Goal: Task Accomplishment & Management: Use online tool/utility

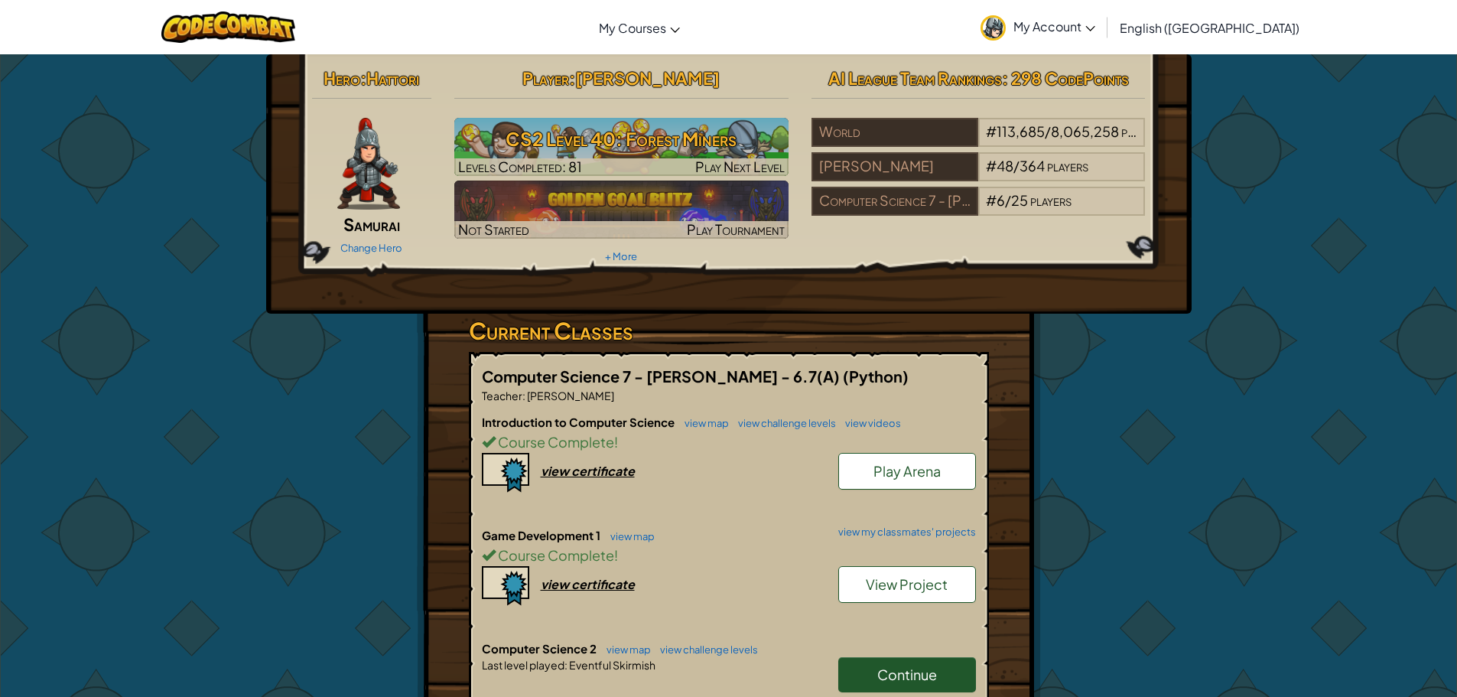
scroll to position [153, 0]
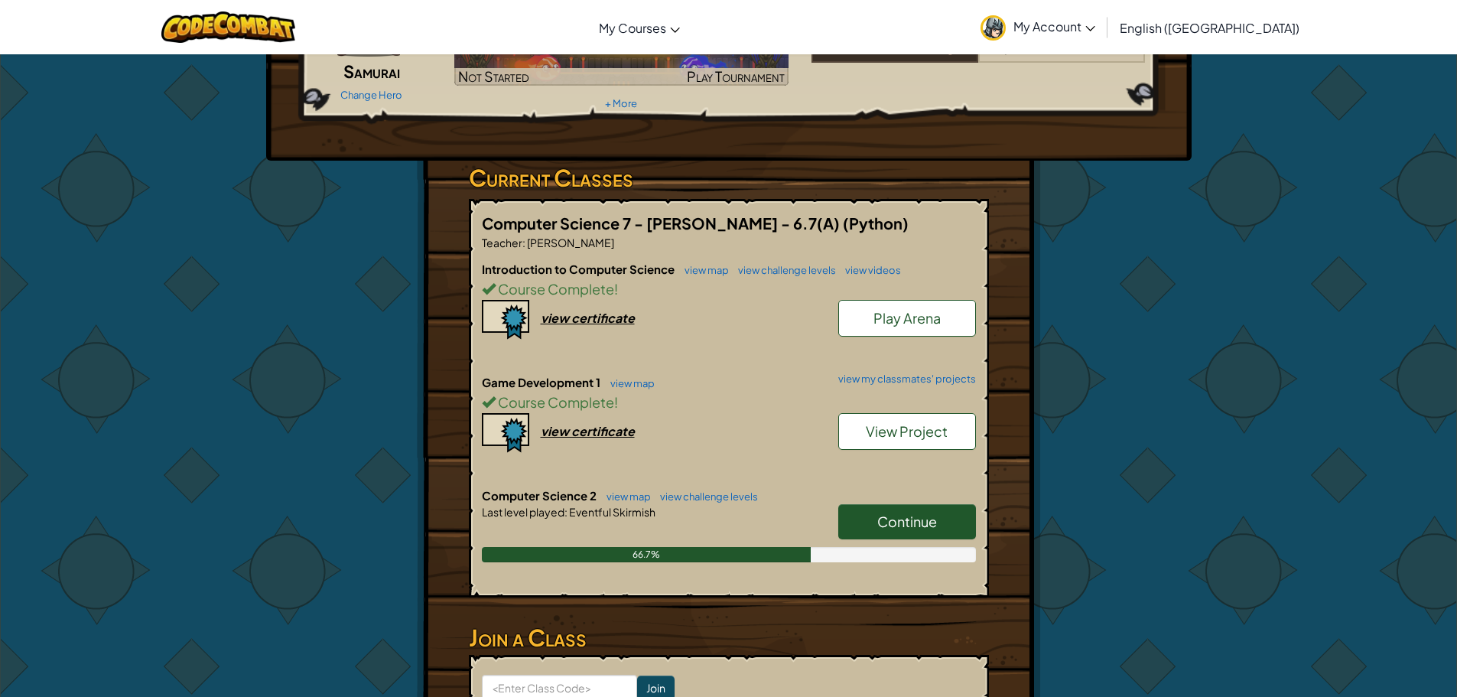
click at [886, 513] on span "Continue" at bounding box center [907, 522] width 60 height 18
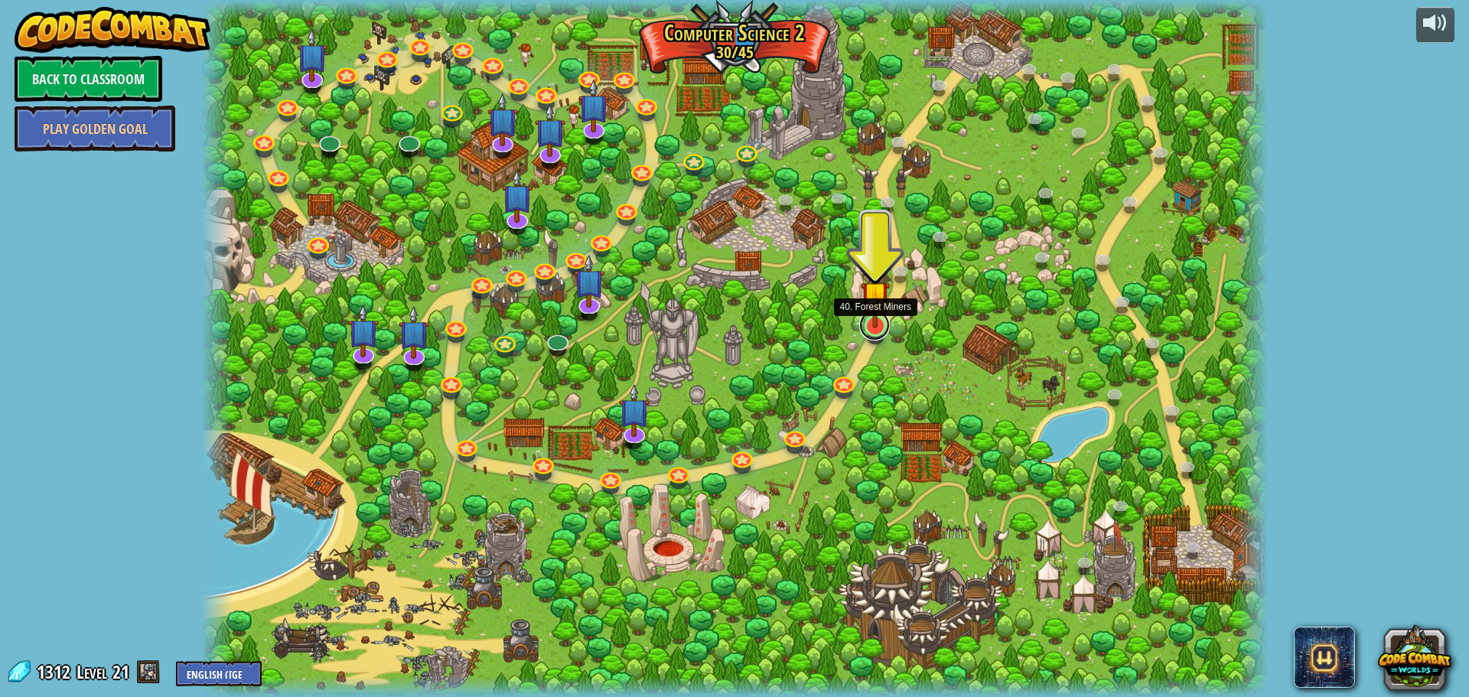
click at [871, 330] on link at bounding box center [874, 325] width 31 height 31
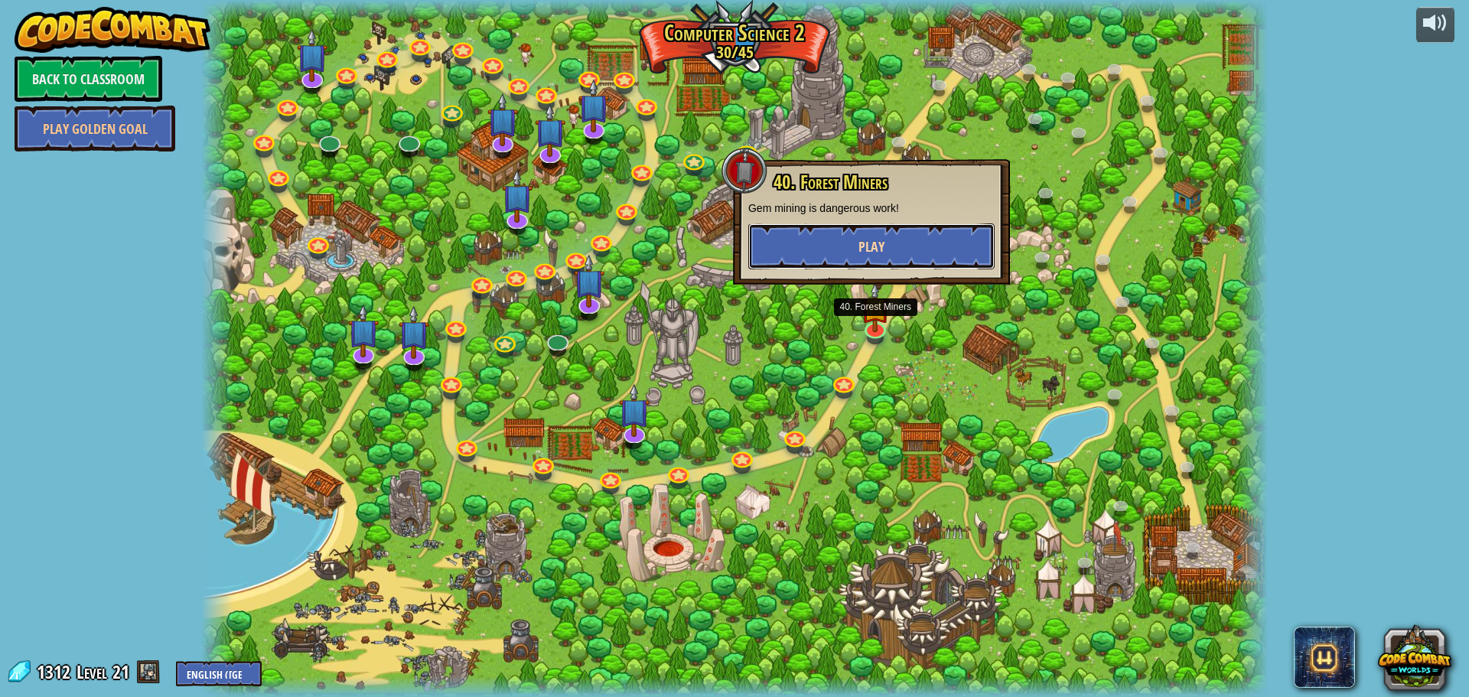
click at [952, 244] on button "Play" at bounding box center [871, 246] width 246 height 46
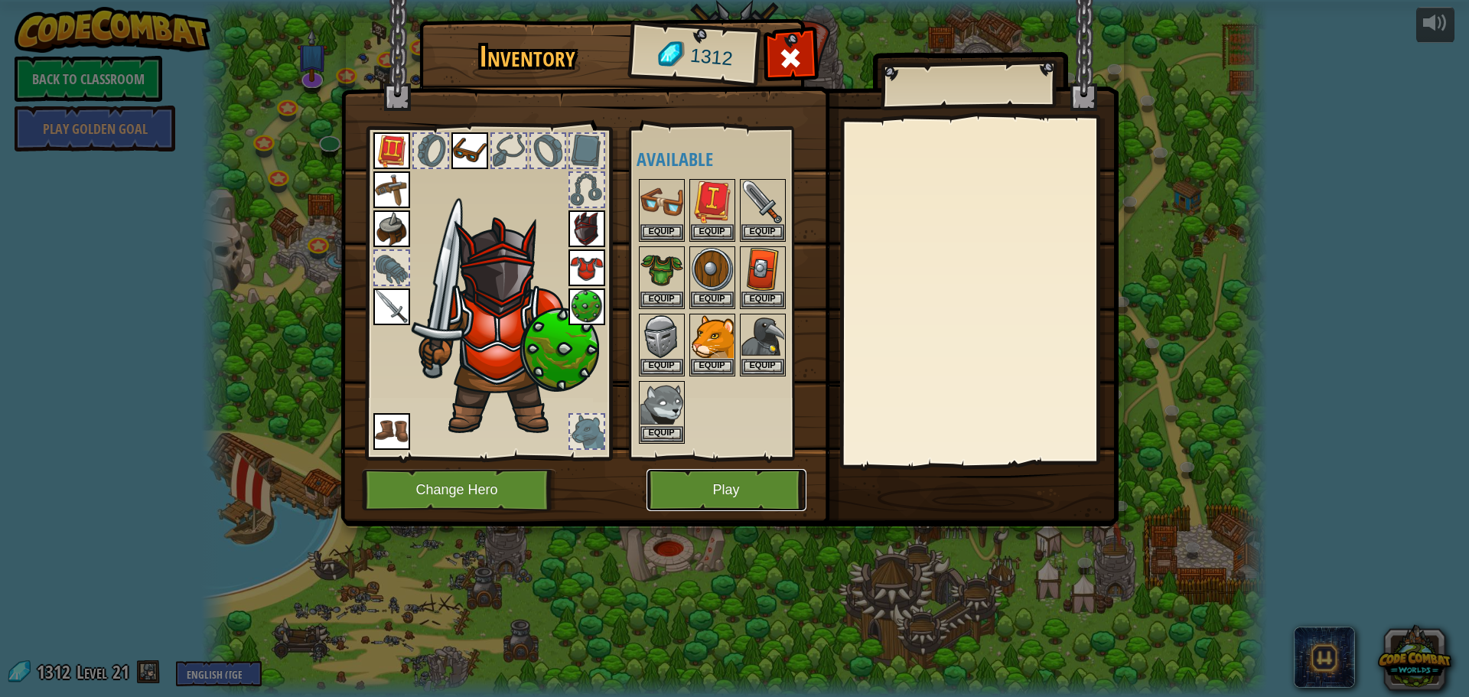
click at [731, 502] on button "Play" at bounding box center [726, 490] width 160 height 42
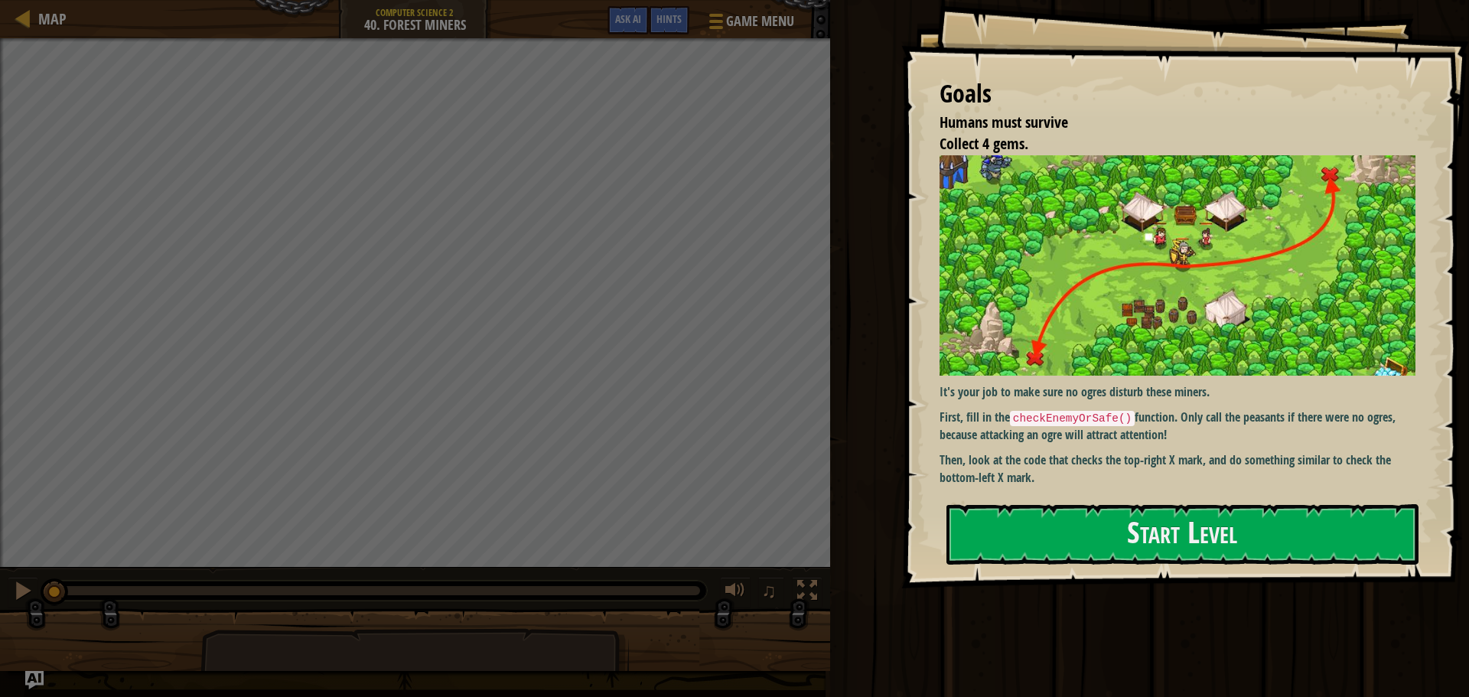
click at [1120, 462] on p "Then, look at the code that checks the top-right X mark, and do something simil…" at bounding box center [1182, 468] width 487 height 35
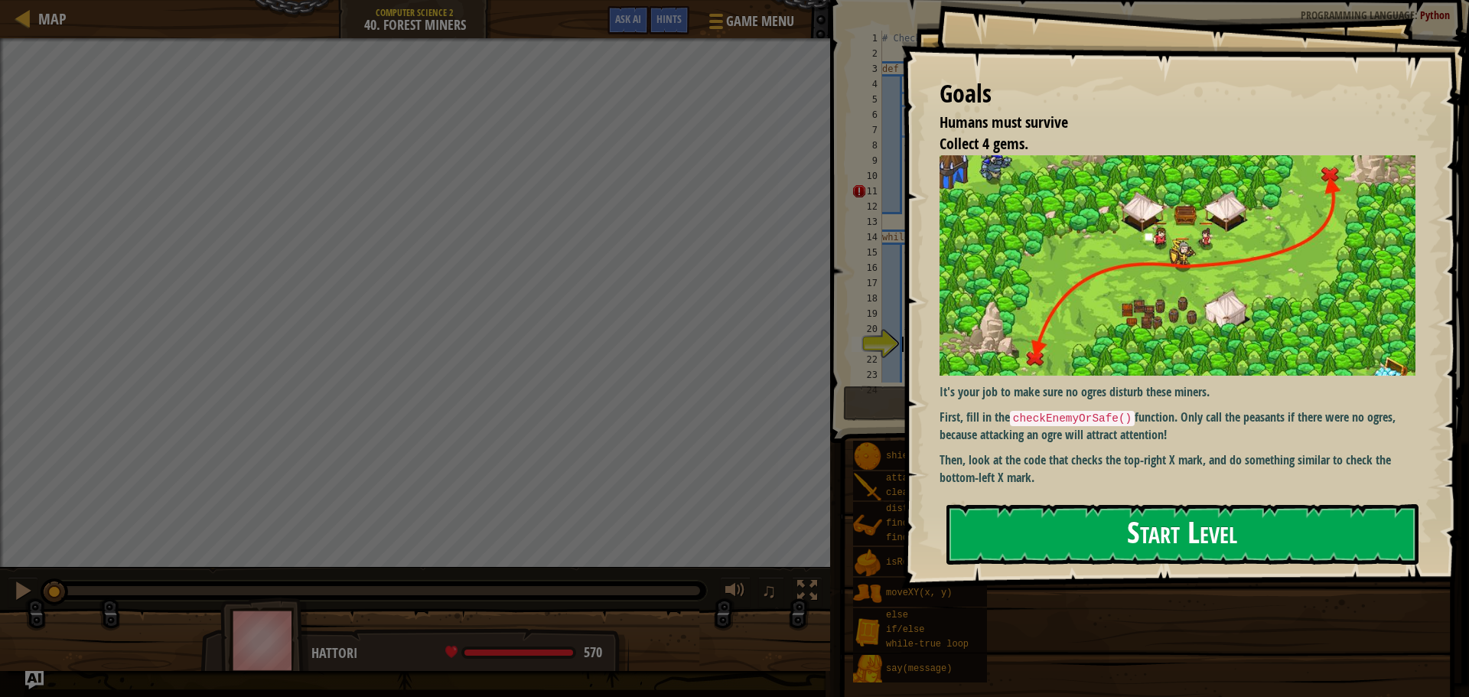
click at [1123, 534] on button "Start Level" at bounding box center [1182, 534] width 472 height 60
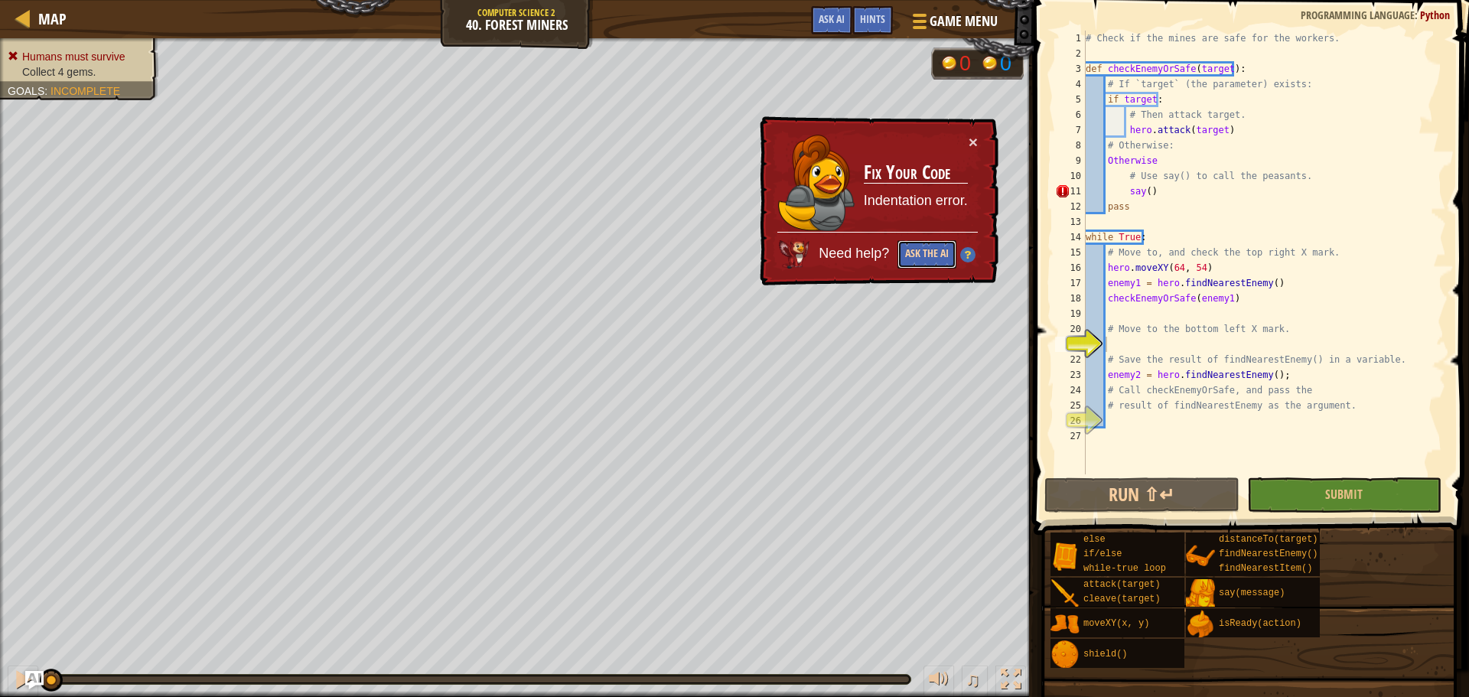
click at [923, 254] on button "Ask the AI" at bounding box center [926, 254] width 59 height 28
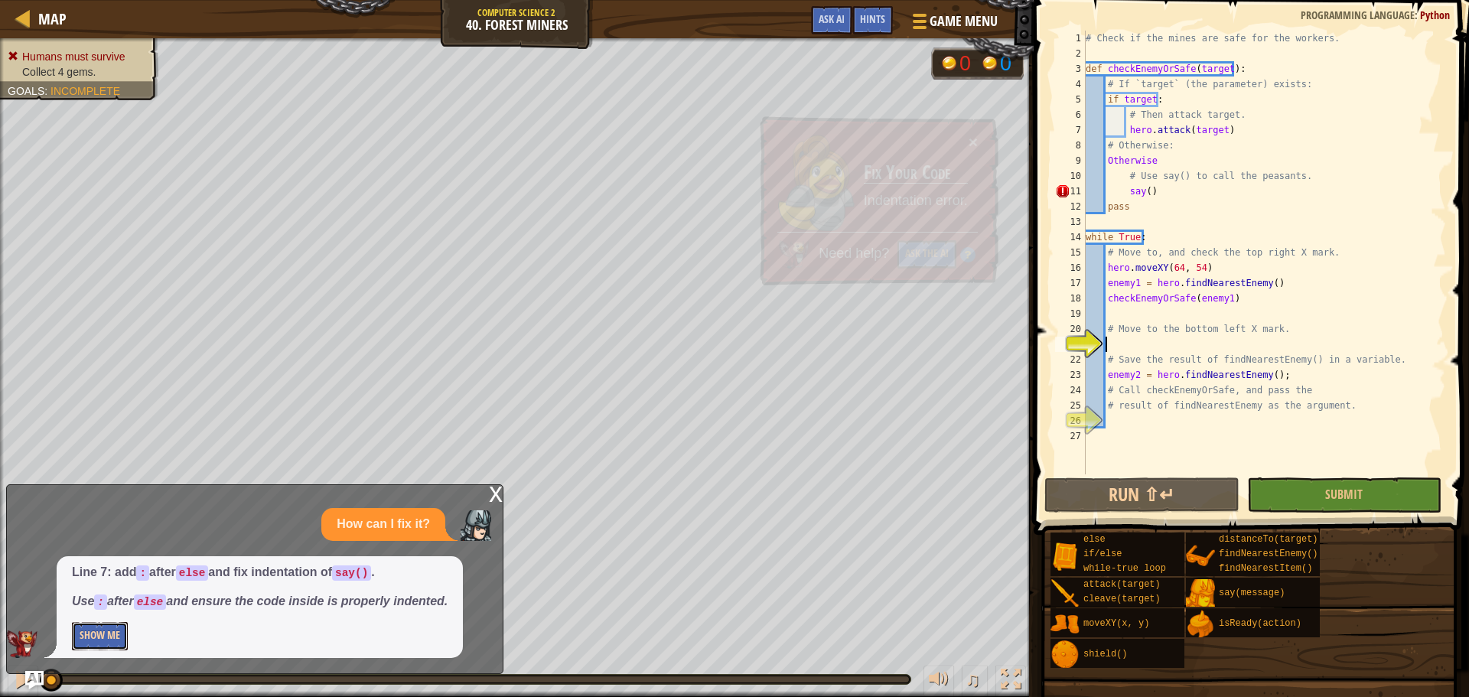
click at [85, 647] on button "Show Me" at bounding box center [100, 636] width 56 height 28
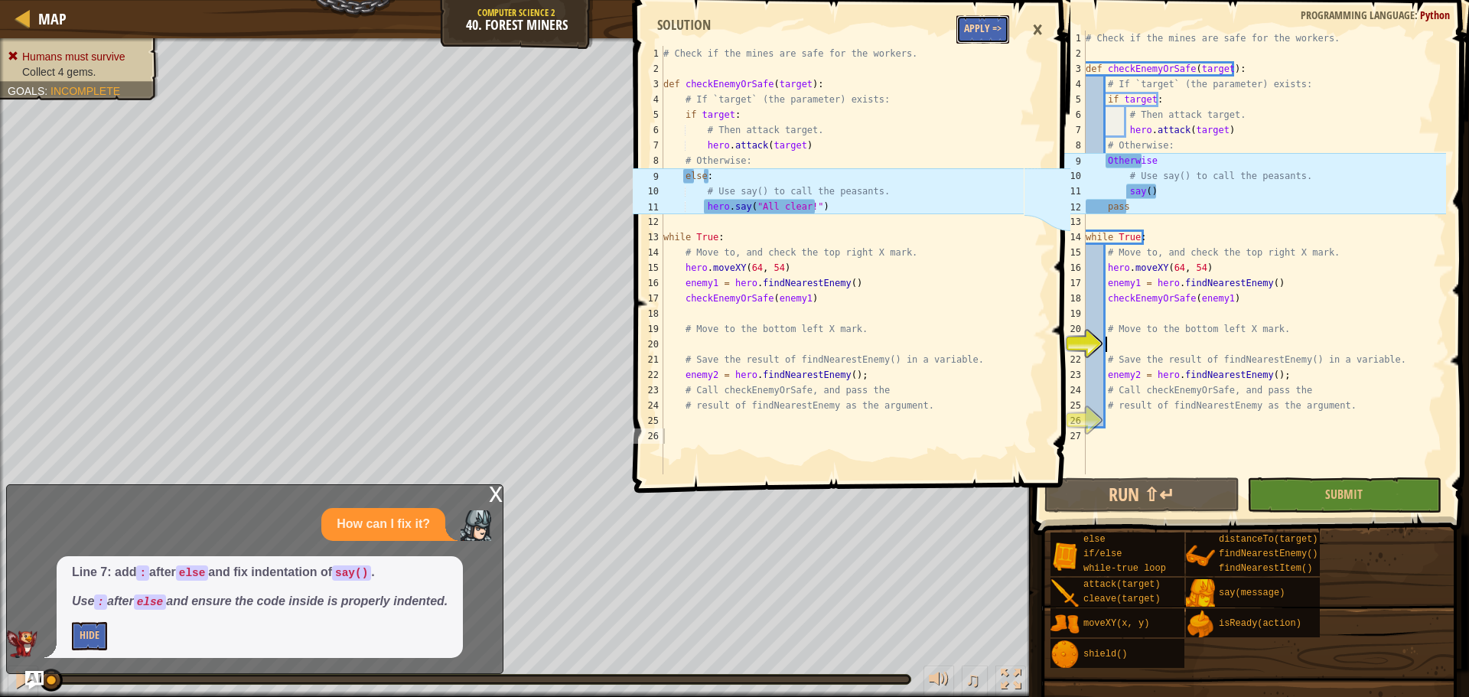
click at [991, 31] on button "Apply =>" at bounding box center [982, 29] width 53 height 28
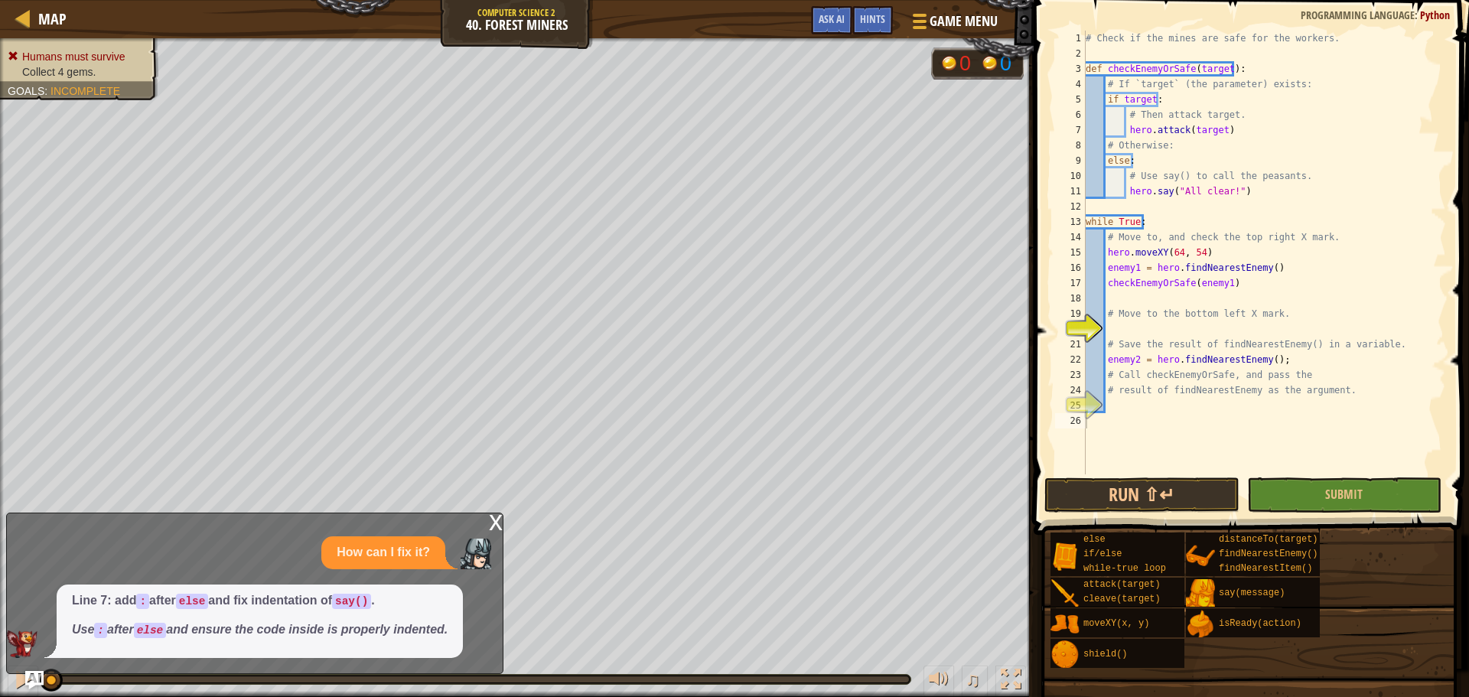
type textarea "# Move to the bottom left X mark."
click at [1158, 308] on div "# Check if the mines are safe for the workers. def checkEnemyOrSafe ( target ) …" at bounding box center [1263, 268] width 363 height 474
click at [1160, 334] on div "# Check if the mines are safe for the workers. def checkEnemyOrSafe ( target ) …" at bounding box center [1263, 268] width 363 height 474
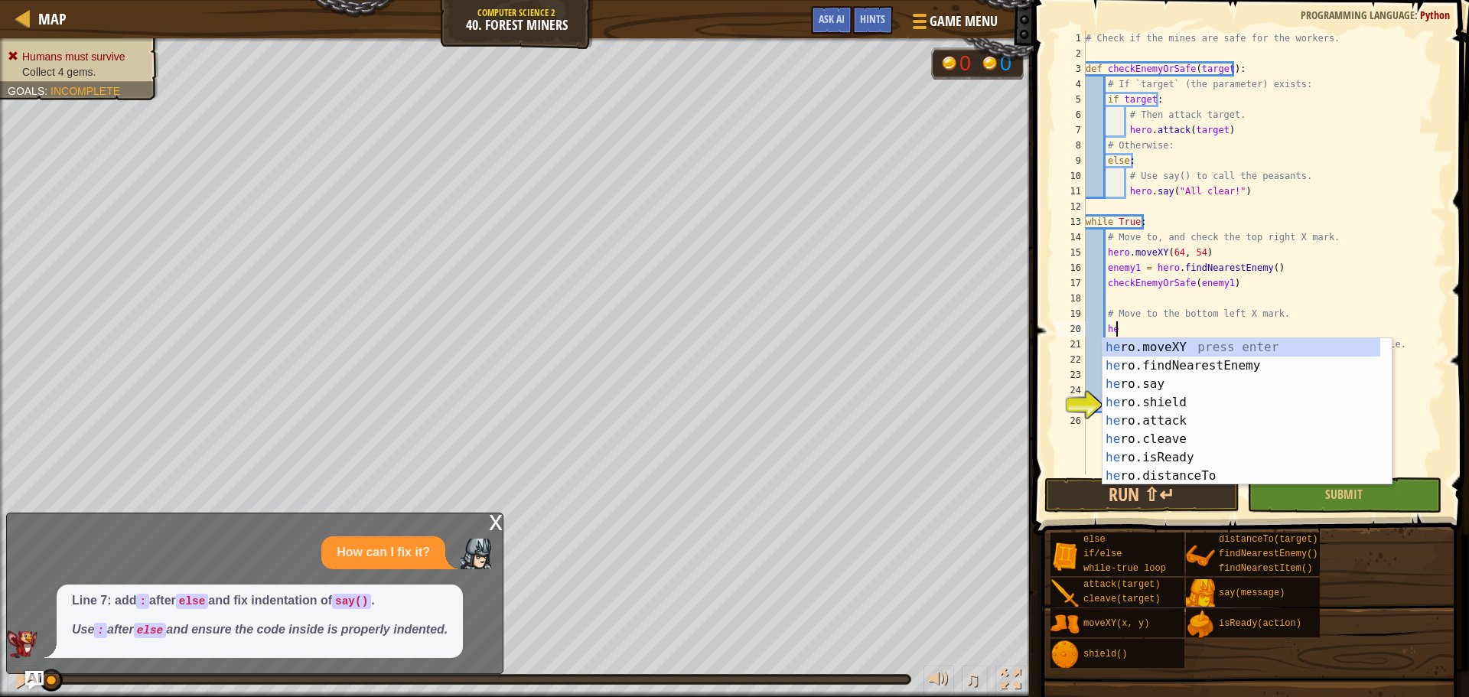
click at [496, 519] on div "x" at bounding box center [496, 520] width 14 height 15
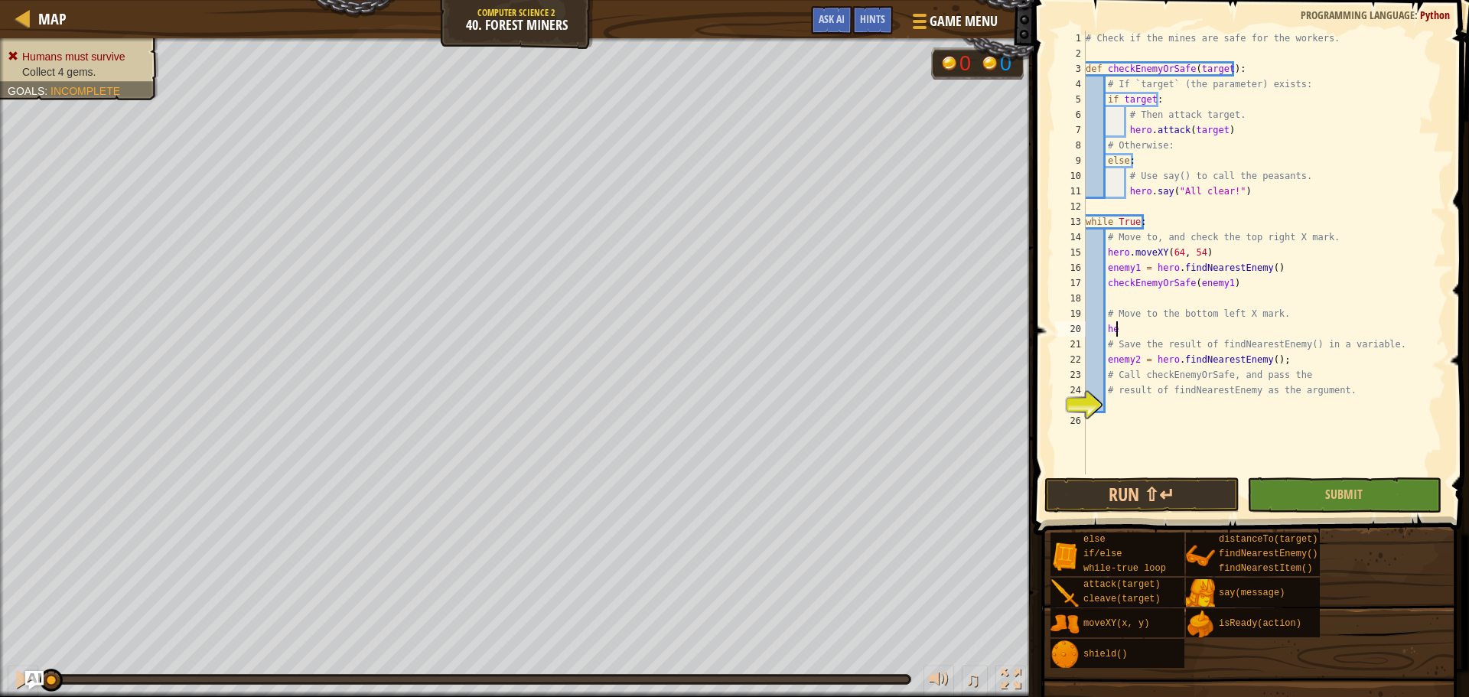
click at [1160, 331] on div "# Check if the mines are safe for the workers. def checkEnemyOrSafe ( target ) …" at bounding box center [1263, 268] width 363 height 474
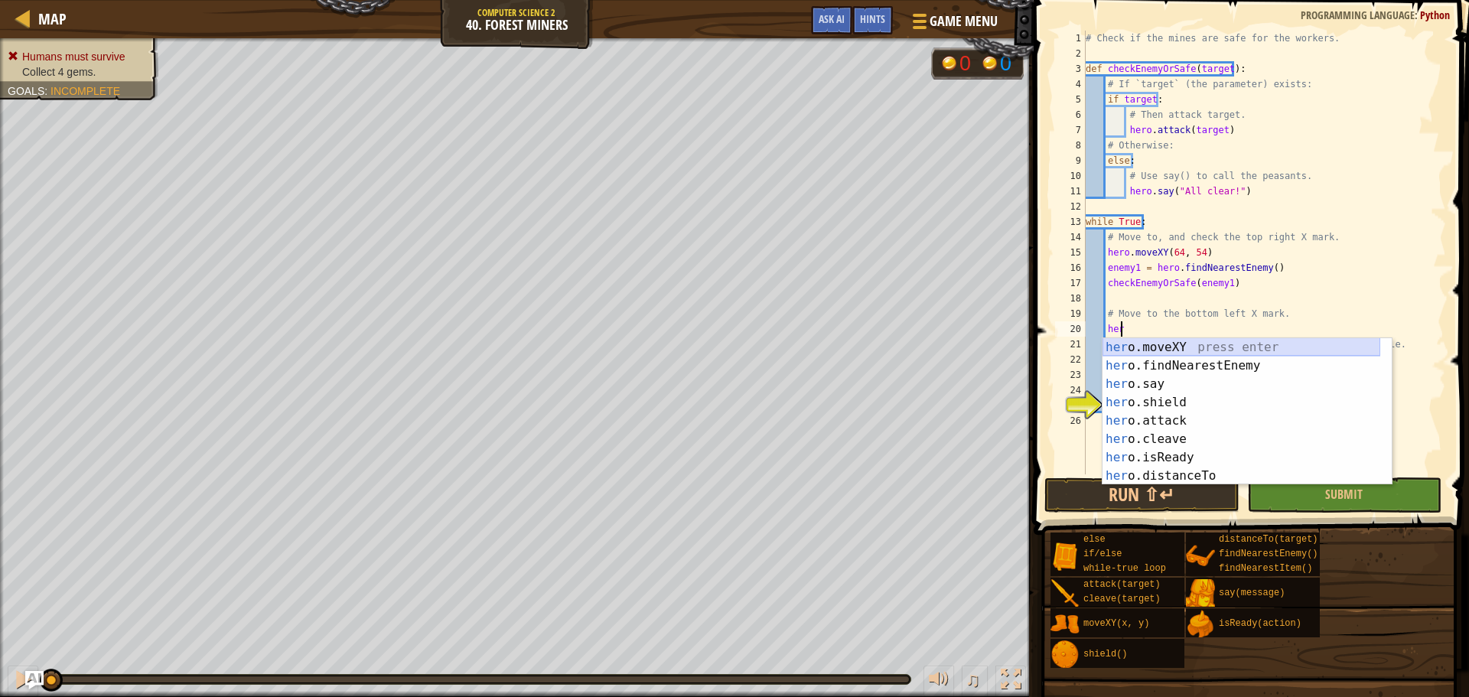
click at [1159, 350] on div "her o.moveXY press enter her o.findNearestEnemy press enter her o.say press ent…" at bounding box center [1241, 430] width 278 height 184
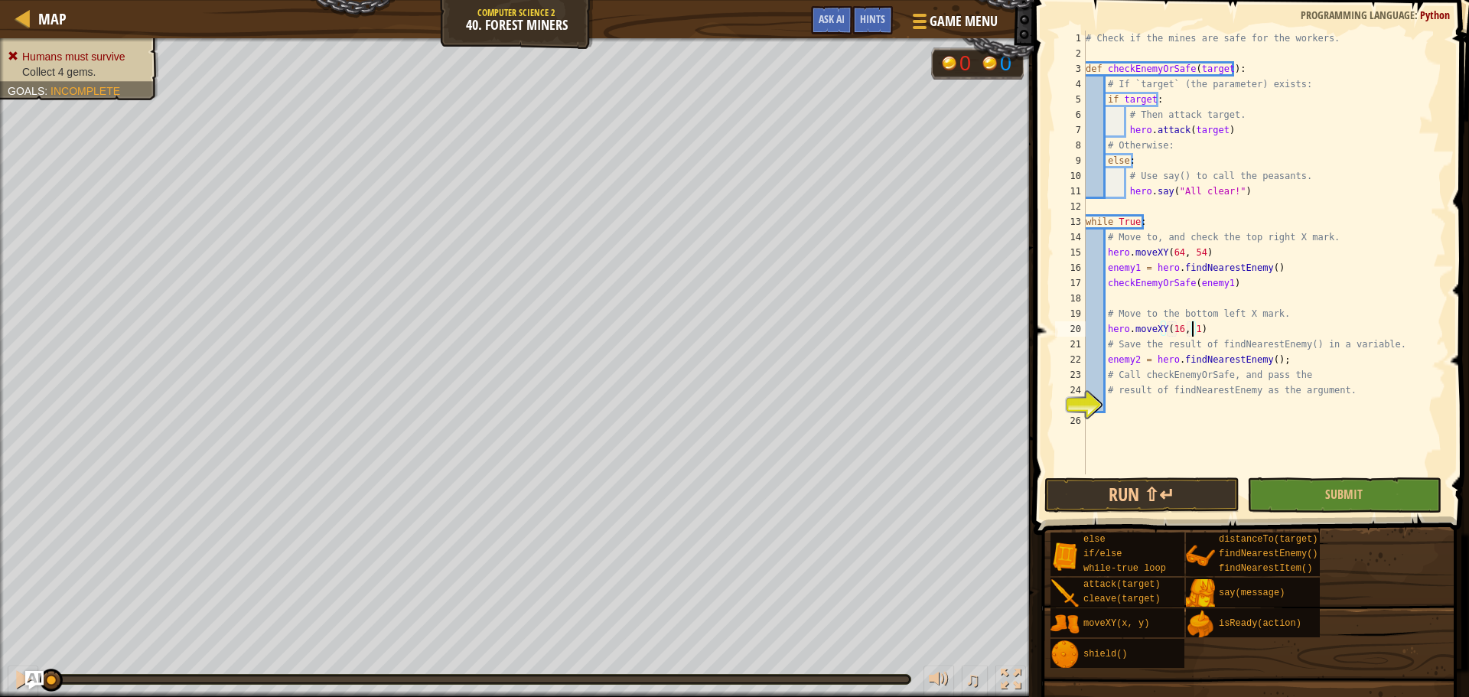
scroll to position [7, 8]
click at [1211, 389] on div "# Check if the mines are safe for the workers. def checkEnemyOrSafe ( target ) …" at bounding box center [1263, 268] width 363 height 474
type textarea "# result of findNearestEnemy as the argument."
click at [1211, 389] on div "# Check if the mines are safe for the workers. def checkEnemyOrSafe ( target ) …" at bounding box center [1263, 268] width 363 height 474
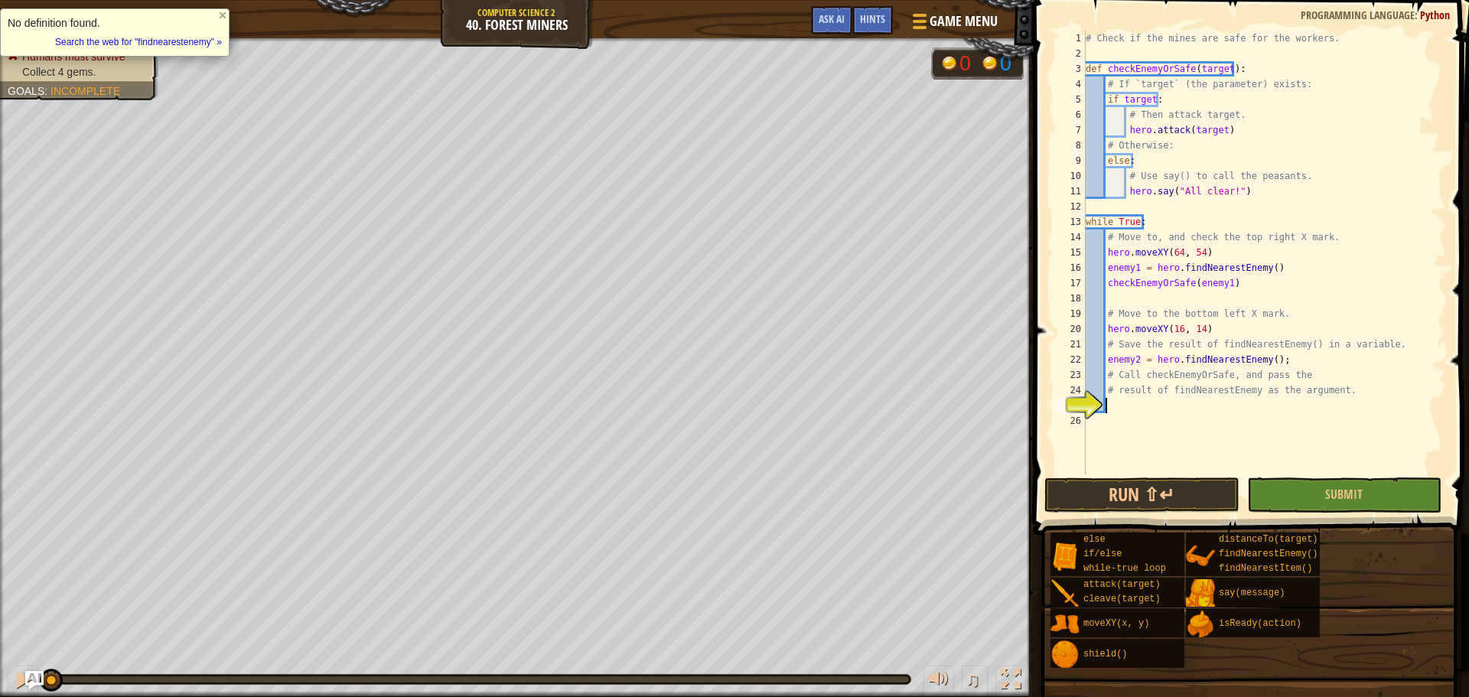
click at [1204, 409] on div "# Check if the mines are safe for the workers. def checkEnemyOrSafe ( target ) …" at bounding box center [1263, 268] width 363 height 474
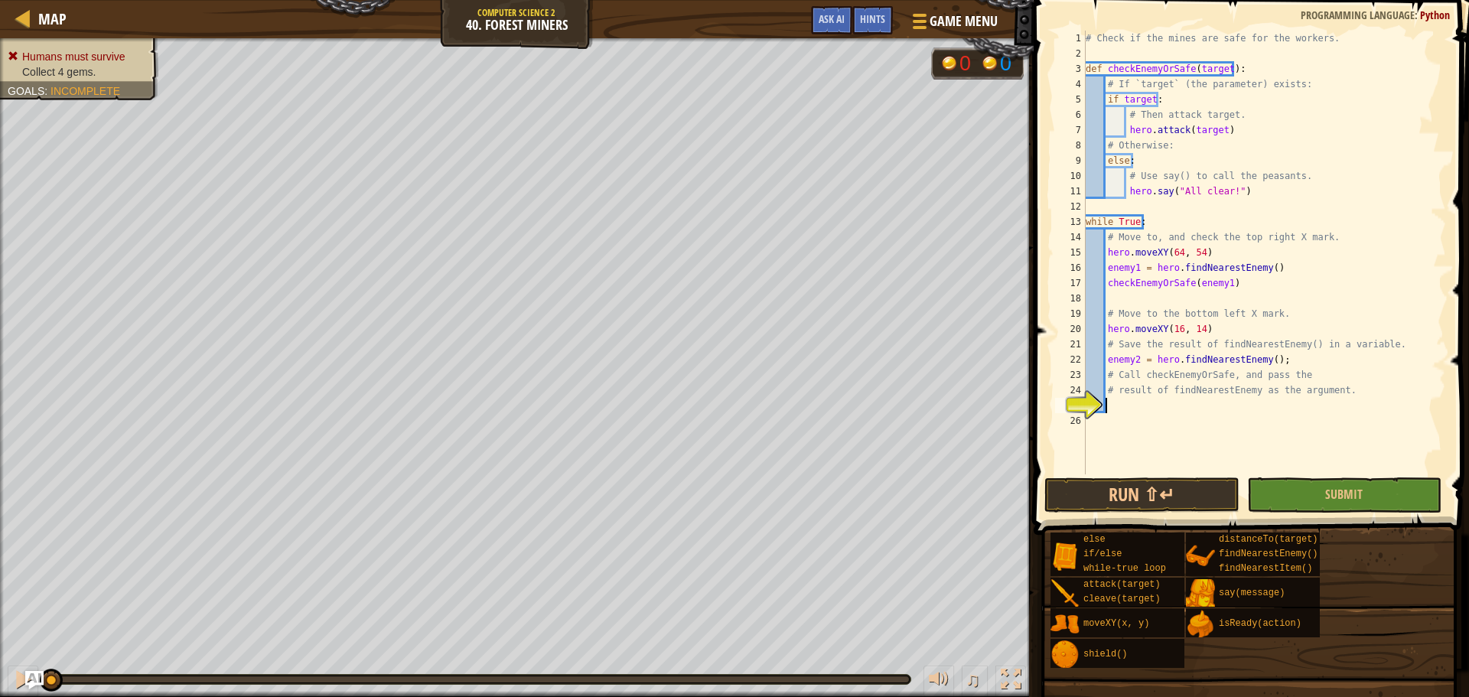
paste textarea "findNearestEnemy"
click at [1384, 483] on button "Submit" at bounding box center [1344, 494] width 194 height 35
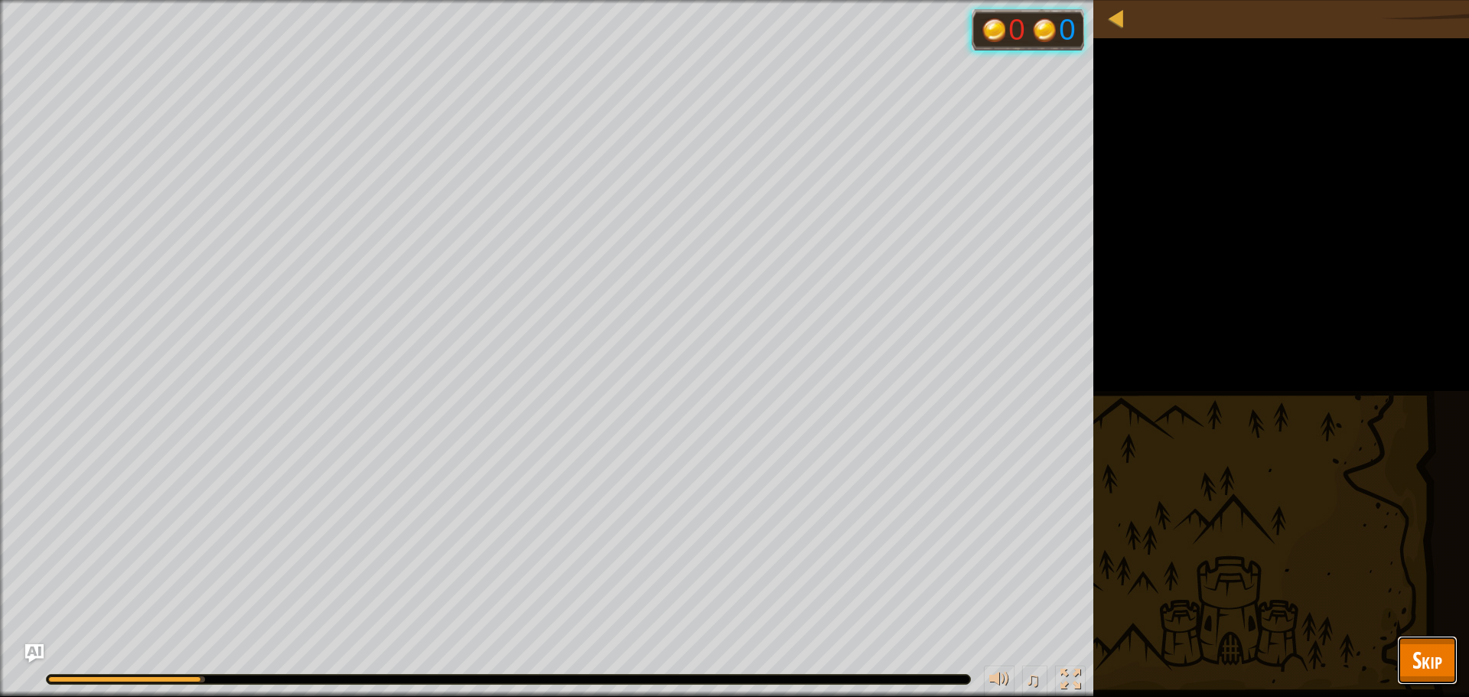
click at [1423, 666] on span "Skip" at bounding box center [1427, 659] width 30 height 31
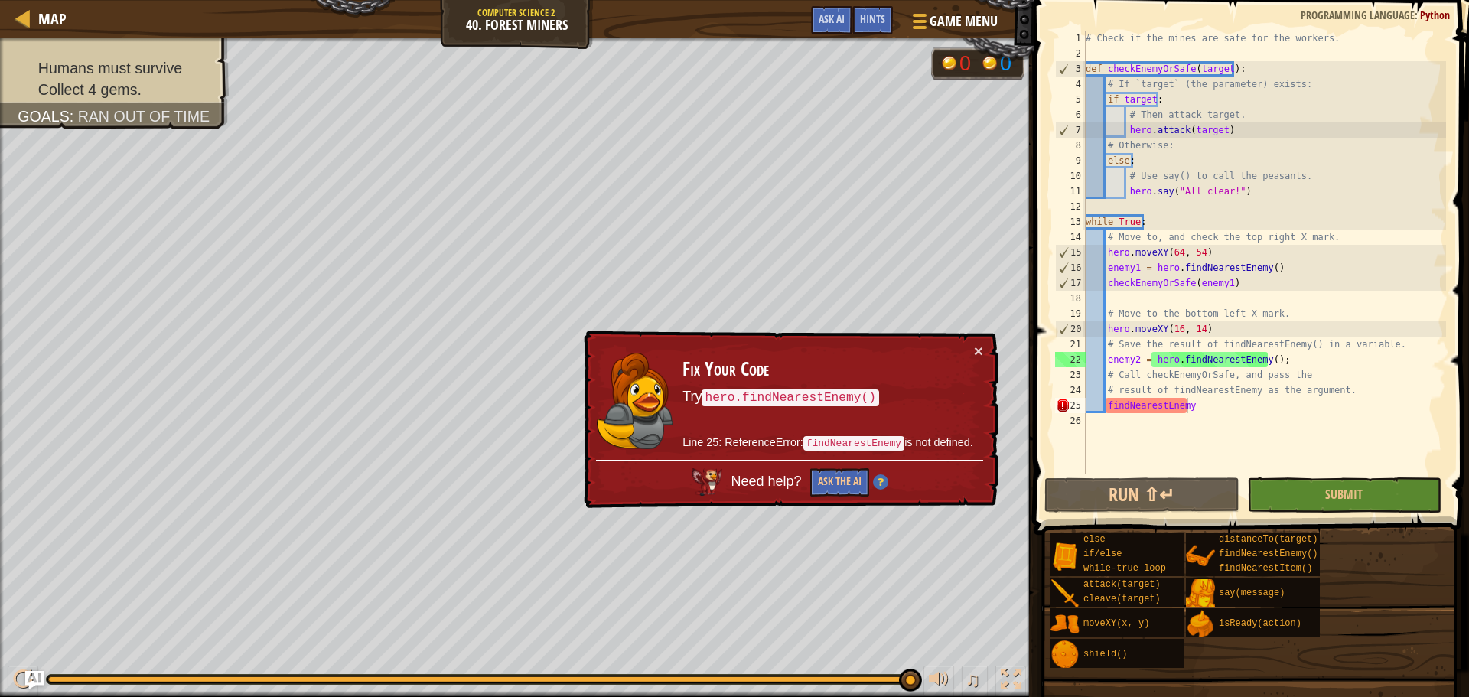
click at [1330, 368] on div "# Check if the mines are safe for the workers. def checkEnemyOrSafe ( target ) …" at bounding box center [1263, 268] width 363 height 474
click at [1305, 360] on div "# Check if the mines are safe for the workers. def checkEnemyOrSafe ( target ) …" at bounding box center [1263, 268] width 363 height 474
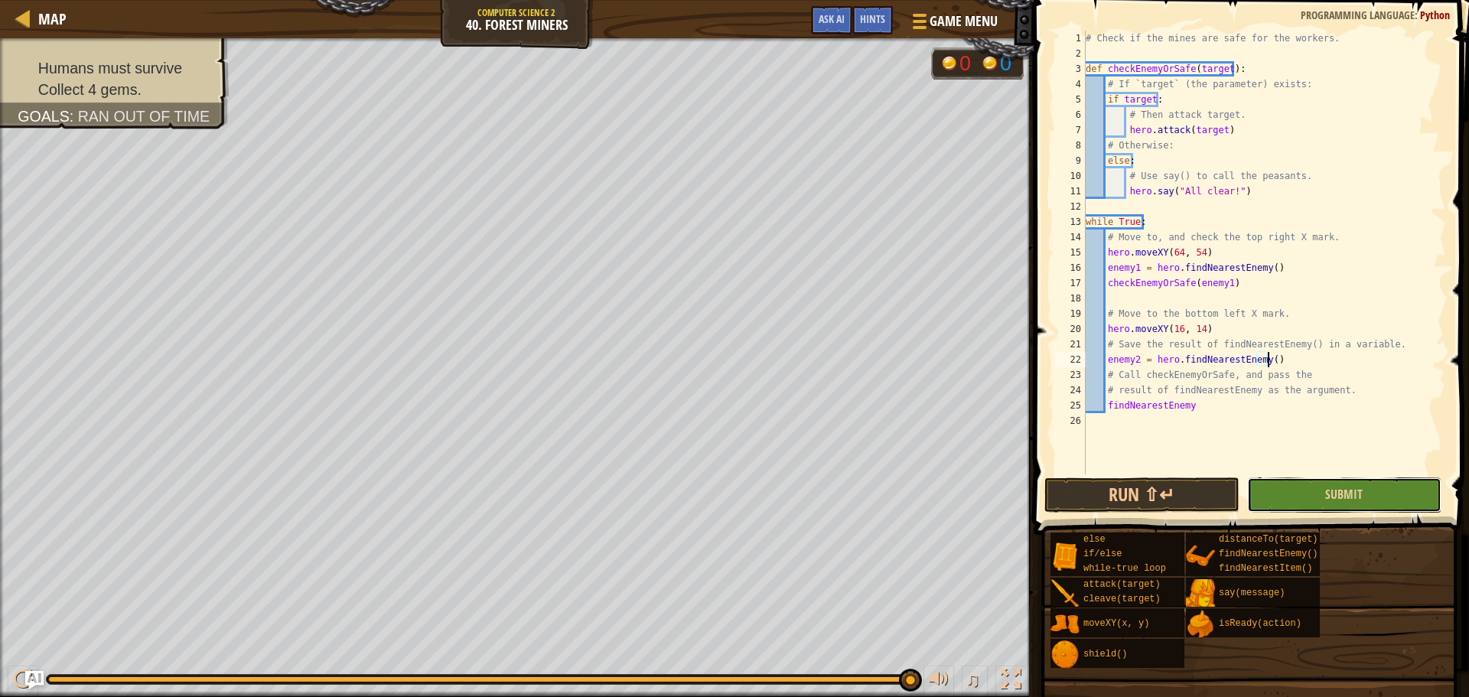
click at [1293, 480] on button "Submit" at bounding box center [1344, 494] width 194 height 35
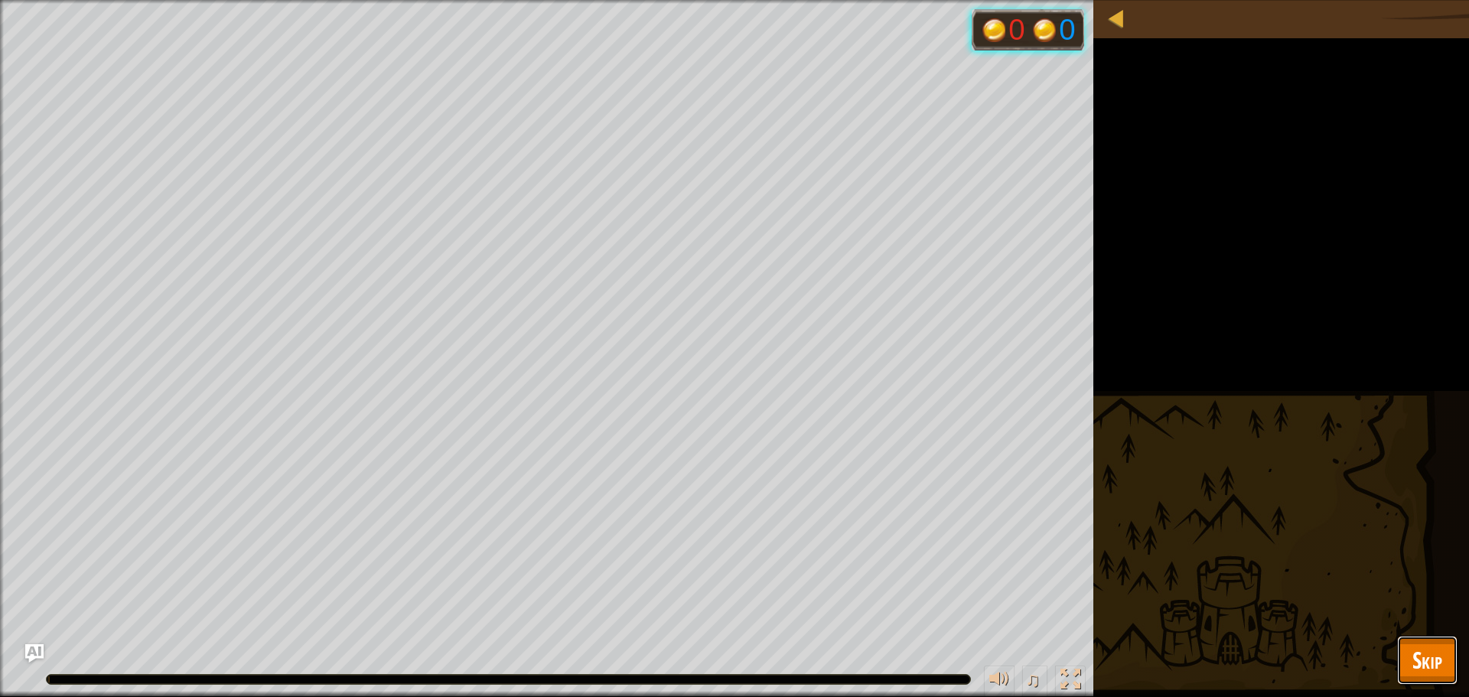
click at [1437, 646] on span "Skip" at bounding box center [1427, 659] width 30 height 31
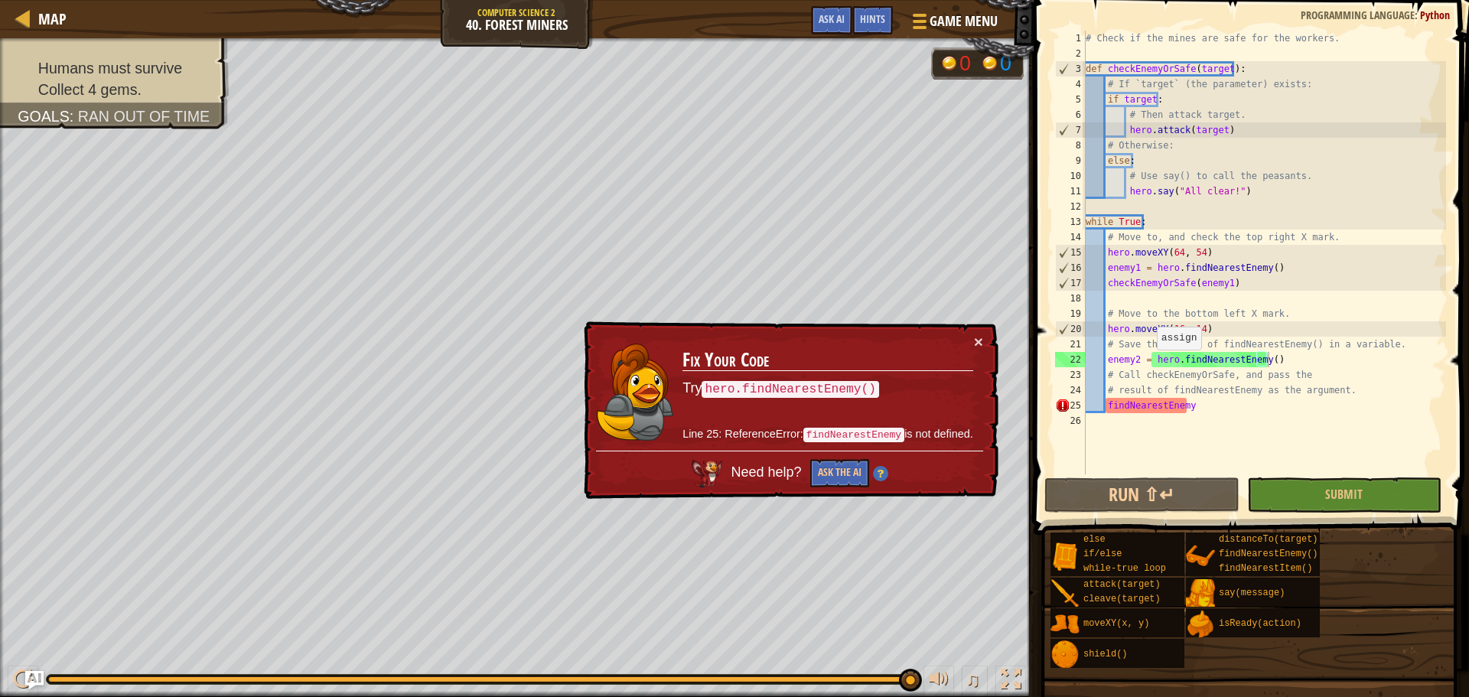
click at [1149, 365] on div "# Check if the mines are safe for the workers. def checkEnemyOrSafe ( target ) …" at bounding box center [1263, 268] width 363 height 474
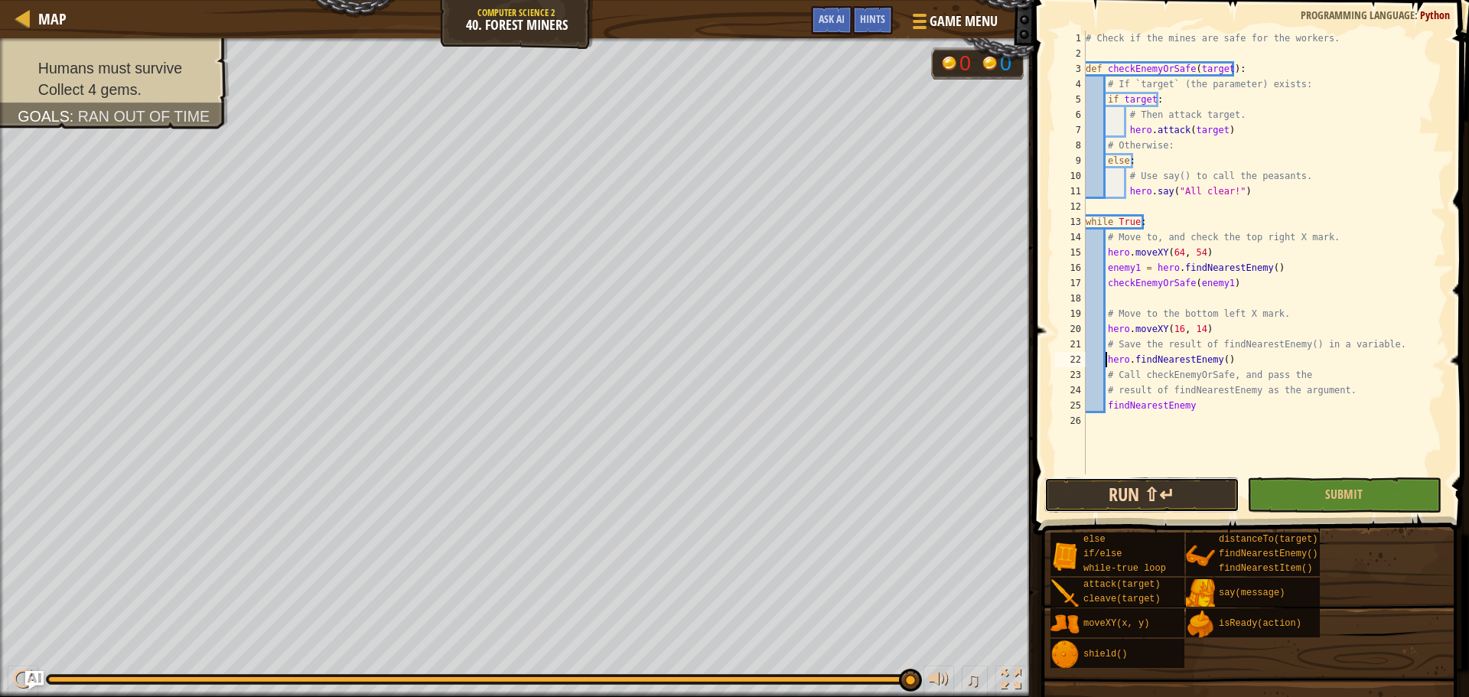
click at [1222, 493] on button "Run ⇧↵" at bounding box center [1141, 494] width 194 height 35
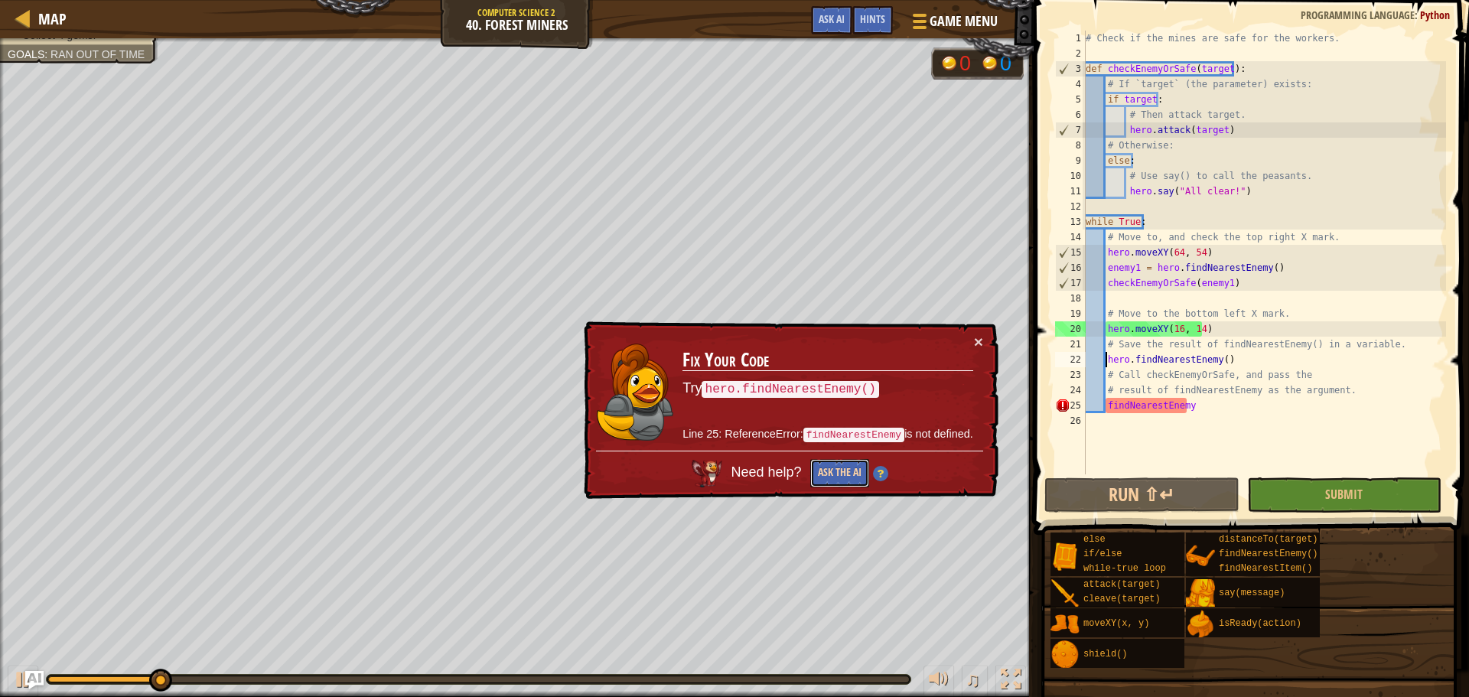
click at [846, 465] on button "Ask the AI" at bounding box center [839, 473] width 59 height 28
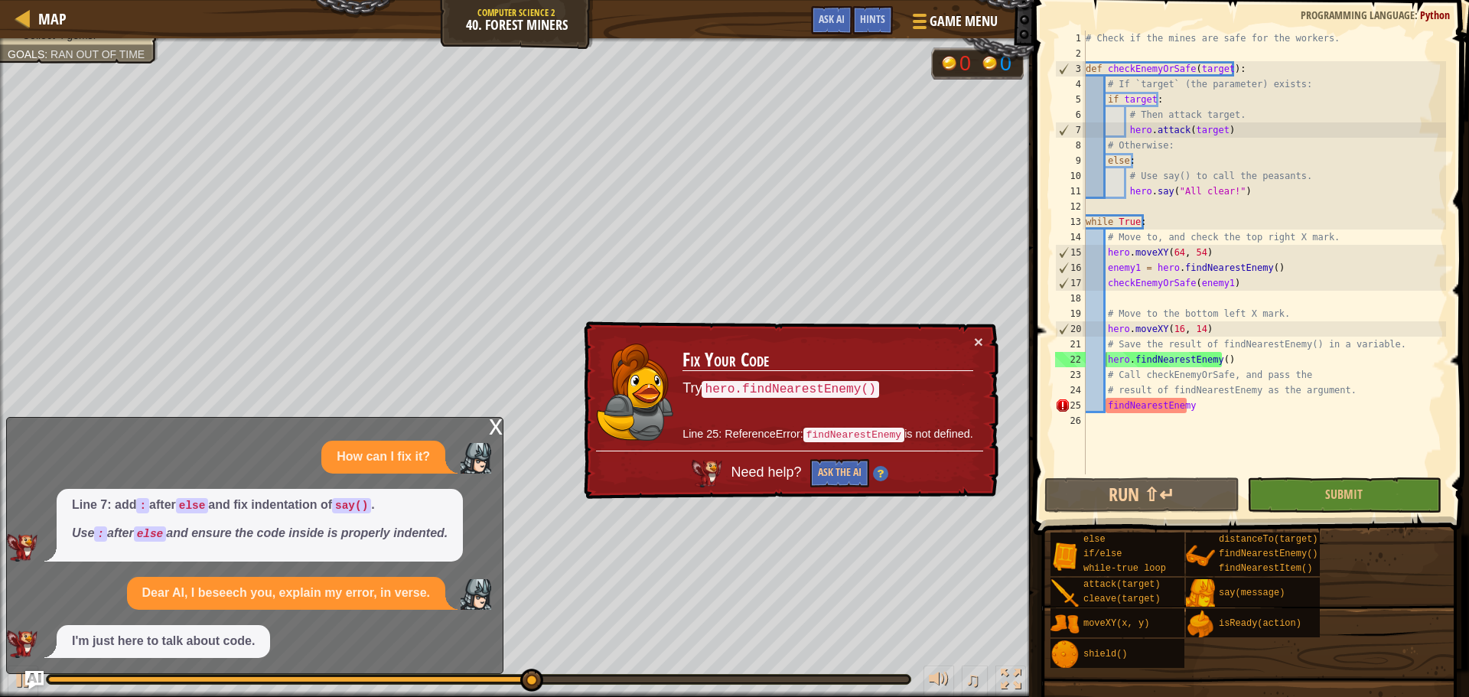
click at [493, 420] on div "x" at bounding box center [496, 425] width 14 height 15
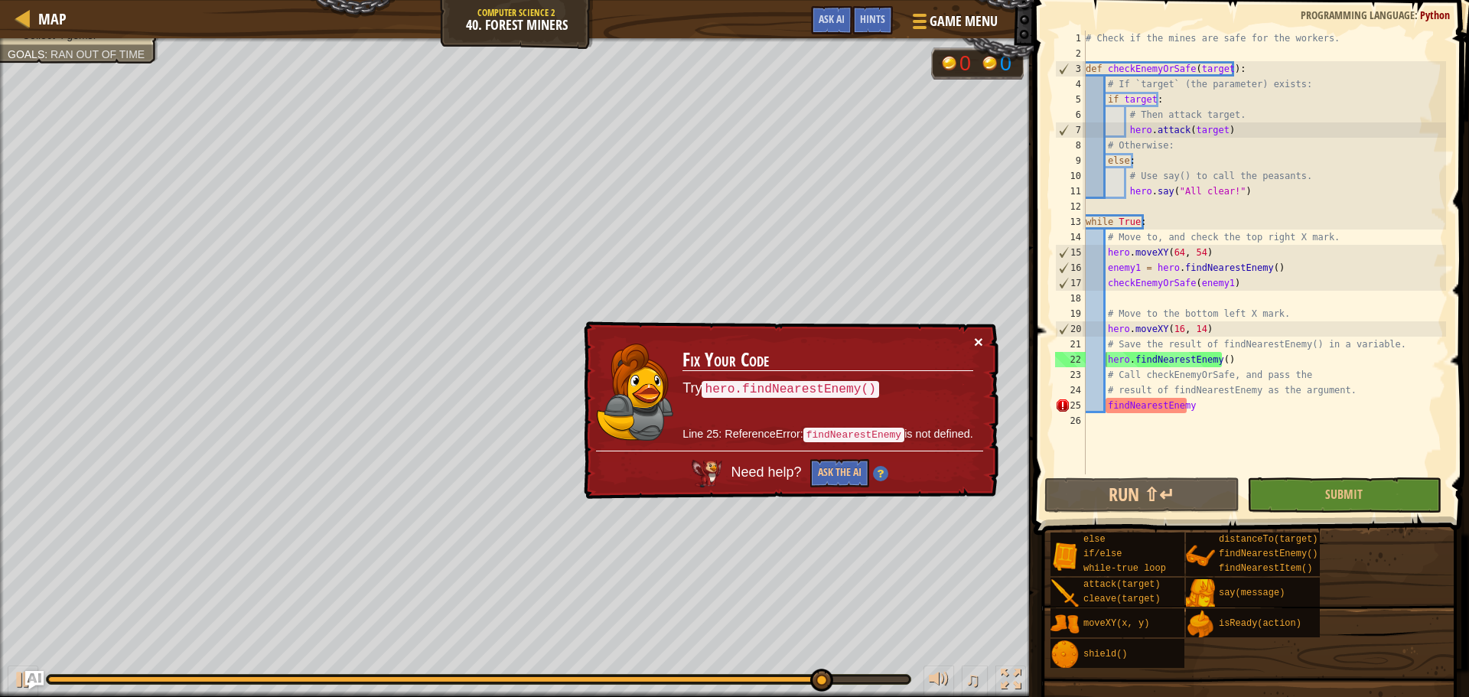
click at [978, 340] on button "×" at bounding box center [978, 342] width 9 height 16
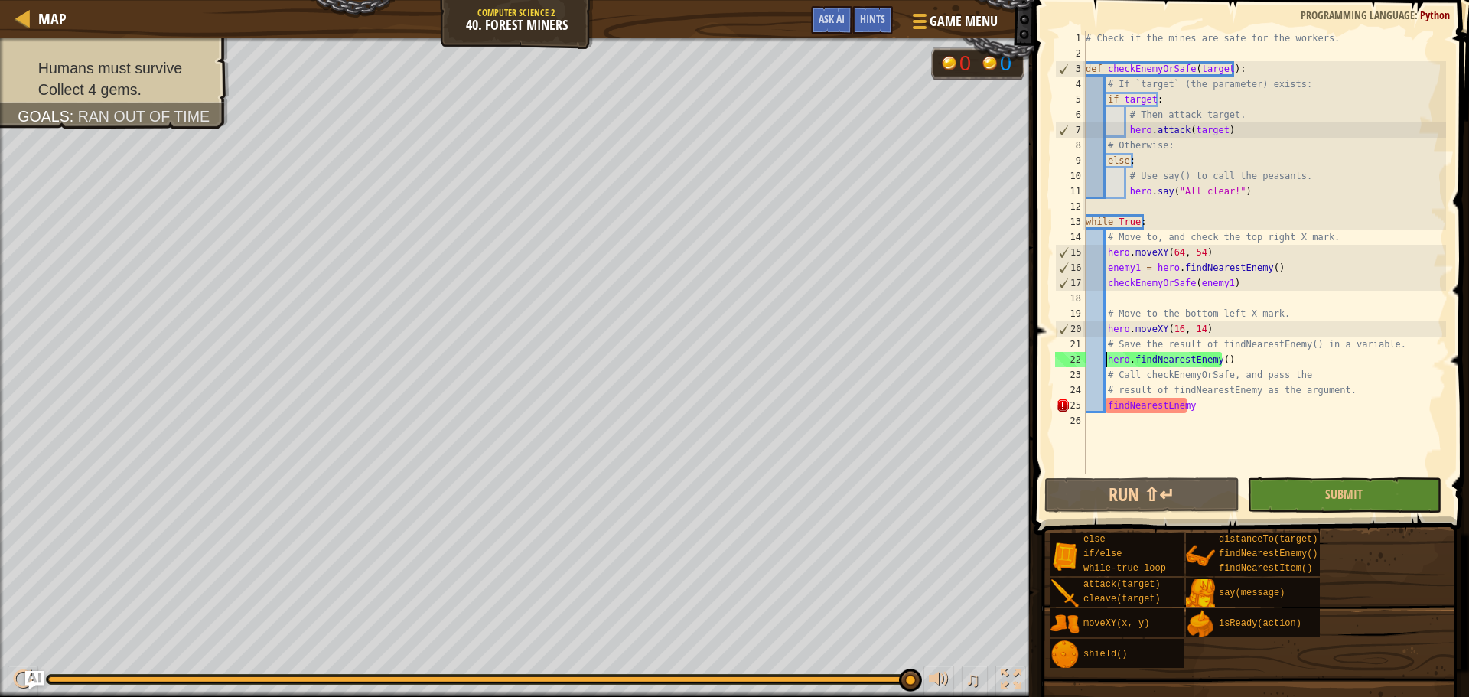
click at [1193, 406] on div "# Check if the mines are safe for the workers. def checkEnemyOrSafe ( target ) …" at bounding box center [1263, 268] width 363 height 474
type textarea "findNearestEnemy"
click at [875, 11] on div "Hints" at bounding box center [872, 20] width 41 height 28
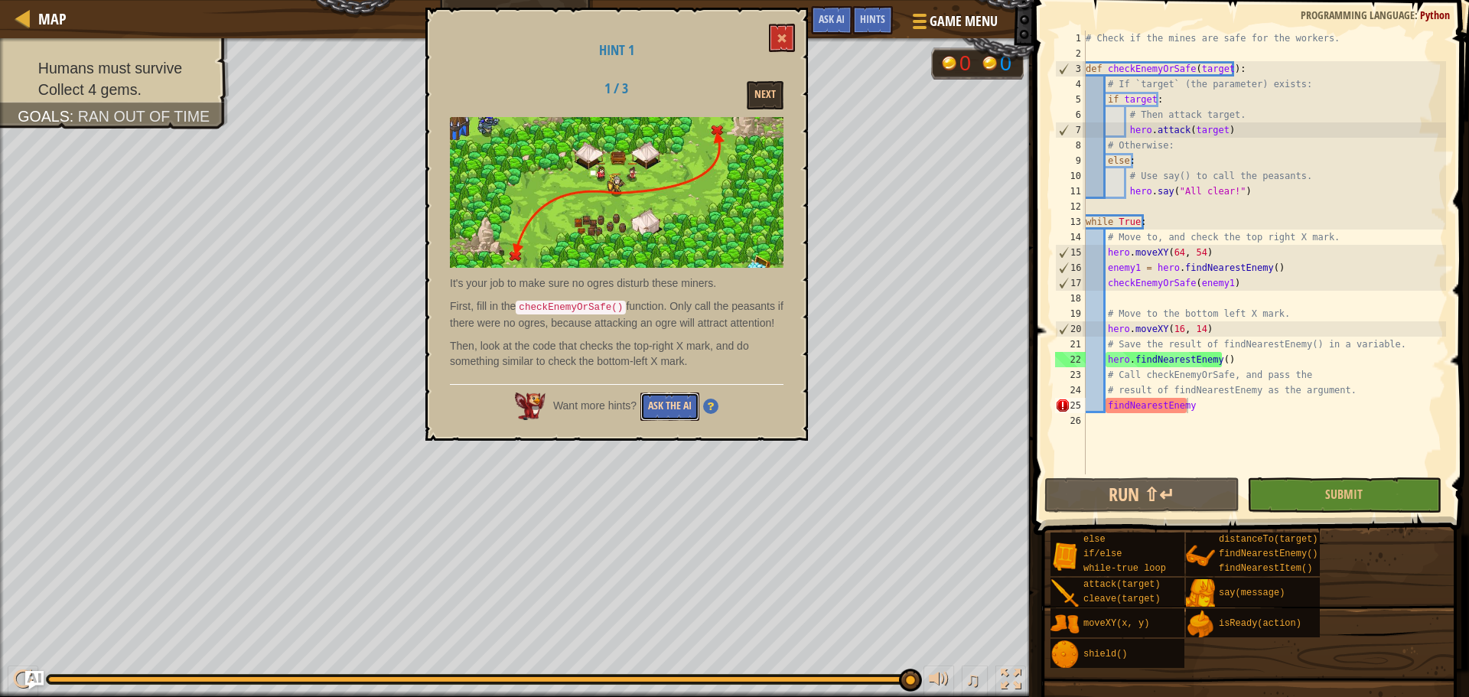
click at [641, 397] on button "Ask the AI" at bounding box center [669, 406] width 59 height 28
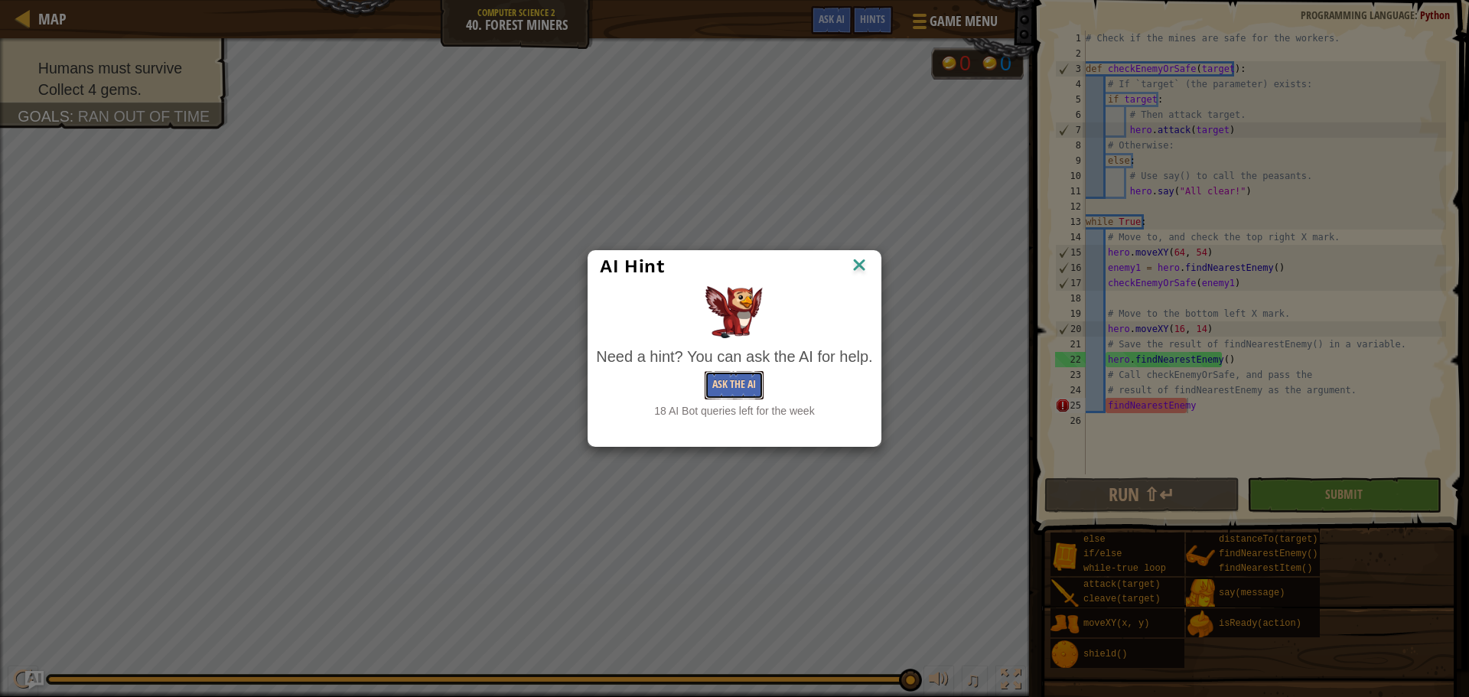
click at [710, 372] on button "Ask the AI" at bounding box center [734, 385] width 59 height 28
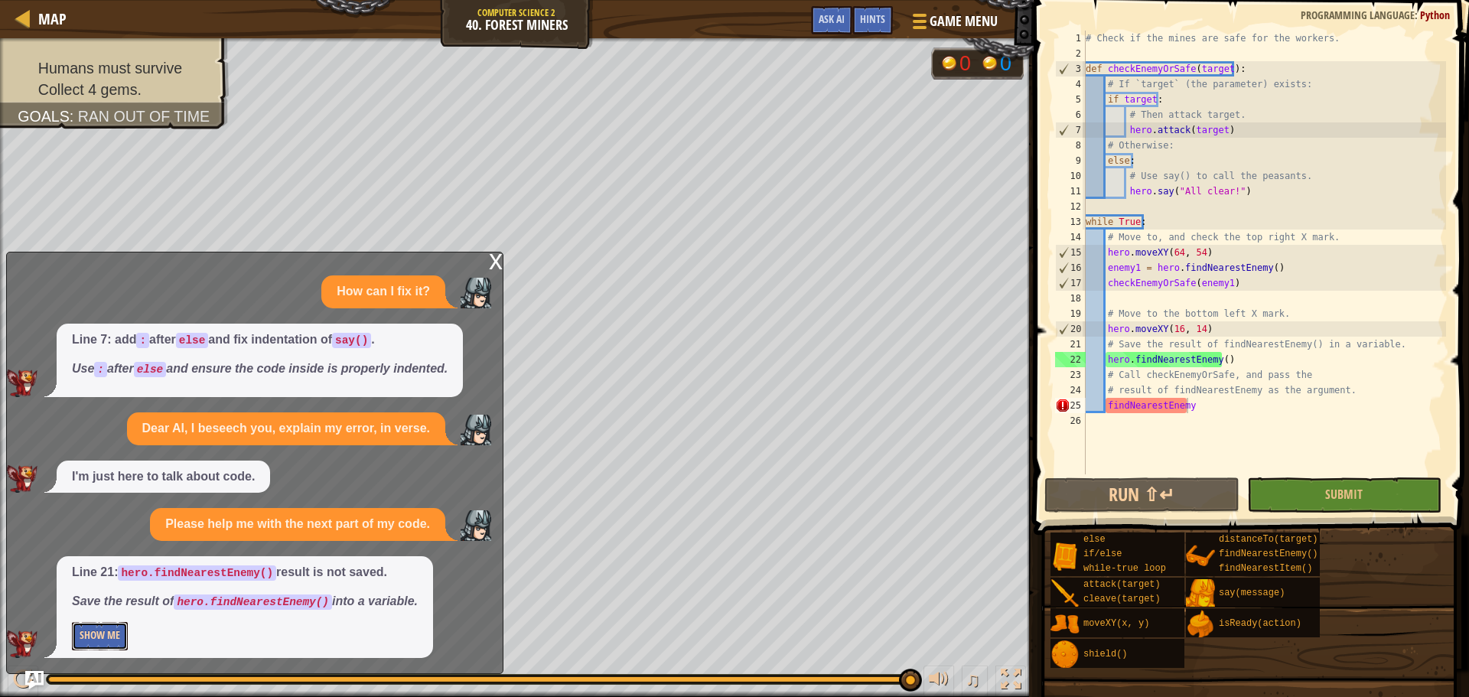
click at [96, 628] on button "Show Me" at bounding box center [100, 636] width 56 height 28
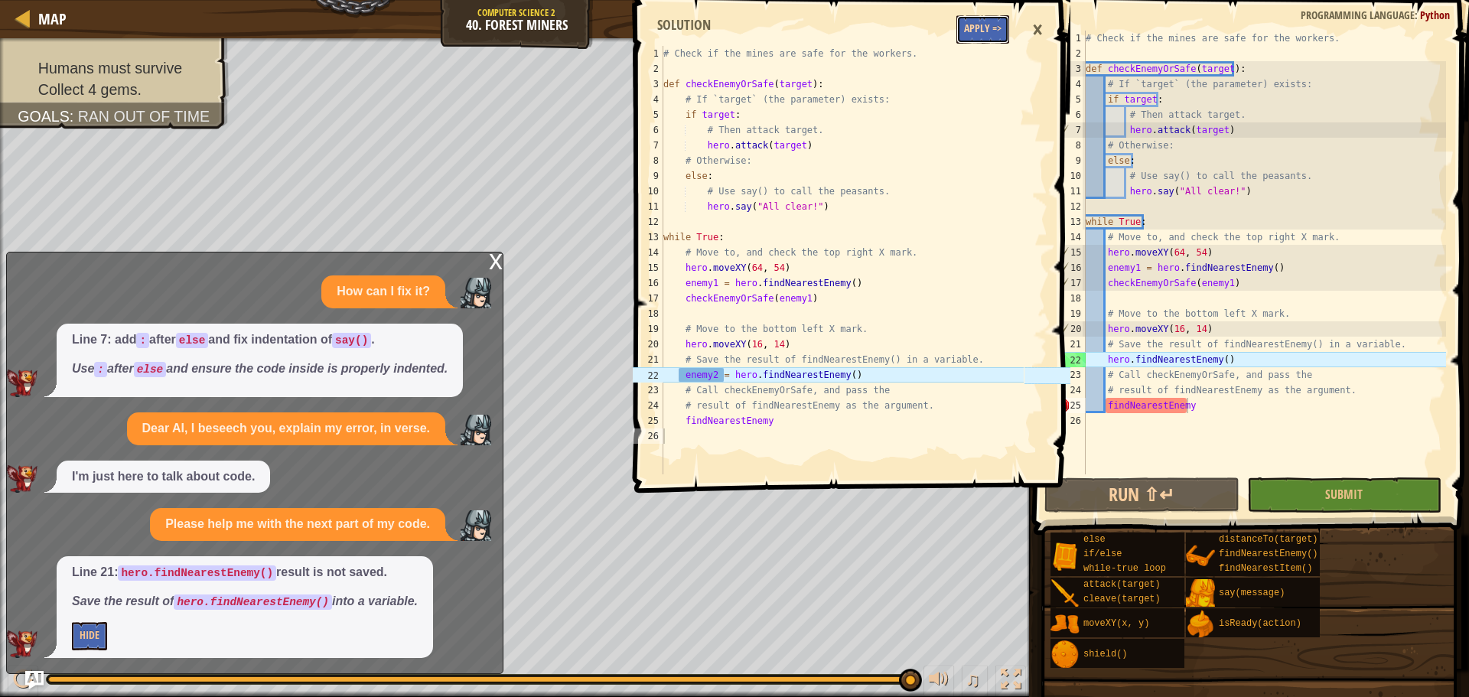
click at [962, 16] on button "Apply =>" at bounding box center [982, 29] width 53 height 28
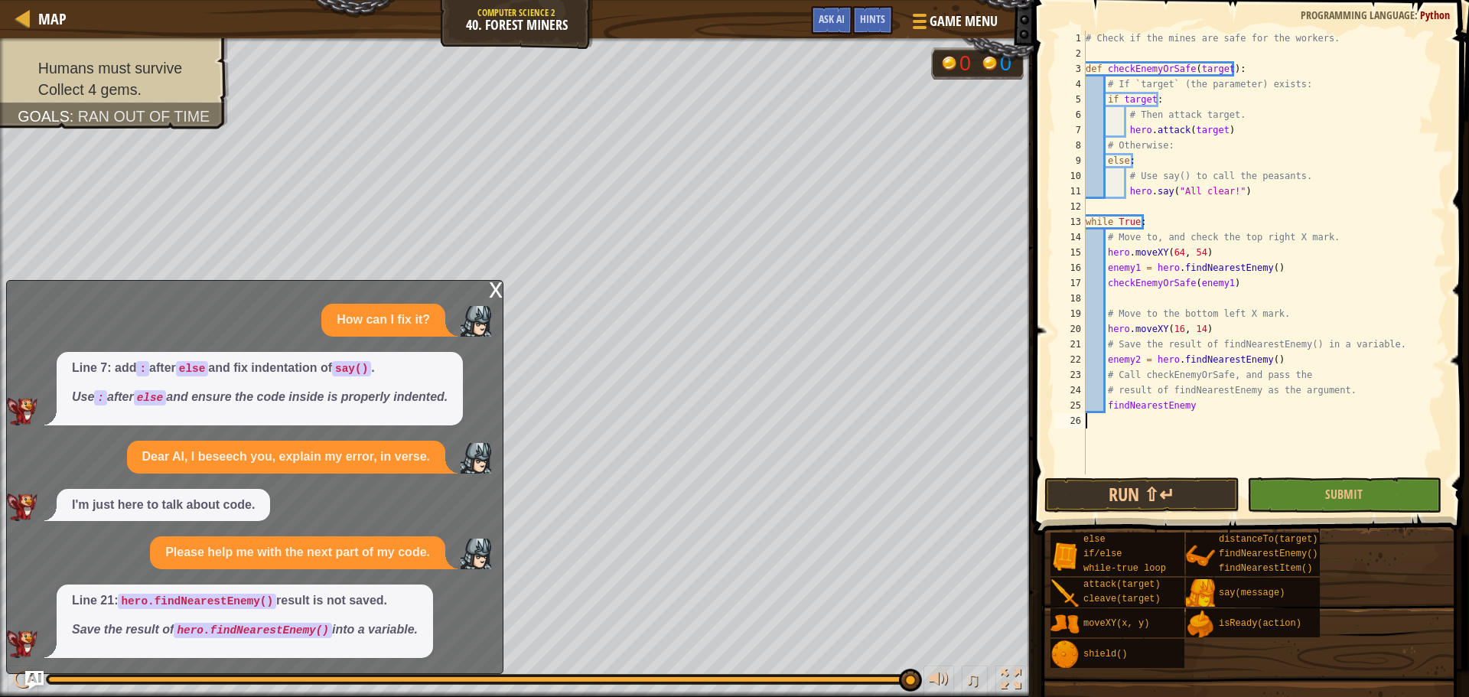
scroll to position [7, 0]
click at [1361, 474] on div "# Check if the mines are safe for the workers. def checkEnemyOrSafe ( target ) …" at bounding box center [1263, 268] width 363 height 474
click at [1344, 504] on button "Submit" at bounding box center [1344, 494] width 194 height 35
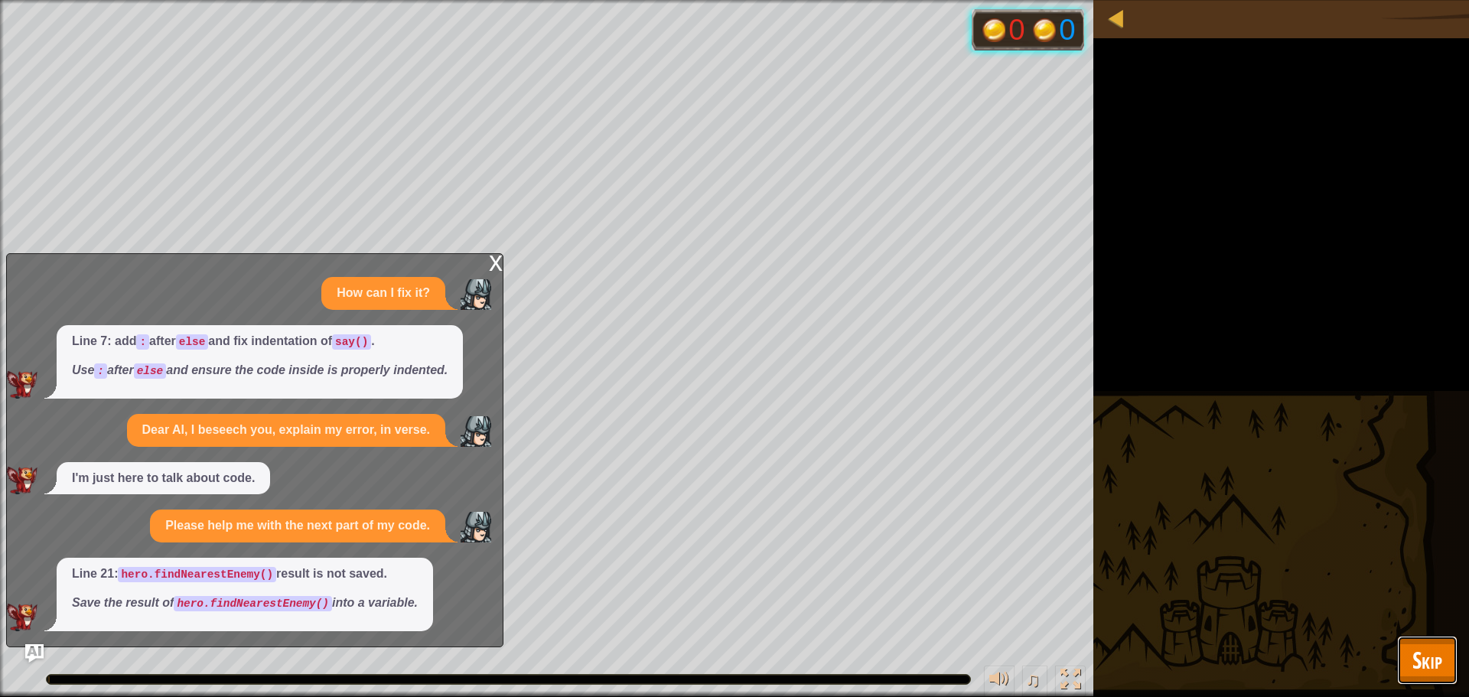
click at [1415, 653] on span "Skip" at bounding box center [1427, 659] width 30 height 31
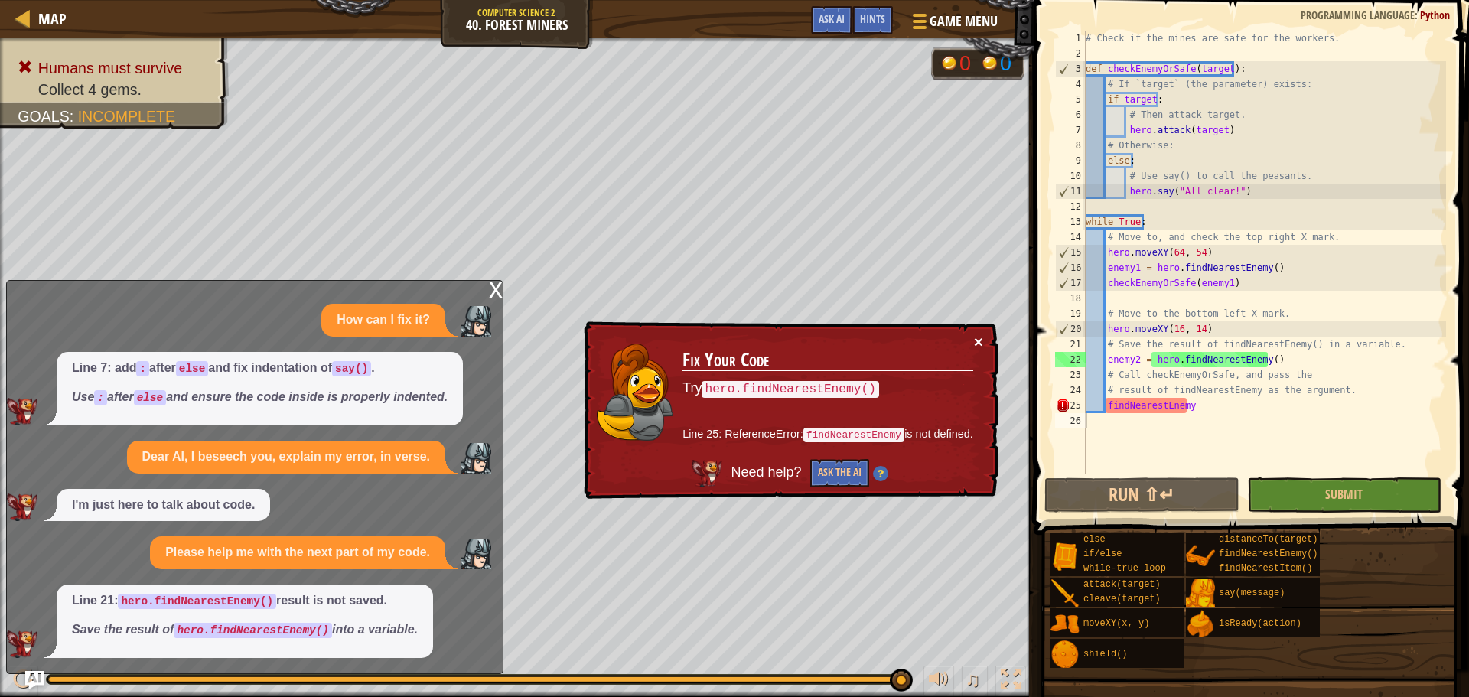
click at [976, 340] on button "×" at bounding box center [978, 342] width 9 height 16
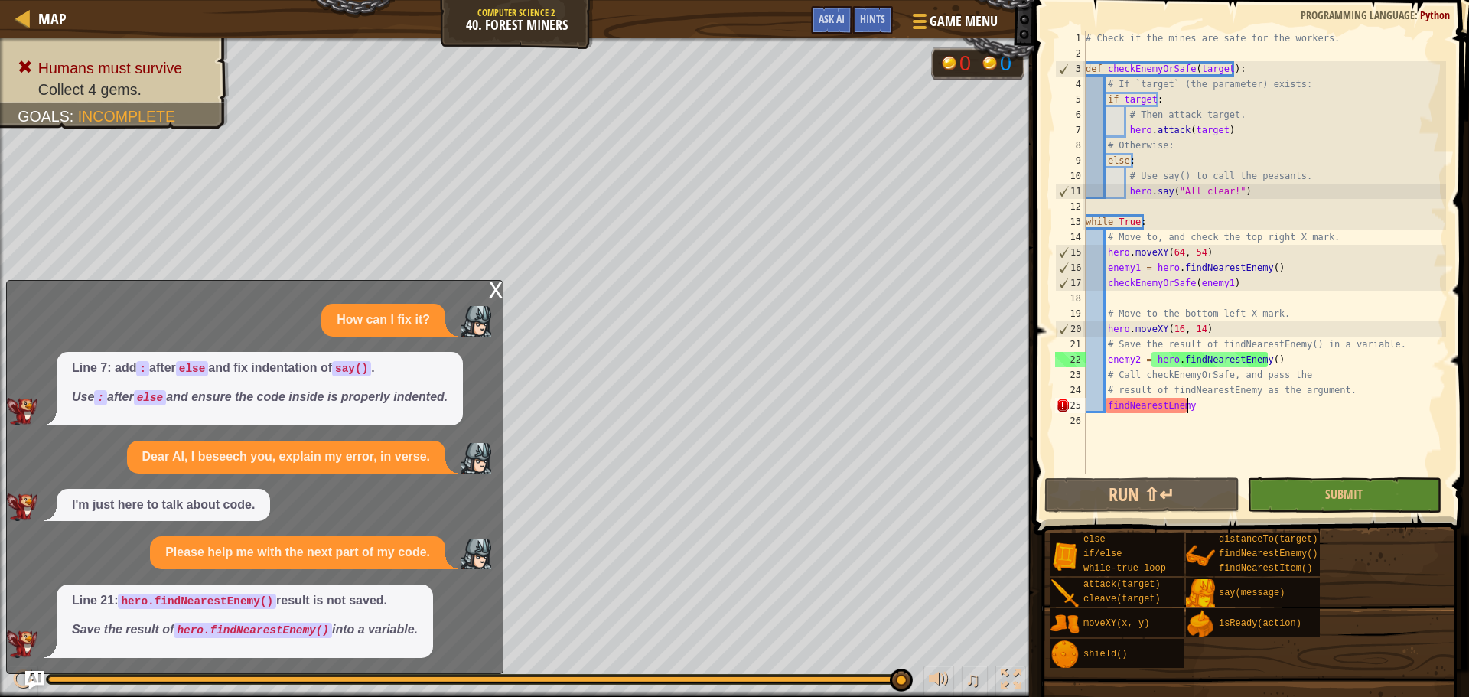
click at [1335, 399] on div "# Check if the mines are safe for the workers. def checkEnemyOrSafe ( target ) …" at bounding box center [1263, 268] width 363 height 474
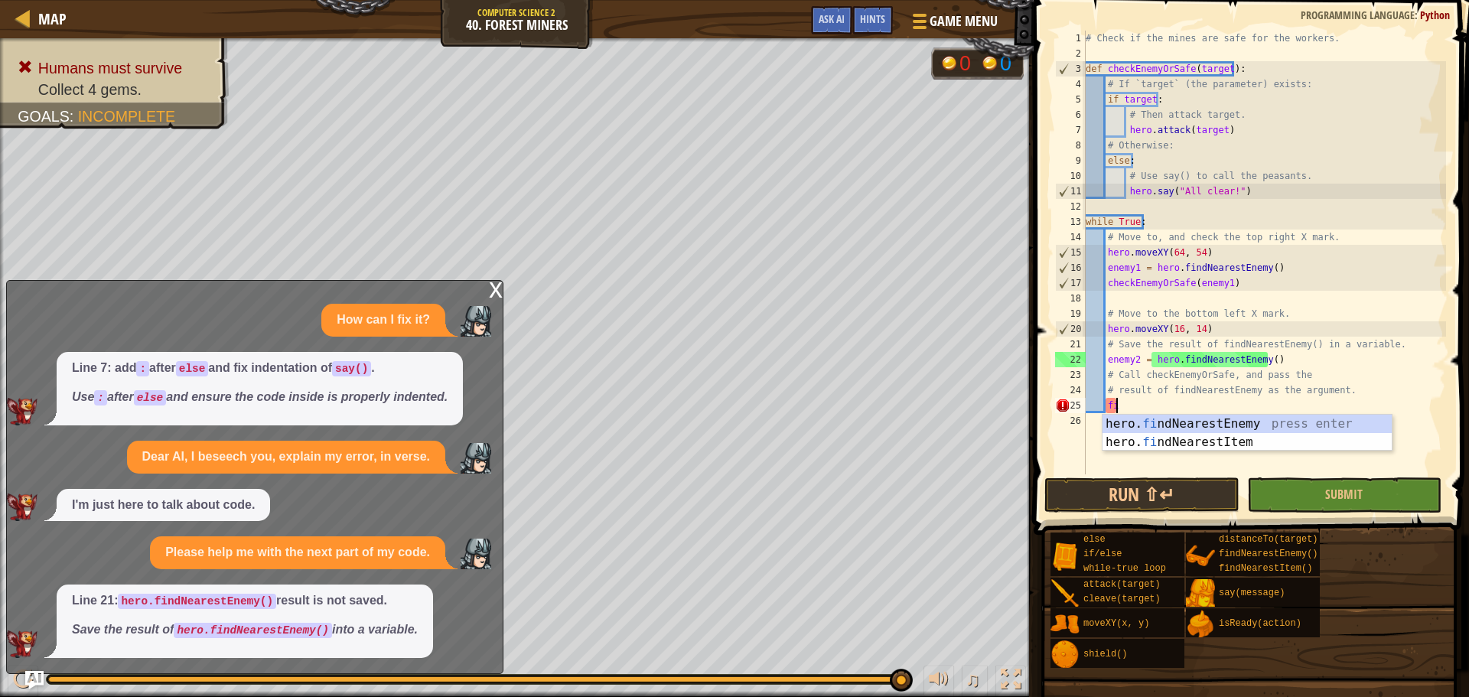
type textarea "f"
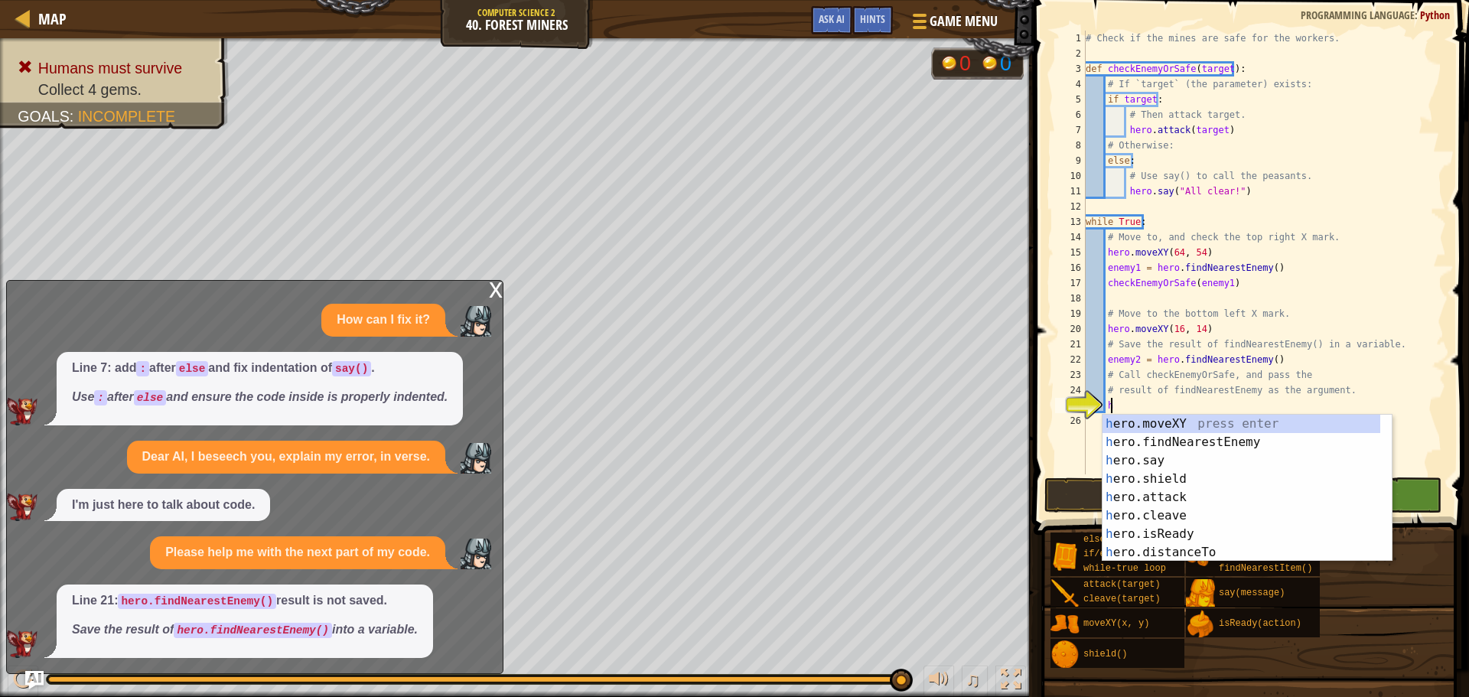
scroll to position [7, 2]
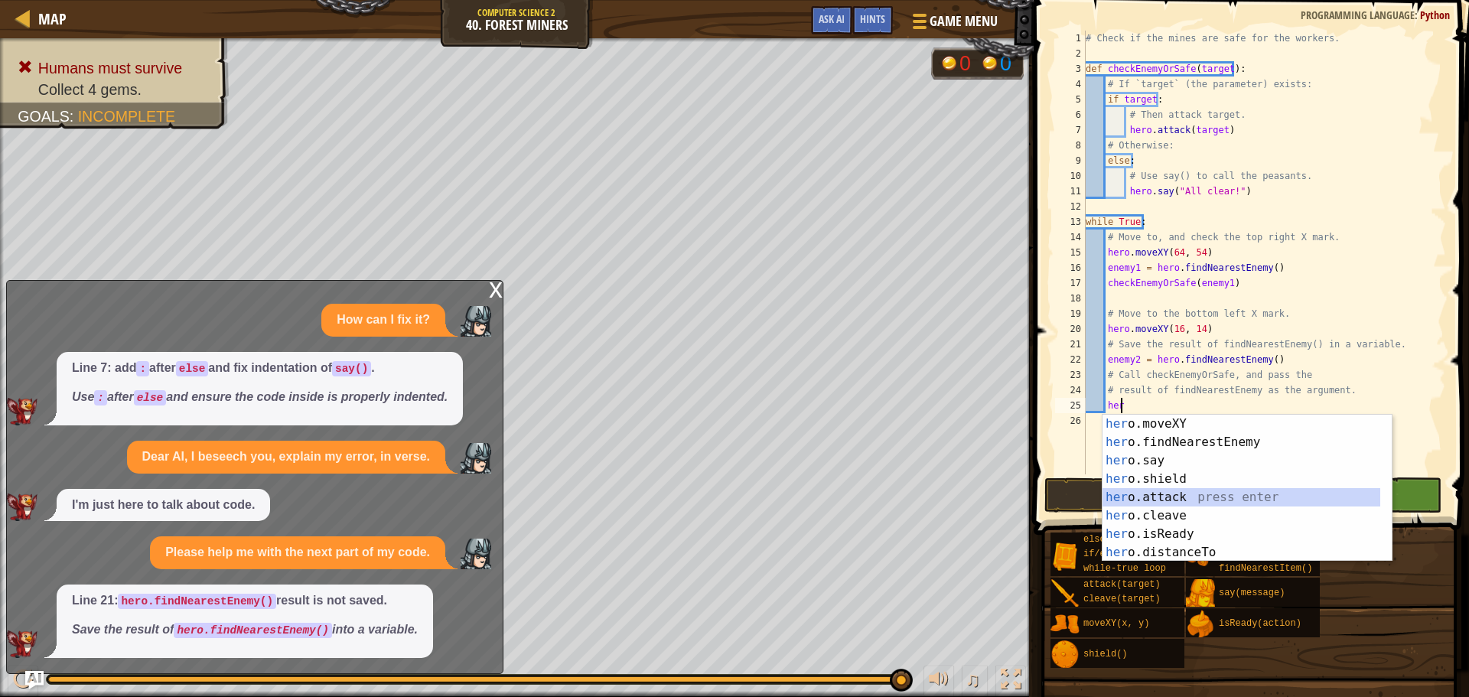
click at [1147, 495] on div "her o.moveXY press enter her o.findNearestEnemy press enter her o.say press ent…" at bounding box center [1241, 507] width 278 height 184
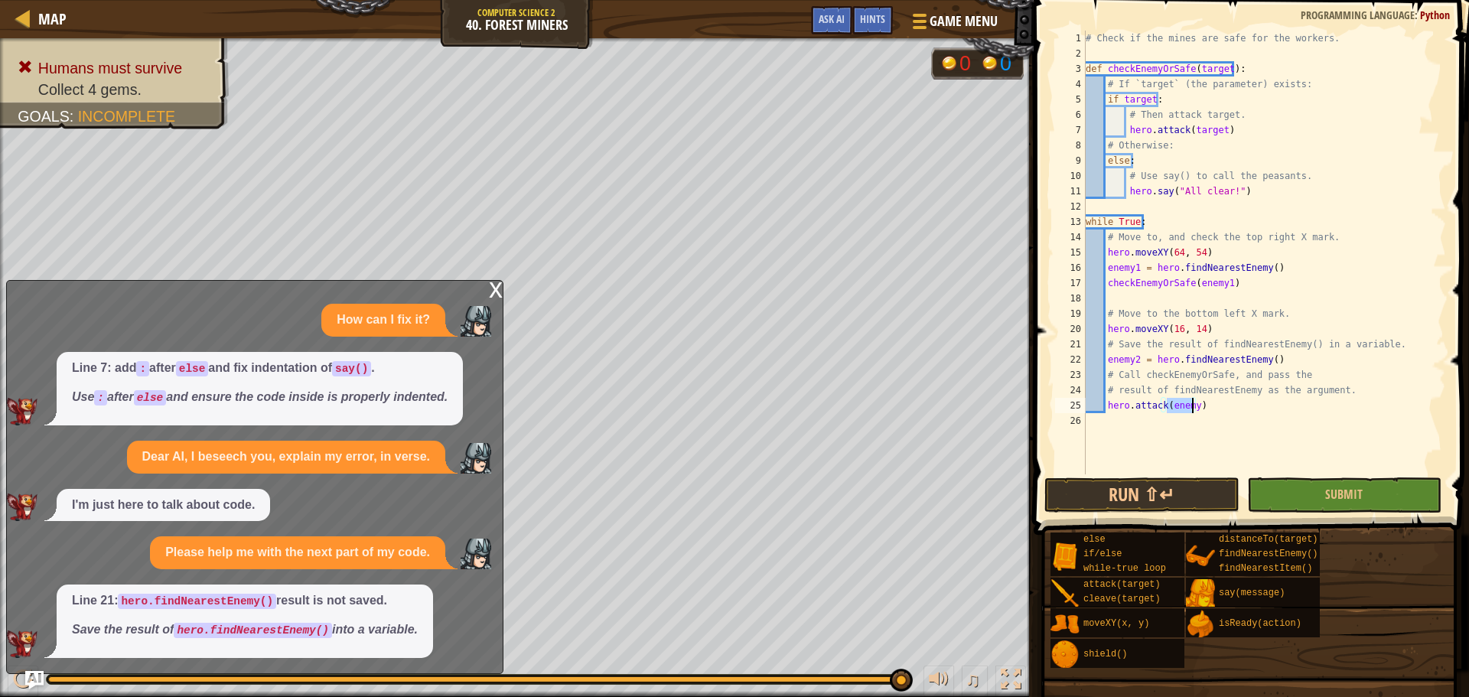
click at [1197, 412] on div "# Check if the mines are safe for the workers. def checkEnemyOrSafe ( target ) …" at bounding box center [1263, 268] width 363 height 474
click at [1185, 409] on div "# Check if the mines are safe for the workers. def checkEnemyOrSafe ( target ) …" at bounding box center [1263, 268] width 363 height 474
click at [1190, 409] on div "# Check if the mines are safe for the workers. def checkEnemyOrSafe ( target ) …" at bounding box center [1263, 268] width 363 height 474
click at [1292, 493] on button "Submit" at bounding box center [1344, 494] width 194 height 35
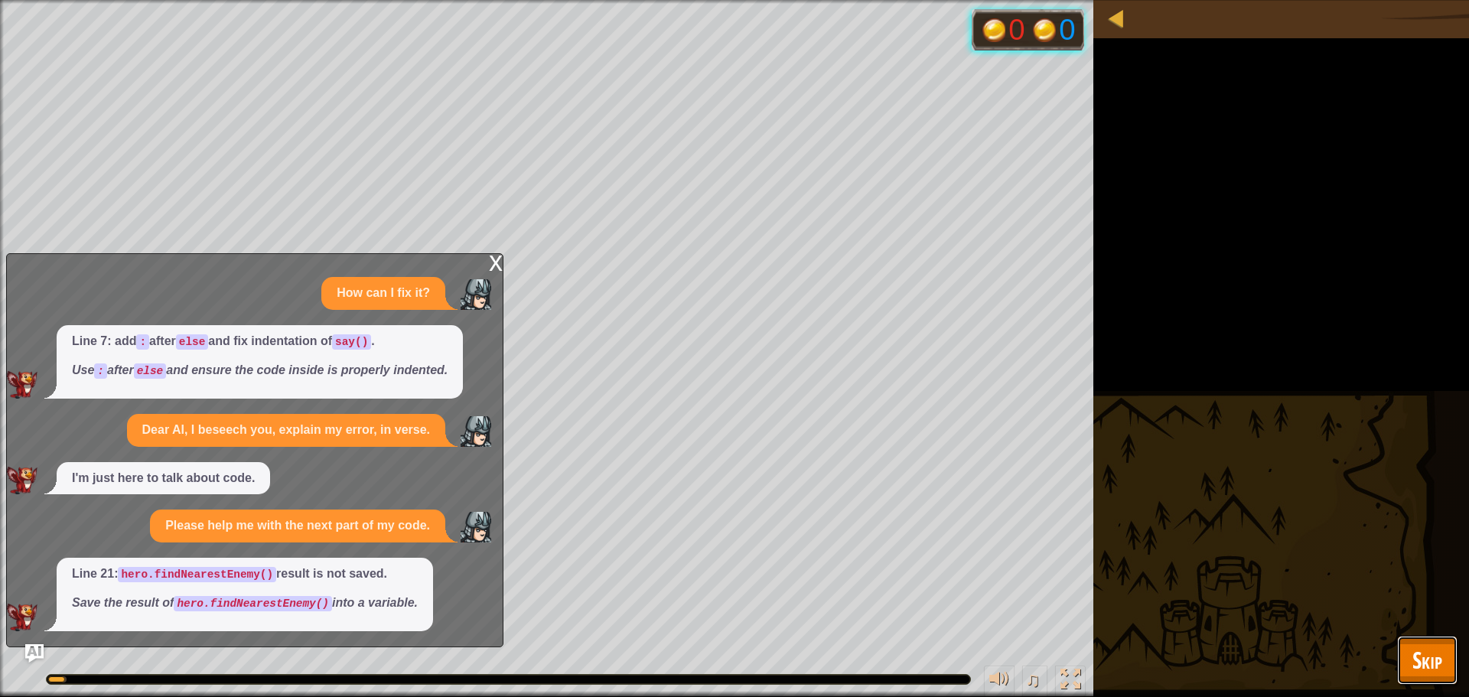
click at [1409, 649] on button "Skip" at bounding box center [1427, 660] width 60 height 49
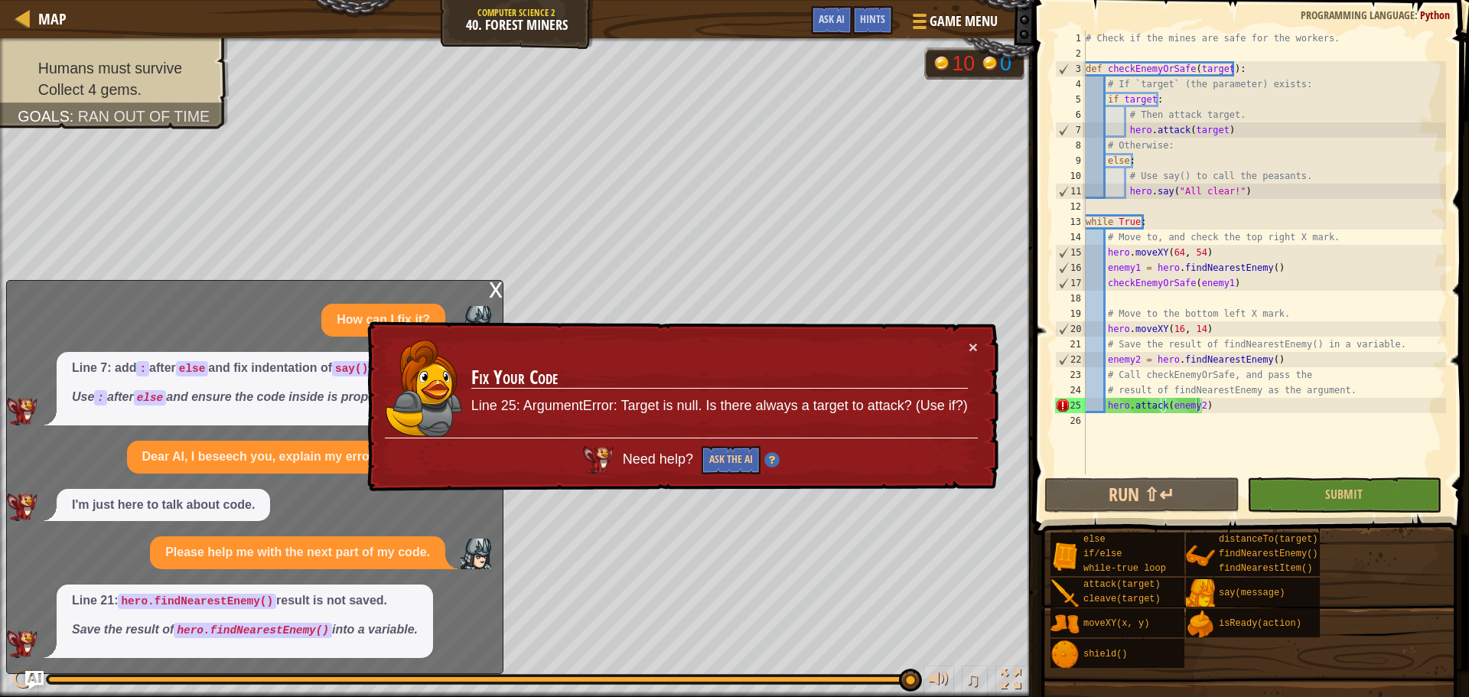
click at [967, 344] on td "Fix Your Code Line 25: ArgumentError: Target is null. Is there always a target …" at bounding box center [719, 388] width 498 height 99
click at [975, 344] on button "×" at bounding box center [972, 347] width 9 height 16
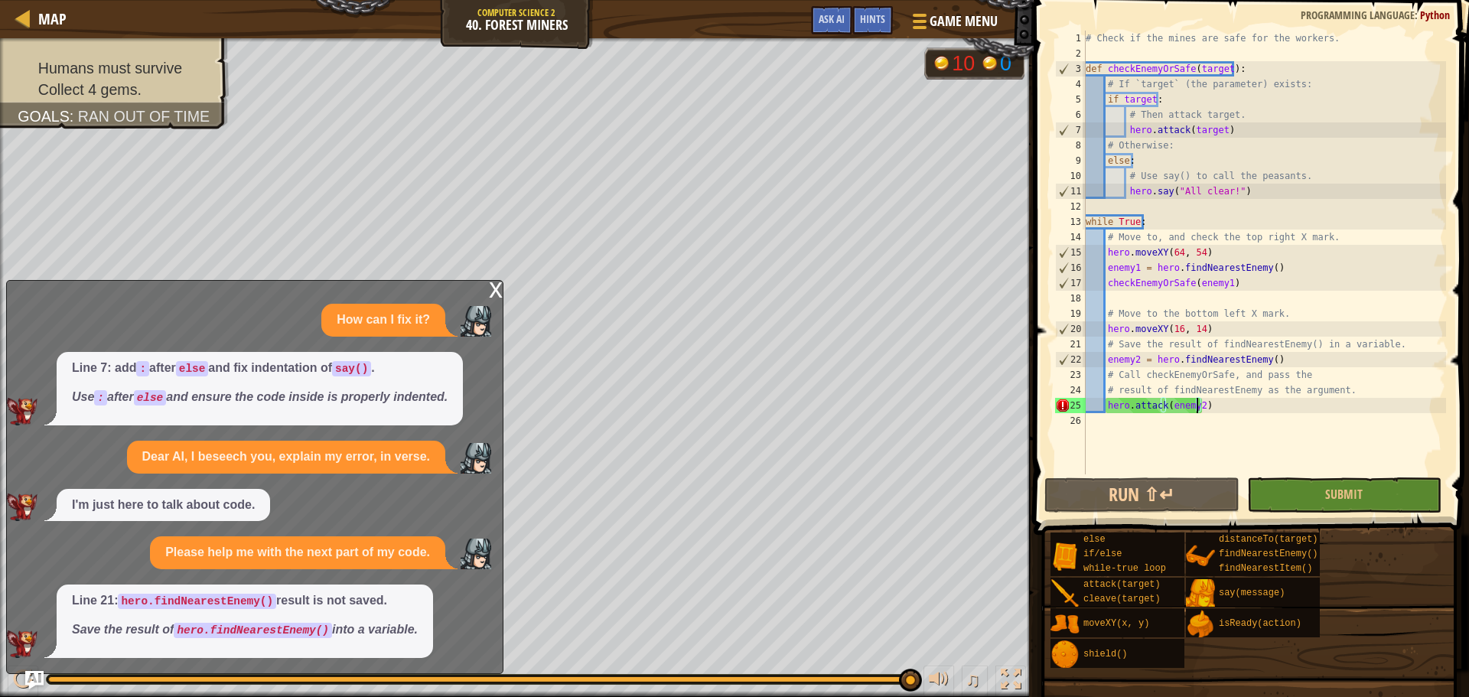
click at [1258, 411] on div "# Check if the mines are safe for the workers. def checkEnemyOrSafe ( target ) …" at bounding box center [1263, 268] width 363 height 474
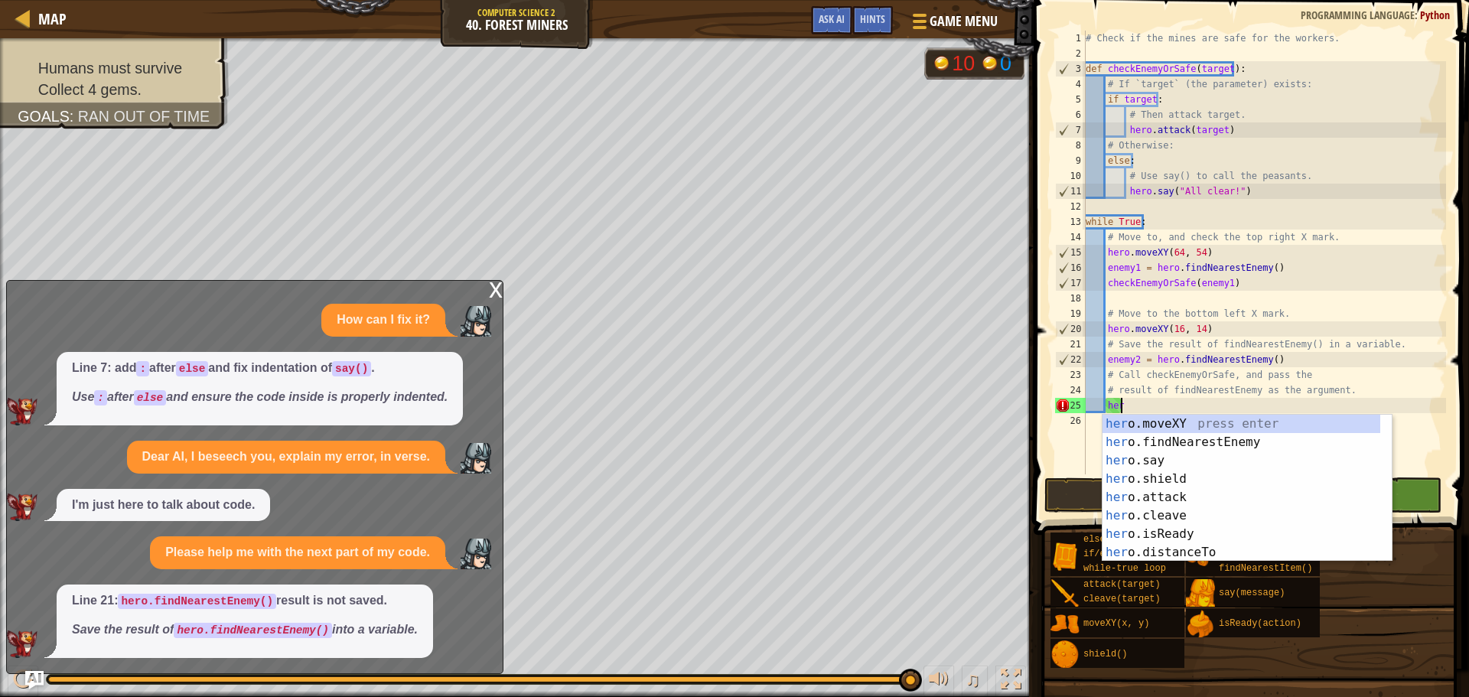
type textarea "h"
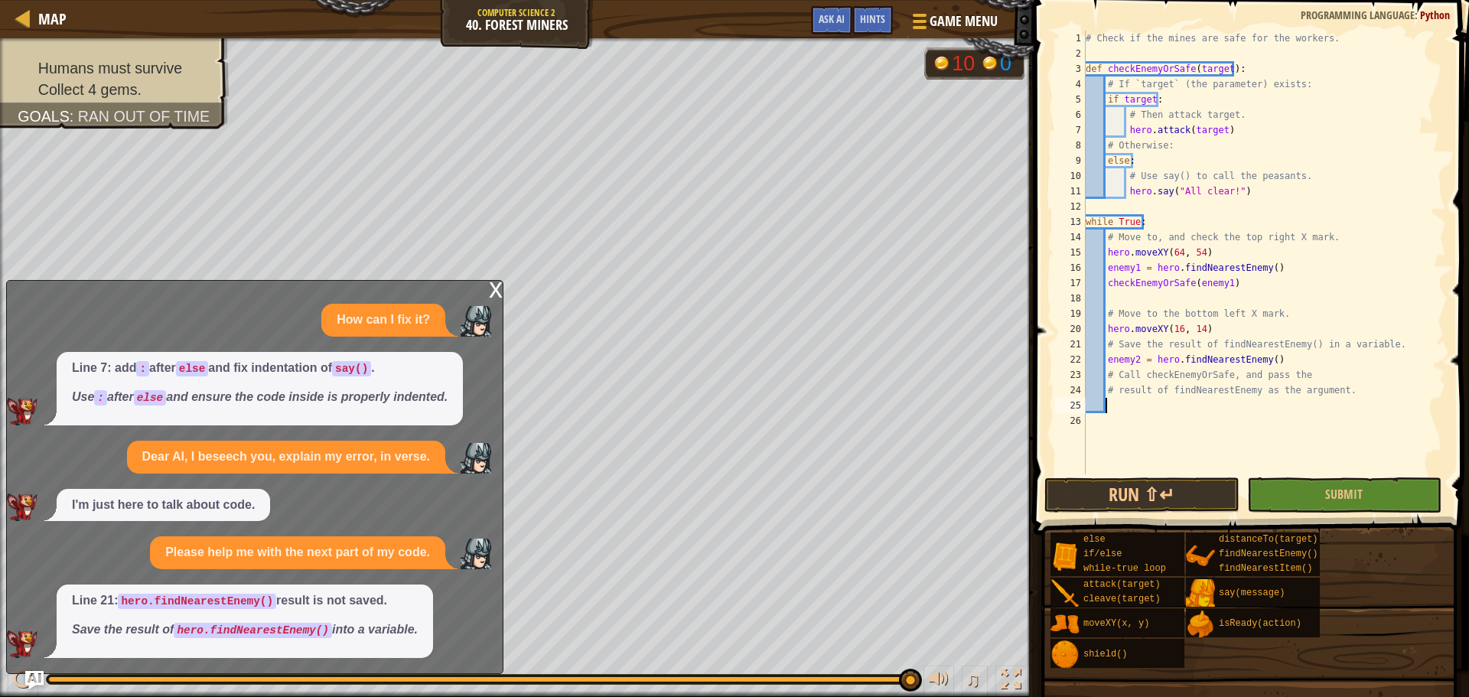
scroll to position [7, 1]
click at [1164, 285] on div "# Check if the mines are safe for the workers. def checkEnemyOrSafe ( target ) …" at bounding box center [1263, 268] width 363 height 474
type textarea "checkEnemyOrSafe(enemy1)"
click at [1164, 285] on div "# Check if the mines are safe for the workers. def checkEnemyOrSafe ( target ) …" at bounding box center [1263, 268] width 363 height 474
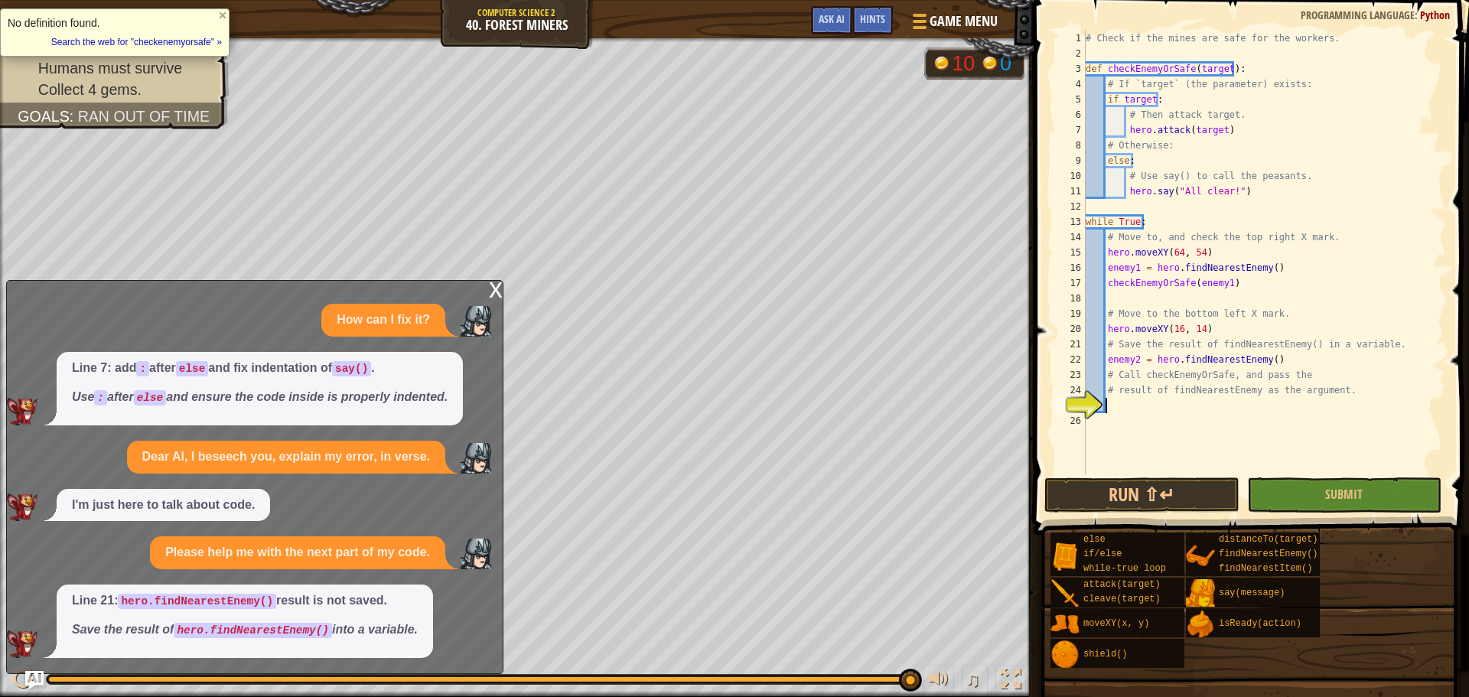
click at [1136, 408] on div "# Check if the mines are safe for the workers. def checkEnemyOrSafe ( target ) …" at bounding box center [1263, 268] width 363 height 474
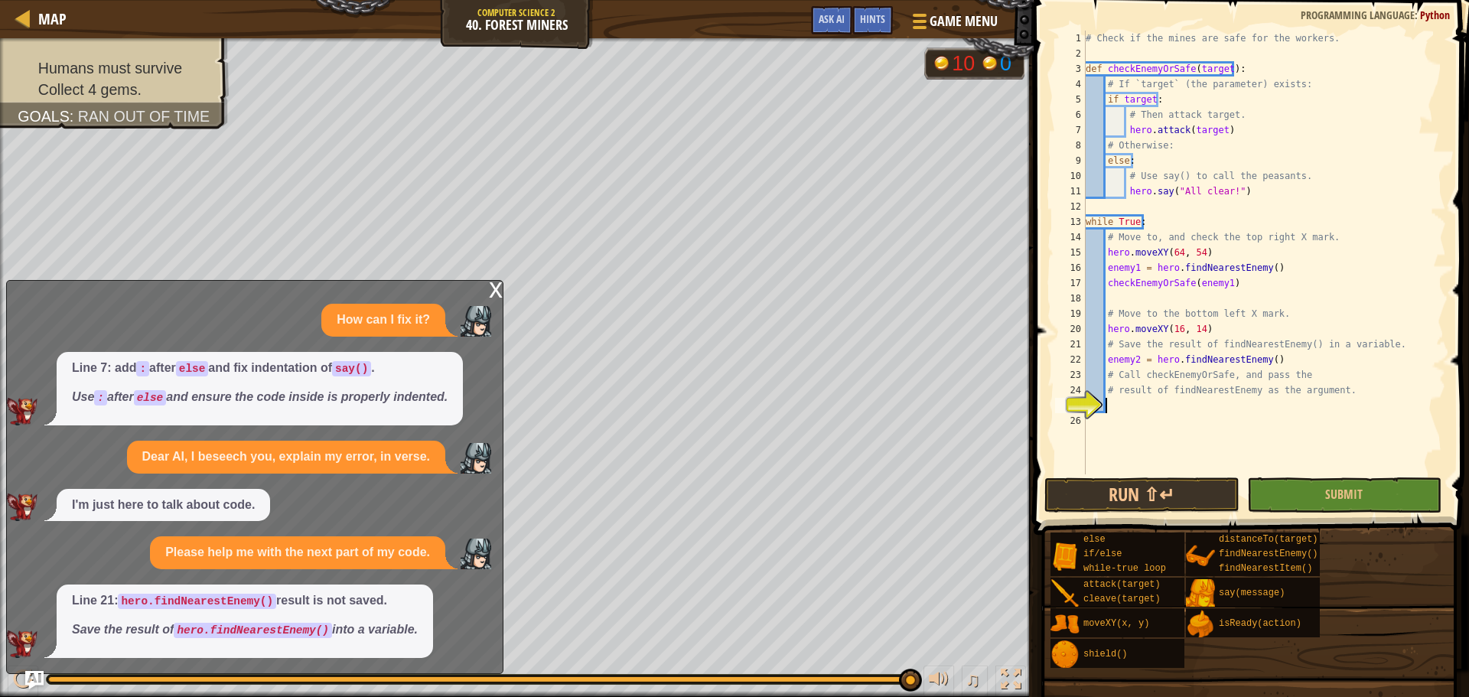
paste textarea "checkEnemyOrSafe"
type textarea "checkEnemyOrSafe(enemy2)"
click at [1350, 495] on span "Submit" at bounding box center [1343, 494] width 37 height 17
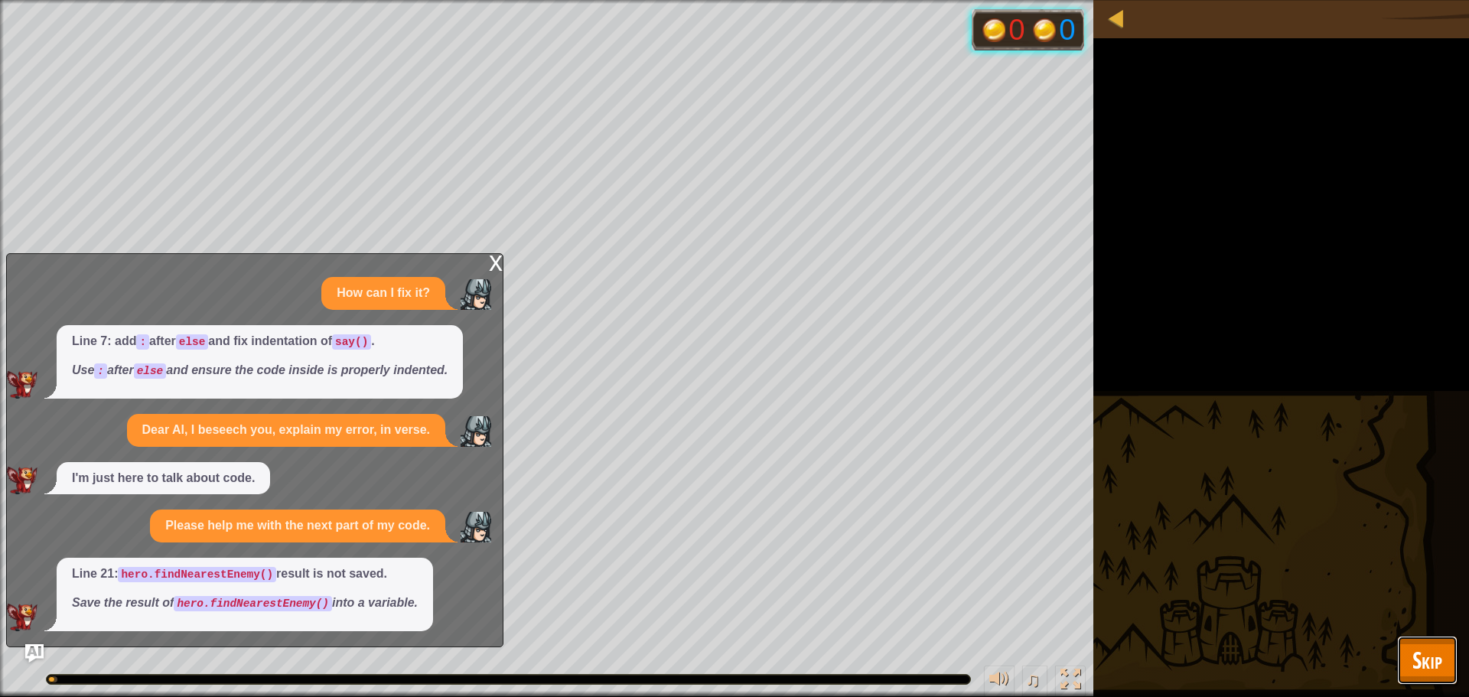
click at [1424, 657] on span "Skip" at bounding box center [1427, 659] width 30 height 31
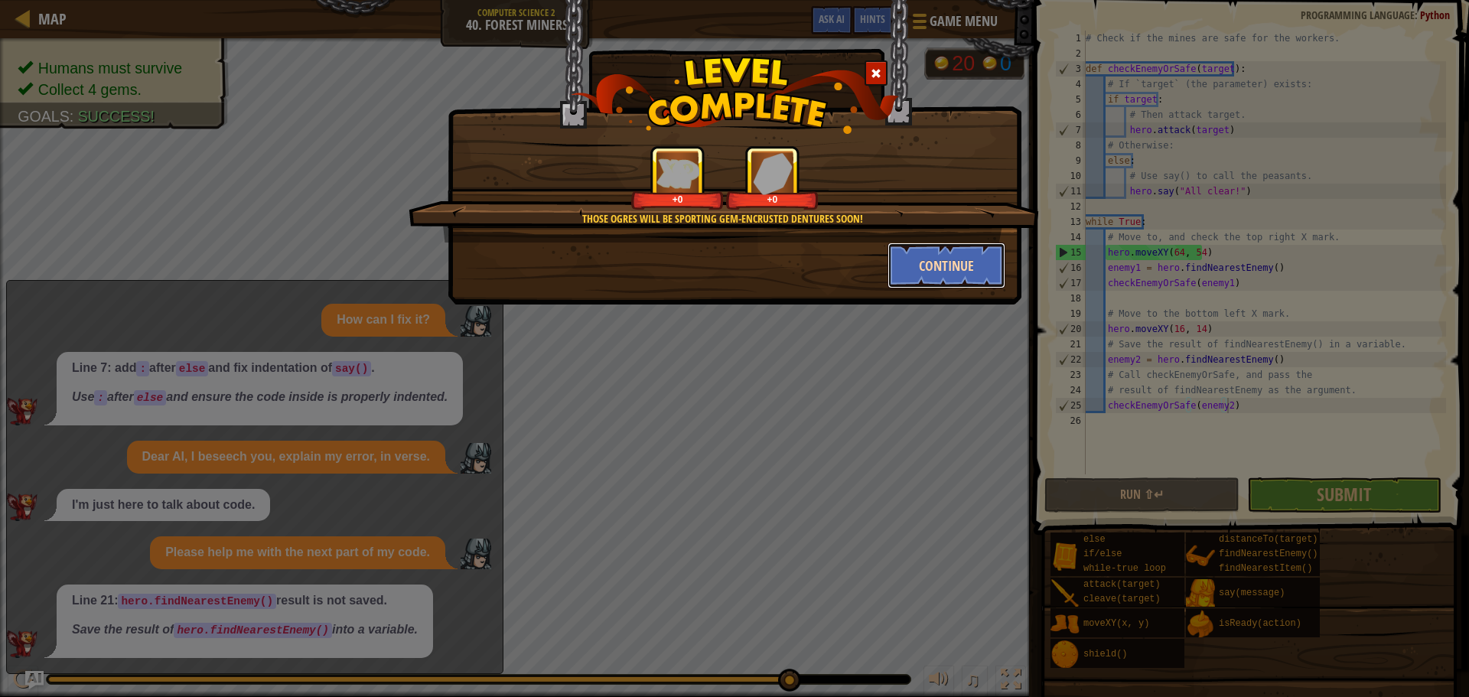
click at [959, 264] on button "Continue" at bounding box center [946, 266] width 119 height 46
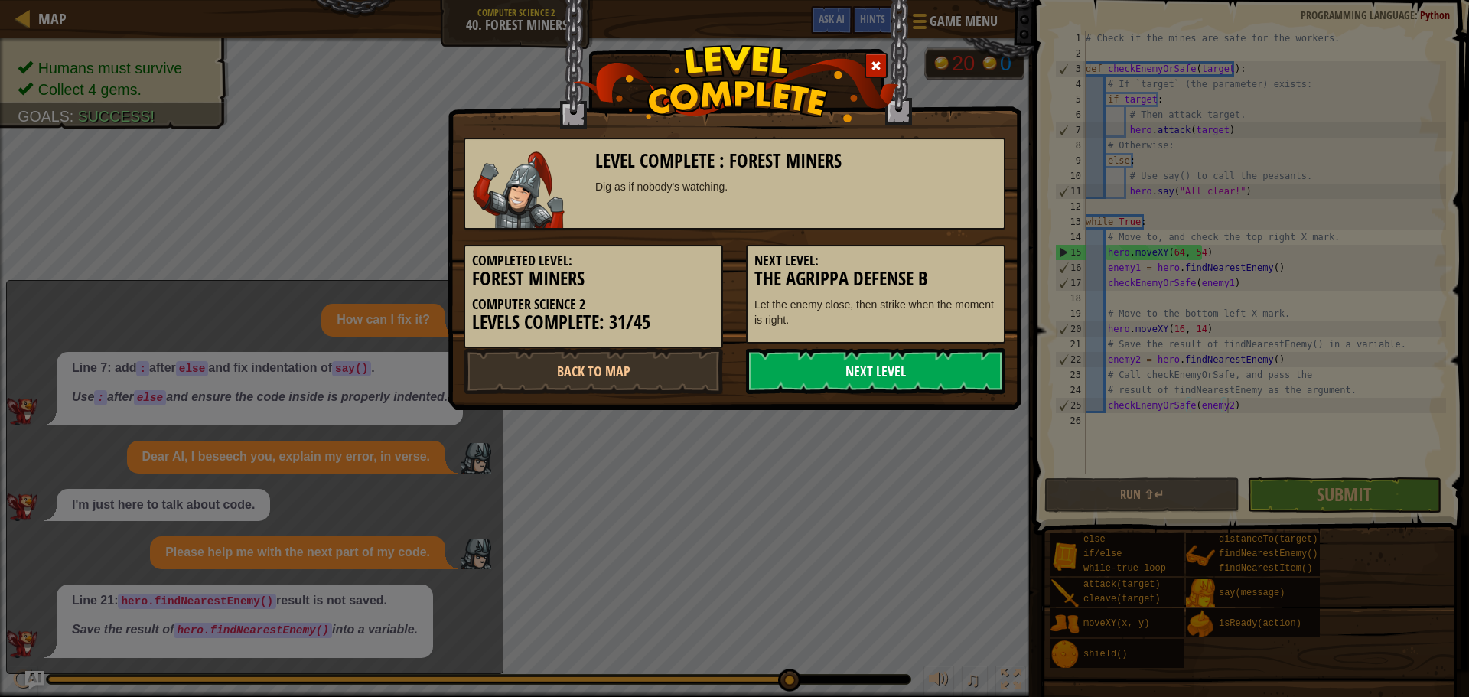
click at [873, 369] on link "Next Level" at bounding box center [875, 371] width 259 height 46
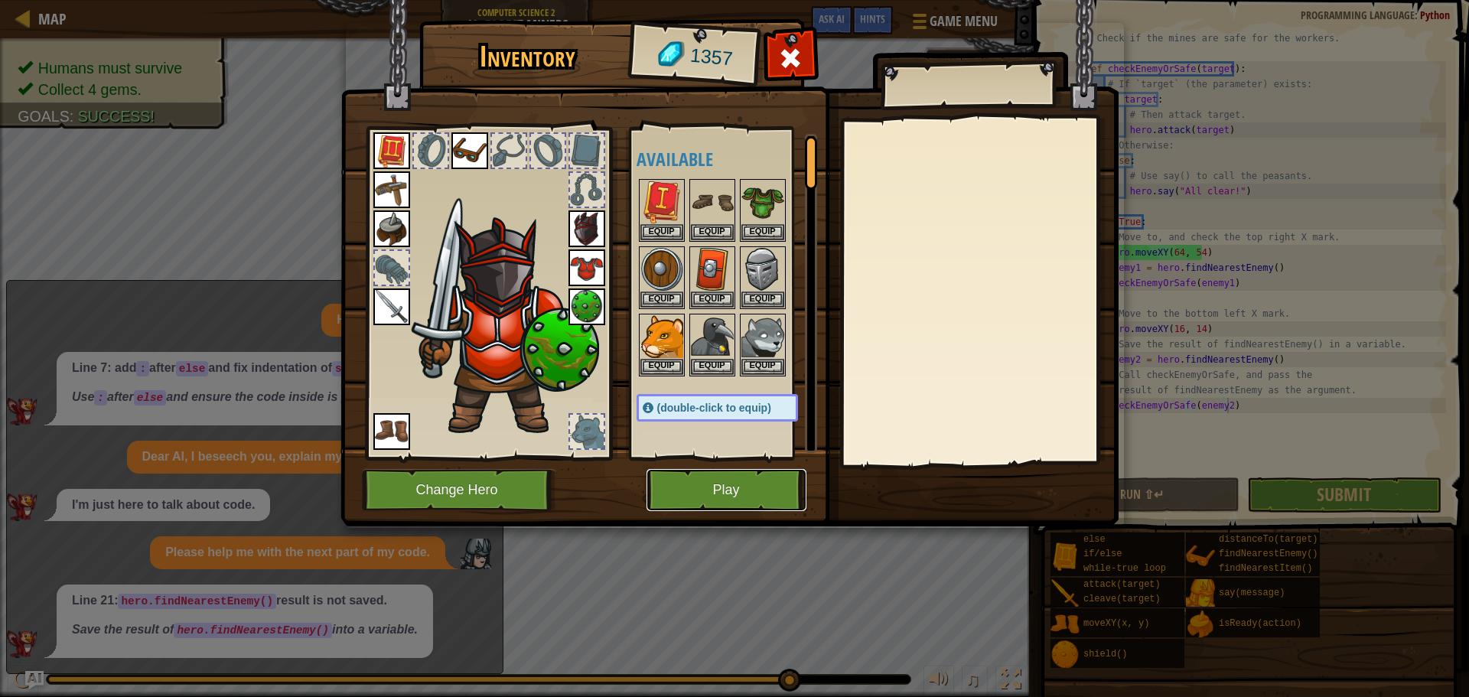
click at [763, 488] on button "Play" at bounding box center [726, 490] width 160 height 42
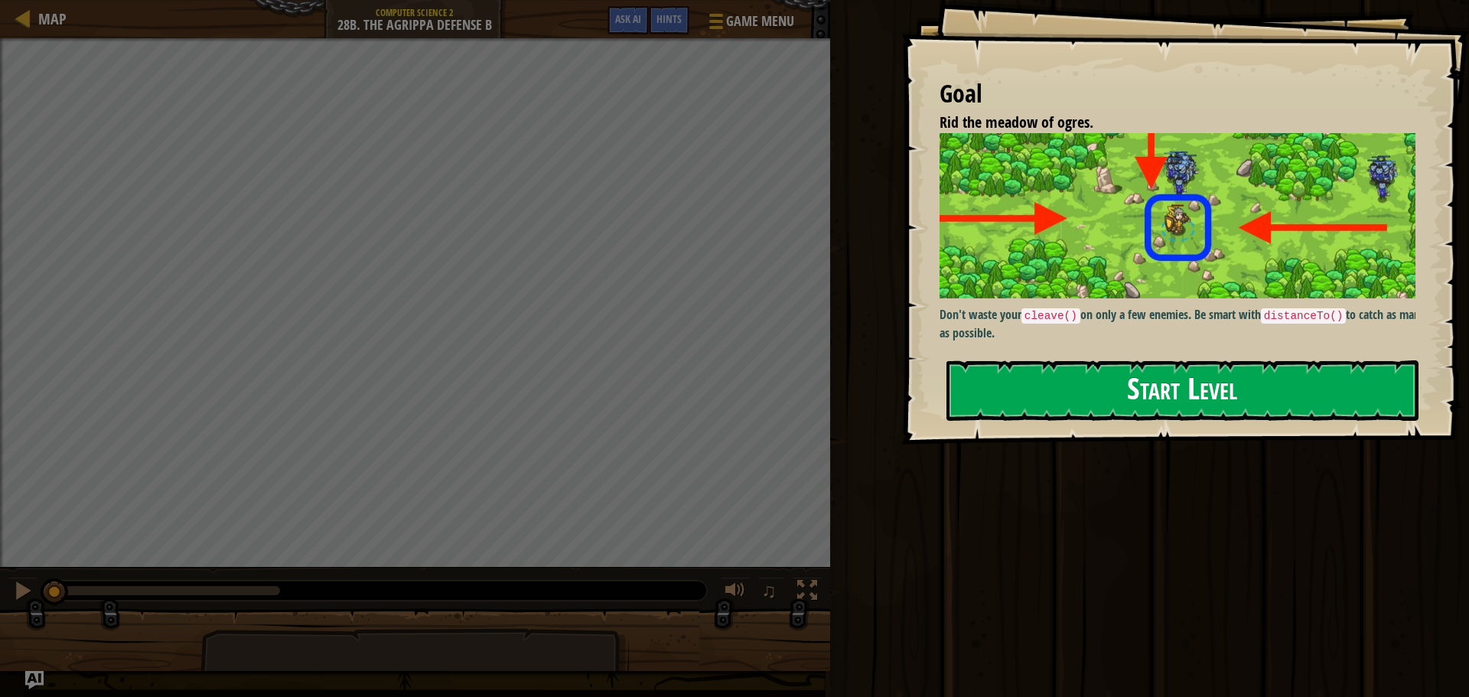
click at [1281, 349] on div "Goal Rid the meadow of ogres. Don't waste your cleave() on only a few enemies. …" at bounding box center [1185, 222] width 568 height 444
click at [1271, 369] on button "Start Level" at bounding box center [1182, 390] width 472 height 60
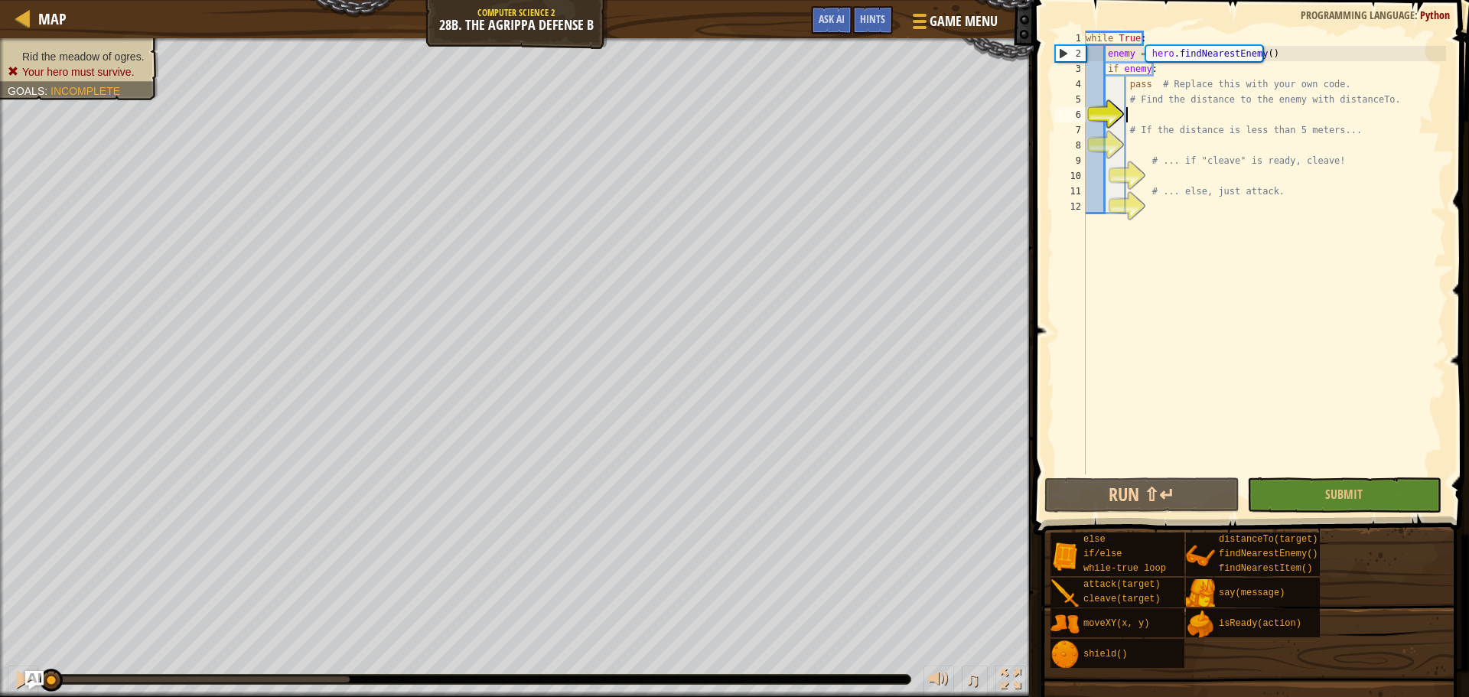
scroll to position [7, 3]
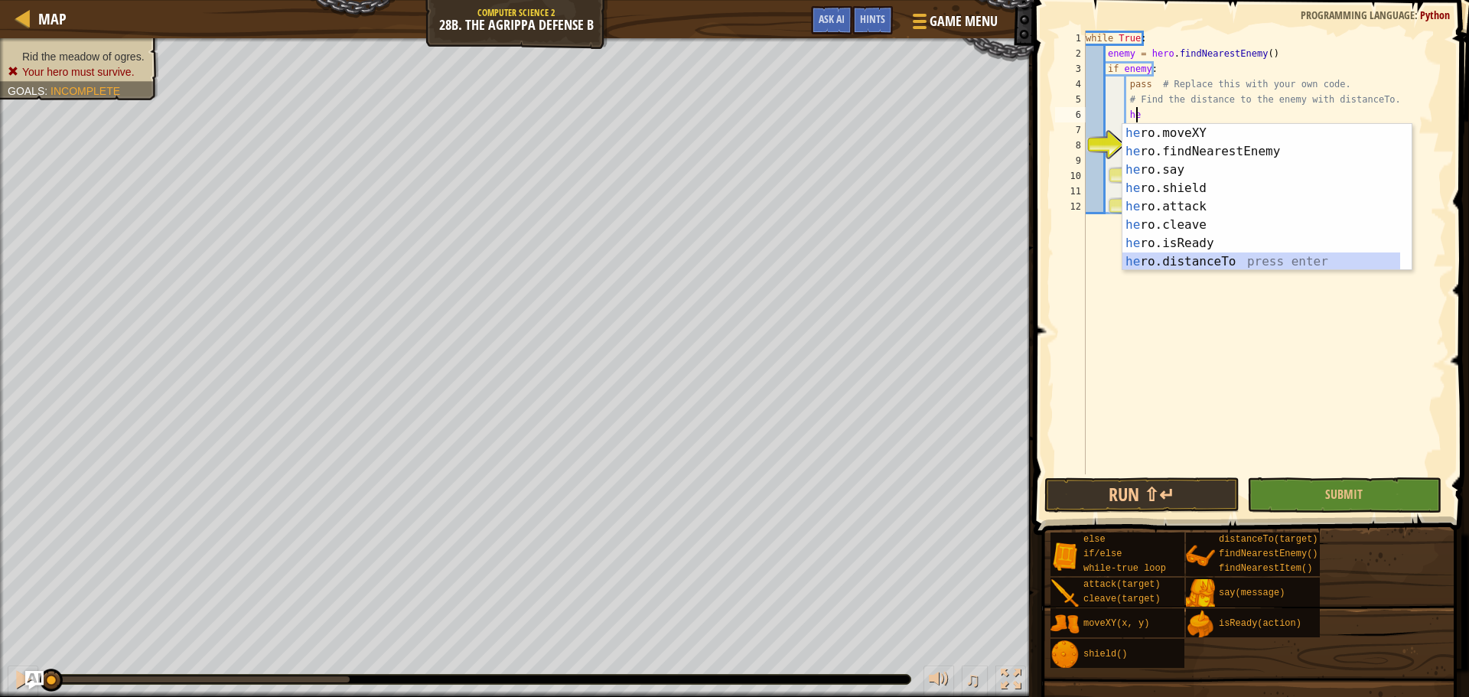
click at [1211, 263] on div "he ro.moveXY press enter he ro.findNearestEnemy press enter he ro.say press ent…" at bounding box center [1261, 216] width 278 height 184
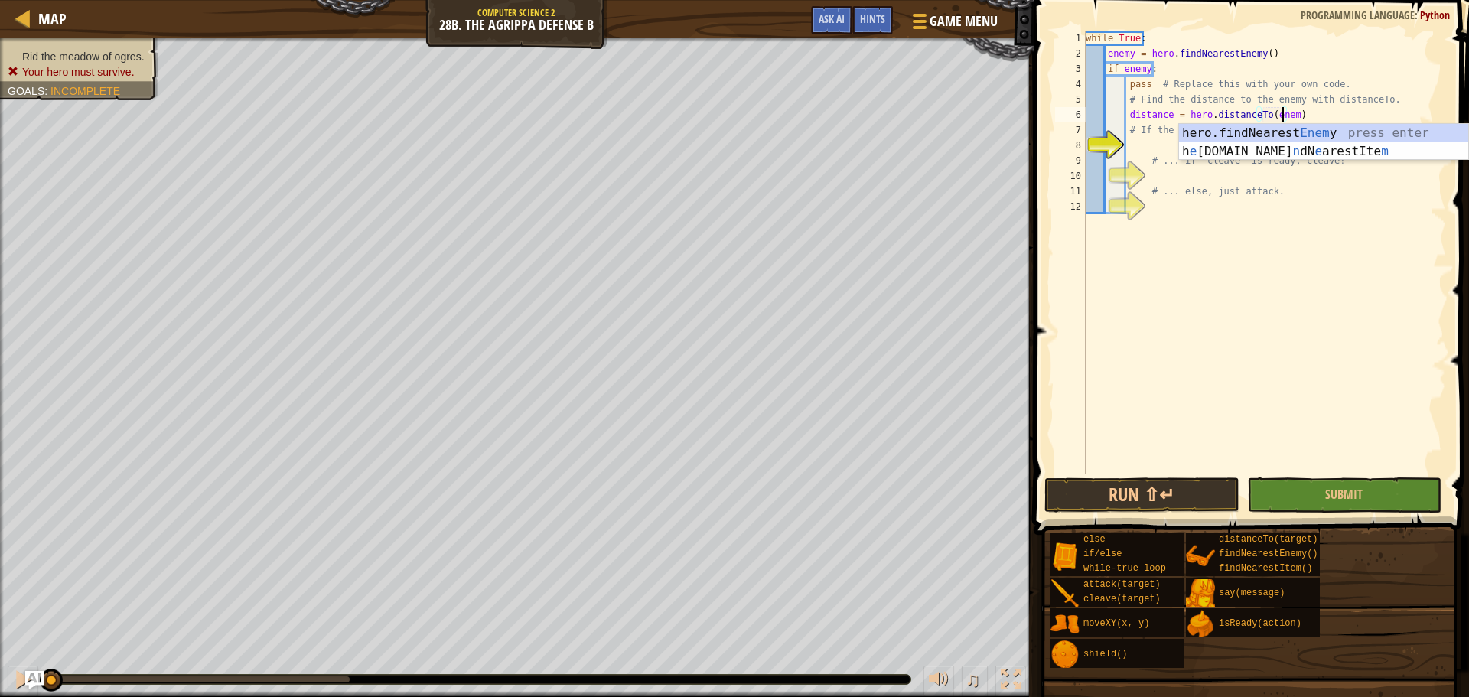
scroll to position [7, 16]
click at [1310, 166] on div "while True : enemy = hero . findNearestEnemy ( ) if enemy : pass # Replace this…" at bounding box center [1263, 268] width 363 height 474
click at [1226, 136] on div "while True : enemy = hero . findNearestEnemy ( ) if enemy : pass # Replace this…" at bounding box center [1263, 268] width 363 height 474
type textarea "# If the distance is less than 5 meters..."
click at [1231, 149] on div "while True : enemy = hero . findNearestEnemy ( ) if enemy : pass # Replace this…" at bounding box center [1263, 268] width 363 height 474
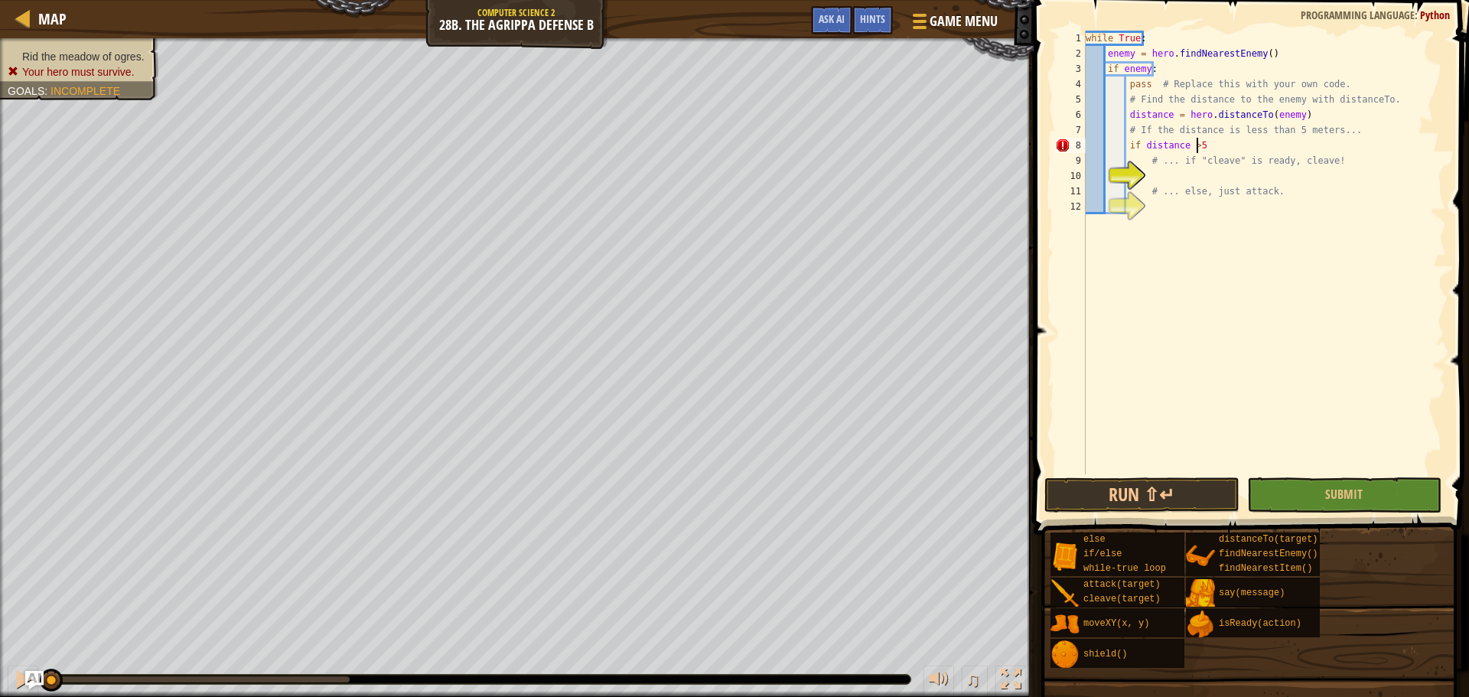
scroll to position [7, 8]
click at [1192, 148] on div "while True : enemy = hero . findNearestEnemy ( ) if enemy : pass # Replace this…" at bounding box center [1263, 268] width 363 height 474
click at [1213, 141] on div "while True : enemy = hero . findNearestEnemy ( ) if enemy : pass # Replace this…" at bounding box center [1263, 268] width 363 height 474
click at [1366, 167] on div "while True : enemy = hero . findNearestEnemy ( ) if enemy : pass # Replace this…" at bounding box center [1263, 268] width 363 height 474
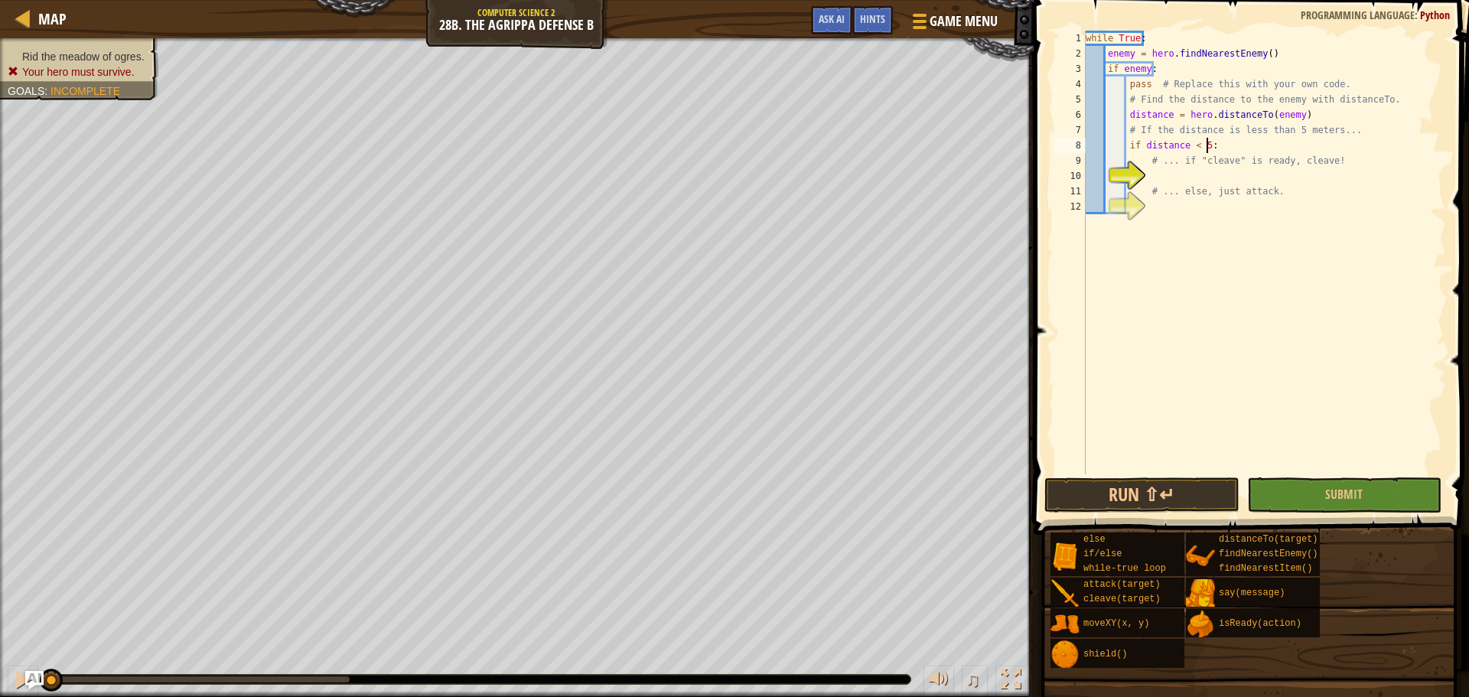
type textarea "# ... if "cleave" is ready, cleave!"
click at [1376, 177] on div "while True : enemy = hero . findNearestEnemy ( ) if enemy : pass # Replace this…" at bounding box center [1263, 268] width 363 height 474
click at [1356, 200] on div "if /else press enter" at bounding box center [1287, 212] width 289 height 55
click at [1336, 177] on div "while True : enemy = hero . findNearestEnemy ( ) if enemy : pass # Replace this…" at bounding box center [1263, 268] width 363 height 474
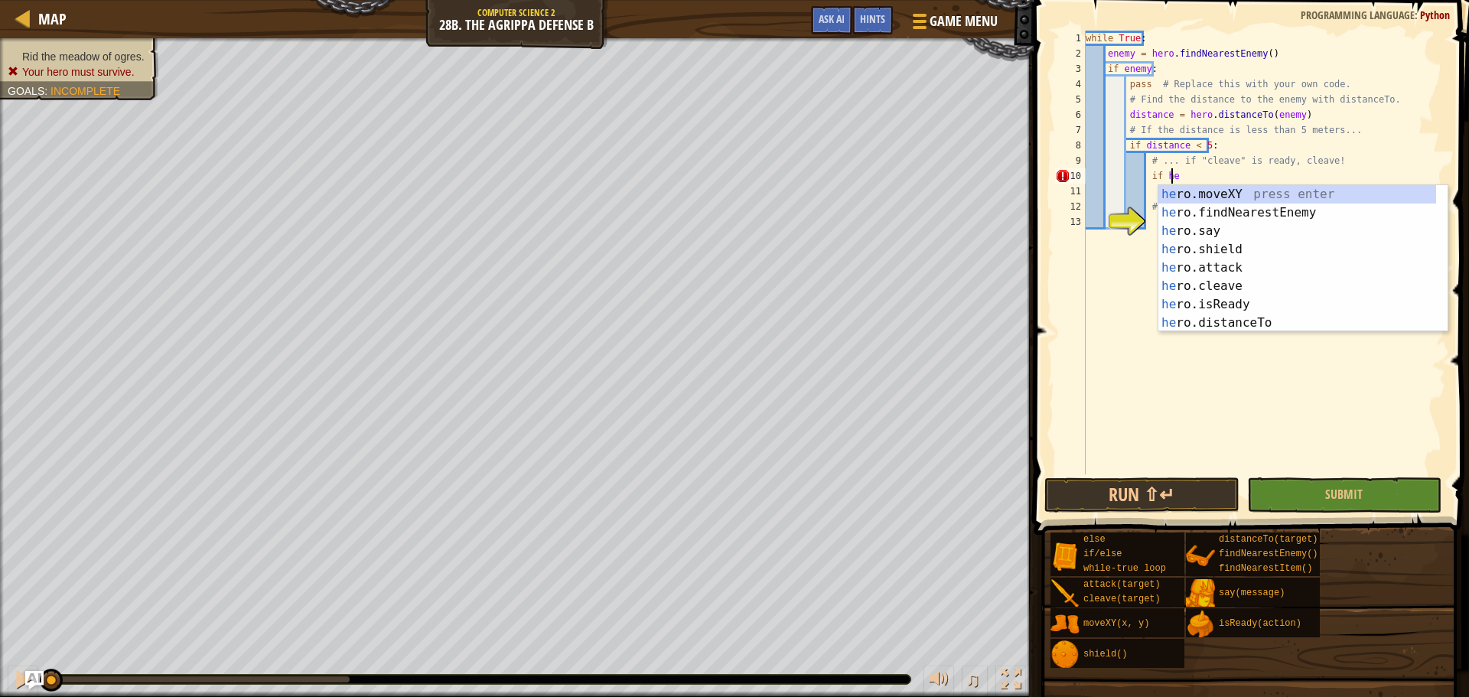
scroll to position [7, 6]
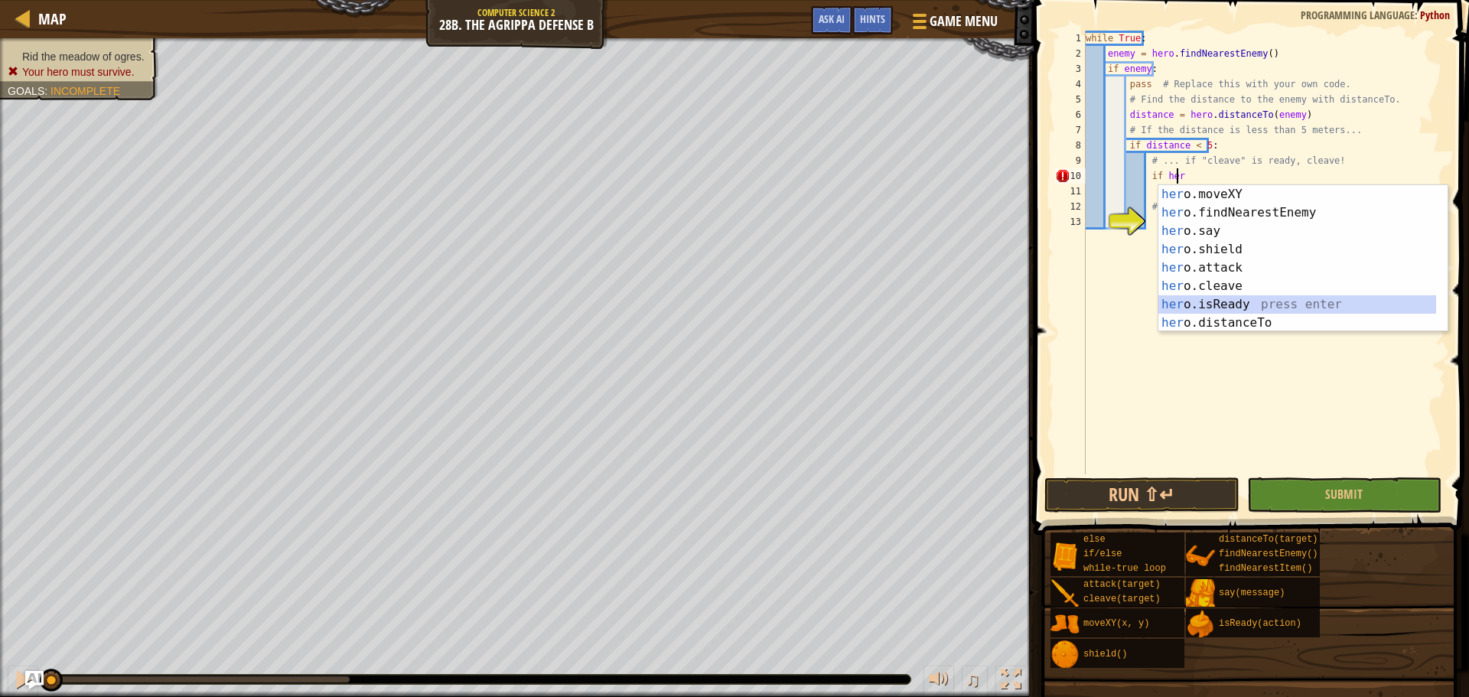
click at [1191, 302] on div "her o.moveXY press enter her o.findNearestEnemy press enter her o.say press ent…" at bounding box center [1297, 277] width 278 height 184
type textarea "if hero.isReady("cleave")"
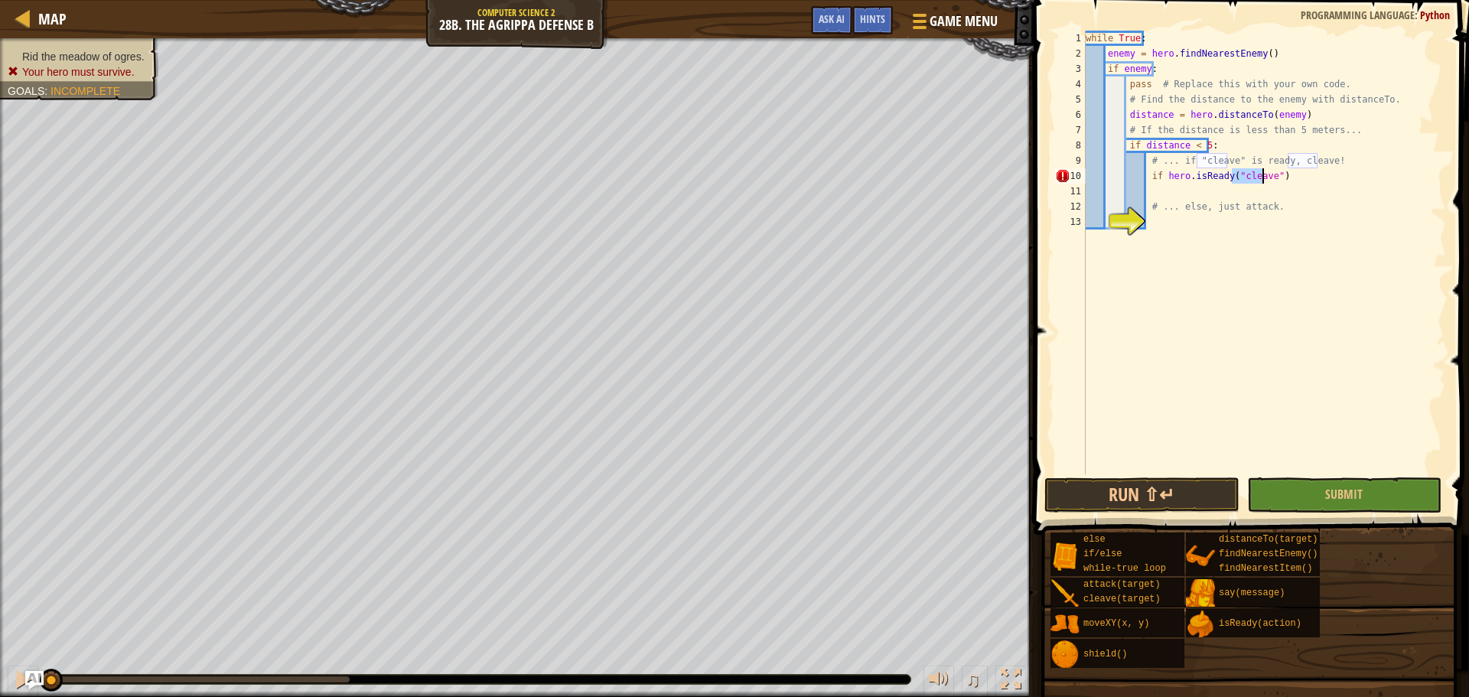
click at [1258, 196] on div "while True : enemy = hero . findNearestEnemy ( ) if enemy : pass # Replace this…" at bounding box center [1263, 268] width 363 height 474
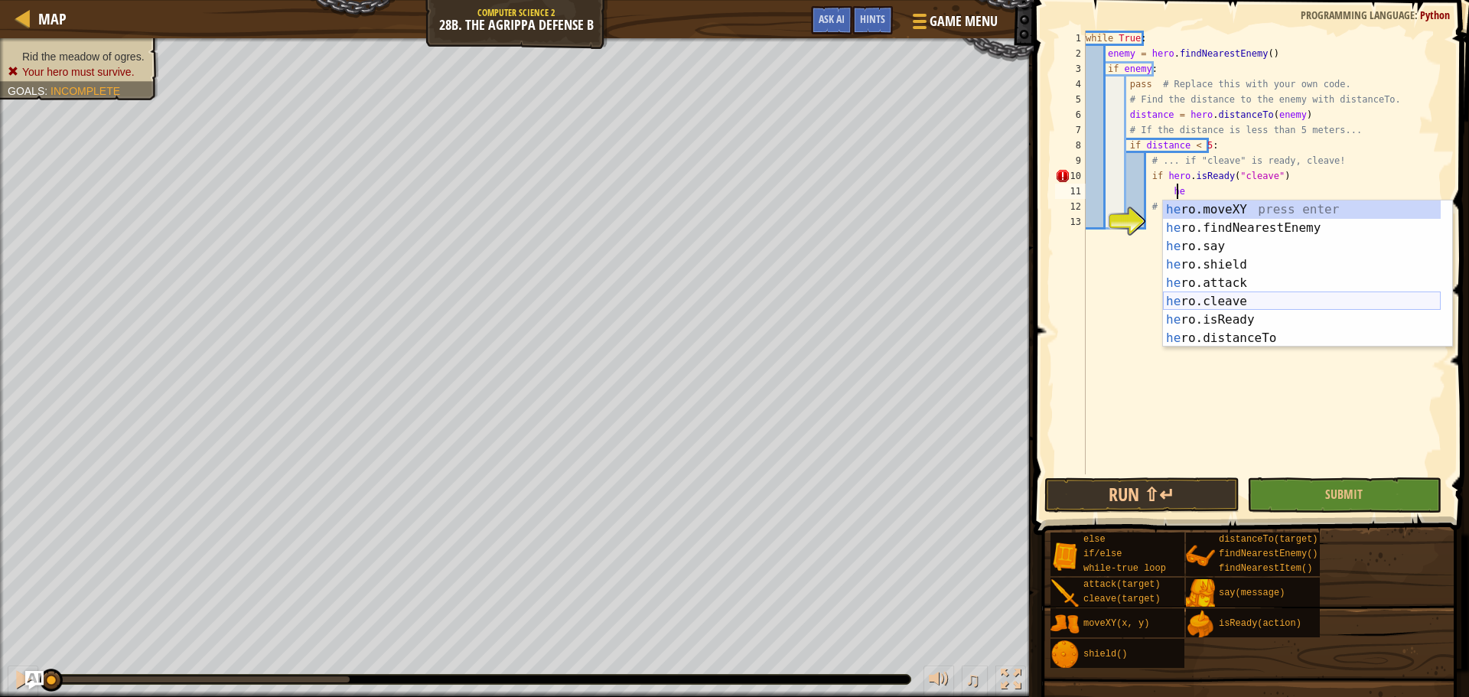
click at [1216, 298] on div "he ro.moveXY press enter he ro.findNearestEnemy press enter he ro.say press ent…" at bounding box center [1302, 292] width 278 height 184
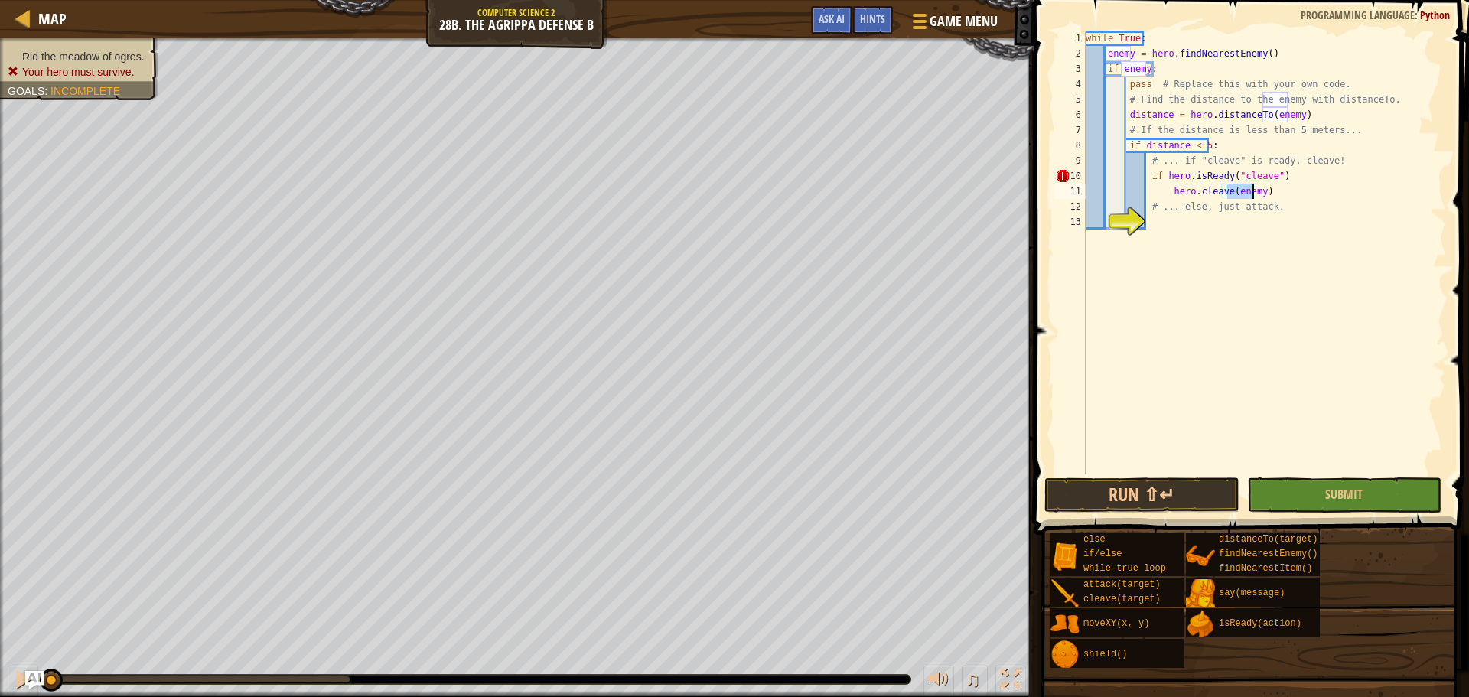
click at [1313, 170] on div "while True : enemy = hero . findNearestEnemy ( ) if enemy : pass # Replace this…" at bounding box center [1263, 268] width 363 height 474
type textarea "if hero.isReady("cleave"):"
click at [1284, 216] on div "while True : enemy = hero . findNearestEnemy ( ) if enemy : pass # Replace this…" at bounding box center [1263, 268] width 363 height 474
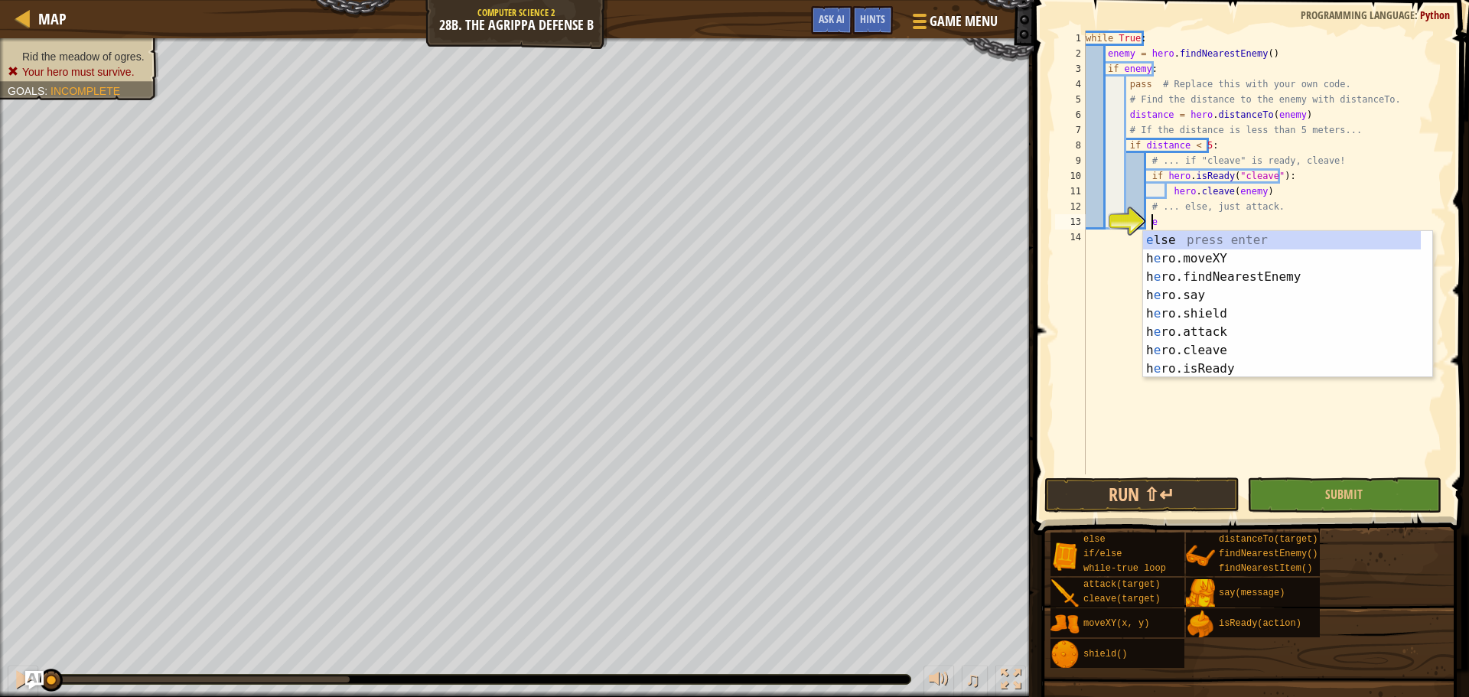
type textarea "els"
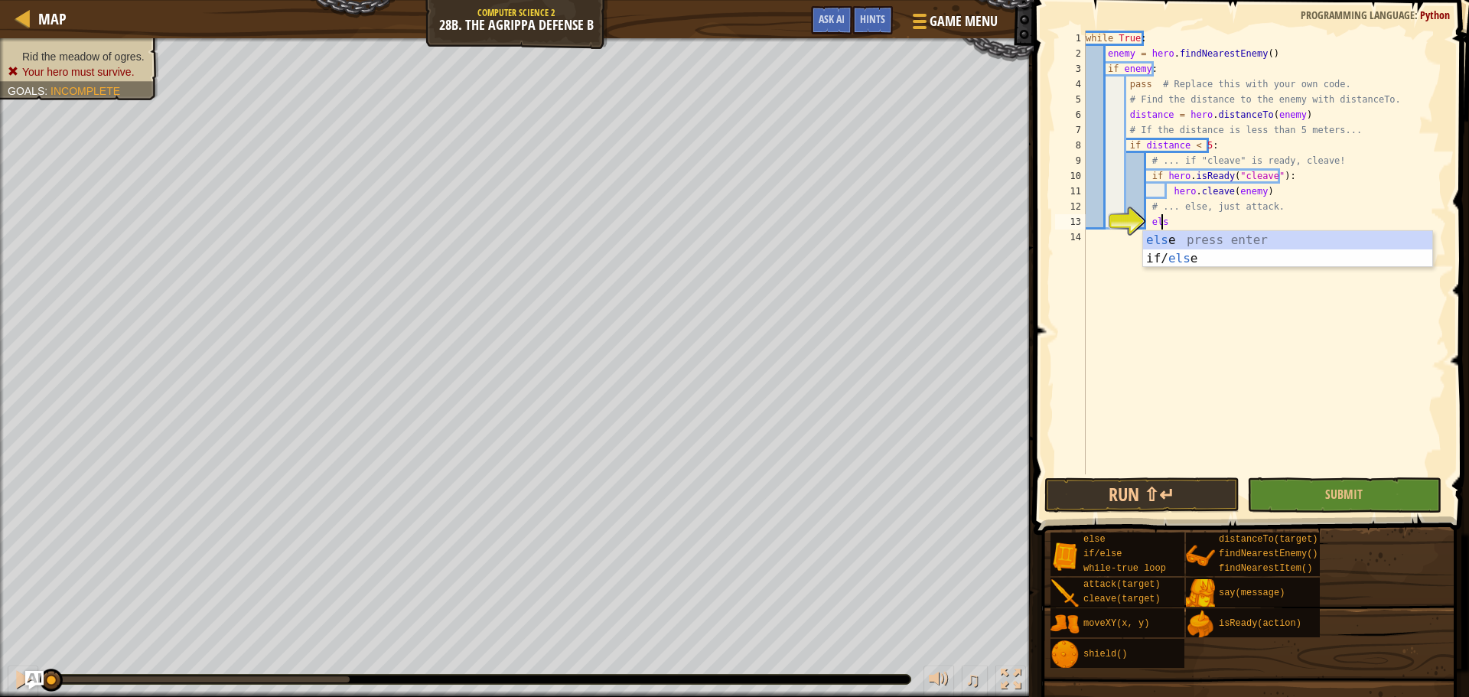
scroll to position [7, 5]
click at [1278, 237] on div "els e press enter if/ els e press enter" at bounding box center [1287, 267] width 289 height 73
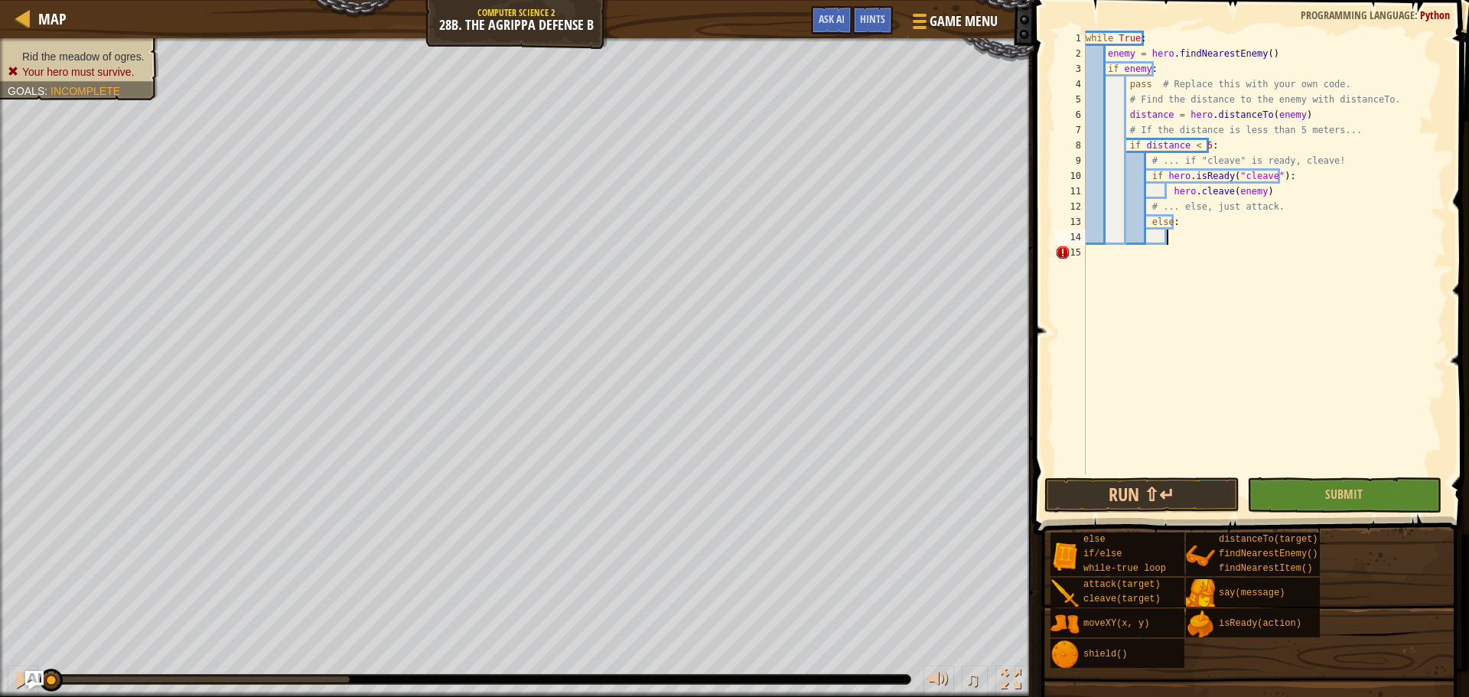
scroll to position [7, 6]
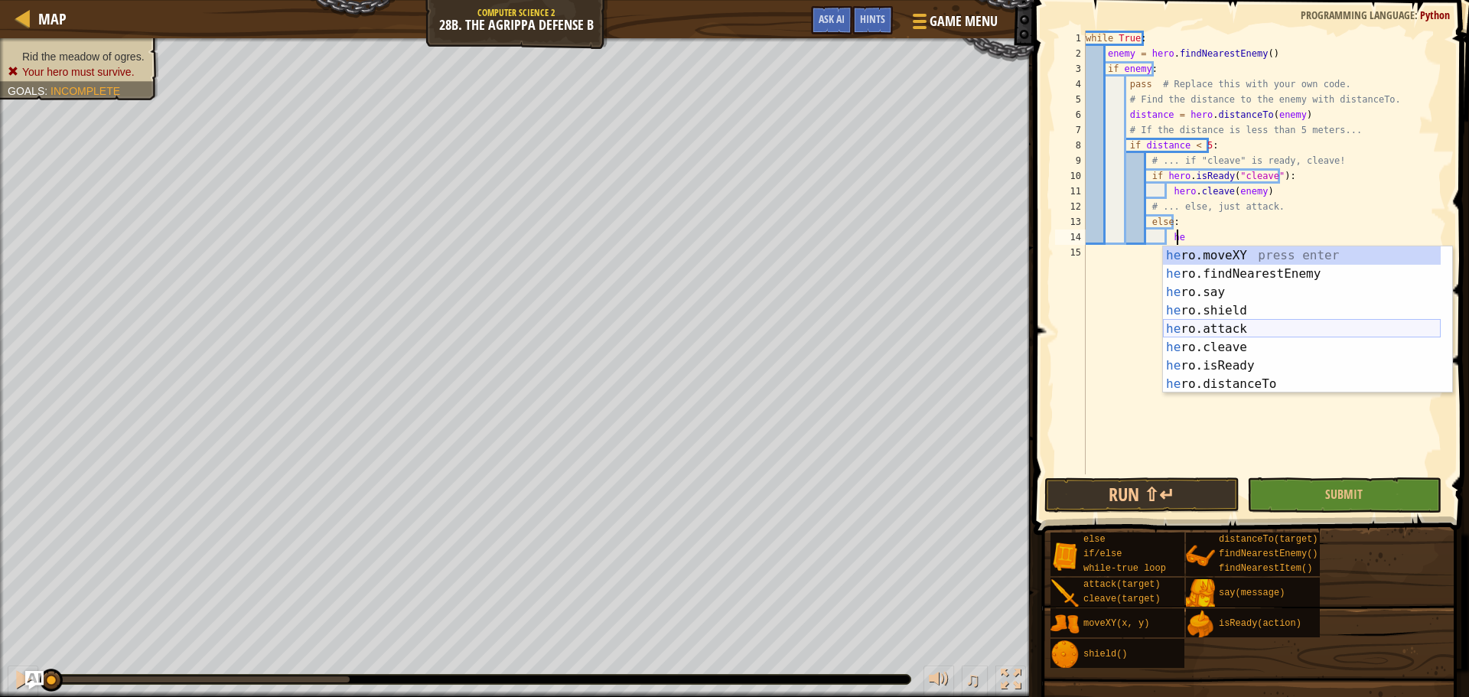
click at [1268, 330] on div "he ro.moveXY press enter he ro.findNearestEnemy press enter he ro.say press ent…" at bounding box center [1302, 338] width 278 height 184
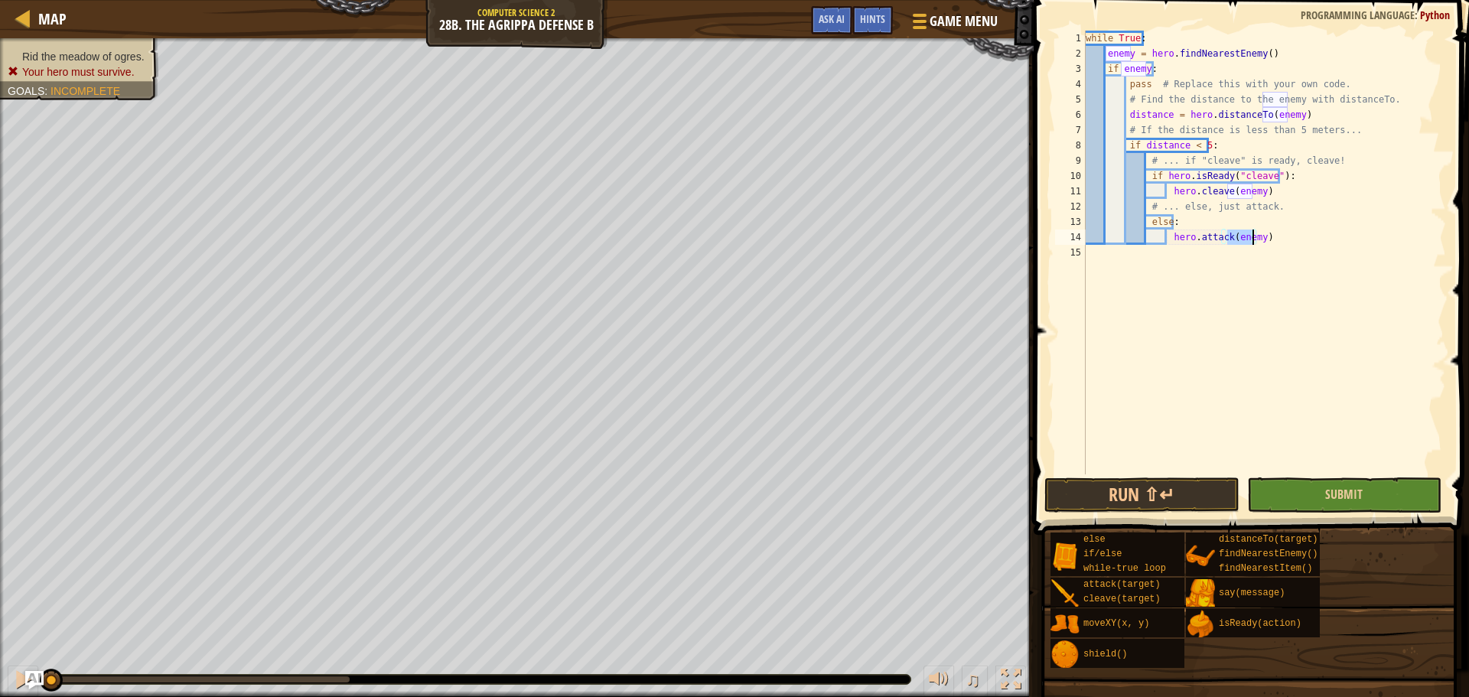
type textarea "hero.attack(enemy)"
click at [1313, 490] on button "Submit" at bounding box center [1344, 494] width 194 height 35
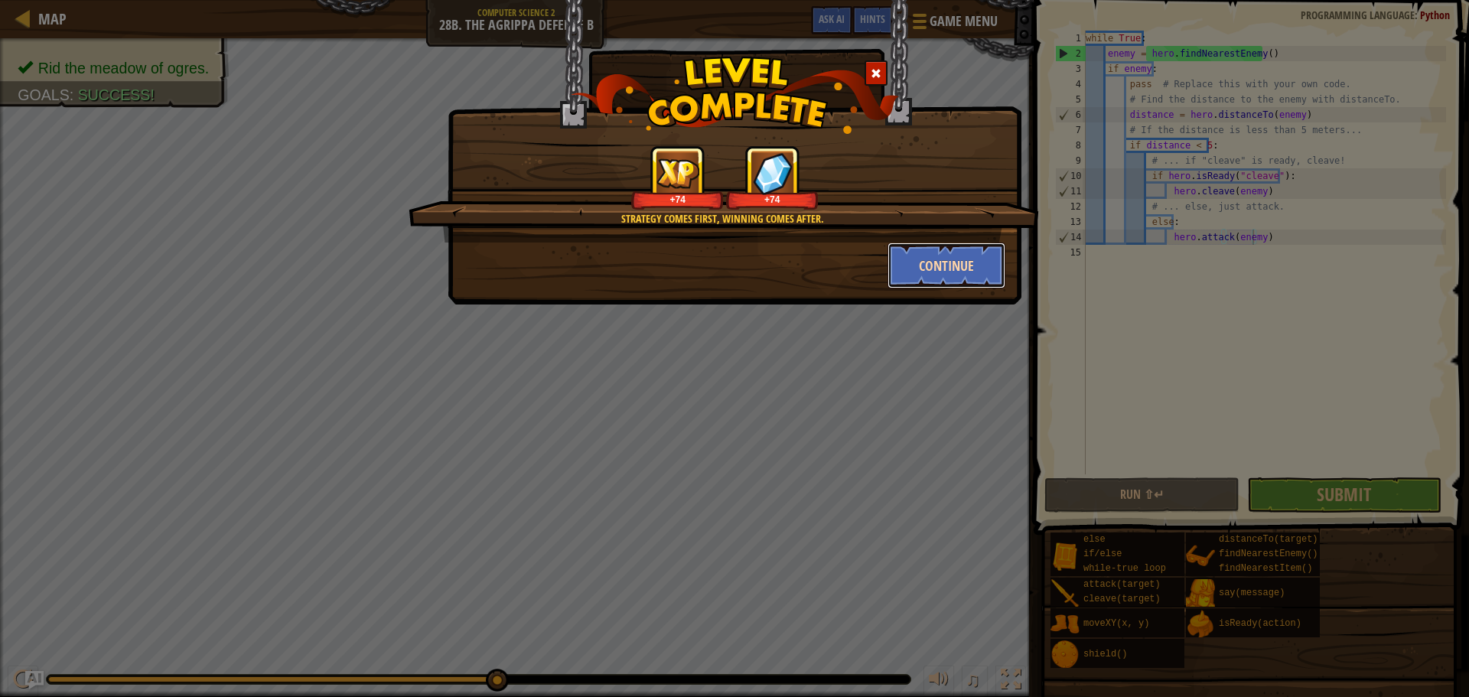
click at [942, 270] on button "Continue" at bounding box center [946, 266] width 119 height 46
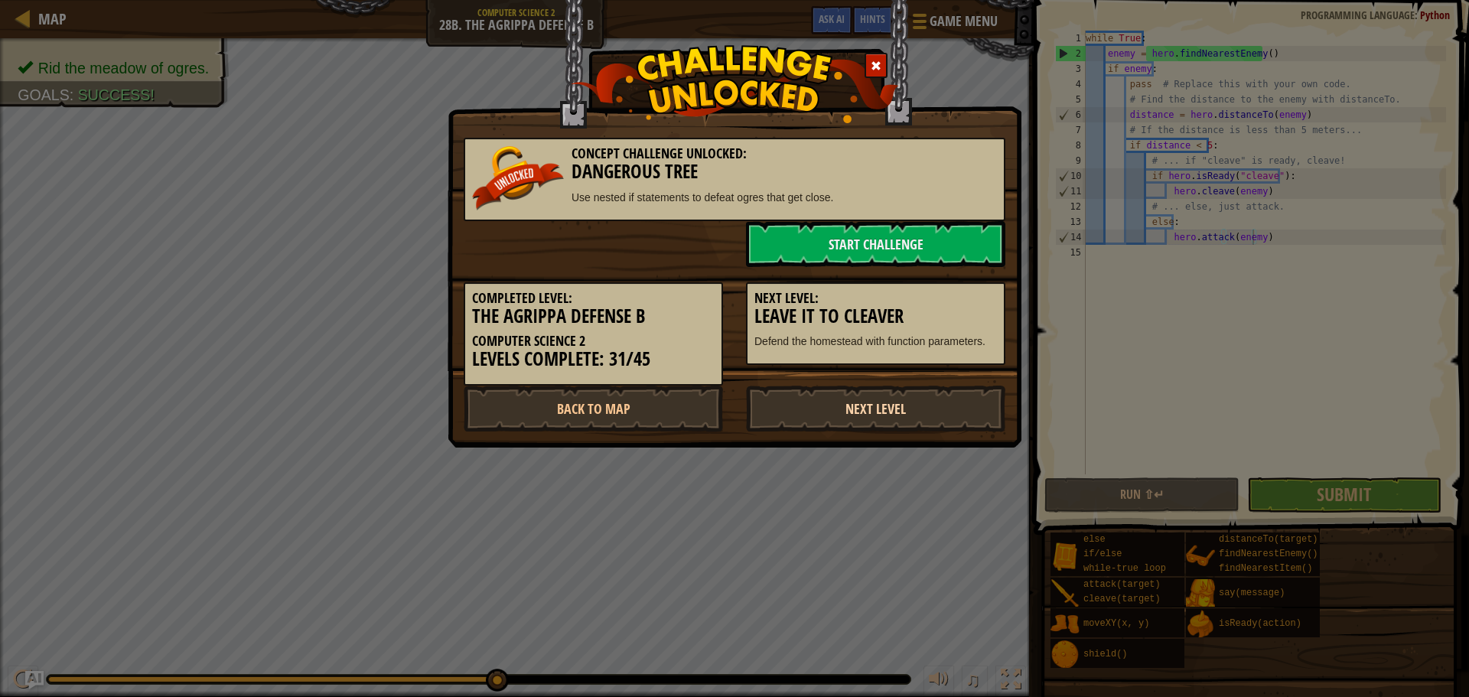
click at [865, 408] on link "Next Level" at bounding box center [875, 409] width 259 height 46
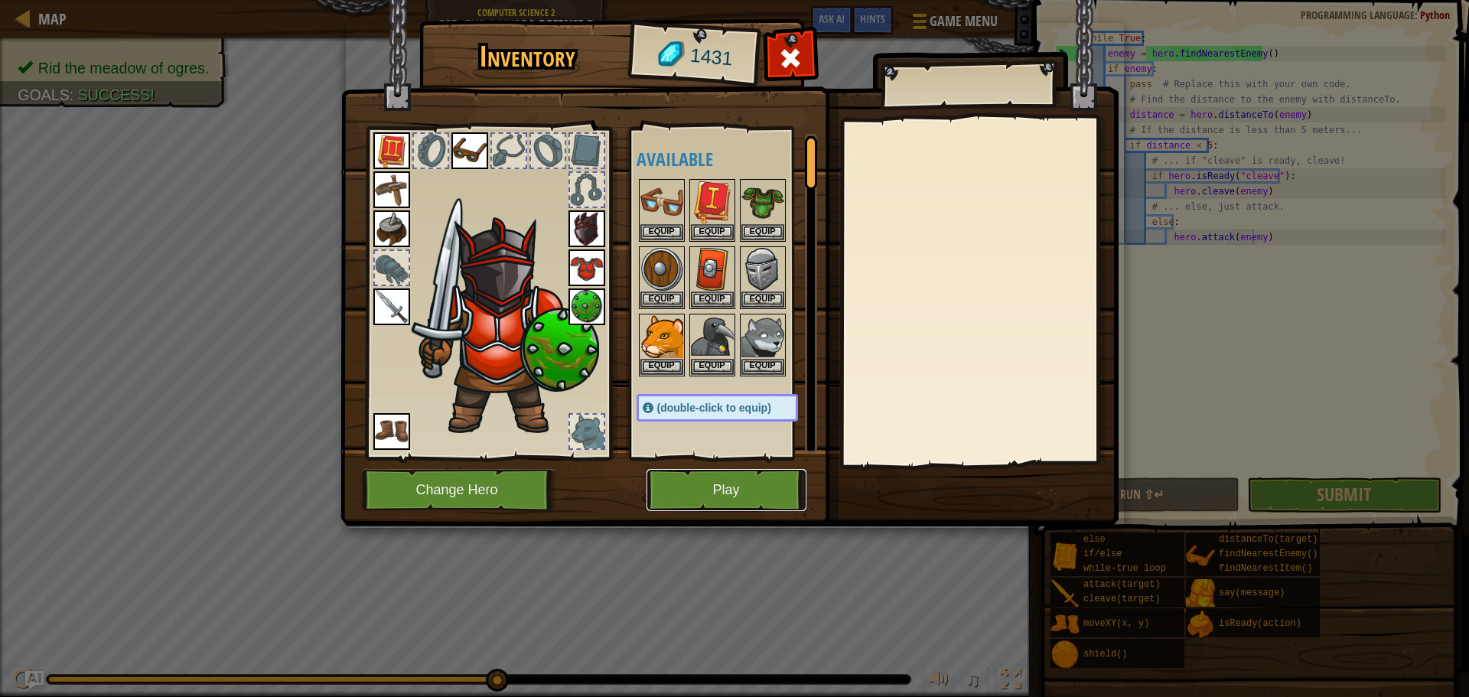
click at [682, 480] on button "Play" at bounding box center [726, 490] width 160 height 42
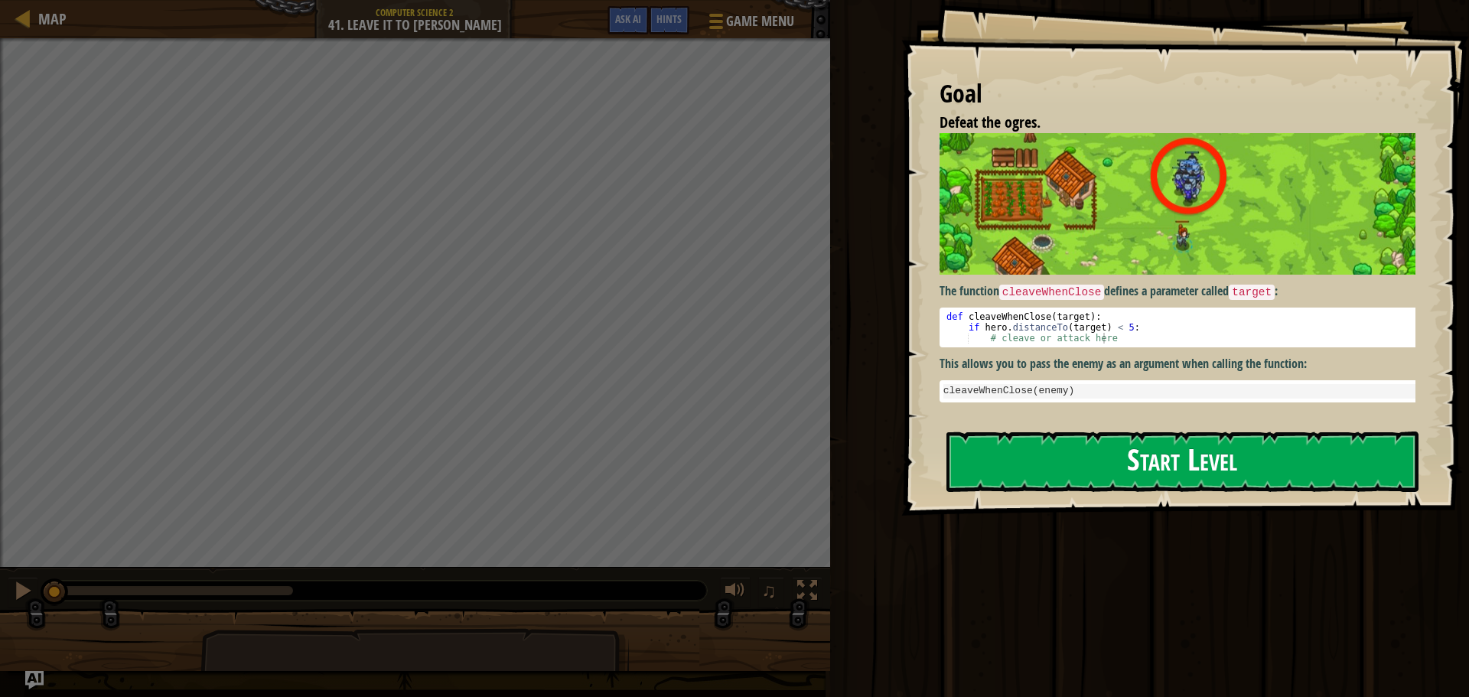
click at [1291, 431] on button "Start Level" at bounding box center [1182, 461] width 472 height 60
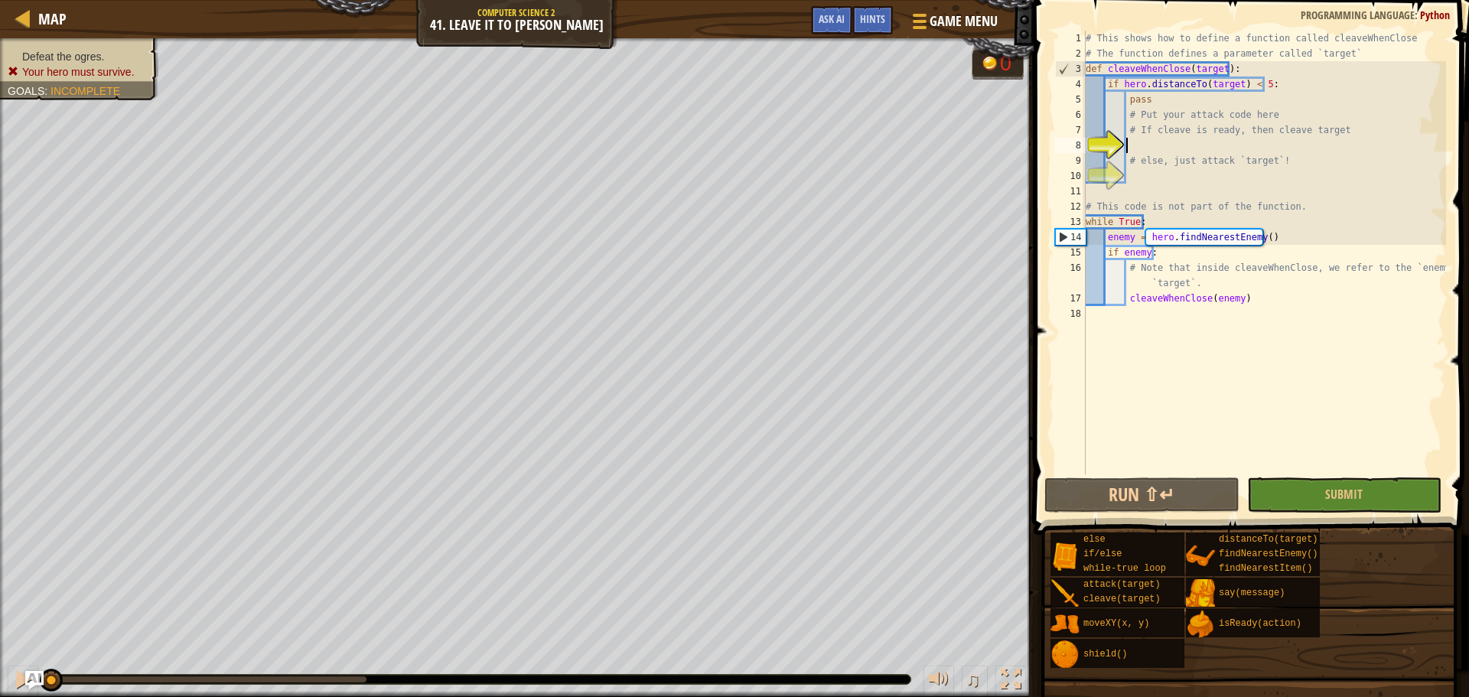
type textarea "h"
click at [1180, 142] on div "# This shows how to define a function called cleaveWhenClose # The function def…" at bounding box center [1263, 268] width 363 height 474
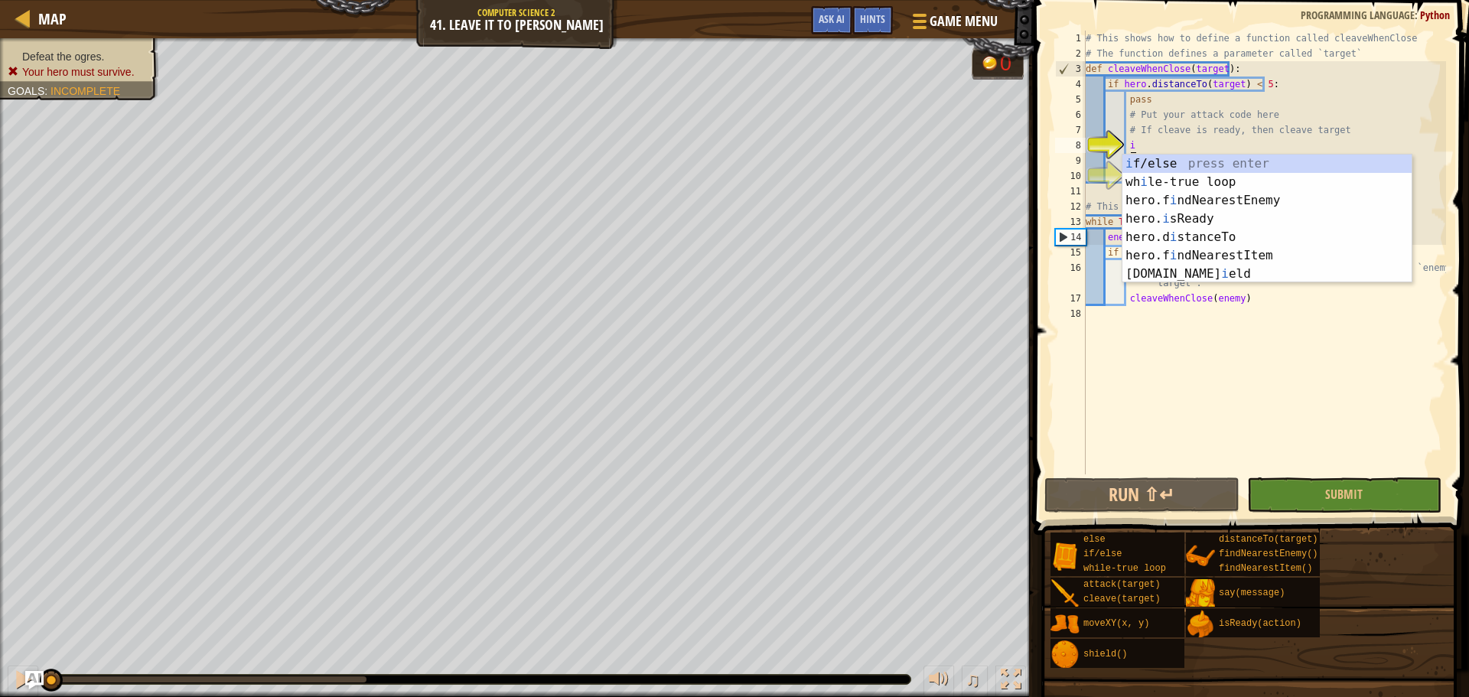
scroll to position [7, 3]
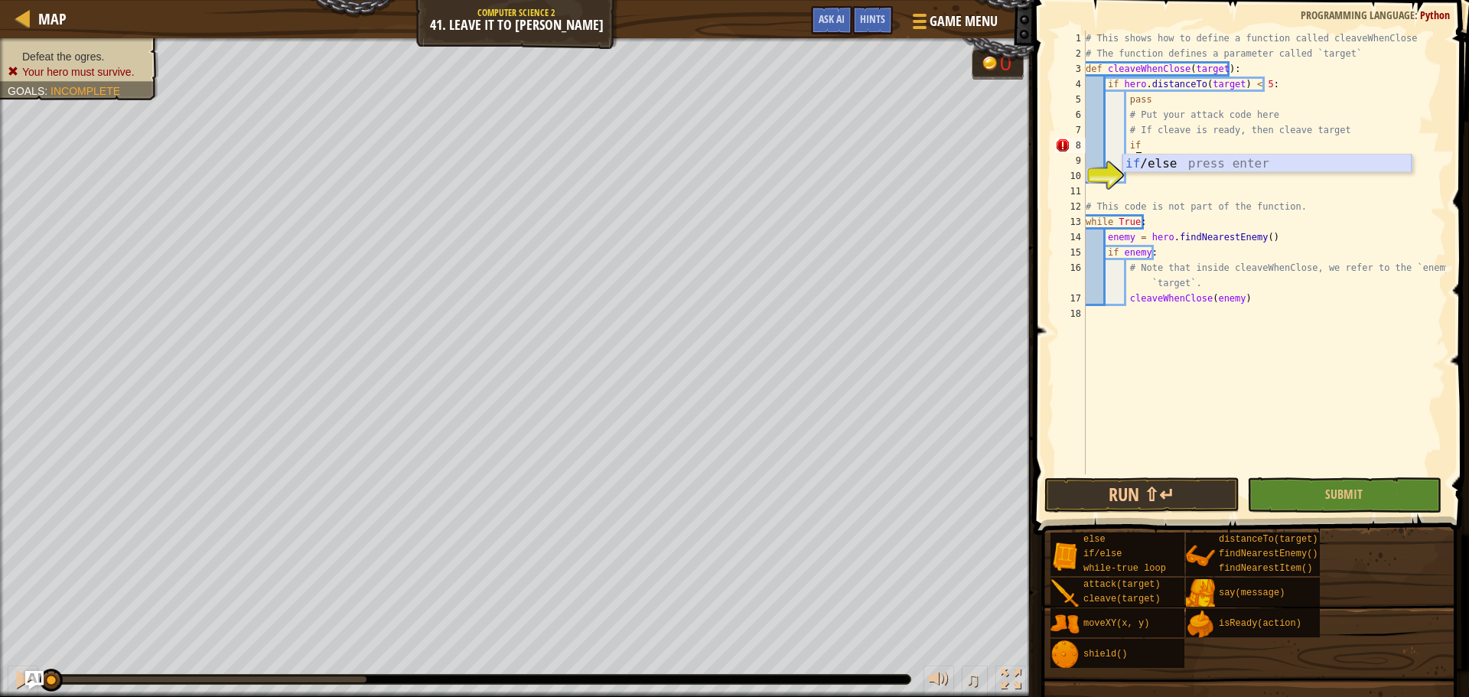
click at [1181, 163] on div "if /else press enter" at bounding box center [1266, 182] width 289 height 55
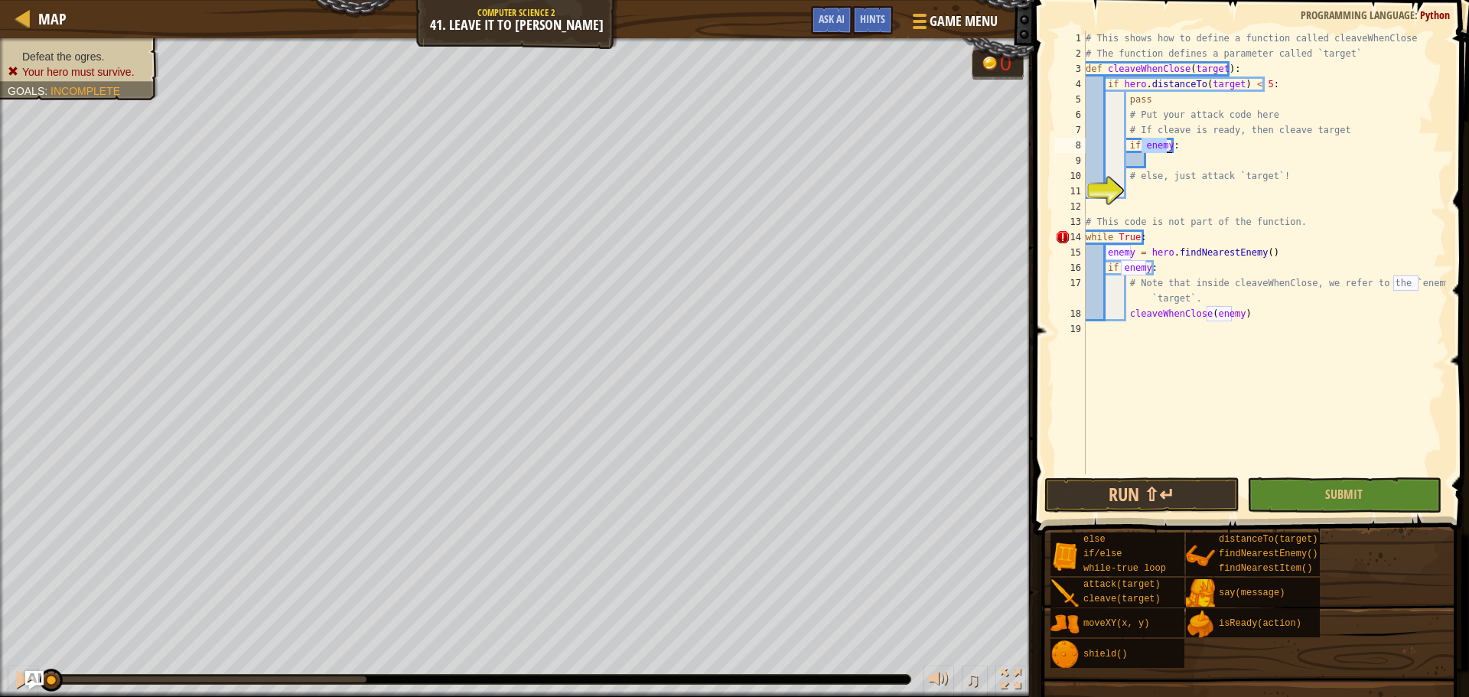
click at [1181, 146] on div "# This shows how to define a function called cleaveWhenClose # The function def…" at bounding box center [1263, 268] width 363 height 474
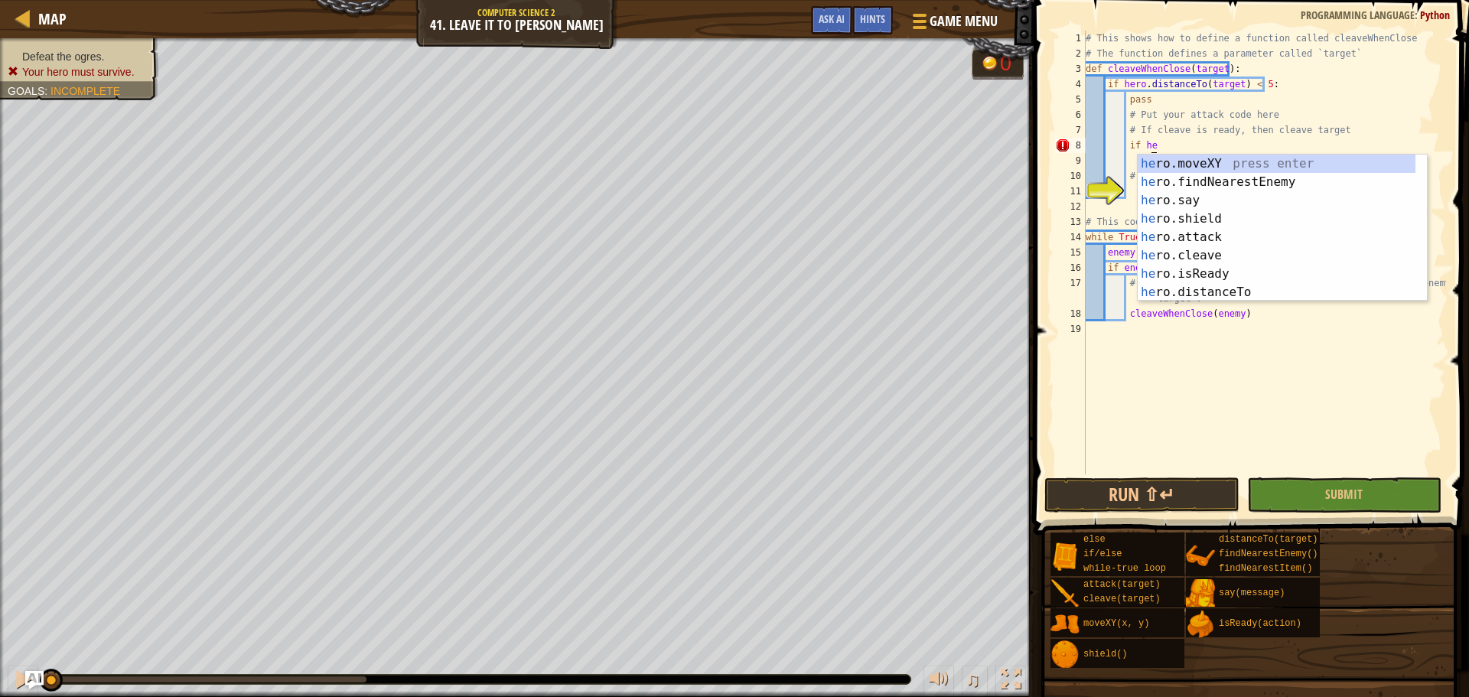
scroll to position [7, 5]
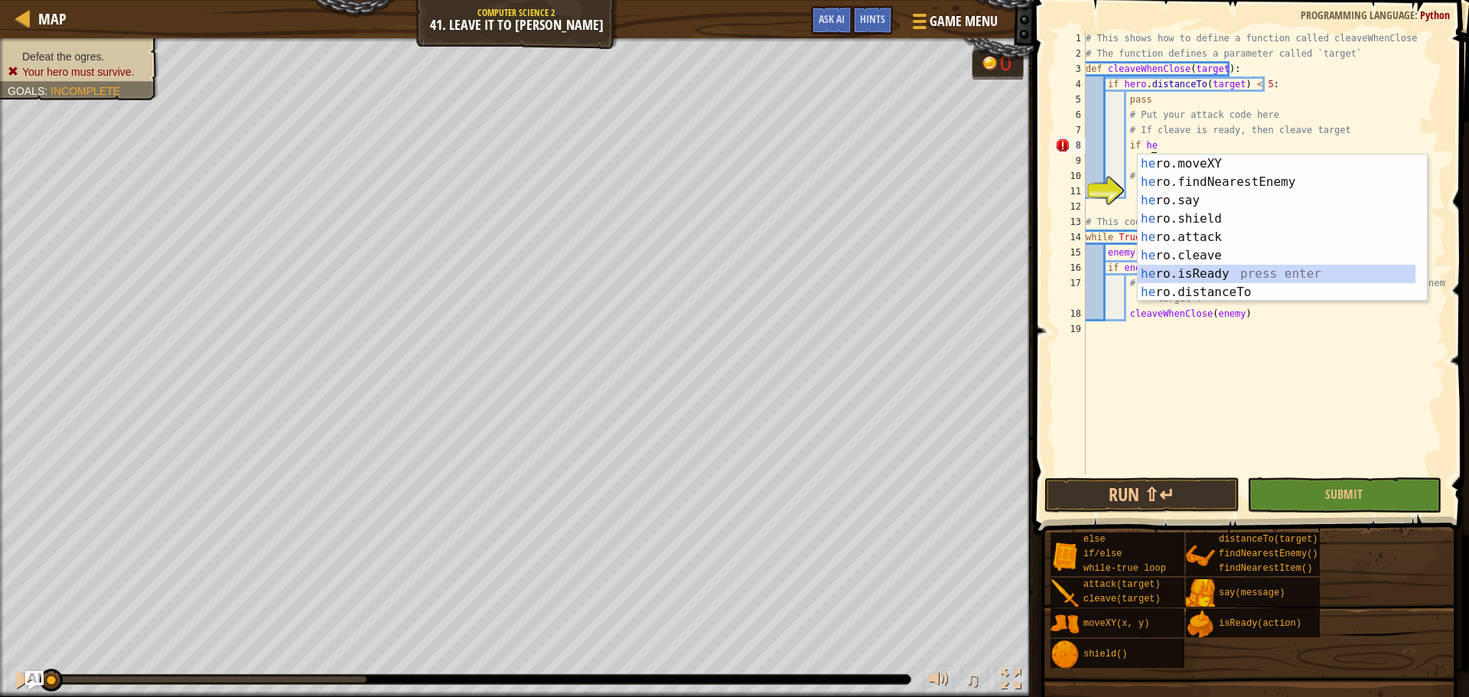
click at [1213, 266] on div "he ro.moveXY press enter he ro.findNearestEnemy press enter he ro.say press ent…" at bounding box center [1277, 247] width 278 height 184
type textarea "if hero.isReady("cleave")"
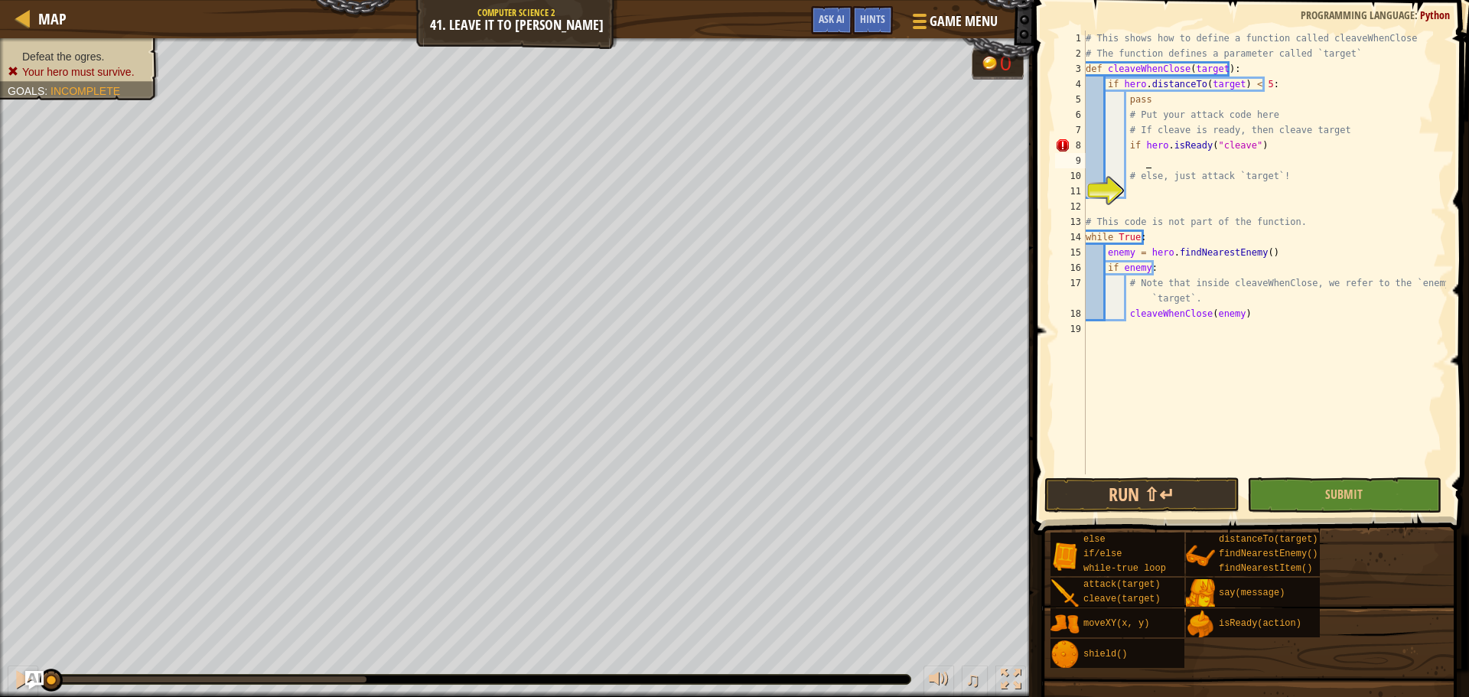
click at [1202, 163] on div "# This shows how to define a function called cleaveWhenClose # The function def…" at bounding box center [1263, 268] width 363 height 474
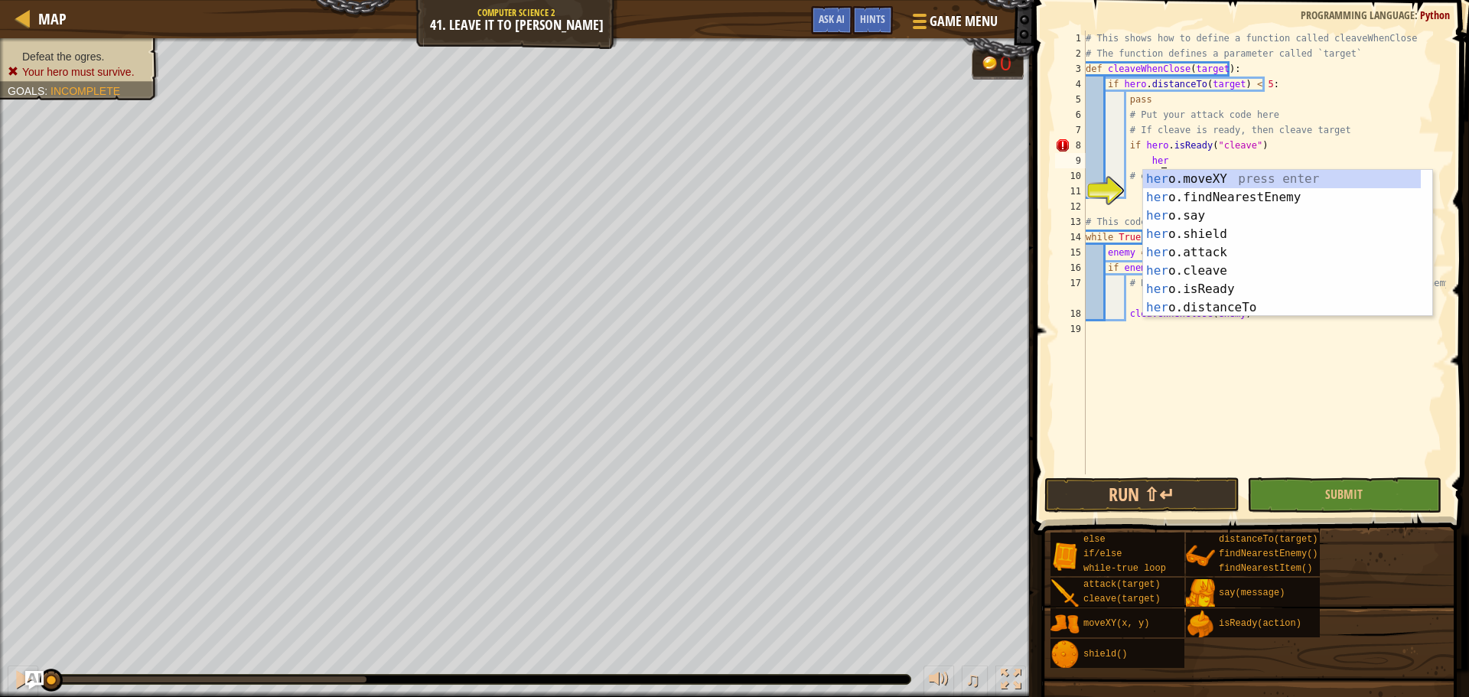
scroll to position [7, 5]
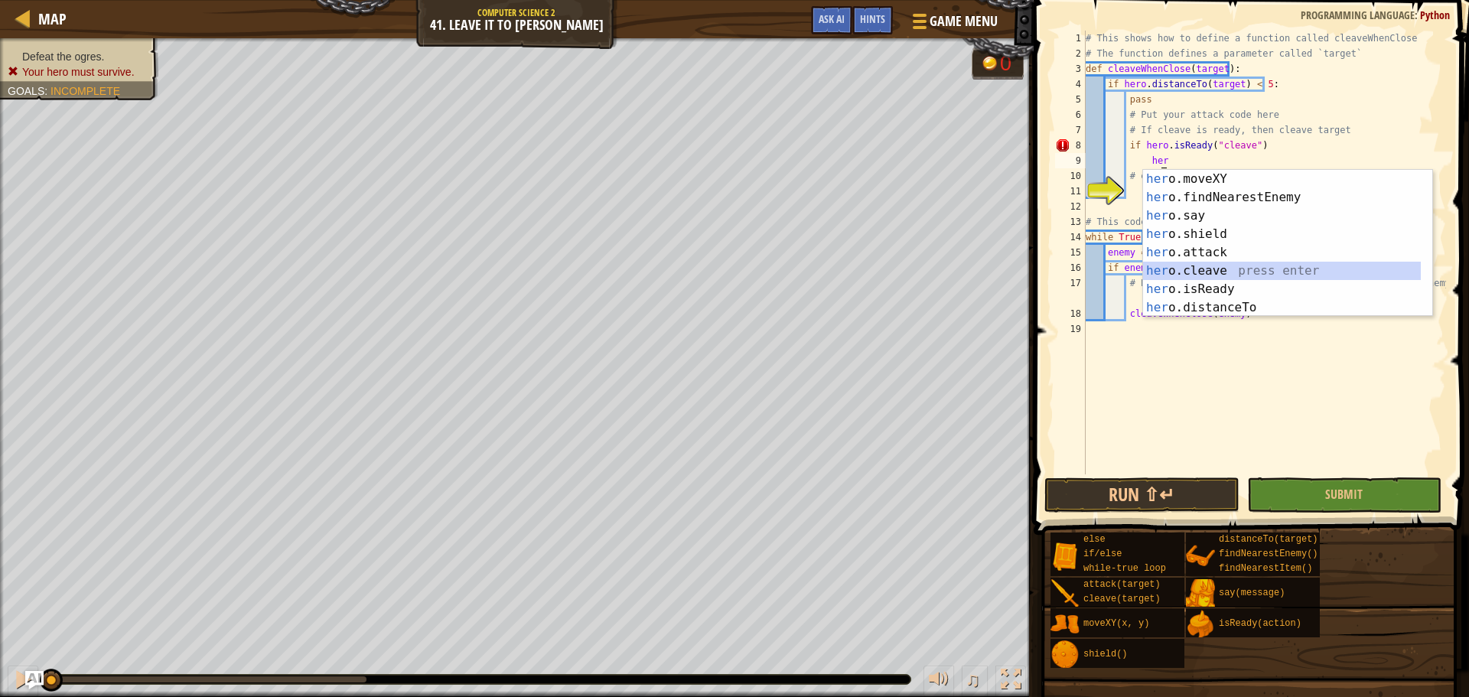
click at [1239, 268] on div "her o.moveXY press enter her o.findNearestEnemy press enter her o.say press ent…" at bounding box center [1282, 262] width 278 height 184
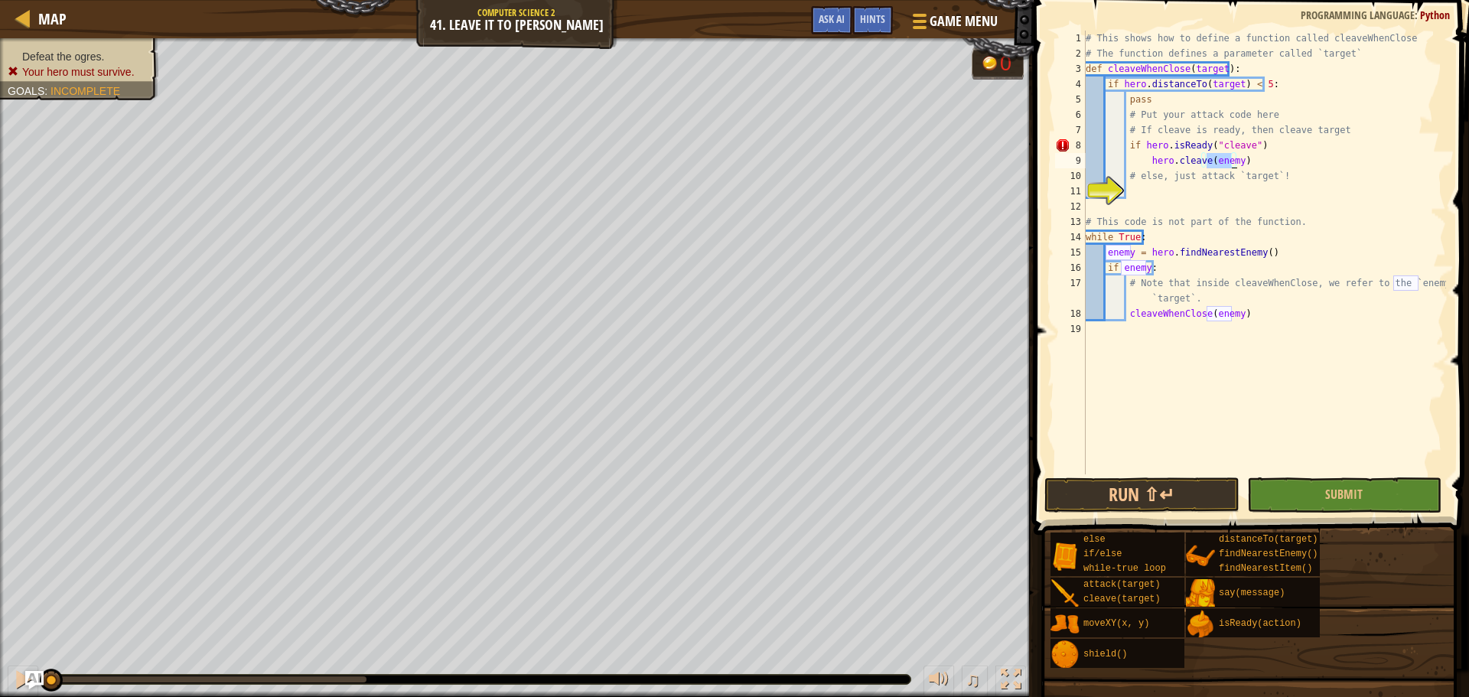
click at [1281, 143] on div "# This shows how to define a function called cleaveWhenClose # The function def…" at bounding box center [1263, 268] width 363 height 474
type textarea "if hero.isReady("cleave"):"
click at [1248, 185] on div "# This shows how to define a function called cleaveWhenClose # The function def…" at bounding box center [1263, 268] width 363 height 474
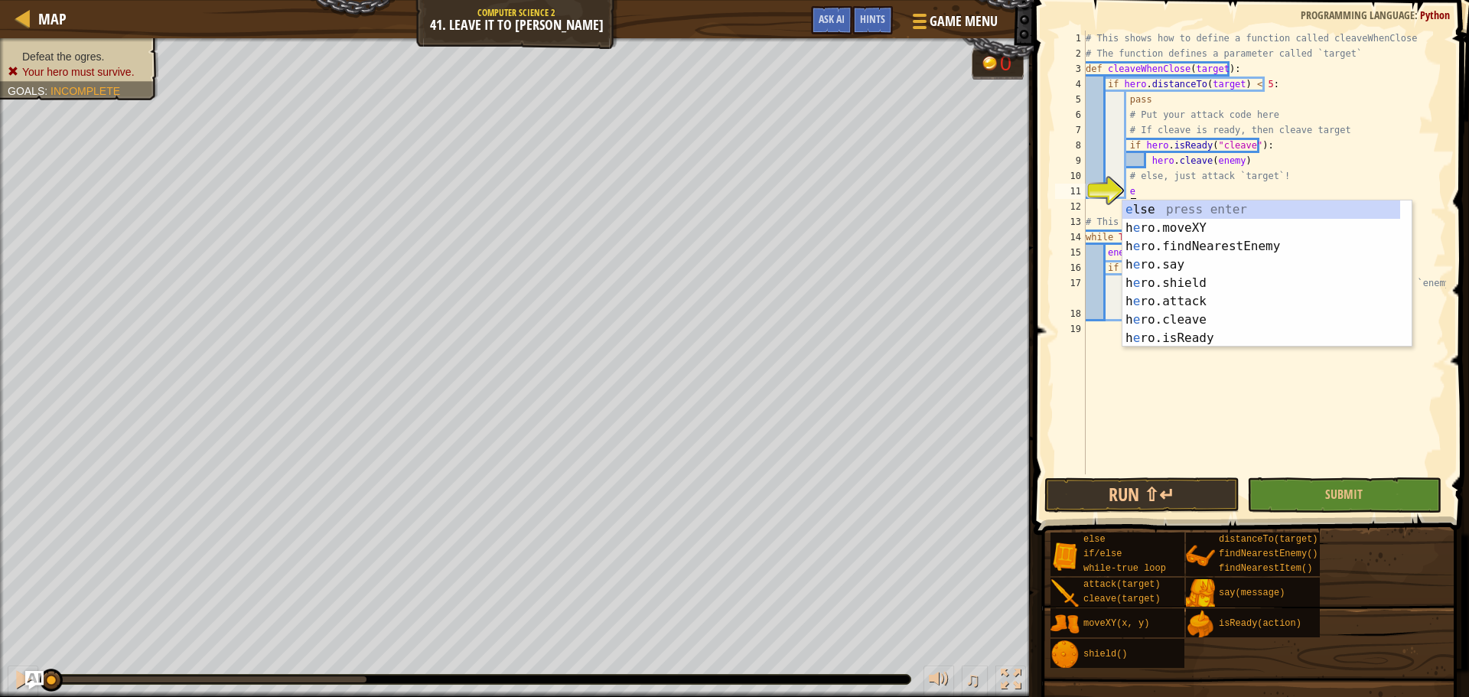
scroll to position [7, 4]
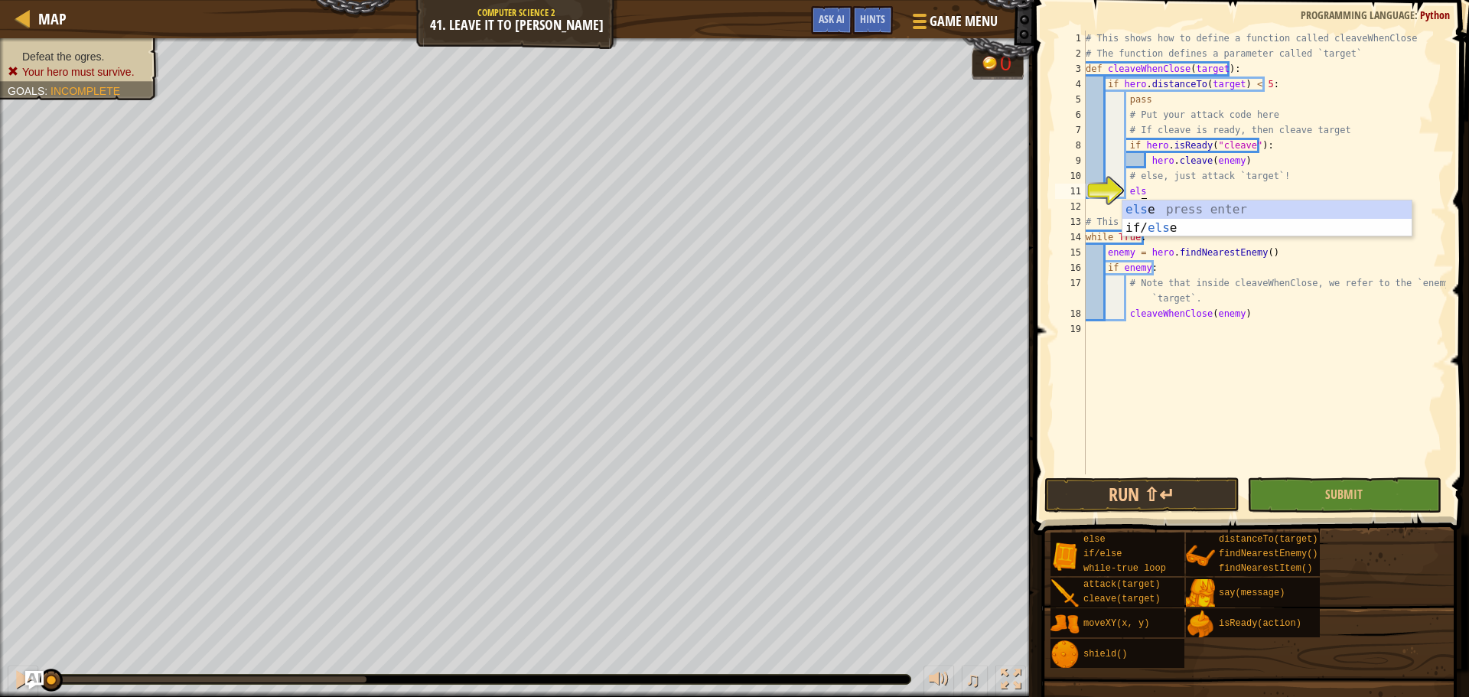
type textarea "else"
click at [1231, 212] on div "else press enter if/ else press enter" at bounding box center [1266, 236] width 289 height 73
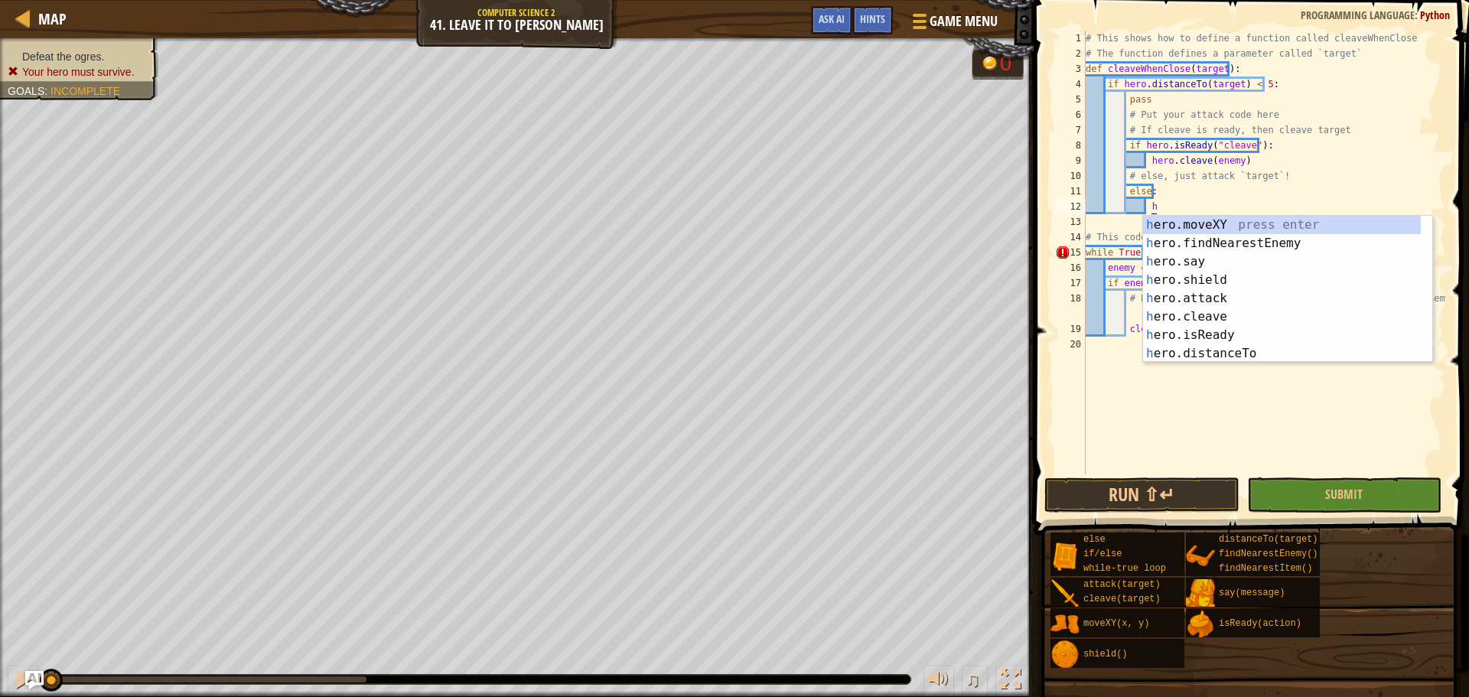
scroll to position [7, 5]
click at [1222, 291] on div "he ro.moveXY press enter he ro.findNearestEnemy press enter he ro.say press ent…" at bounding box center [1282, 308] width 278 height 184
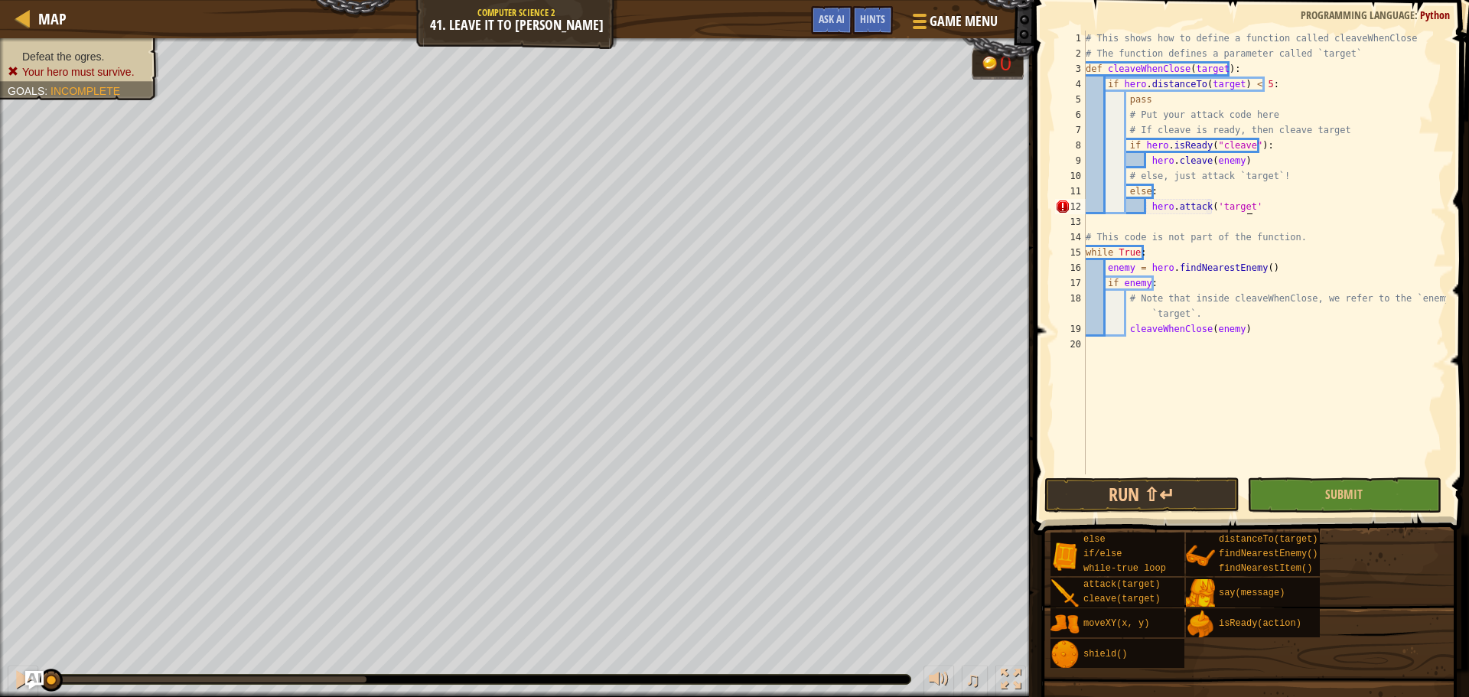
scroll to position [7, 13]
click at [1251, 249] on div "# This shows how to define a function called cleaveWhenClose # The function def…" at bounding box center [1263, 268] width 363 height 474
click at [1296, 501] on button "Submit" at bounding box center [1344, 494] width 194 height 35
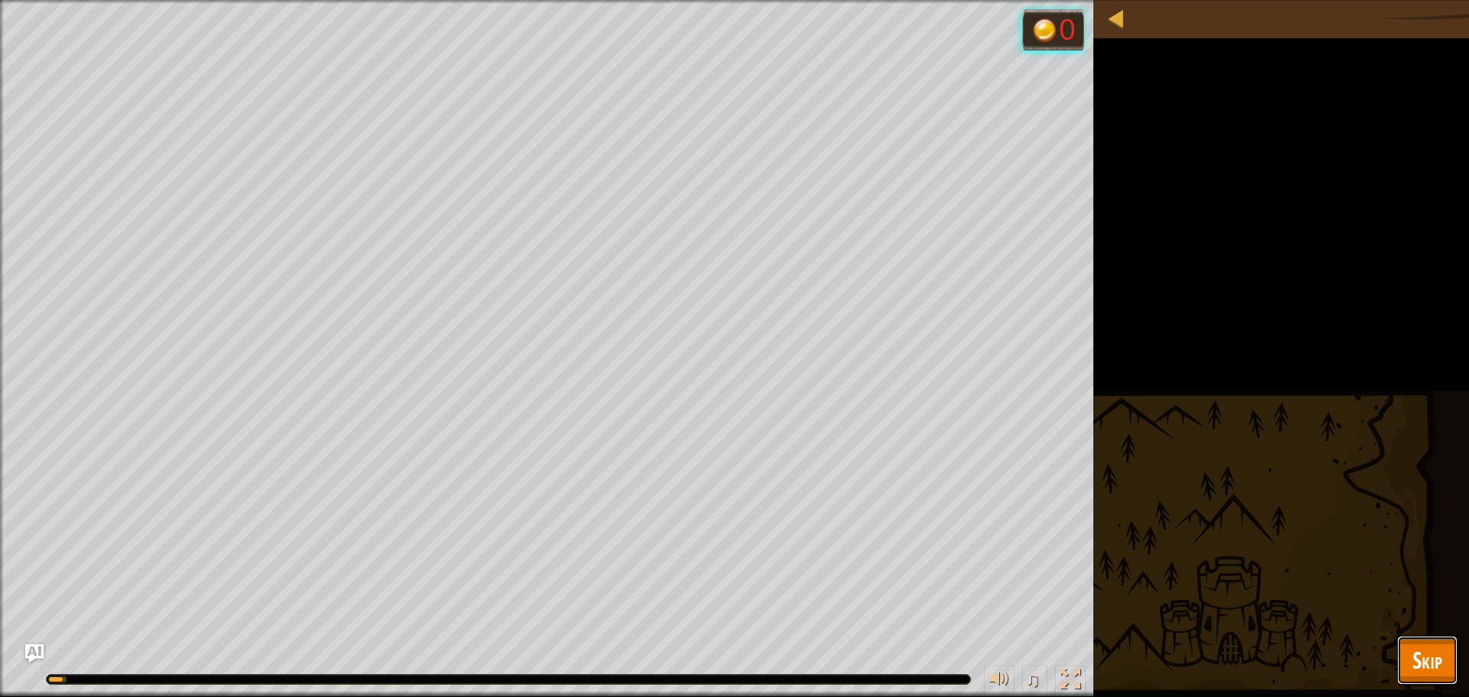
click at [1447, 659] on button "Skip" at bounding box center [1427, 660] width 60 height 49
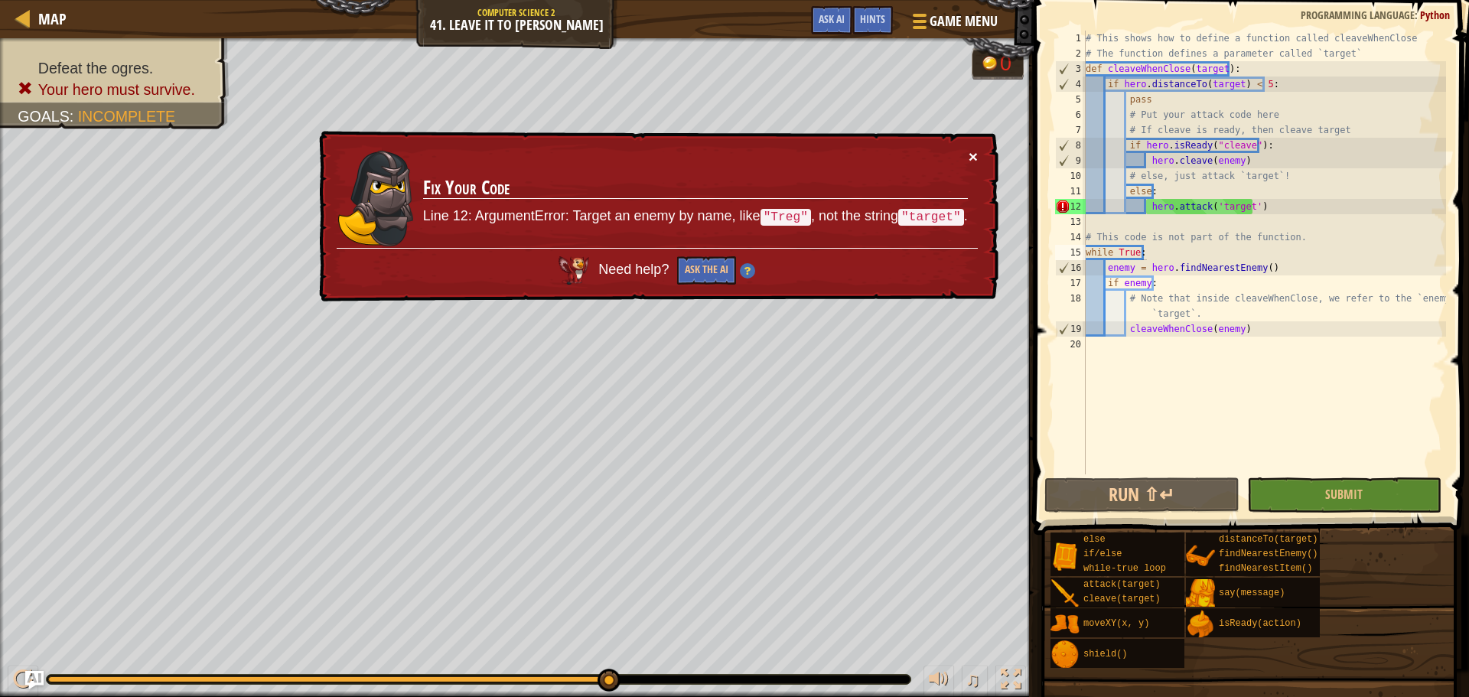
click at [970, 158] on button "×" at bounding box center [972, 156] width 9 height 16
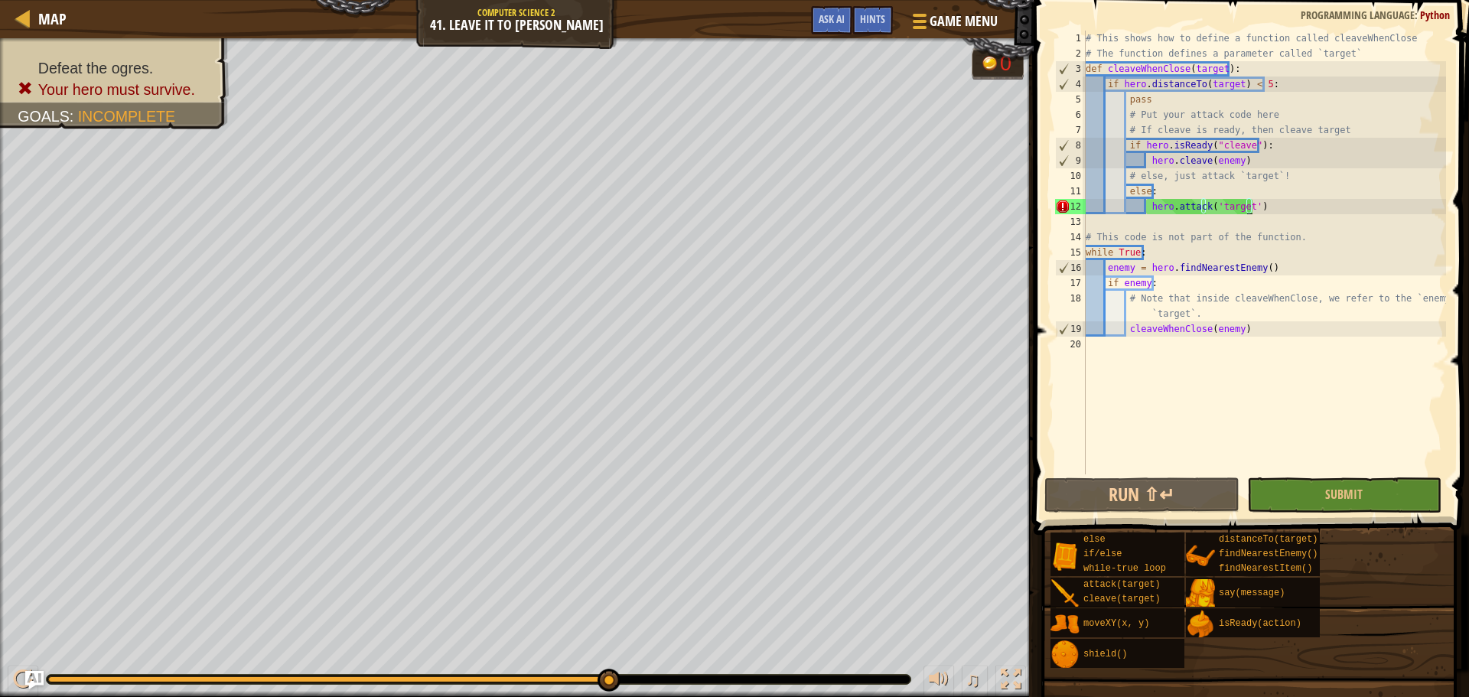
click at [1248, 207] on div "# This shows how to define a function called cleaveWhenClose # The function def…" at bounding box center [1263, 268] width 363 height 474
click at [1246, 207] on div "# This shows how to define a function called cleaveWhenClose # The function def…" at bounding box center [1263, 268] width 363 height 474
click at [1240, 210] on div "# This shows how to define a function called cleaveWhenClose # The function def…" at bounding box center [1263, 268] width 363 height 474
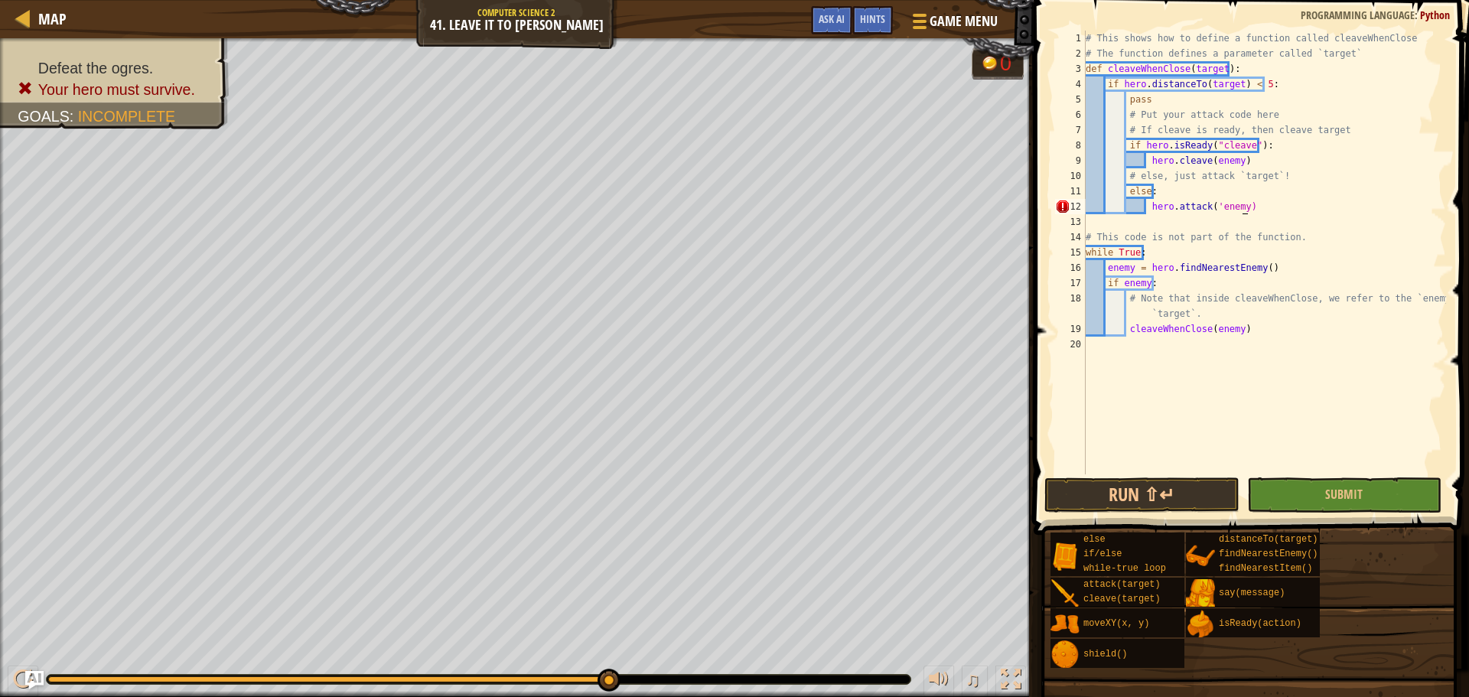
scroll to position [7, 13]
click at [1213, 210] on div "# This shows how to define a function called cleaveWhenClose # The function def…" at bounding box center [1263, 268] width 363 height 474
click at [1206, 210] on div "# This shows how to define a function called cleaveWhenClose # The function def…" at bounding box center [1263, 268] width 363 height 474
click at [1213, 207] on div "# This shows how to define a function called cleaveWhenClose # The function def…" at bounding box center [1263, 268] width 363 height 474
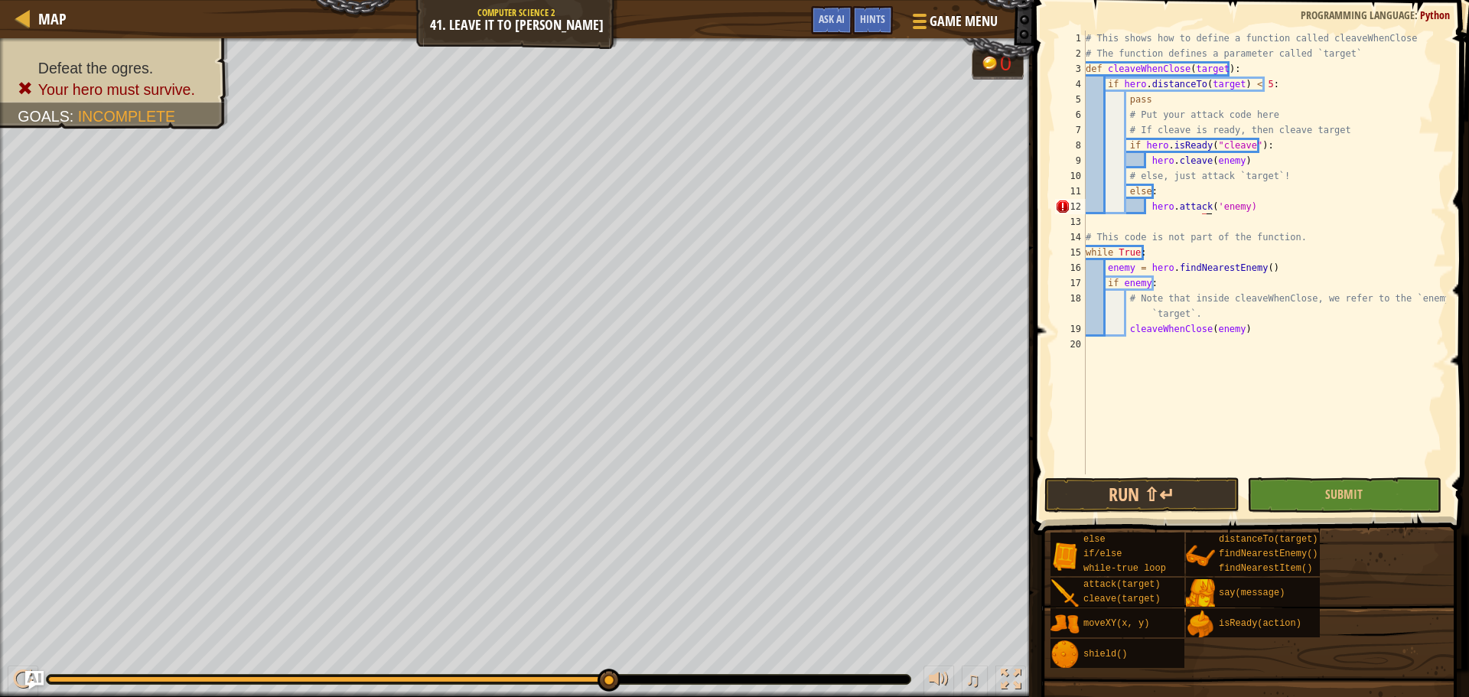
click at [1206, 208] on div "# This shows how to define a function called cleaveWhenClose # The function def…" at bounding box center [1263, 268] width 363 height 474
click at [1213, 207] on div "# This shows how to define a function called cleaveWhenClose # The function def…" at bounding box center [1263, 268] width 363 height 474
type textarea "hero.attack(enemy)"
click at [1286, 496] on button "Submit" at bounding box center [1344, 494] width 194 height 35
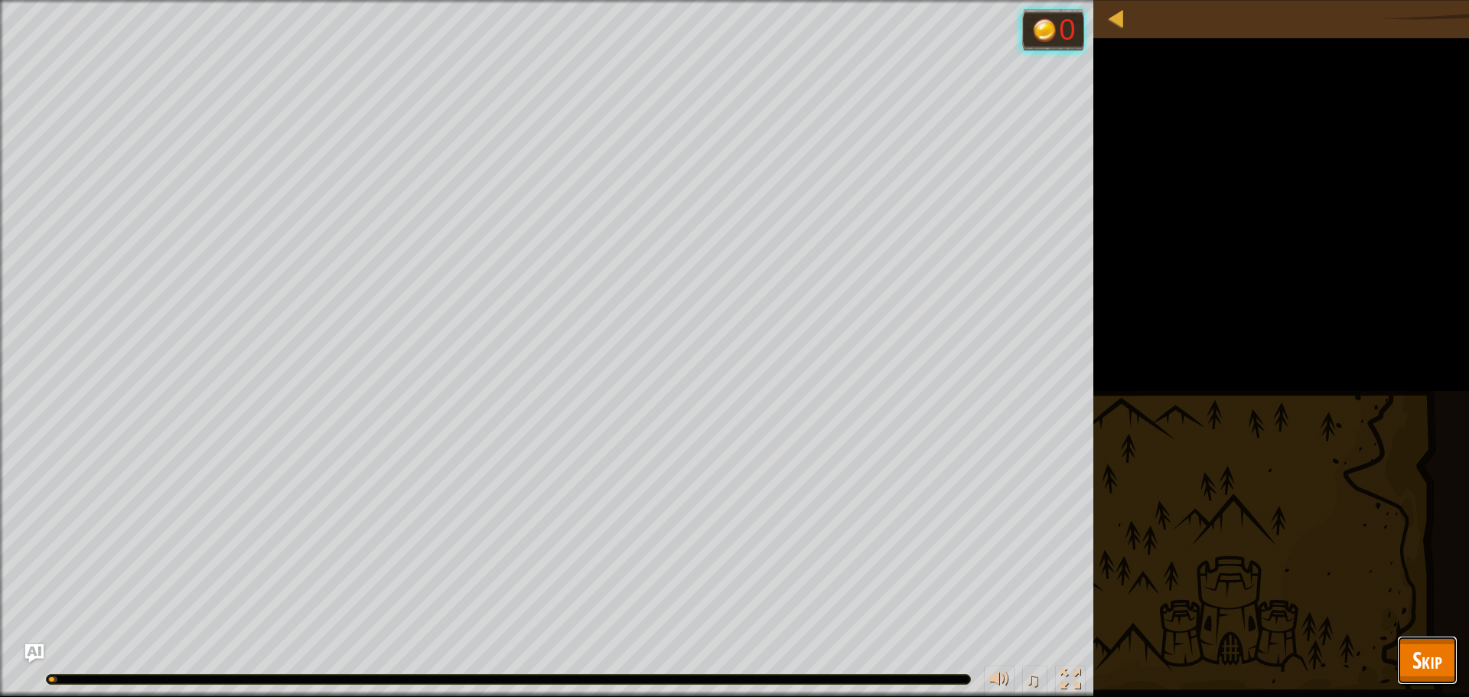
click at [1433, 655] on span "Skip" at bounding box center [1427, 659] width 30 height 31
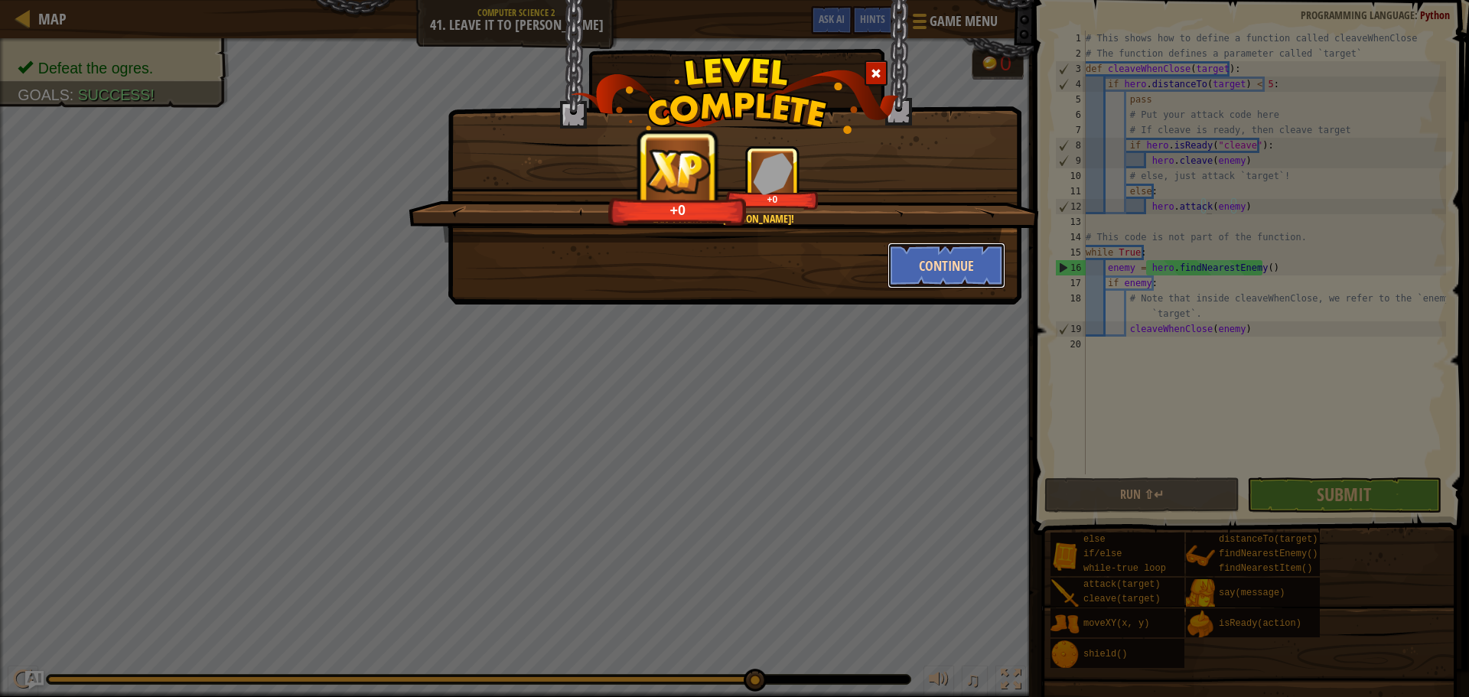
click at [928, 259] on button "Continue" at bounding box center [946, 266] width 119 height 46
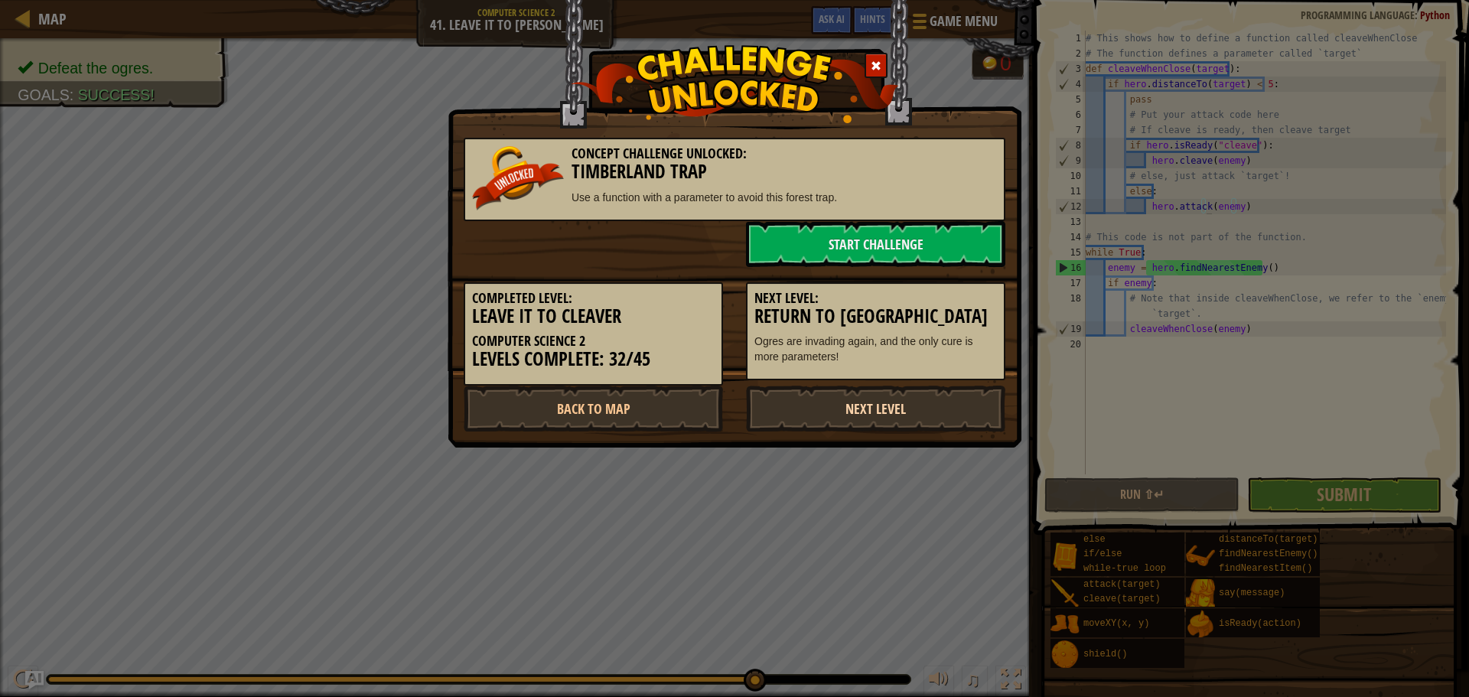
click at [863, 408] on link "Next Level" at bounding box center [875, 409] width 259 height 46
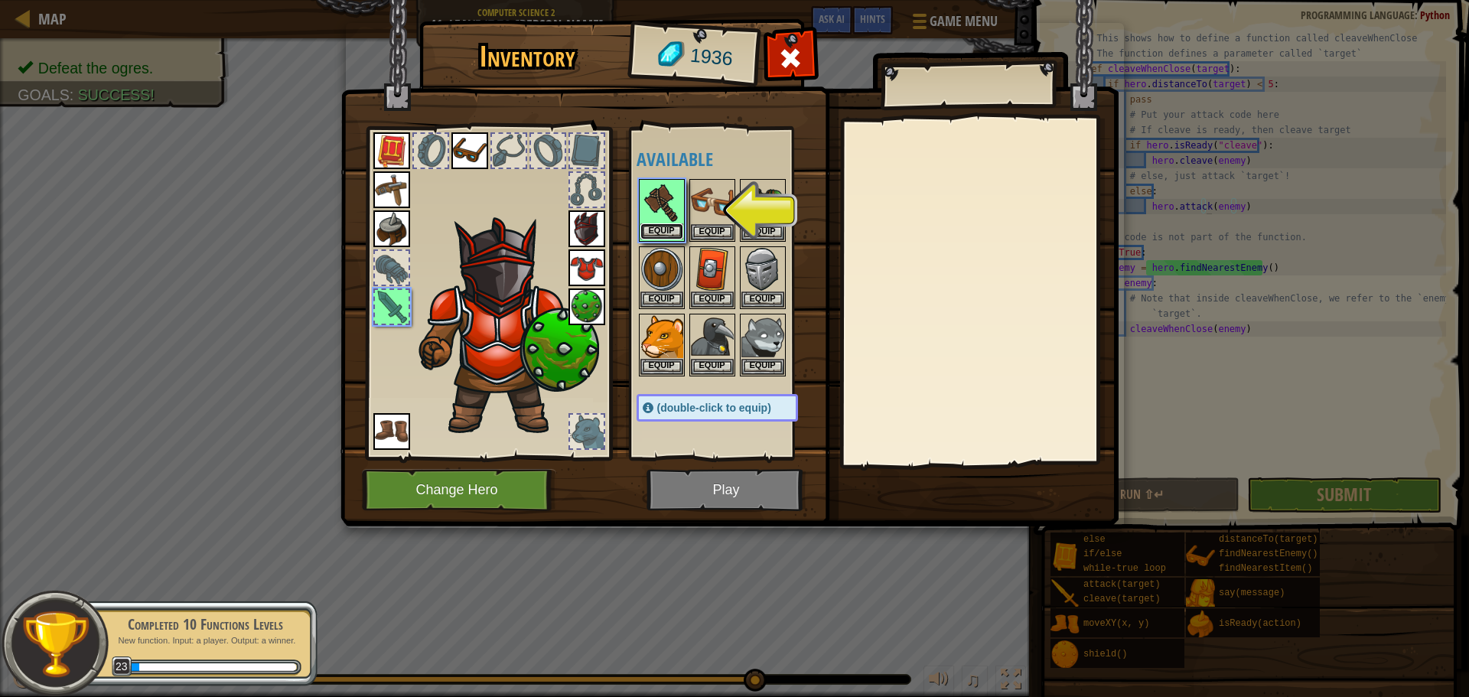
click at [672, 230] on button "Equip" at bounding box center [661, 231] width 43 height 16
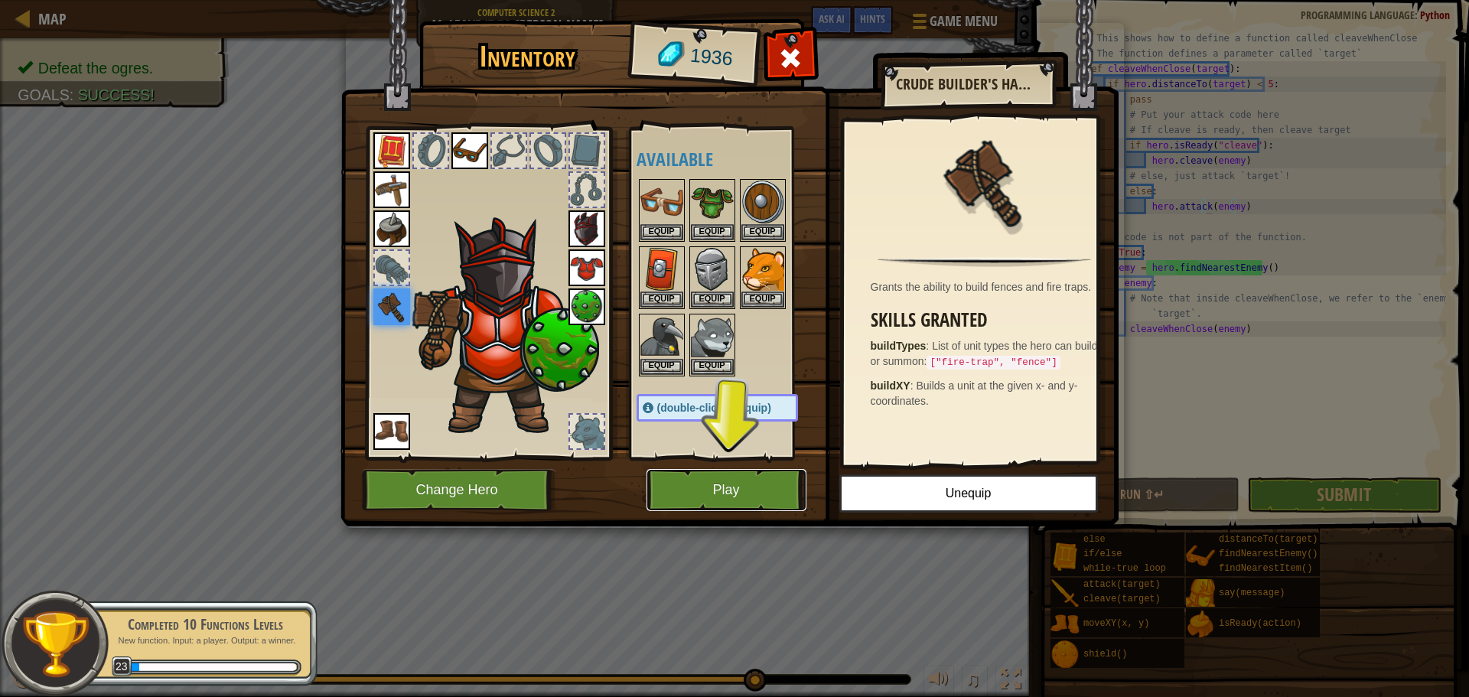
click at [780, 490] on button "Play" at bounding box center [726, 490] width 160 height 42
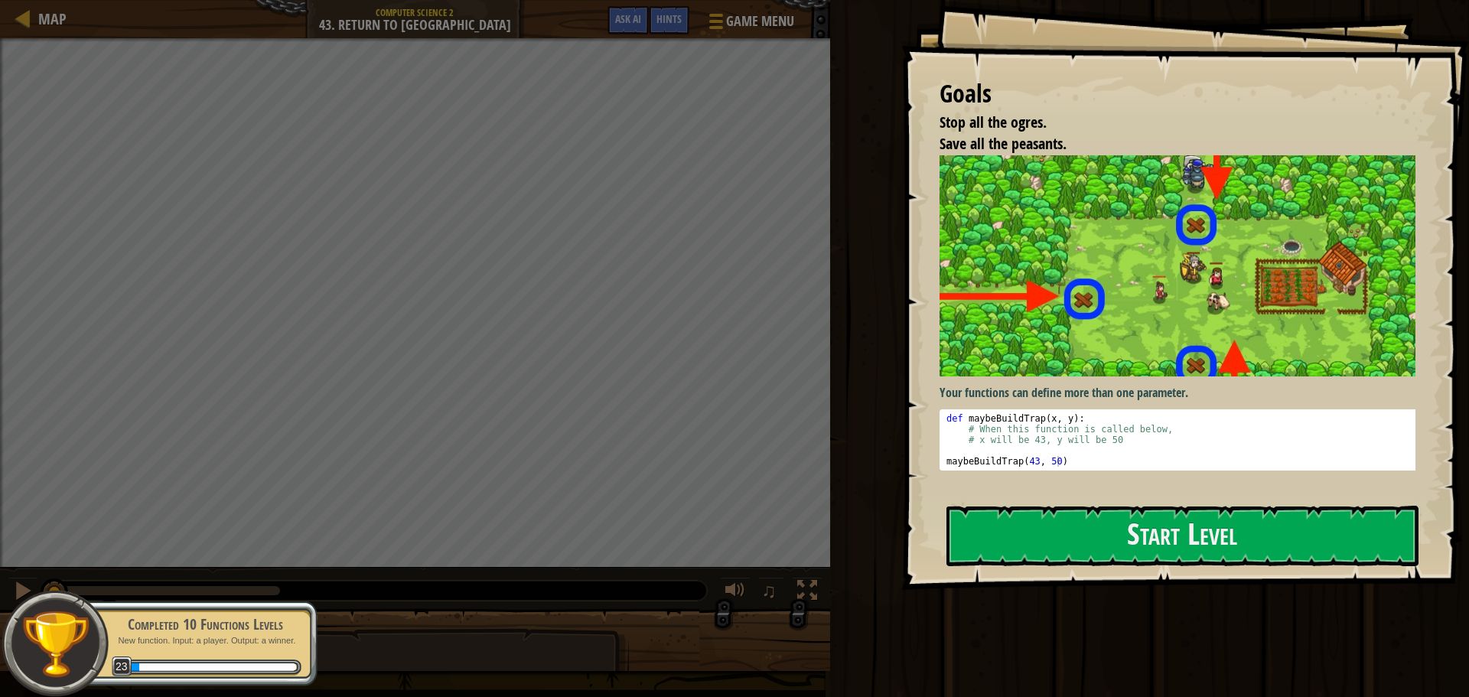
click at [1323, 503] on div "Goals Stop all the ogres. Save all the peasants. Your functions can define more…" at bounding box center [1185, 295] width 568 height 590
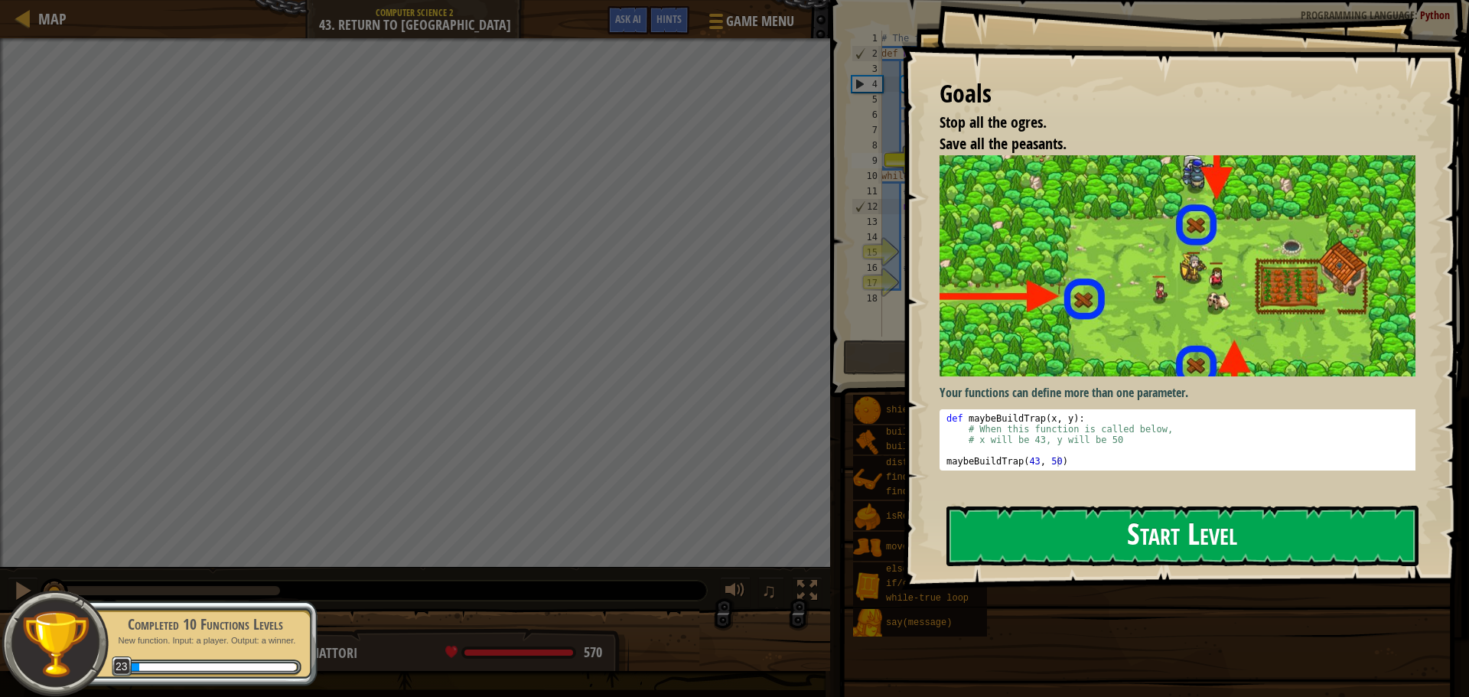
click at [1310, 535] on button "Start Level" at bounding box center [1182, 536] width 472 height 60
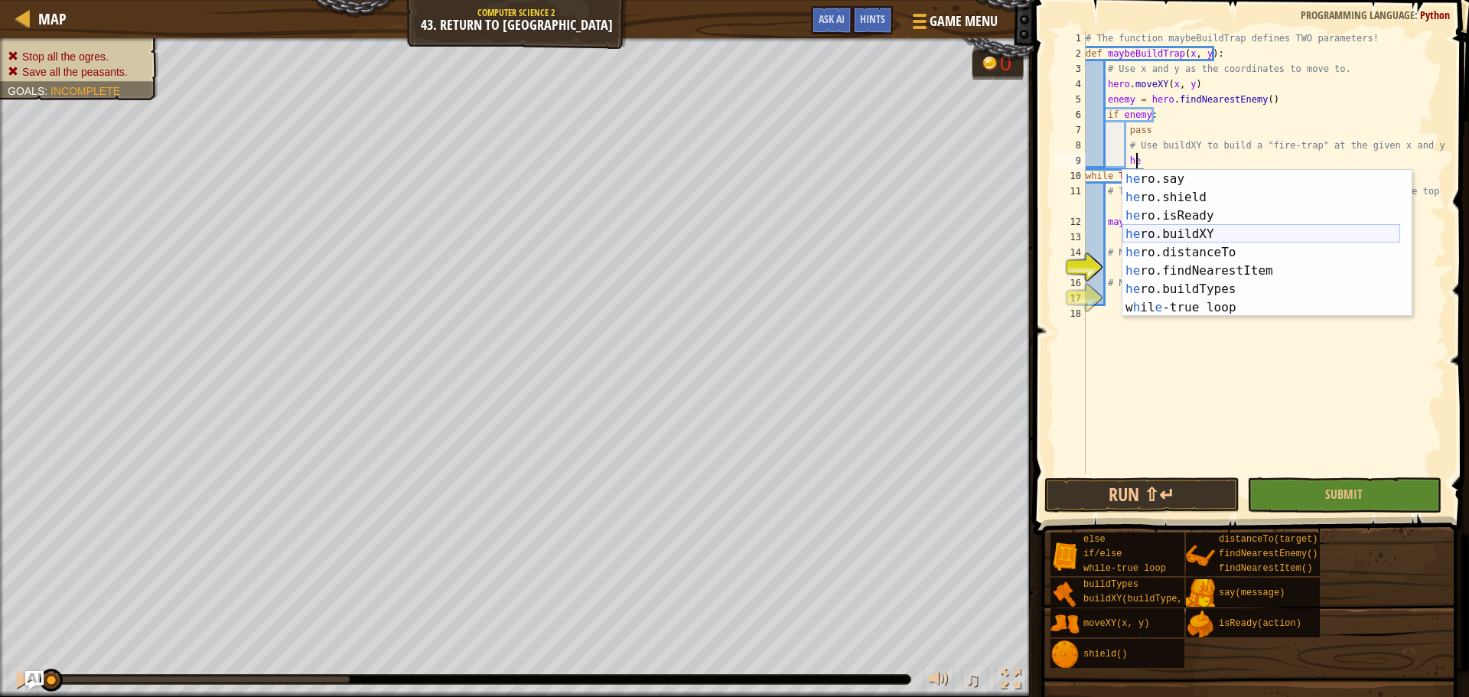
scroll to position [37, 0]
click at [1221, 229] on div "he ro.say press enter he ro.shield press enter he ro.isReady press enter he ro.…" at bounding box center [1261, 262] width 278 height 184
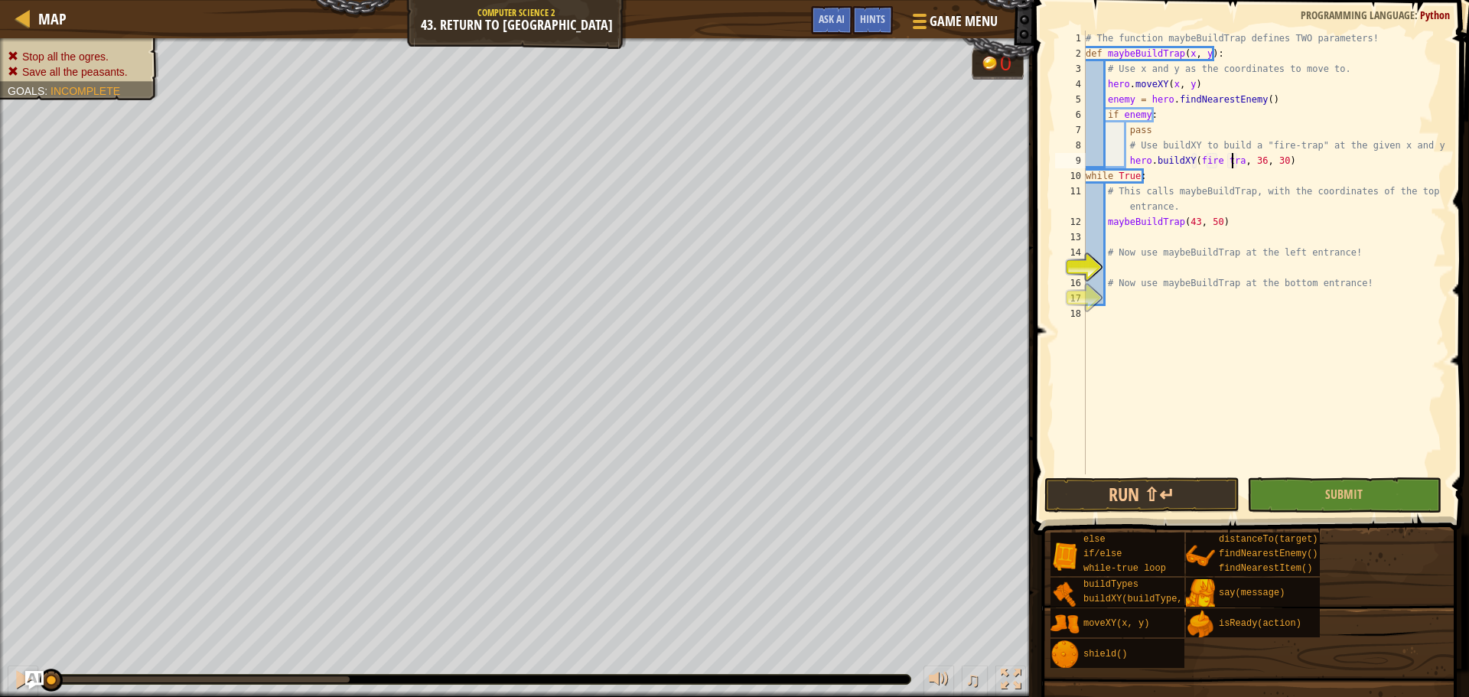
scroll to position [7, 12]
click at [1215, 165] on div "# The function maybeBuildTrap defines TWO parameters! def maybeBuildTrap ( x , …" at bounding box center [1263, 268] width 363 height 474
type textarea "hero.buildXY(fire-trap, 36, 30)"
click at [1232, 159] on div "# The function maybeBuildTrap defines TWO parameters! def maybeBuildTrap ( x , …" at bounding box center [1263, 268] width 363 height 474
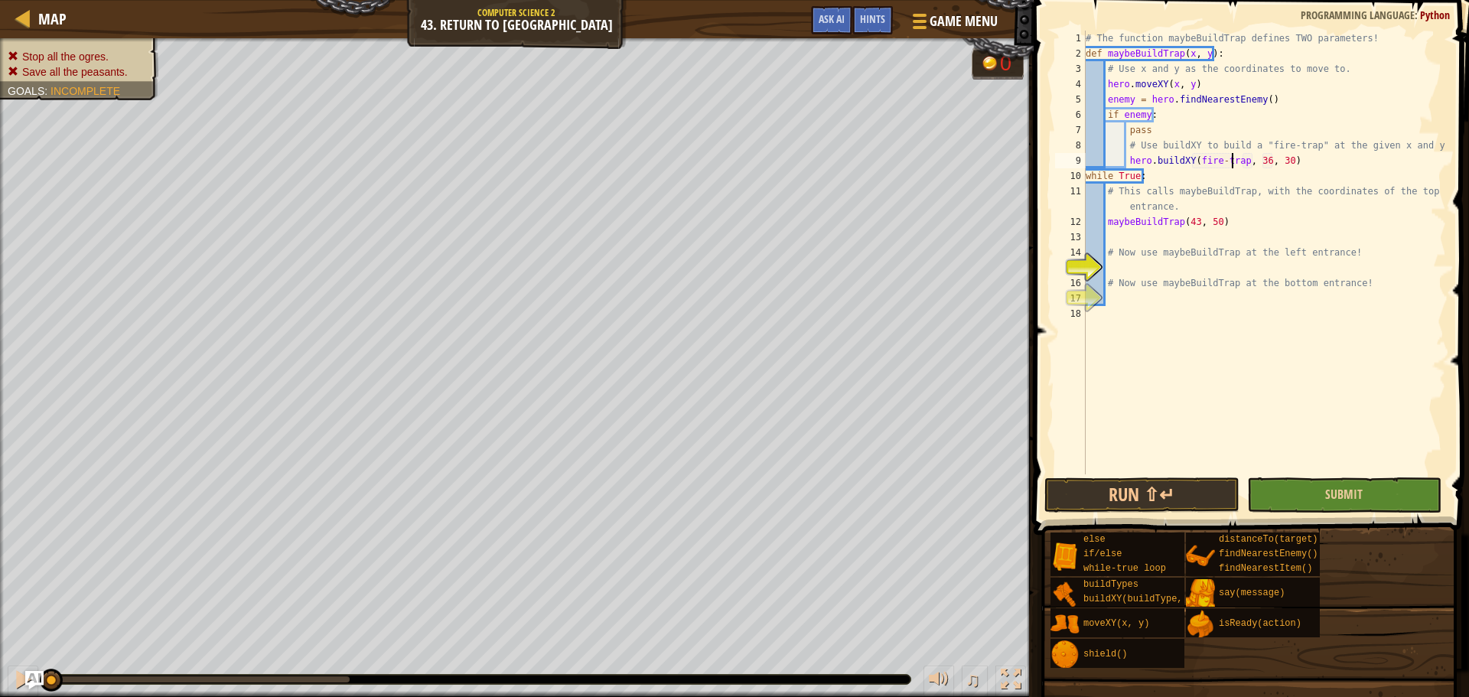
click at [1304, 480] on div "hero.buildXY(fire-trap, 36, 30) 1 2 3 4 5 6 7 8 9 10 11 12 13 14 15 16 17 18 # …" at bounding box center [1249, 298] width 440 height 580
click at [1310, 487] on button "Submit" at bounding box center [1344, 494] width 194 height 35
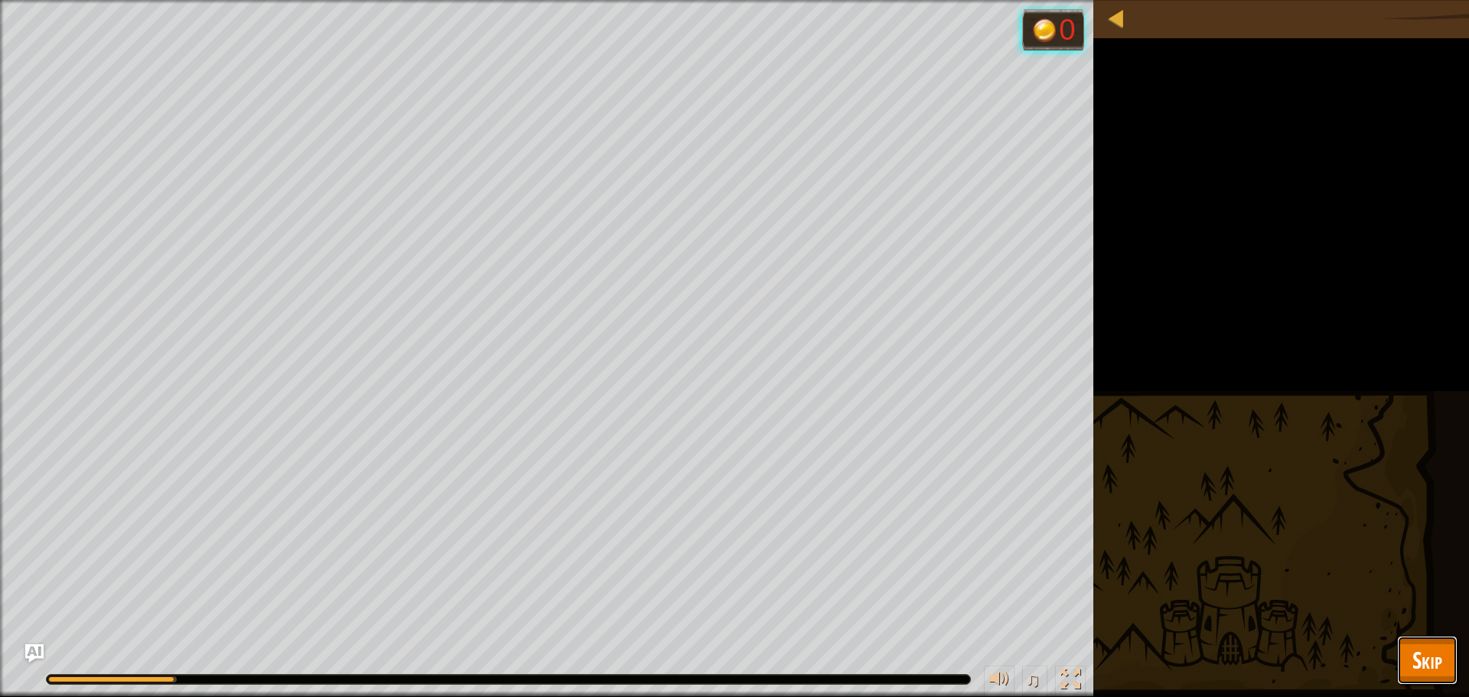
click at [1428, 655] on span "Skip" at bounding box center [1427, 659] width 30 height 31
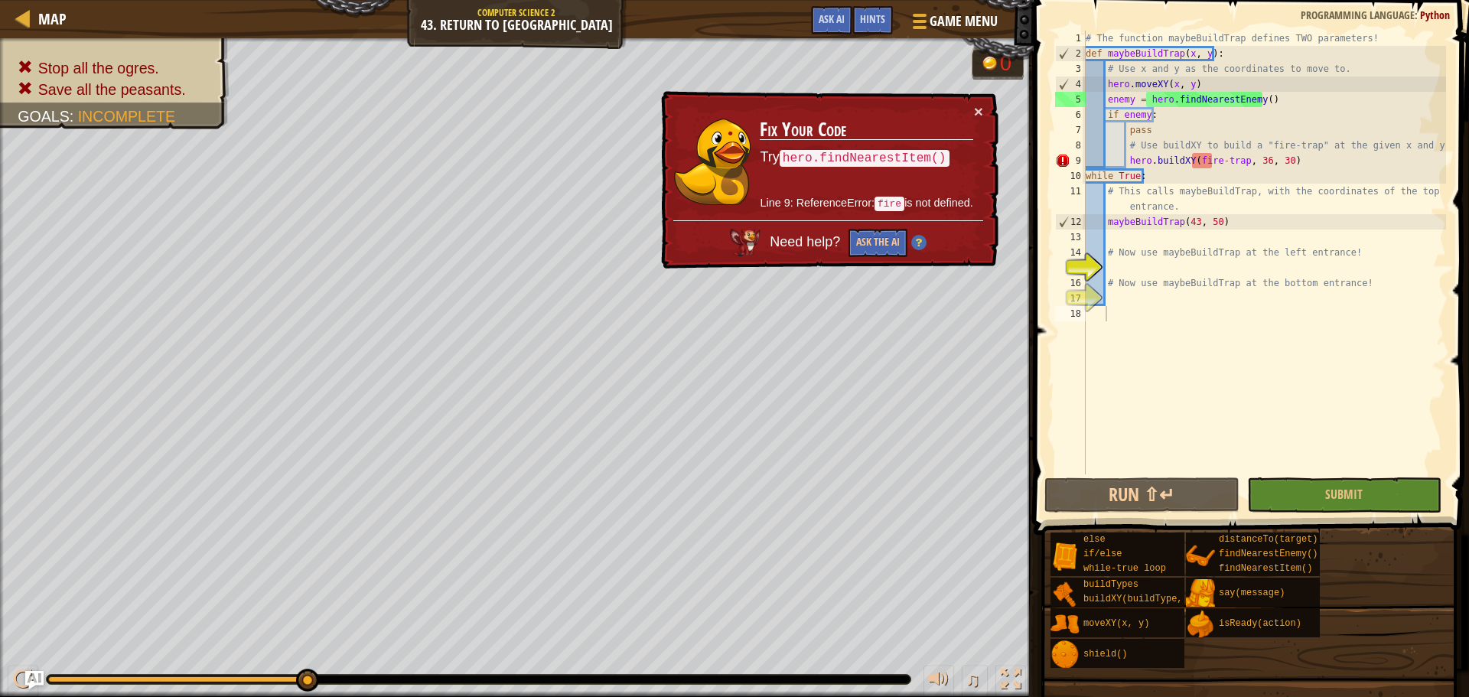
click at [1200, 158] on div "# The function maybeBuildTrap defines TWO parameters! def maybeBuildTrap ( x , …" at bounding box center [1263, 268] width 363 height 474
click at [1189, 159] on div "# The function maybeBuildTrap defines TWO parameters! def maybeBuildTrap ( x , …" at bounding box center [1263, 268] width 363 height 474
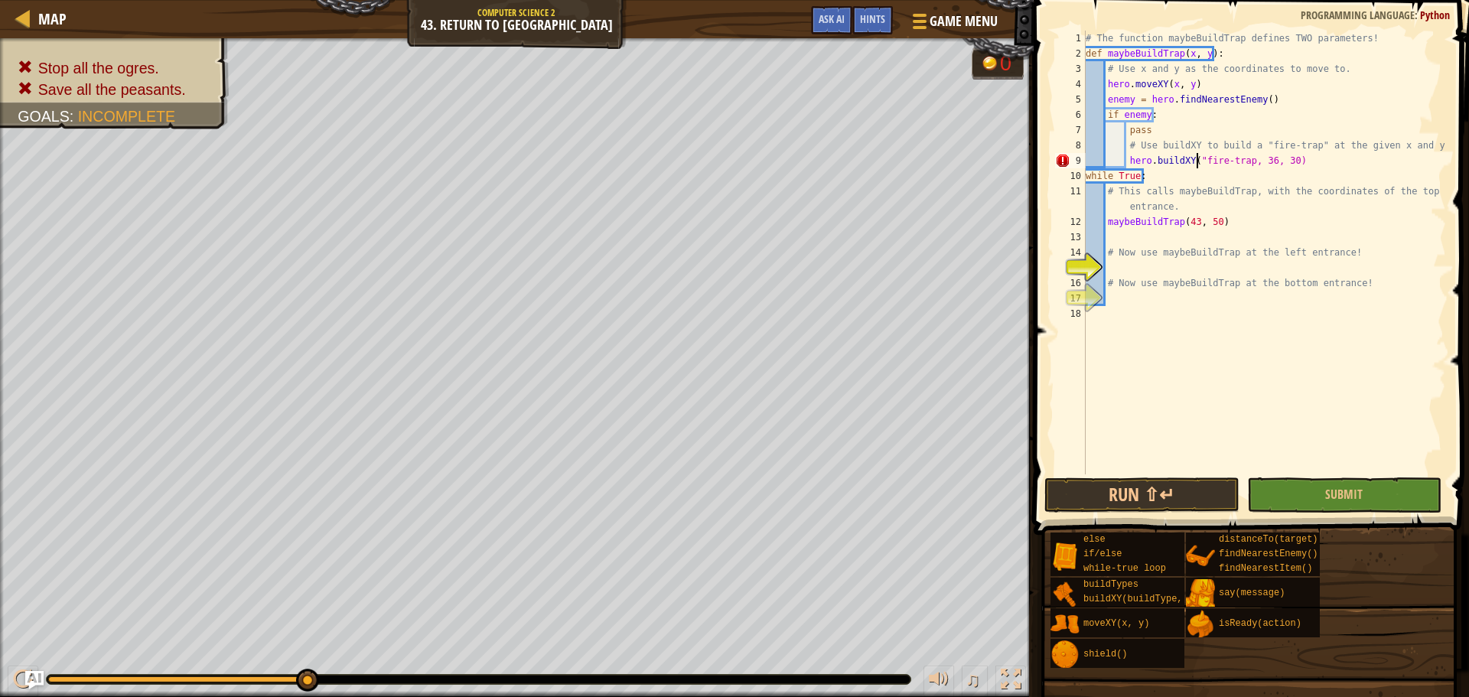
click at [1241, 166] on div "# The function maybeBuildTrap defines TWO parameters! def maybeBuildTrap ( x , …" at bounding box center [1263, 268] width 363 height 474
click at [1320, 485] on button "Submit" at bounding box center [1344, 494] width 194 height 35
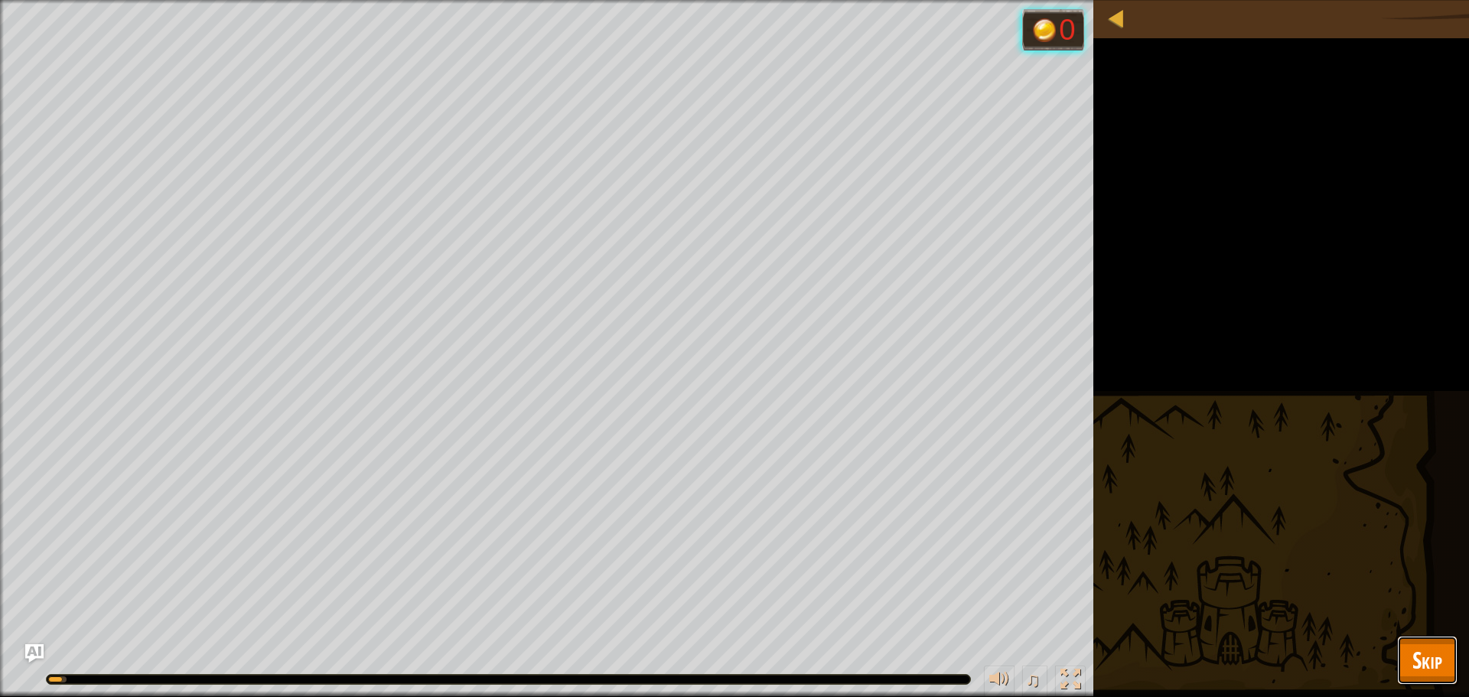
click at [1437, 653] on span "Skip" at bounding box center [1427, 659] width 30 height 31
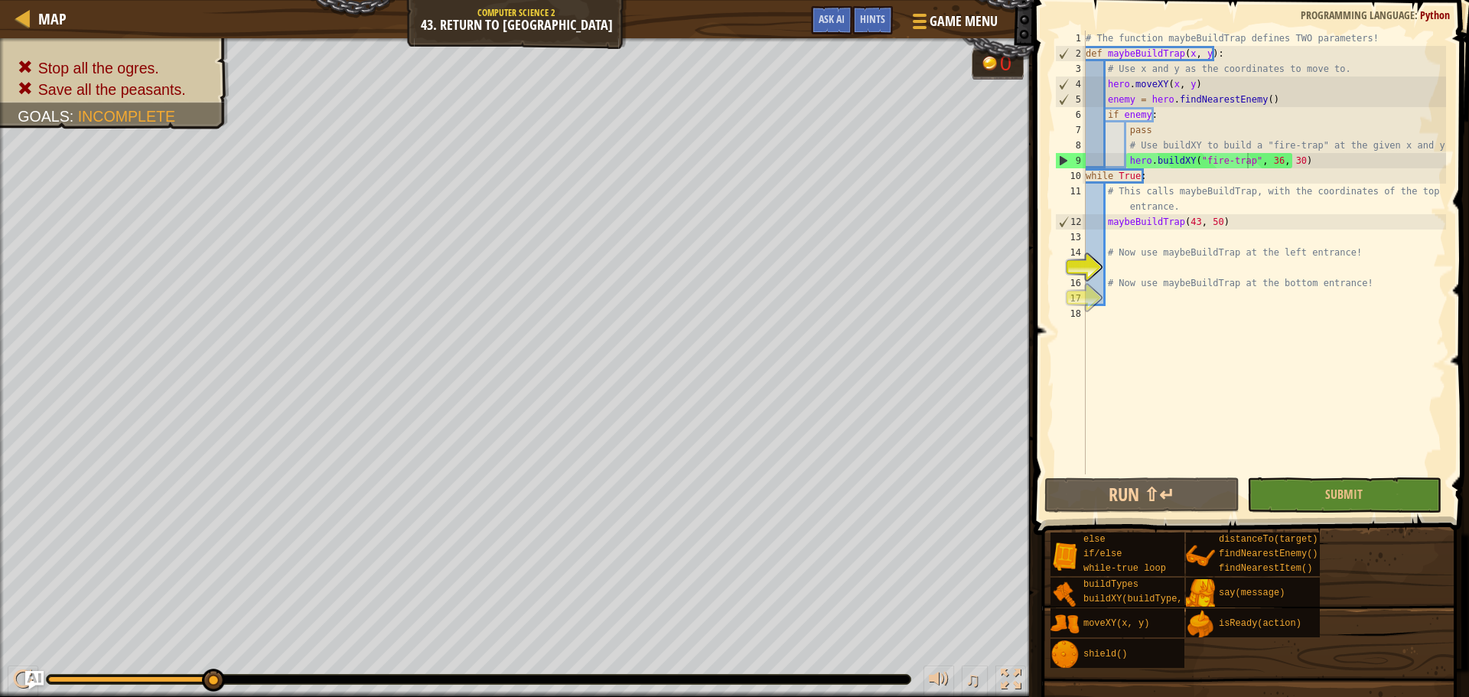
type textarea "# Now use maybeBuildTrap at the left entrance!"
click at [1157, 249] on div "# The function maybeBuildTrap defines TWO parameters! def maybeBuildTrap ( x , …" at bounding box center [1263, 268] width 363 height 474
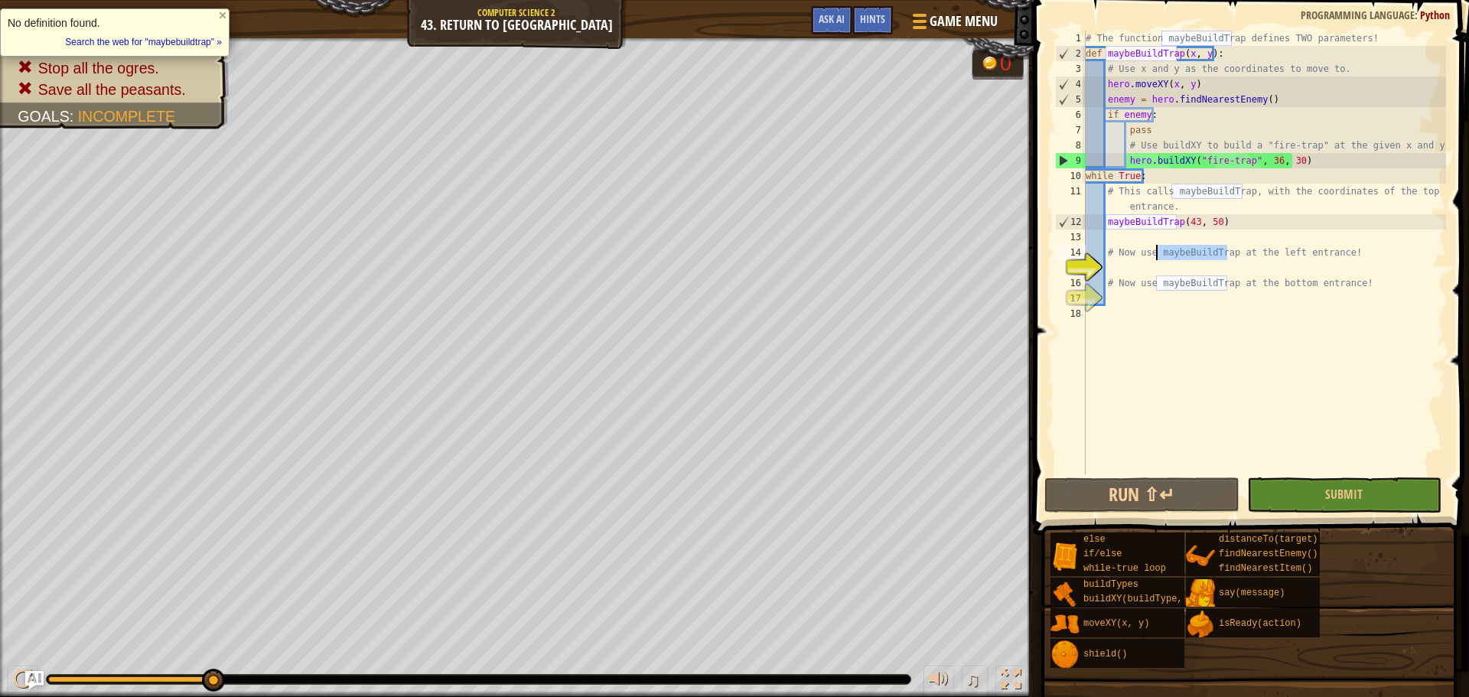
click at [1180, 254] on div "# The function maybeBuildTrap defines TWO parameters! def maybeBuildTrap ( x , …" at bounding box center [1263, 253] width 363 height 444
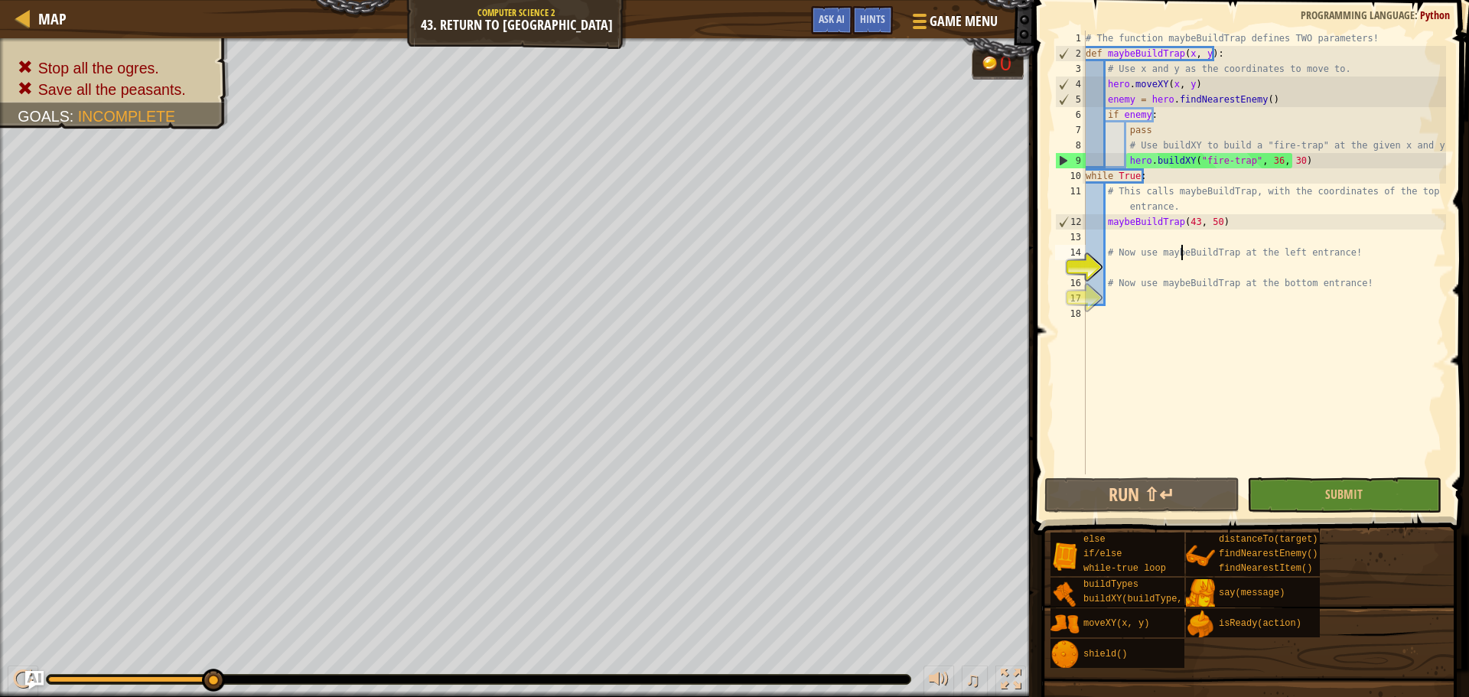
click at [1180, 254] on div "# The function maybeBuildTrap defines TWO parameters! def maybeBuildTrap ( x , …" at bounding box center [1263, 268] width 363 height 474
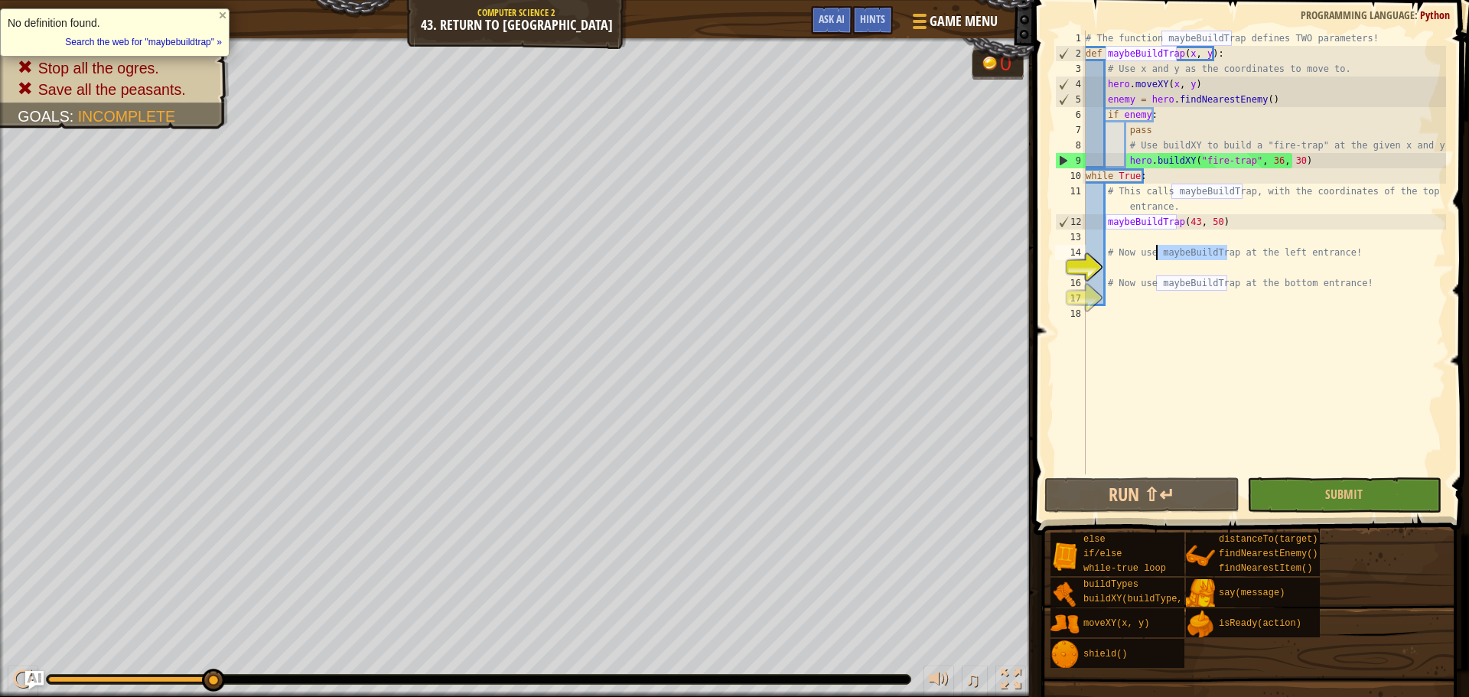
click at [1180, 254] on div "# The function maybeBuildTrap defines TWO parameters! def maybeBuildTrap ( x , …" at bounding box center [1263, 253] width 363 height 444
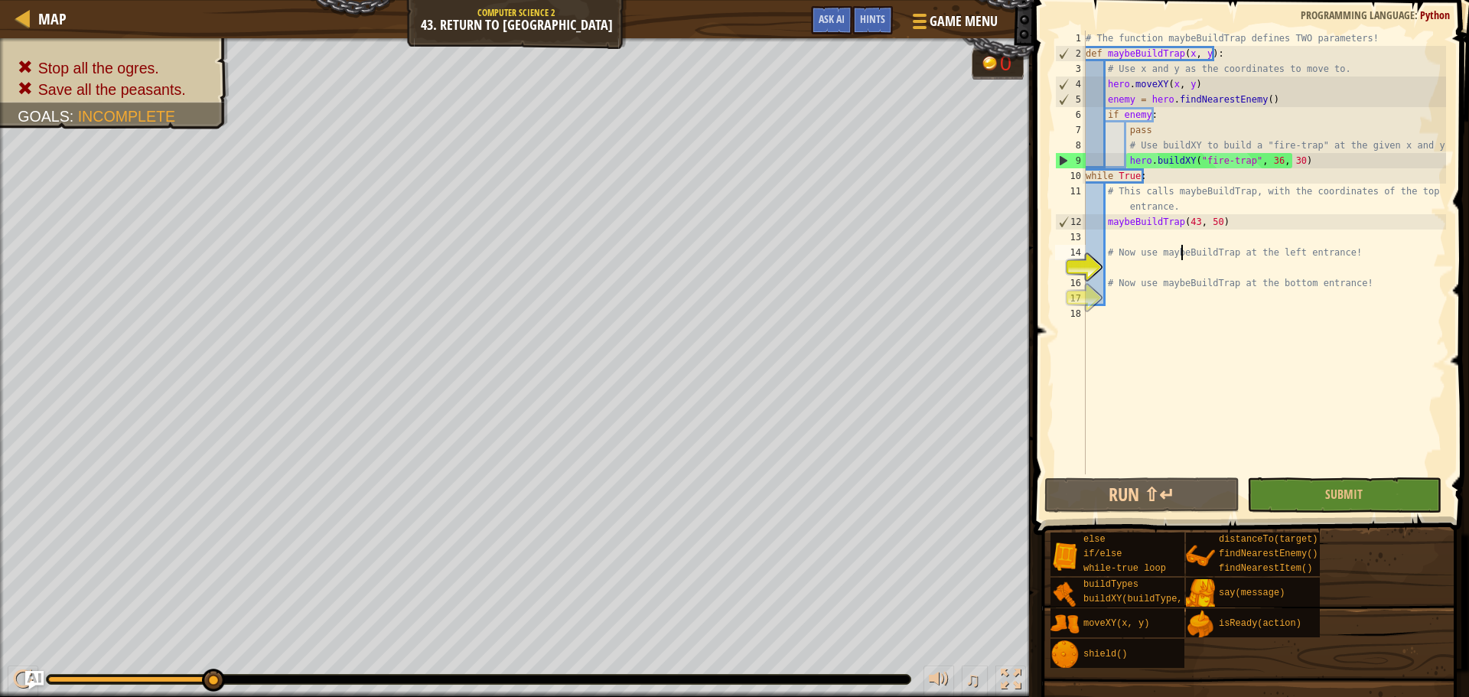
click at [1180, 254] on div "# The function maybeBuildTrap defines TWO parameters! def maybeBuildTrap ( x , …" at bounding box center [1263, 268] width 363 height 474
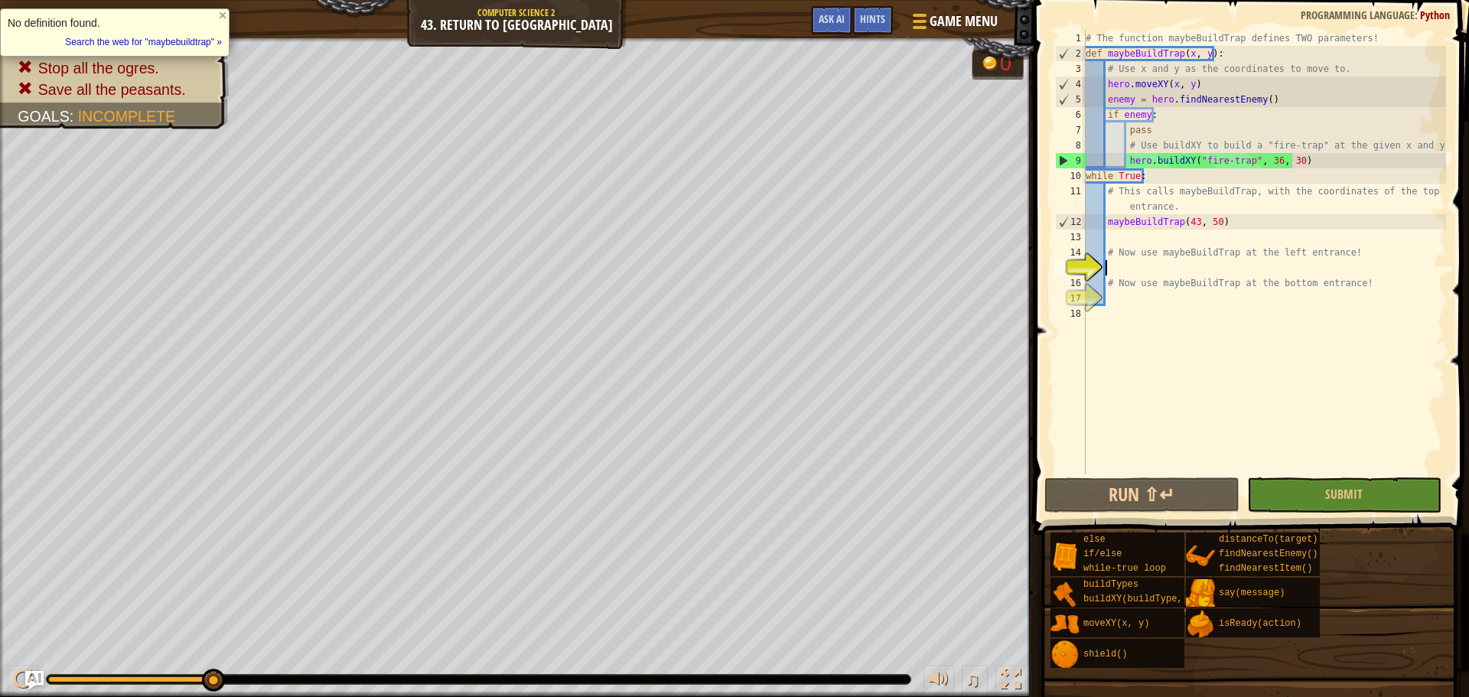
click at [1211, 271] on div "# The function maybeBuildTrap defines TWO parameters! def maybeBuildTrap ( x , …" at bounding box center [1263, 268] width 363 height 474
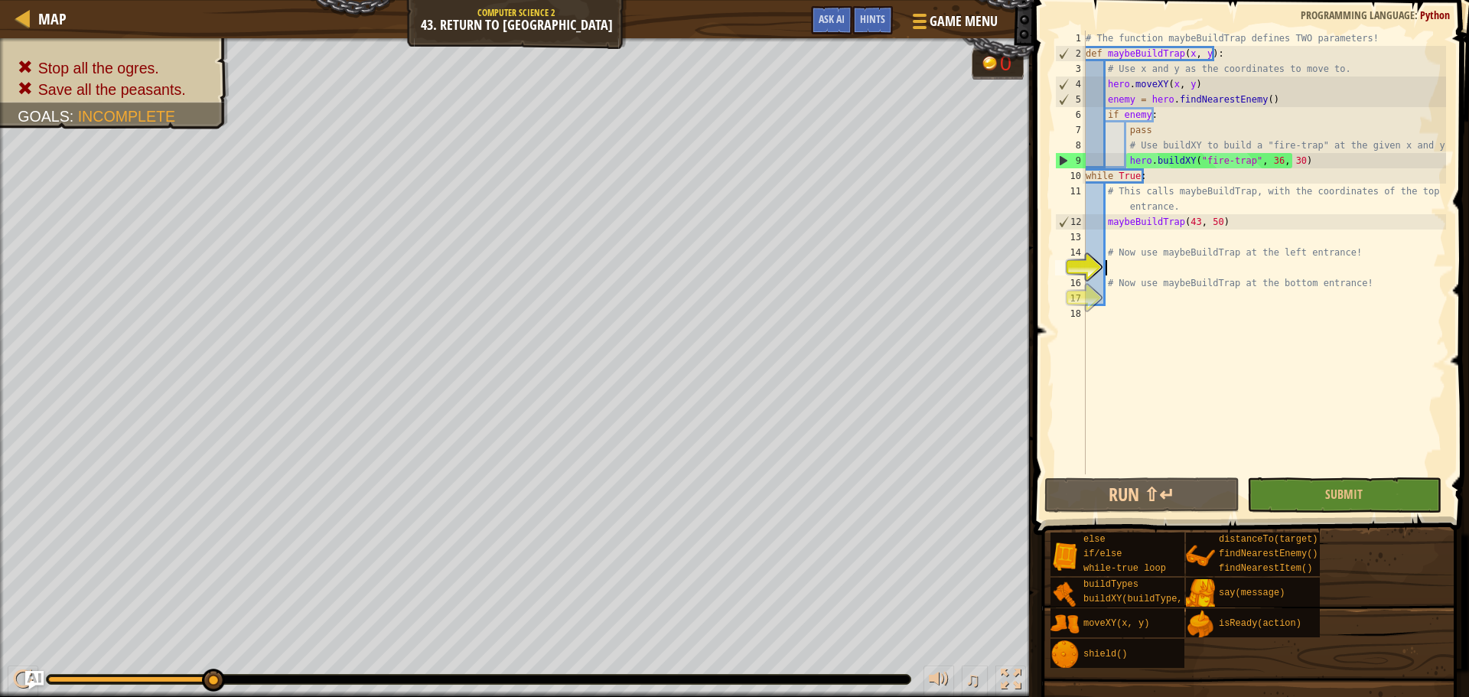
paste textarea "maybeBuildTrap"
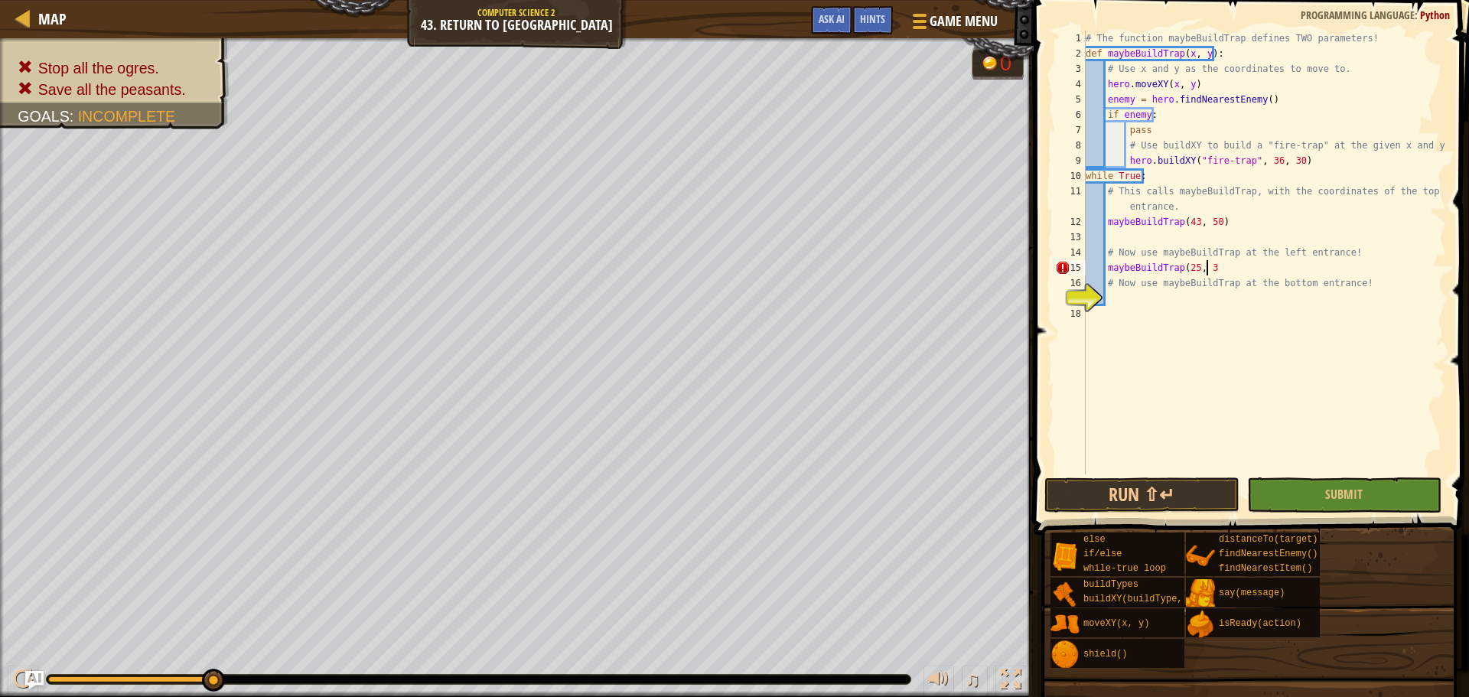
scroll to position [7, 9]
type textarea "maybeBuildTrap(25, 34)"
click at [1184, 292] on div "# The function maybeBuildTrap defines TWO parameters! def maybeBuildTrap ( x , …" at bounding box center [1263, 268] width 363 height 474
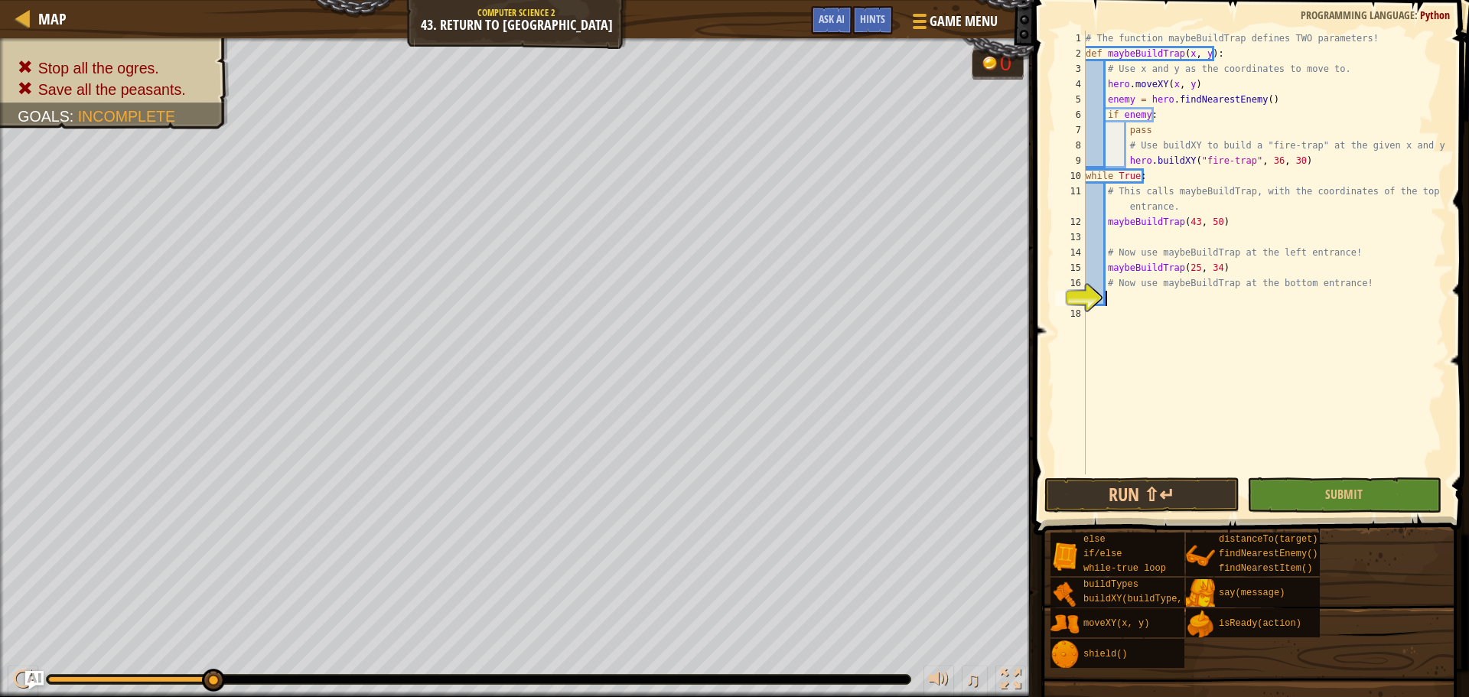
paste textarea "maybeBuildTrap"
click at [1185, 211] on div "# The function maybeBuildTrap defines TWO parameters! def maybeBuildTrap ( x , …" at bounding box center [1263, 268] width 363 height 474
click at [1279, 172] on div "# The function maybeBuildTrap defines TWO parameters! def maybeBuildTrap ( x , …" at bounding box center [1263, 268] width 363 height 474
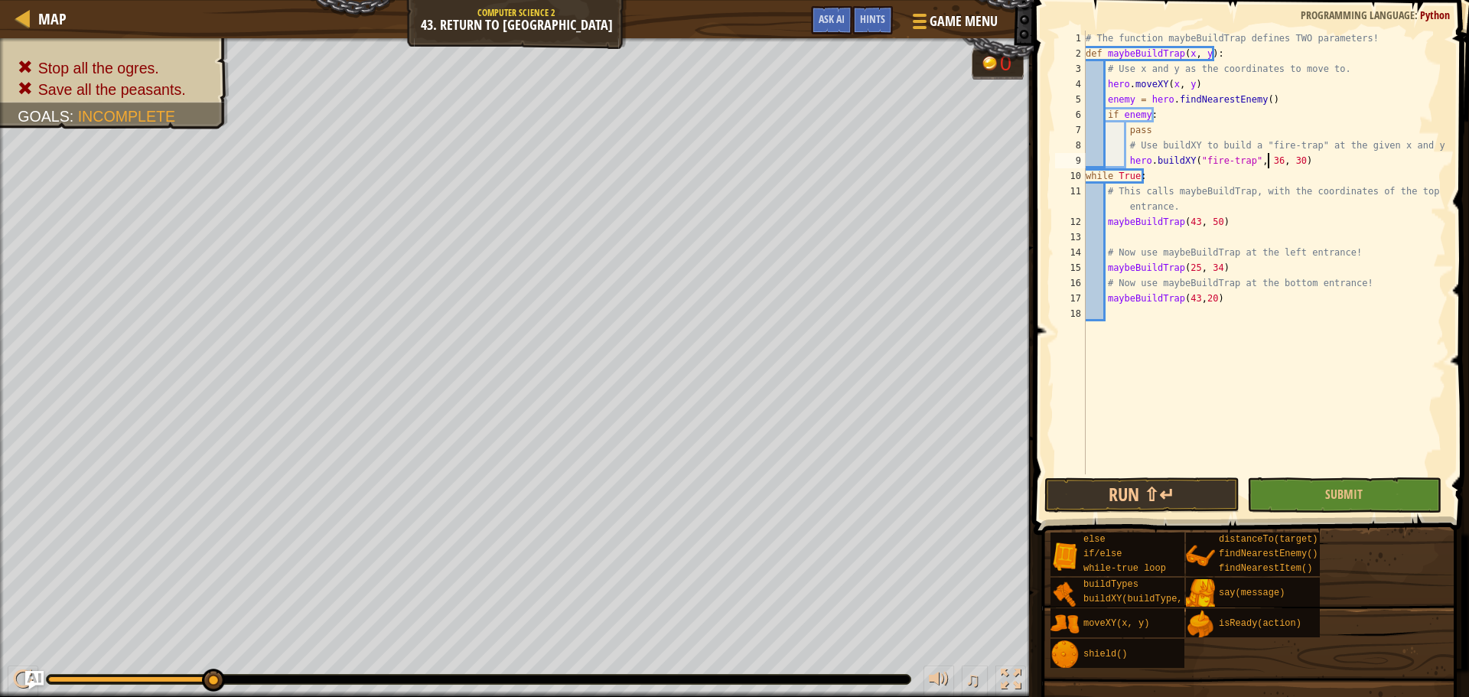
click at [1265, 161] on div "# The function maybeBuildTrap defines TWO parameters! def maybeBuildTrap ( x , …" at bounding box center [1263, 268] width 363 height 474
click at [1283, 154] on div "# The function maybeBuildTrap defines TWO parameters! def maybeBuildTrap ( x , …" at bounding box center [1263, 268] width 363 height 474
type textarea "hero.buildXY("fire-trap", 43, 50)"
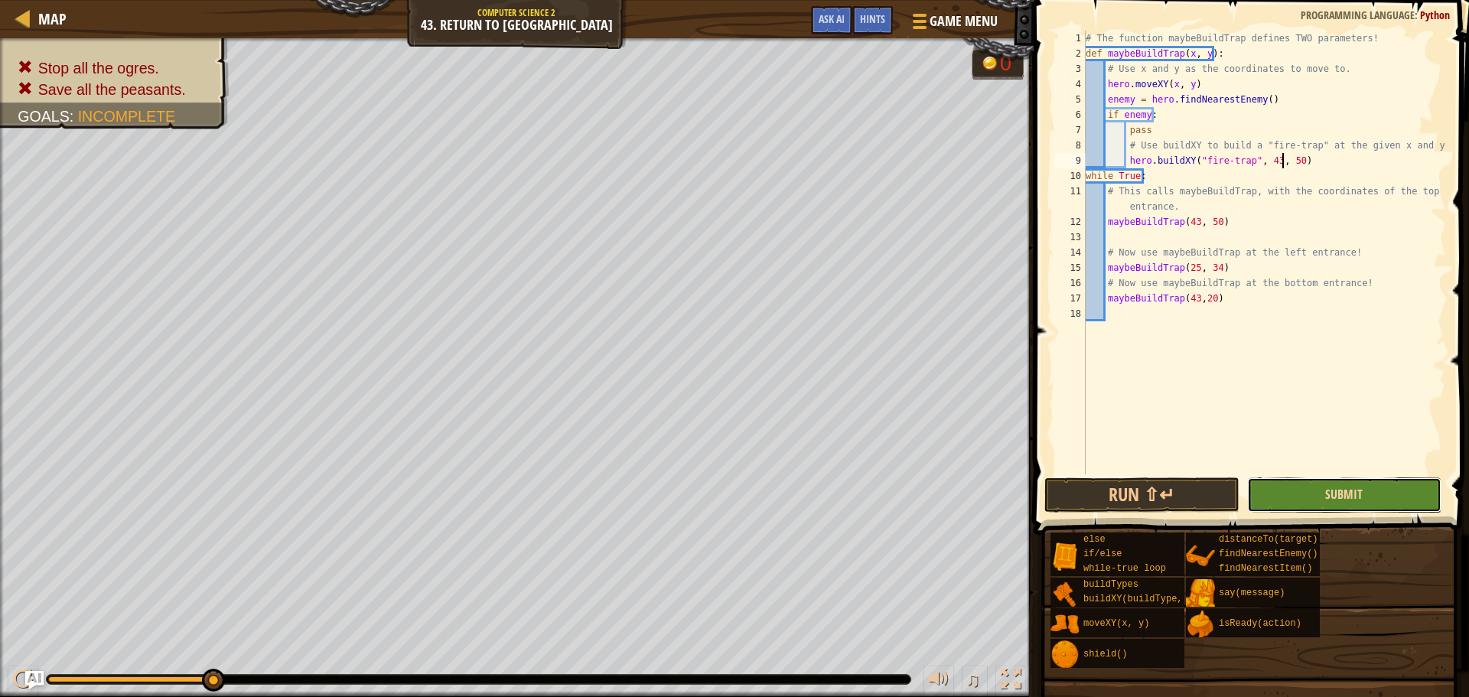
click at [1333, 486] on button "Submit" at bounding box center [1344, 494] width 194 height 35
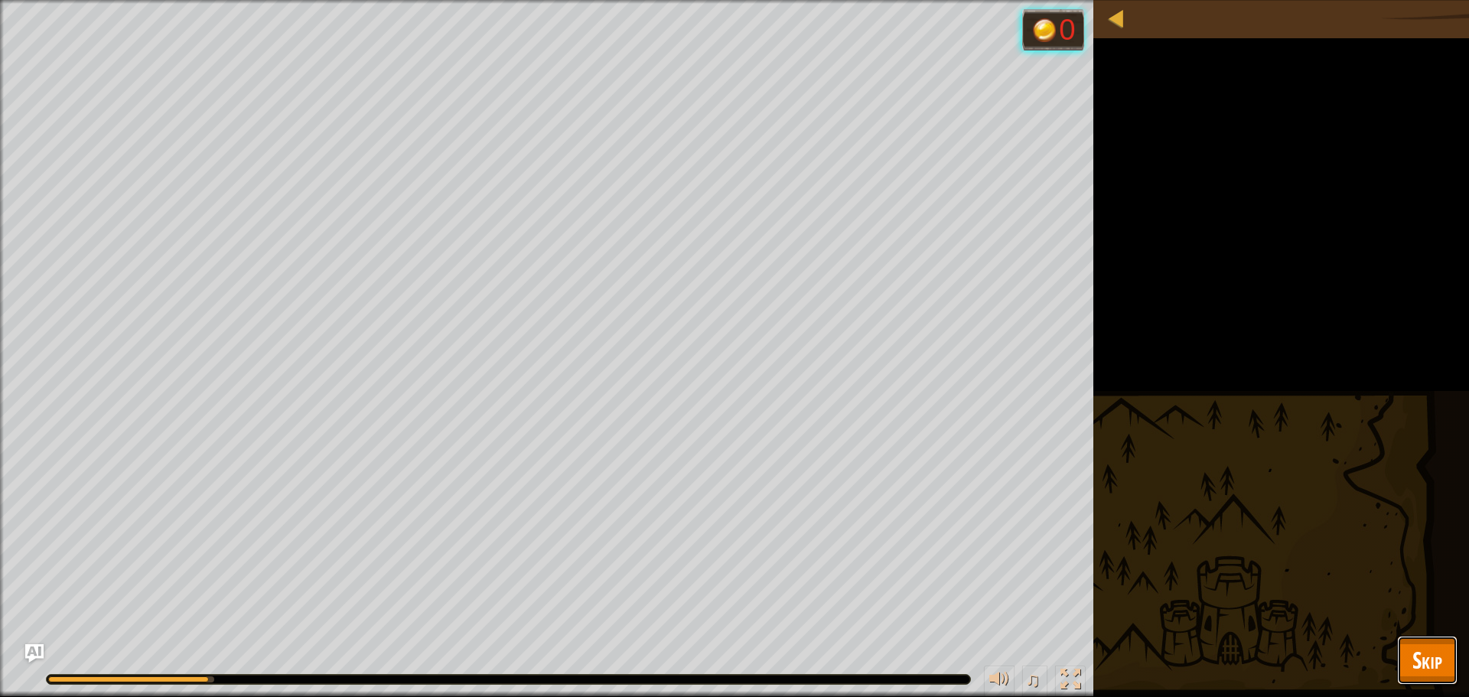
click at [1440, 675] on span "Skip" at bounding box center [1427, 659] width 30 height 31
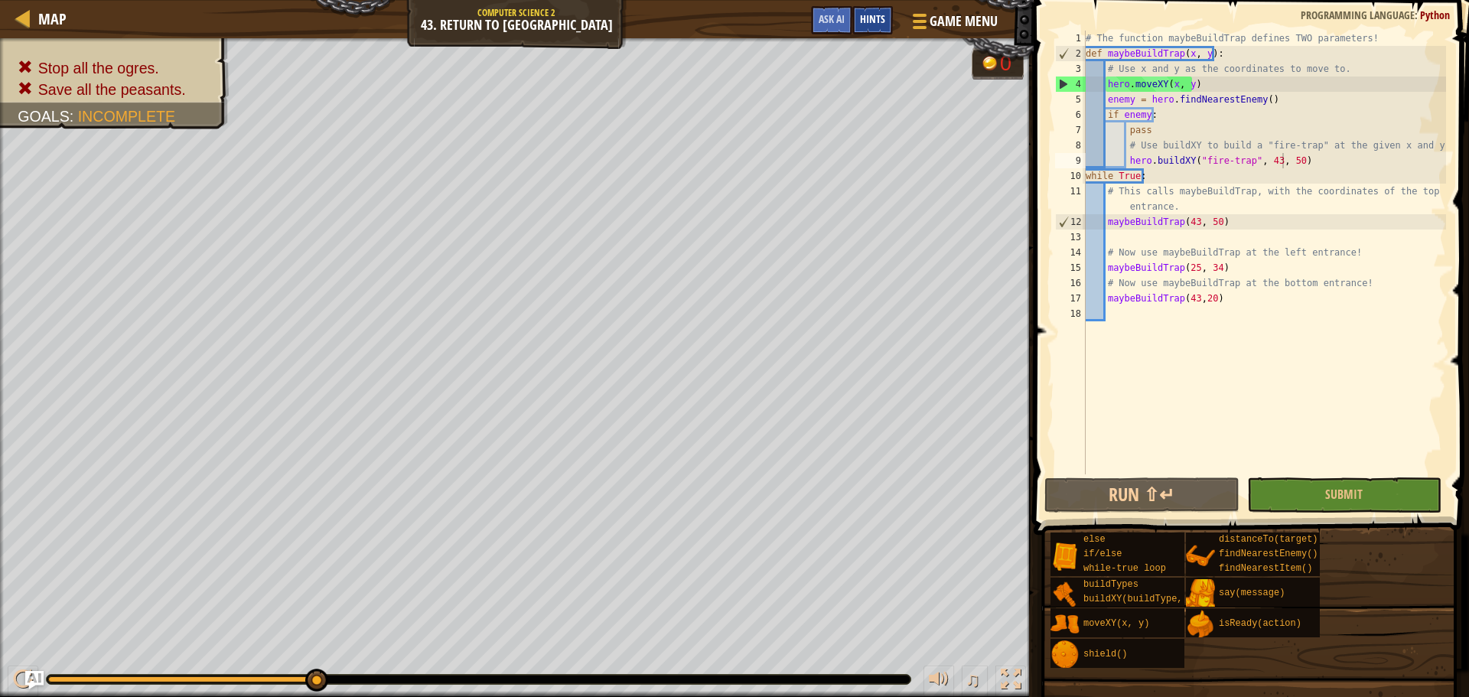
click at [858, 24] on div "Hints" at bounding box center [872, 20] width 41 height 28
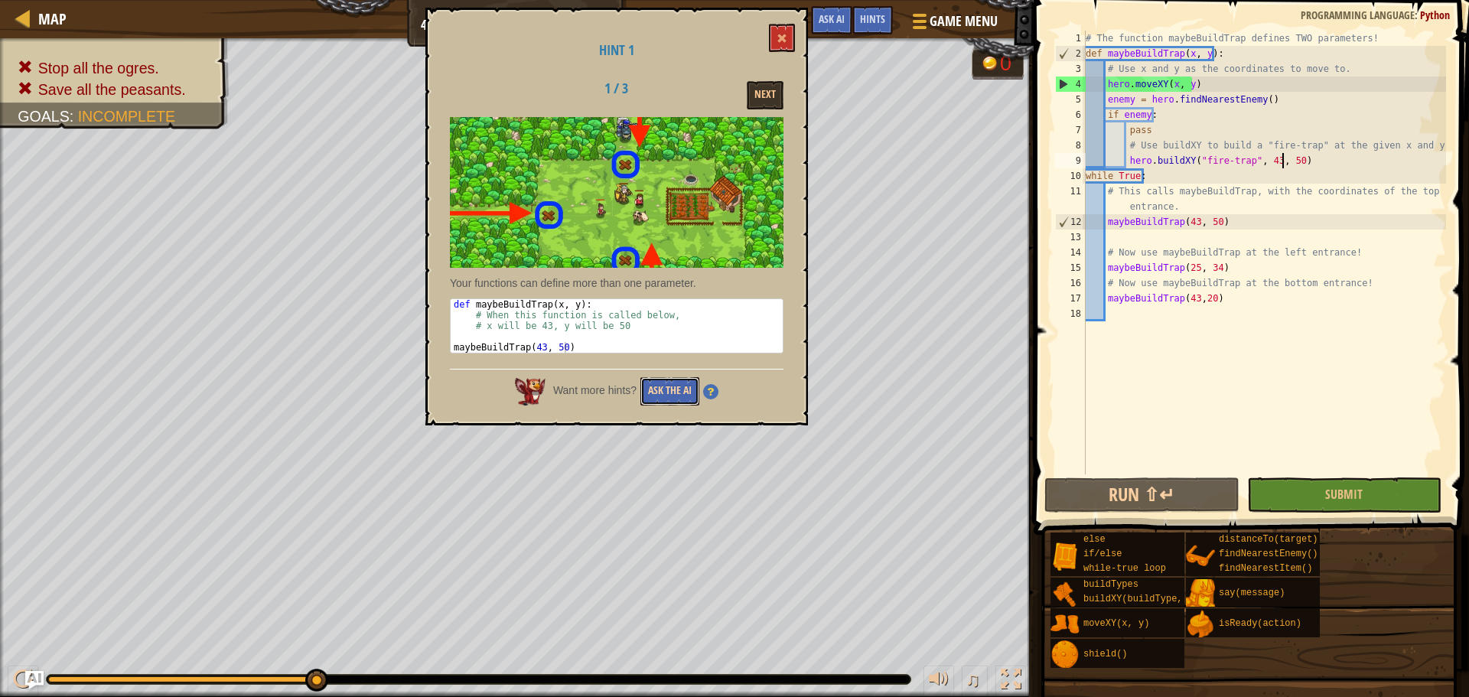
click at [679, 383] on button "Ask the AI" at bounding box center [669, 391] width 59 height 28
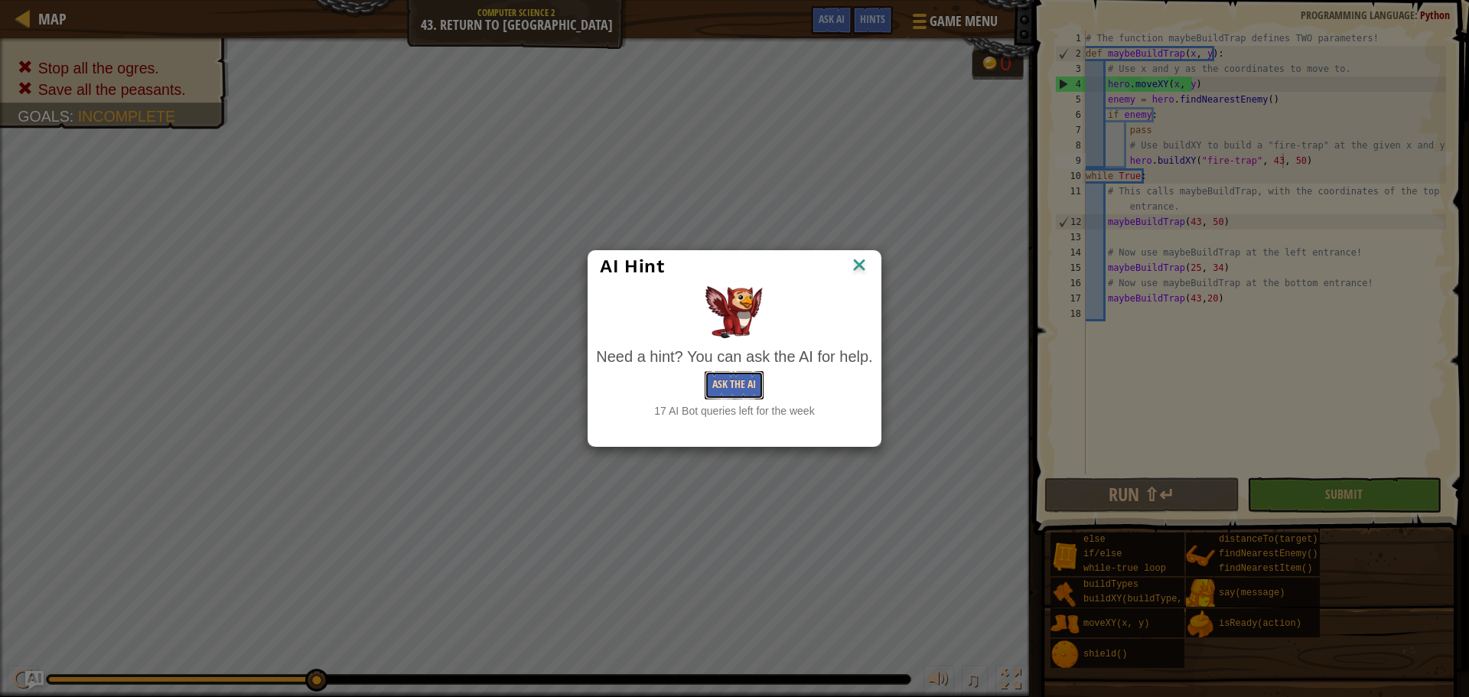
click at [731, 392] on button "Ask the AI" at bounding box center [734, 385] width 59 height 28
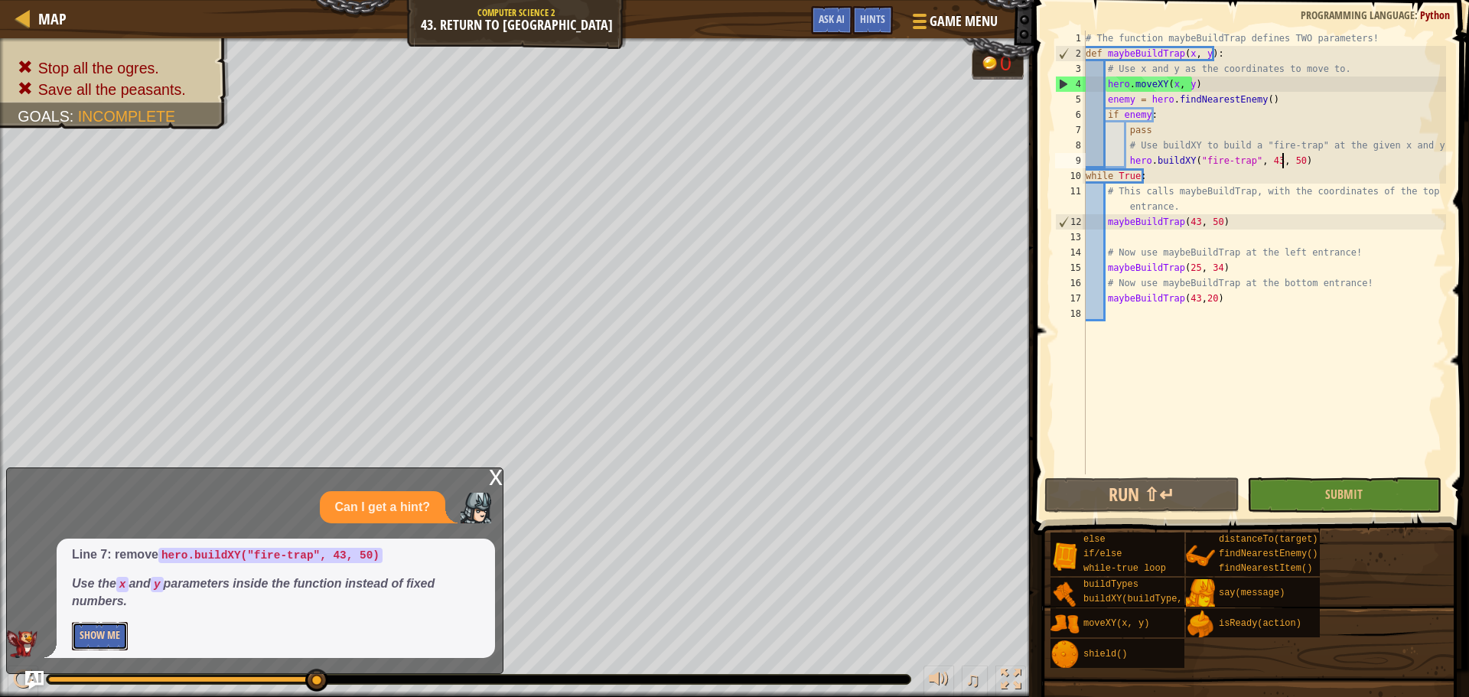
click at [82, 629] on button "Show Me" at bounding box center [100, 636] width 56 height 28
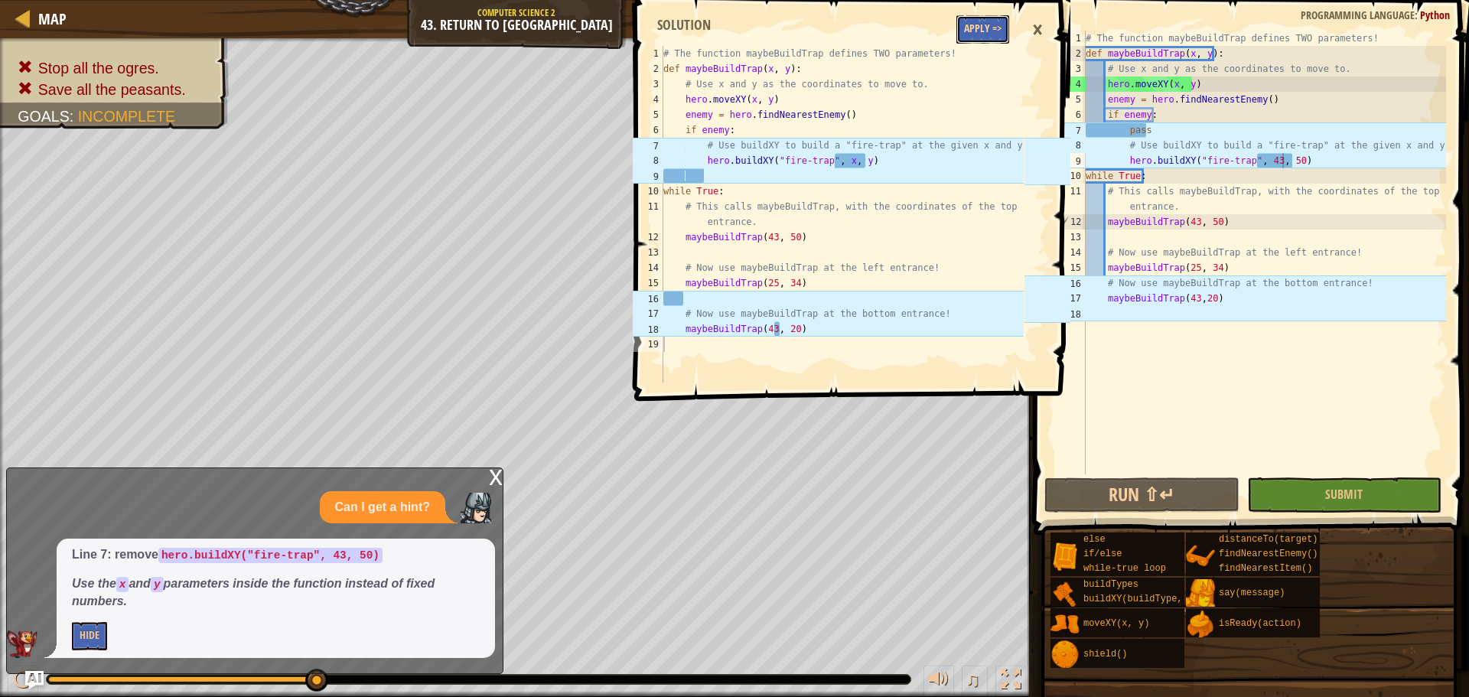
click at [975, 34] on button "Apply =>" at bounding box center [982, 29] width 53 height 28
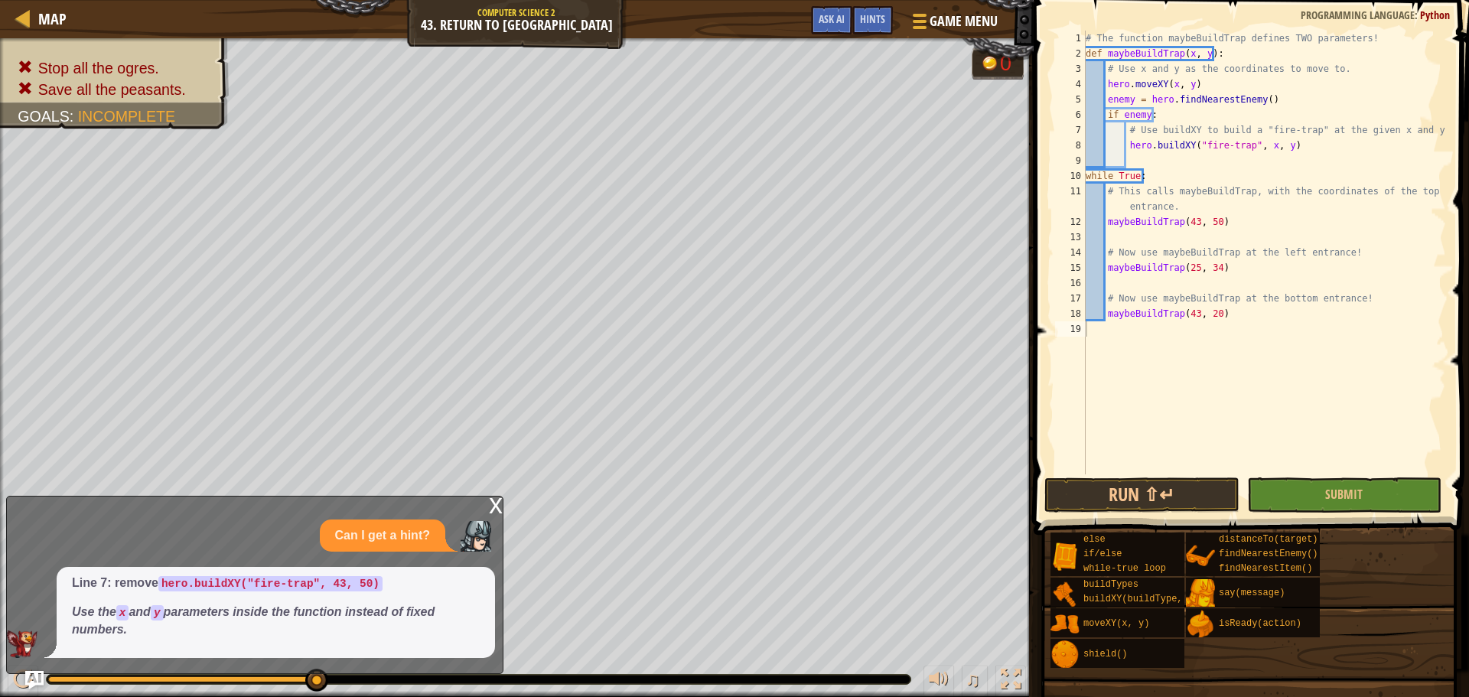
click at [1277, 459] on div "# The function maybeBuildTrap defines TWO parameters! def maybeBuildTrap ( x , …" at bounding box center [1263, 268] width 363 height 474
click at [1290, 485] on button "Submit" at bounding box center [1344, 494] width 194 height 35
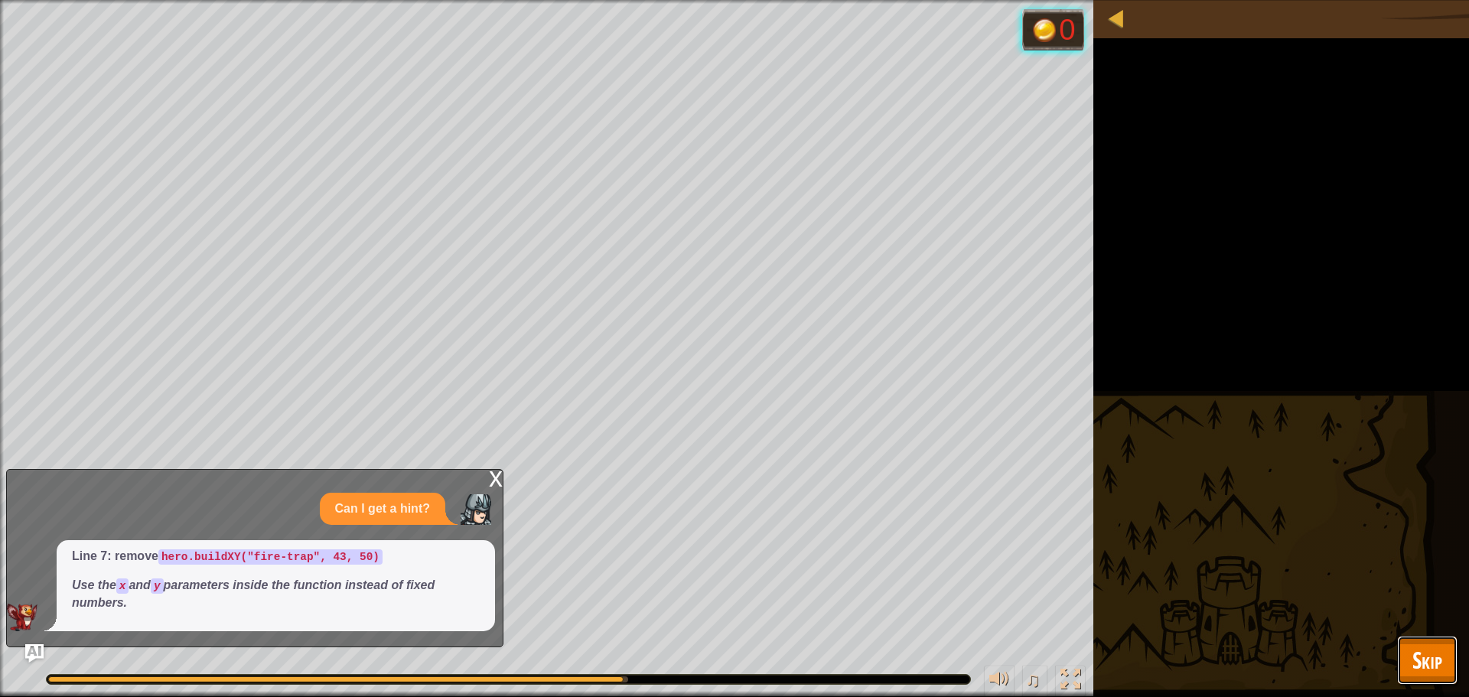
click at [1403, 664] on button "Skip" at bounding box center [1427, 660] width 60 height 49
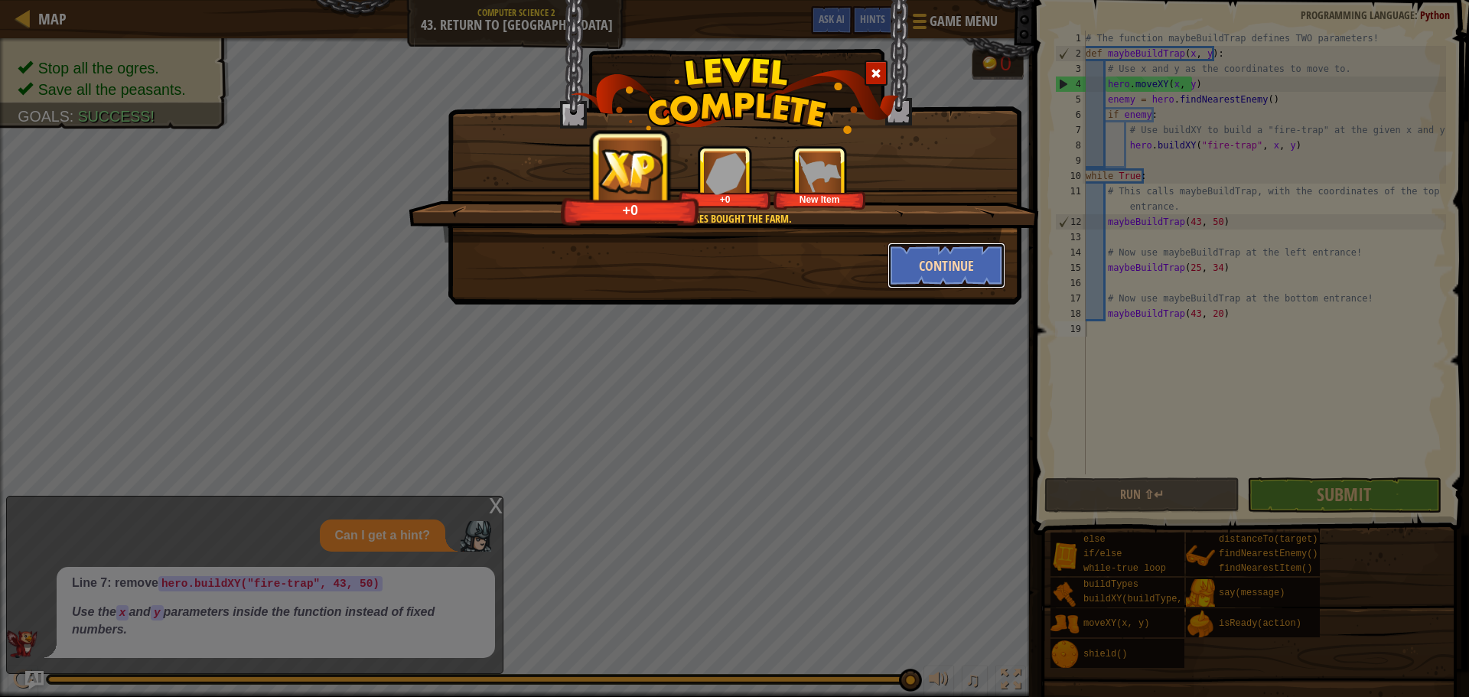
click at [893, 264] on button "Continue" at bounding box center [946, 266] width 119 height 46
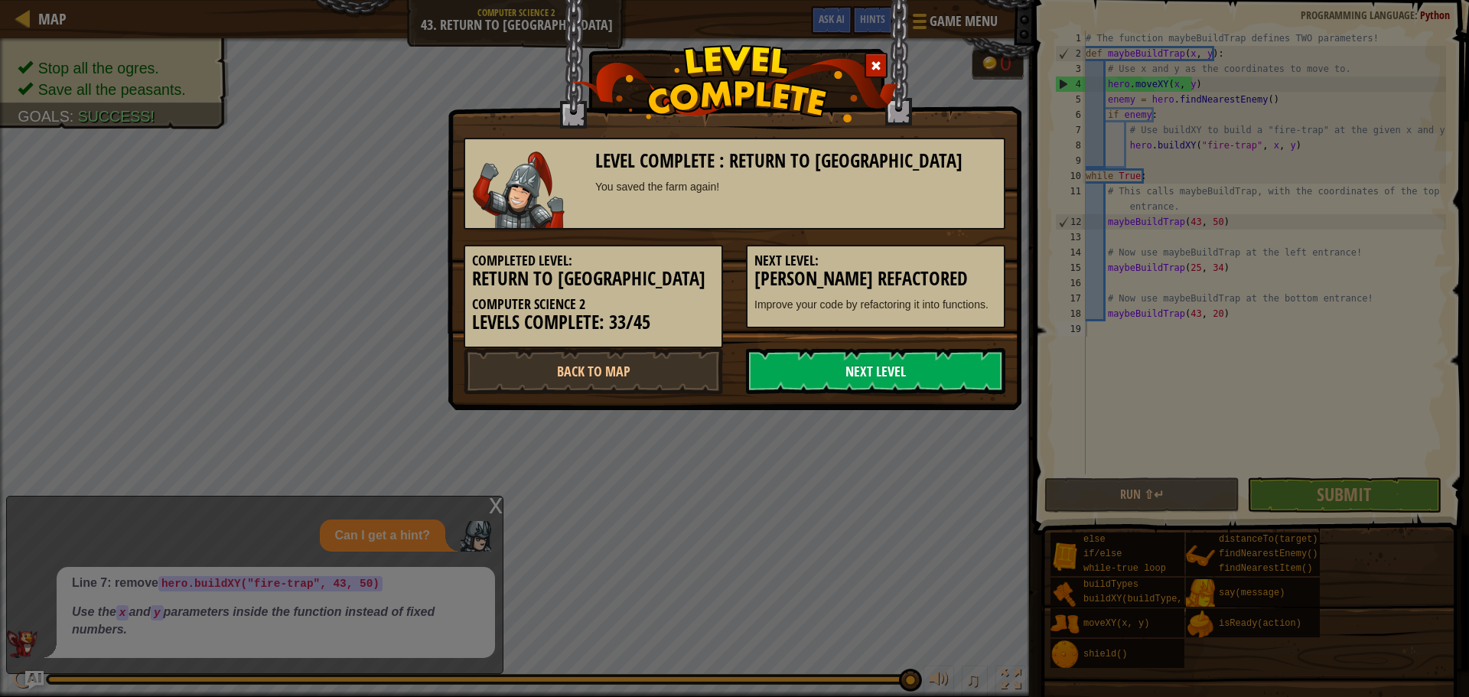
click at [939, 376] on link "Next Level" at bounding box center [875, 371] width 259 height 46
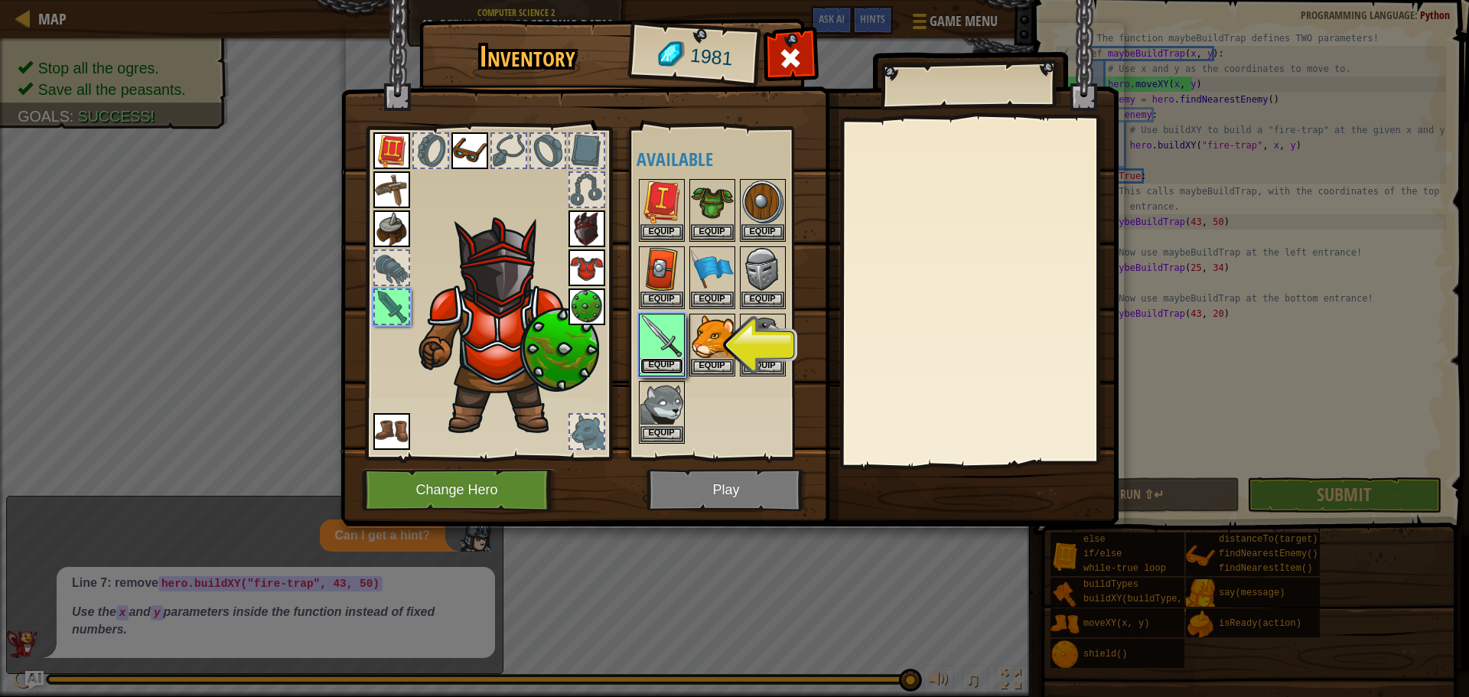
click at [672, 369] on button "Equip" at bounding box center [661, 366] width 43 height 16
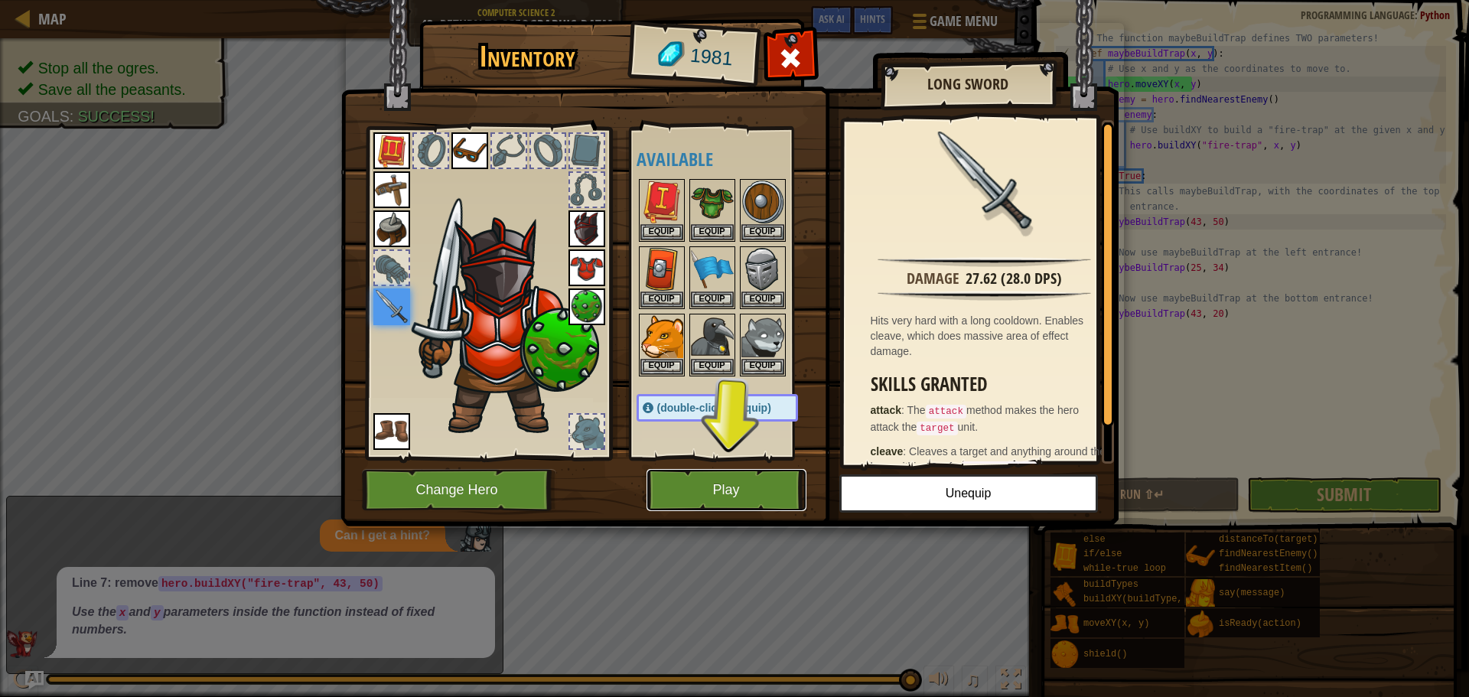
click at [761, 490] on button "Play" at bounding box center [726, 490] width 160 height 42
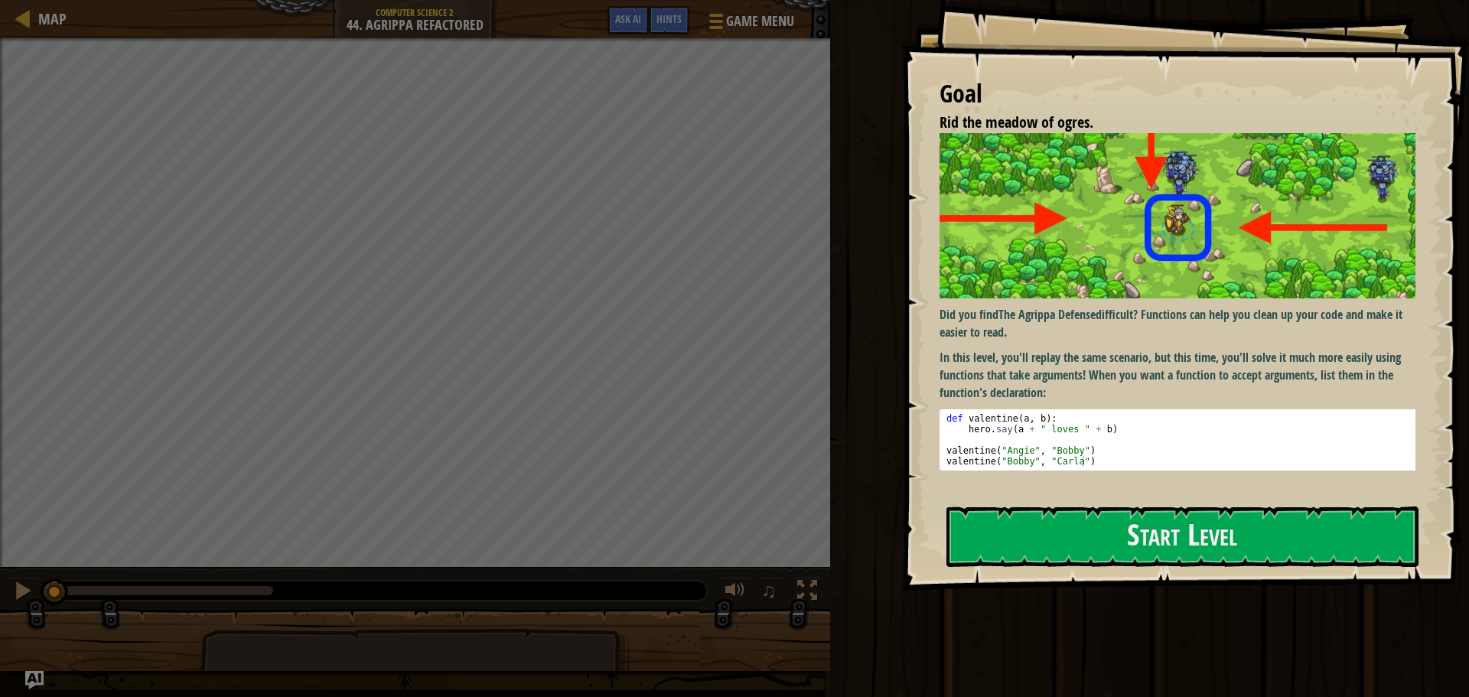
click at [1078, 500] on div "Goal Rid the meadow of ogres. Did you find The Agrippa Defense difficult? Funct…" at bounding box center [1185, 295] width 568 height 591
click at [1067, 508] on button "Start Level" at bounding box center [1182, 536] width 472 height 60
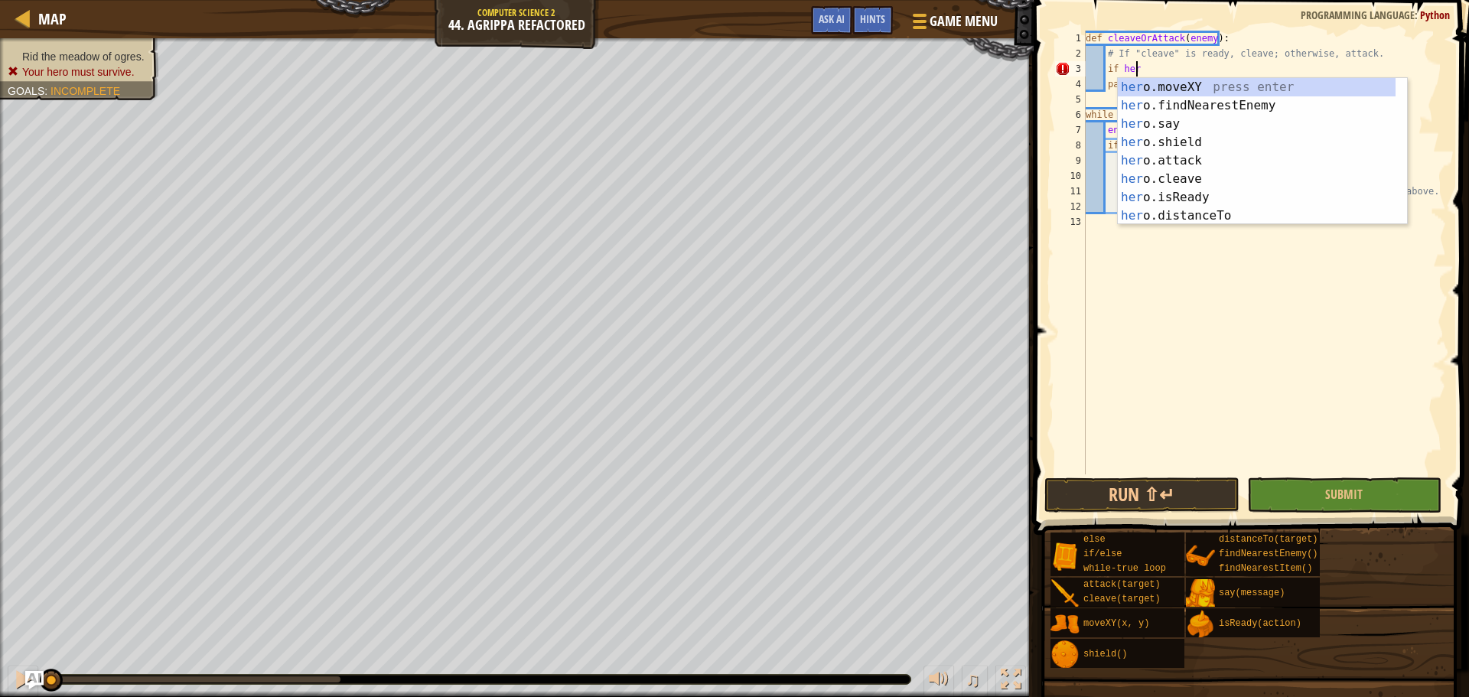
scroll to position [7, 3]
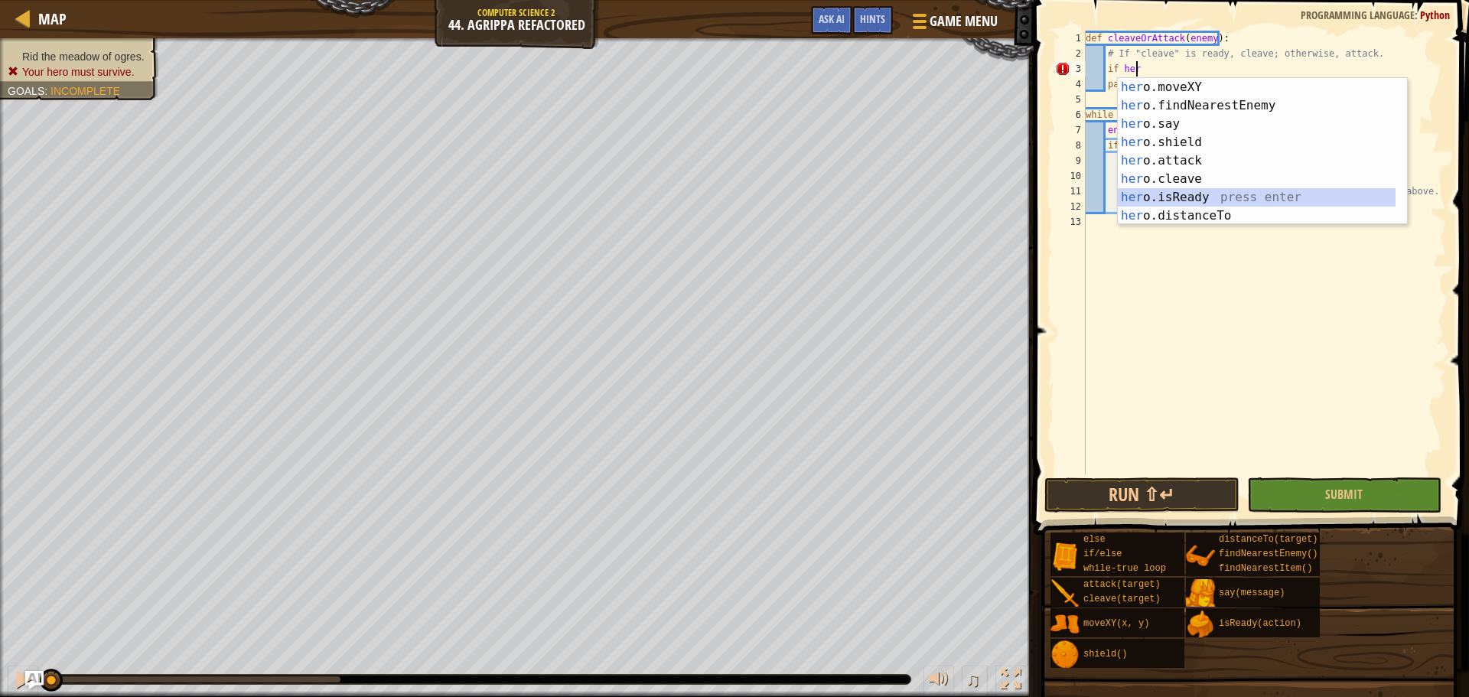
click at [1211, 191] on div "her o.moveXY press enter her o.findNearestEnemy press enter her o.say press ent…" at bounding box center [1257, 170] width 278 height 184
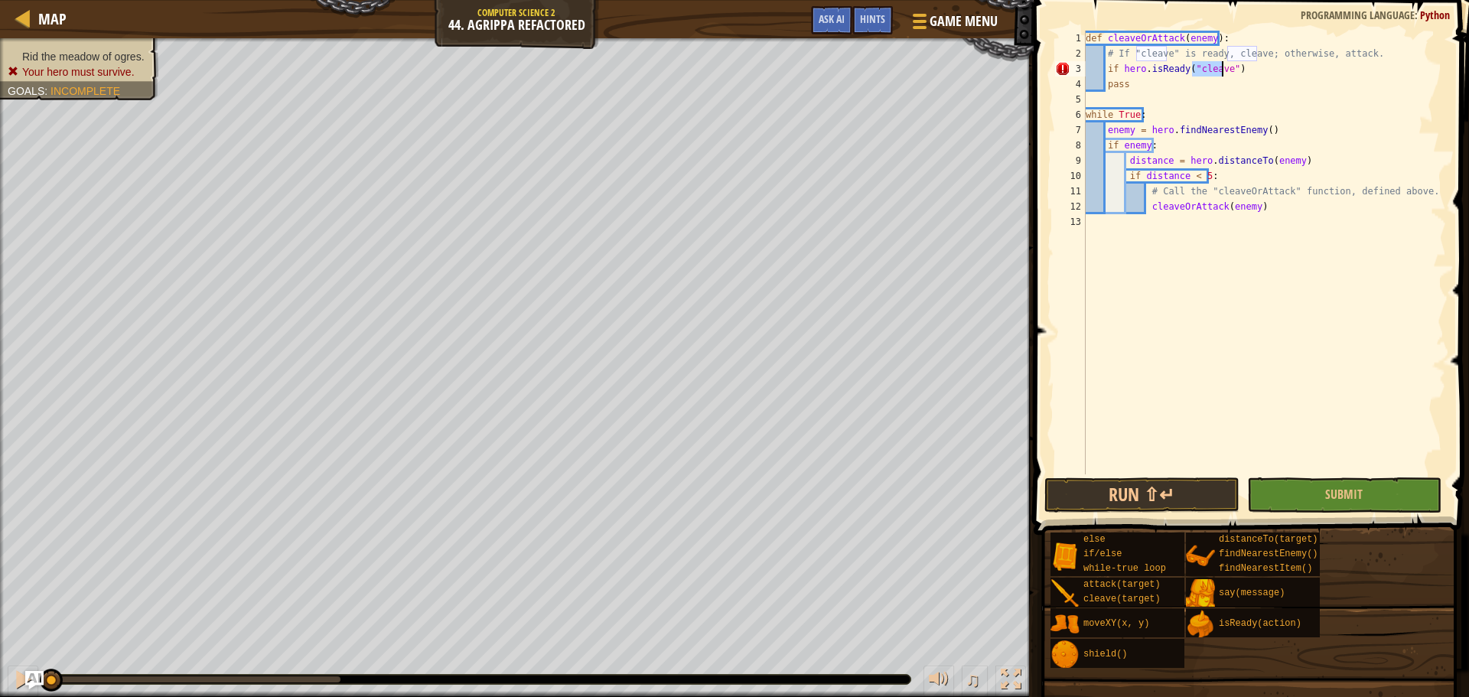
click at [1209, 71] on div "def cleaveOrAttack ( enemy ) : # If "cleave" is ready, cleave; otherwise, attac…" at bounding box center [1263, 253] width 363 height 444
click at [1209, 82] on div "def cleaveOrAttack ( enemy ) : # If "cleave" is ready, cleave; otherwise, attac…" at bounding box center [1263, 268] width 363 height 474
type textarea "p"
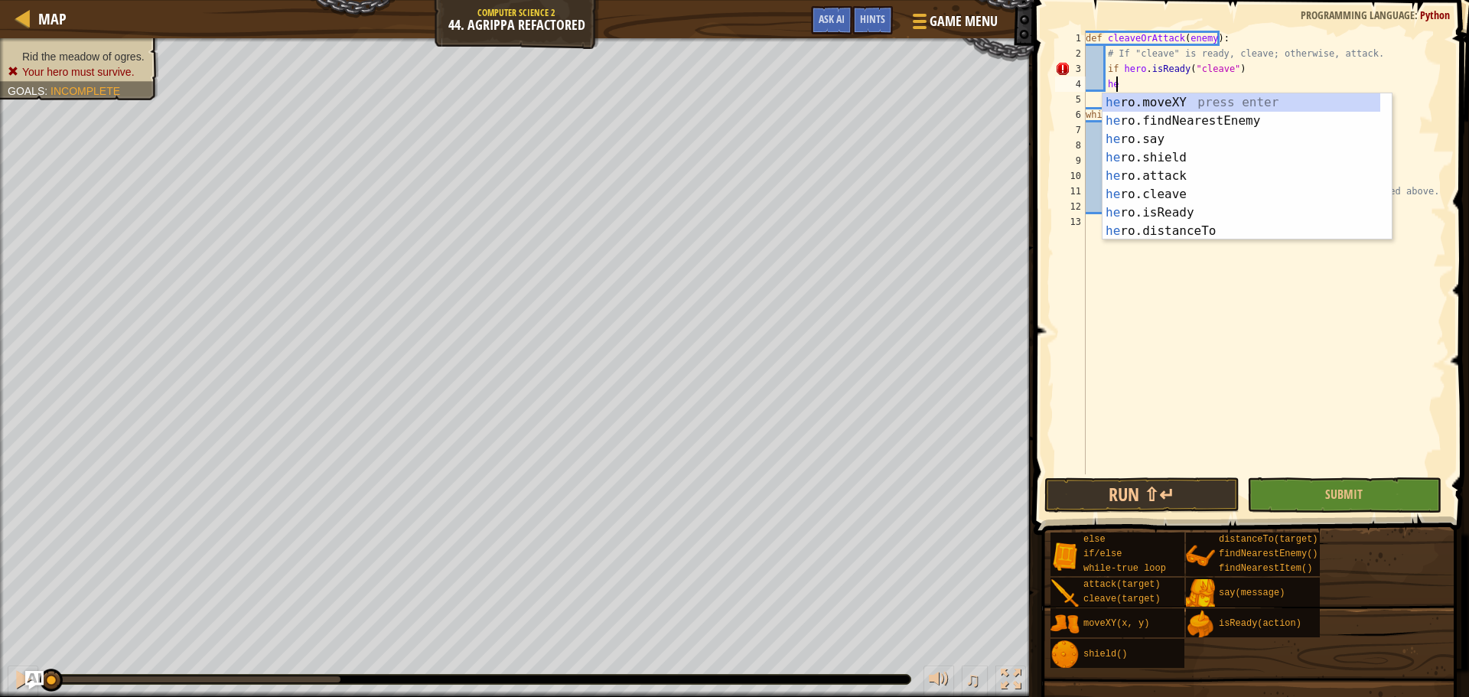
scroll to position [7, 2]
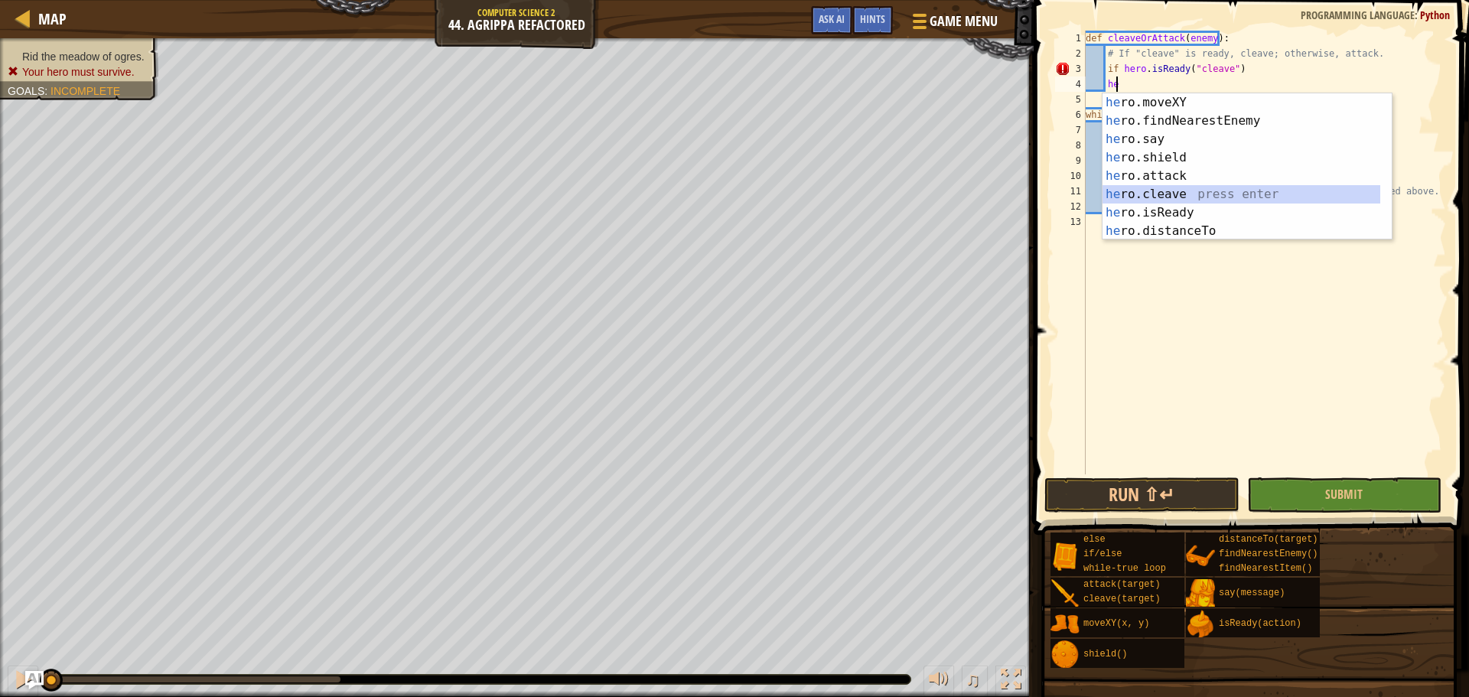
click at [1205, 189] on div "he ro.moveXY press enter he ro.findNearestEnemy press enter he ro.say press ent…" at bounding box center [1241, 185] width 278 height 184
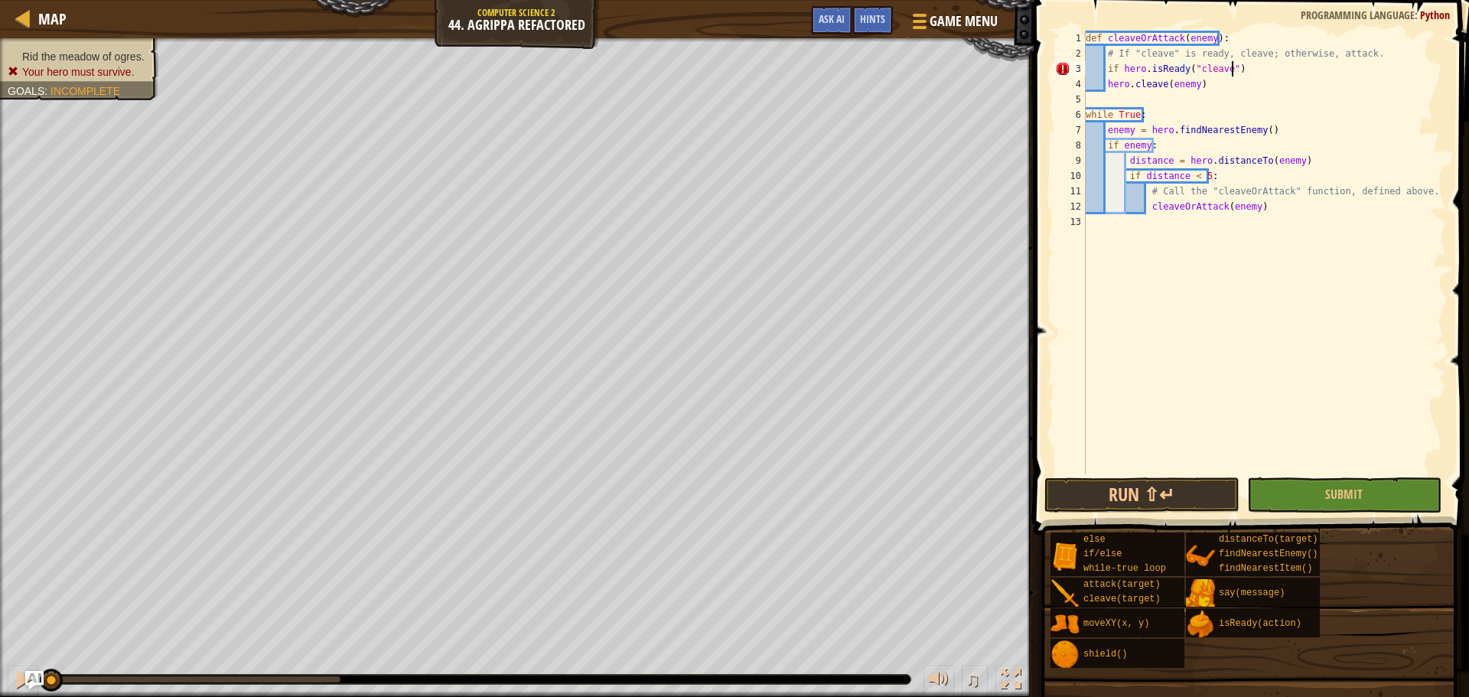
click at [1274, 65] on div "def cleaveOrAttack ( enemy ) : # If "cleave" is ready, cleave; otherwise, attac…" at bounding box center [1263, 268] width 363 height 474
click at [1227, 90] on div "def cleaveOrAttack ( enemy ) : # If "cleave" is ready, cleave; otherwise, attac…" at bounding box center [1263, 268] width 363 height 474
click at [1107, 86] on div "def cleaveOrAttack ( enemy ) : # If "cleave" is ready, cleave; otherwise, attac…" at bounding box center [1263, 268] width 363 height 474
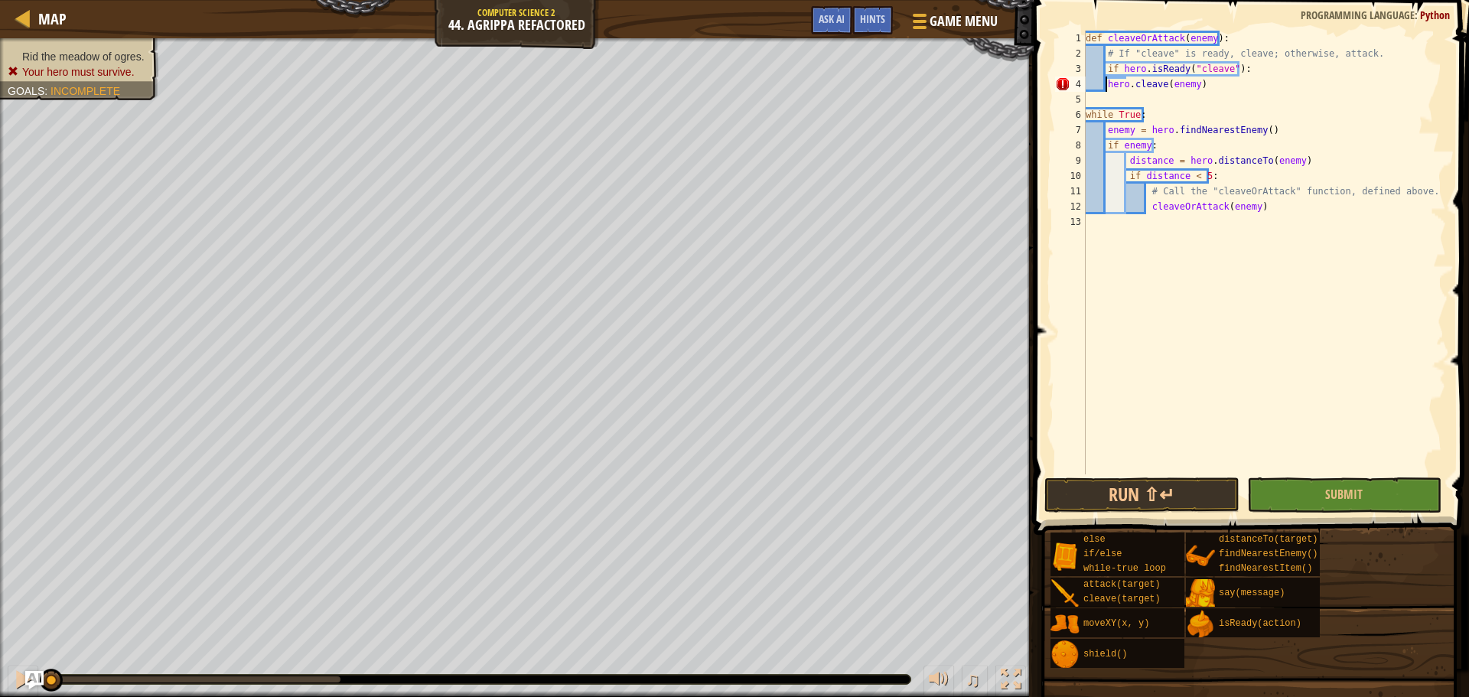
type textarea "hero.cleave(enemy)"
click at [1167, 103] on div "def cleaveOrAttack ( enemy ) : # If "cleave" is ready, cleave; otherwise, attac…" at bounding box center [1263, 268] width 363 height 474
click at [1165, 119] on div "if /else press enter" at bounding box center [1226, 136] width 289 height 55
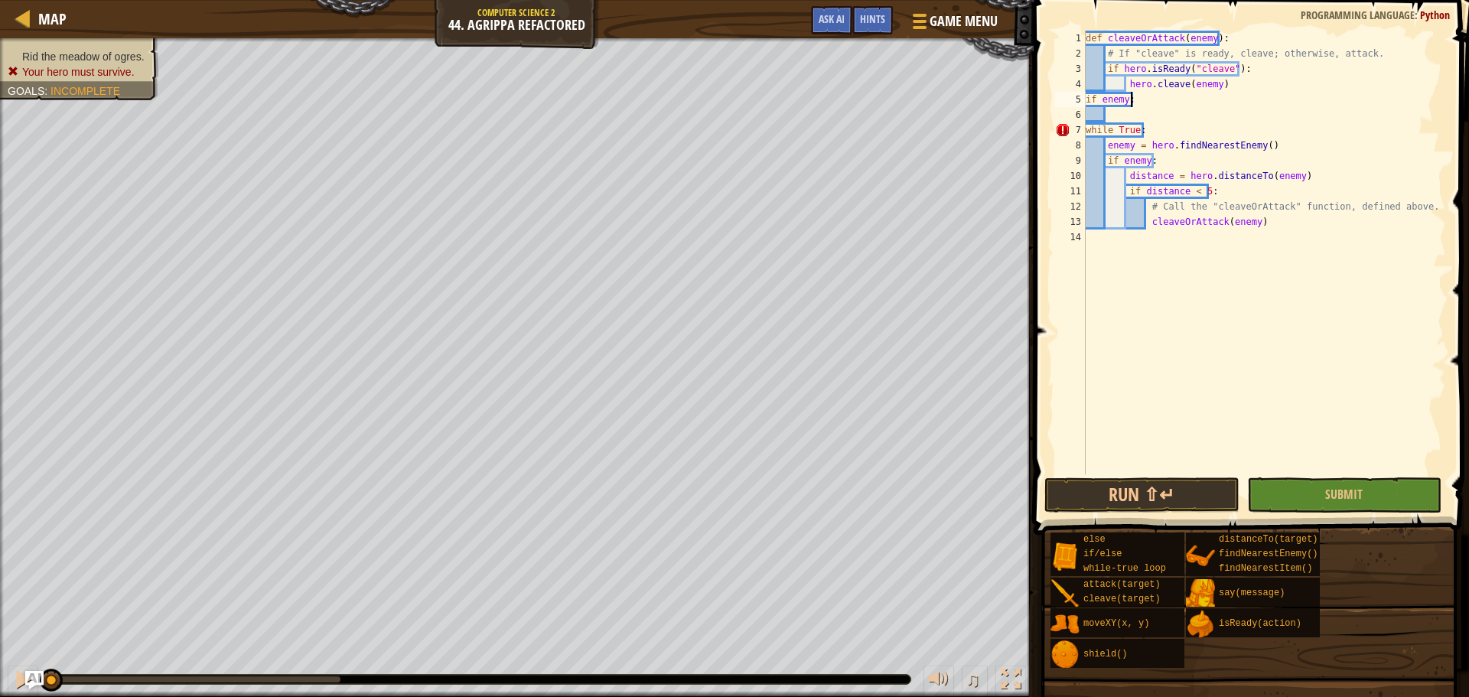
click at [1170, 103] on div "def cleaveOrAttack ( enemy ) : # If "cleave" is ready, cleave; otherwise, attac…" at bounding box center [1263, 268] width 363 height 474
type textarea "i"
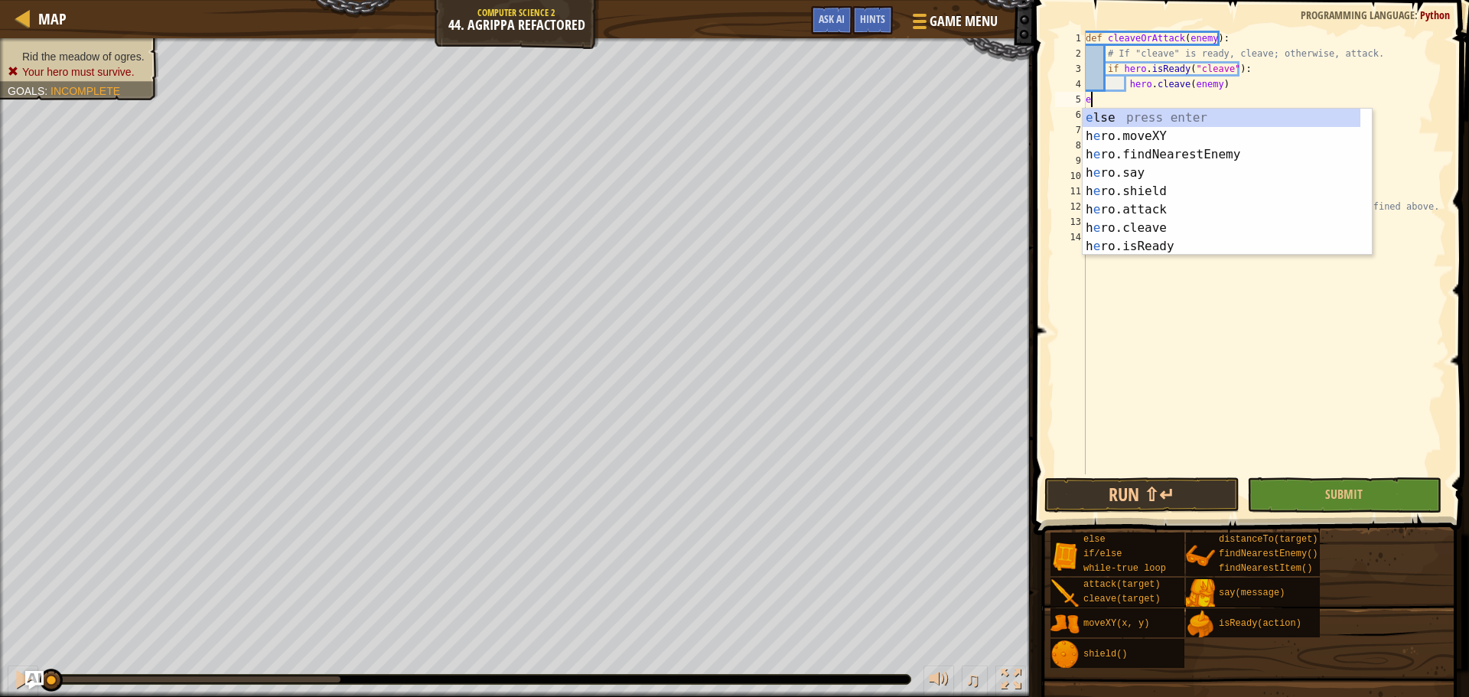
type textarea "el"
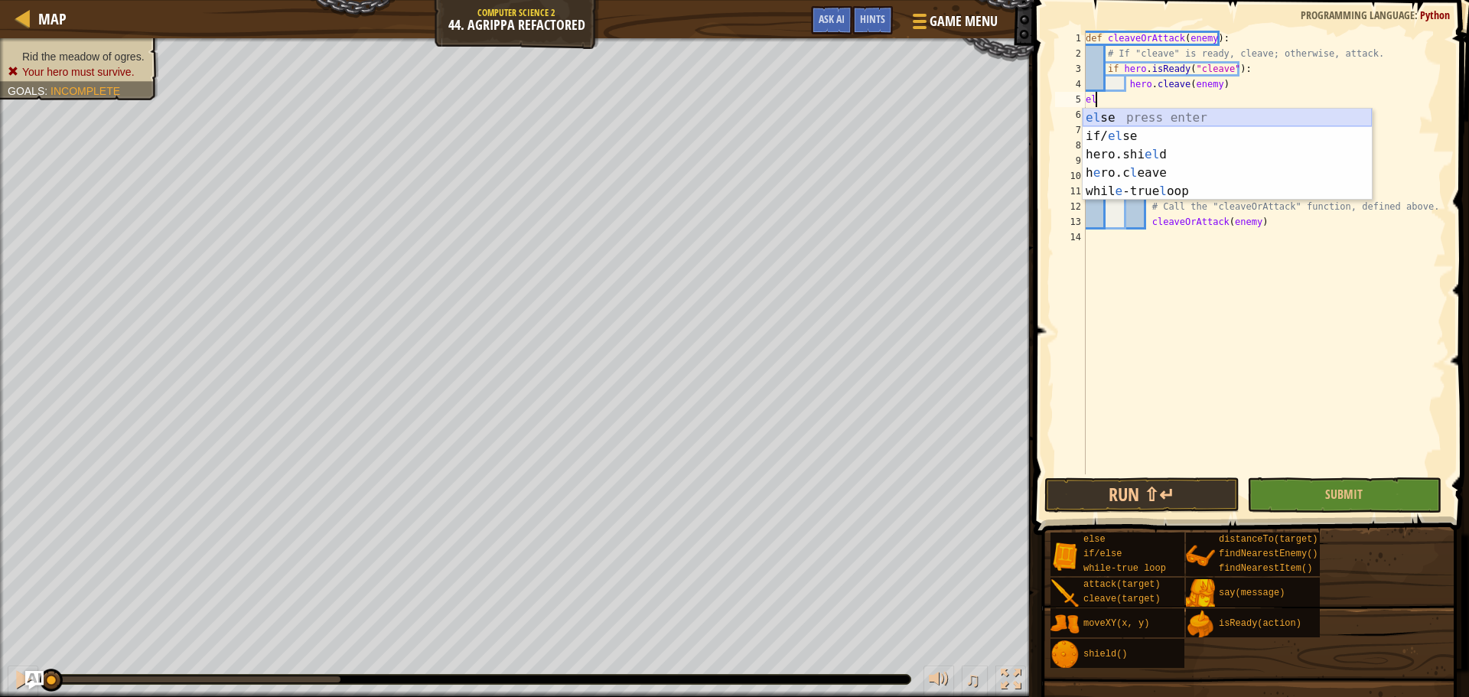
click at [1167, 119] on div "el se press enter if/ el se press enter hero.shi el d press enter h e ro.c l ea…" at bounding box center [1226, 173] width 289 height 129
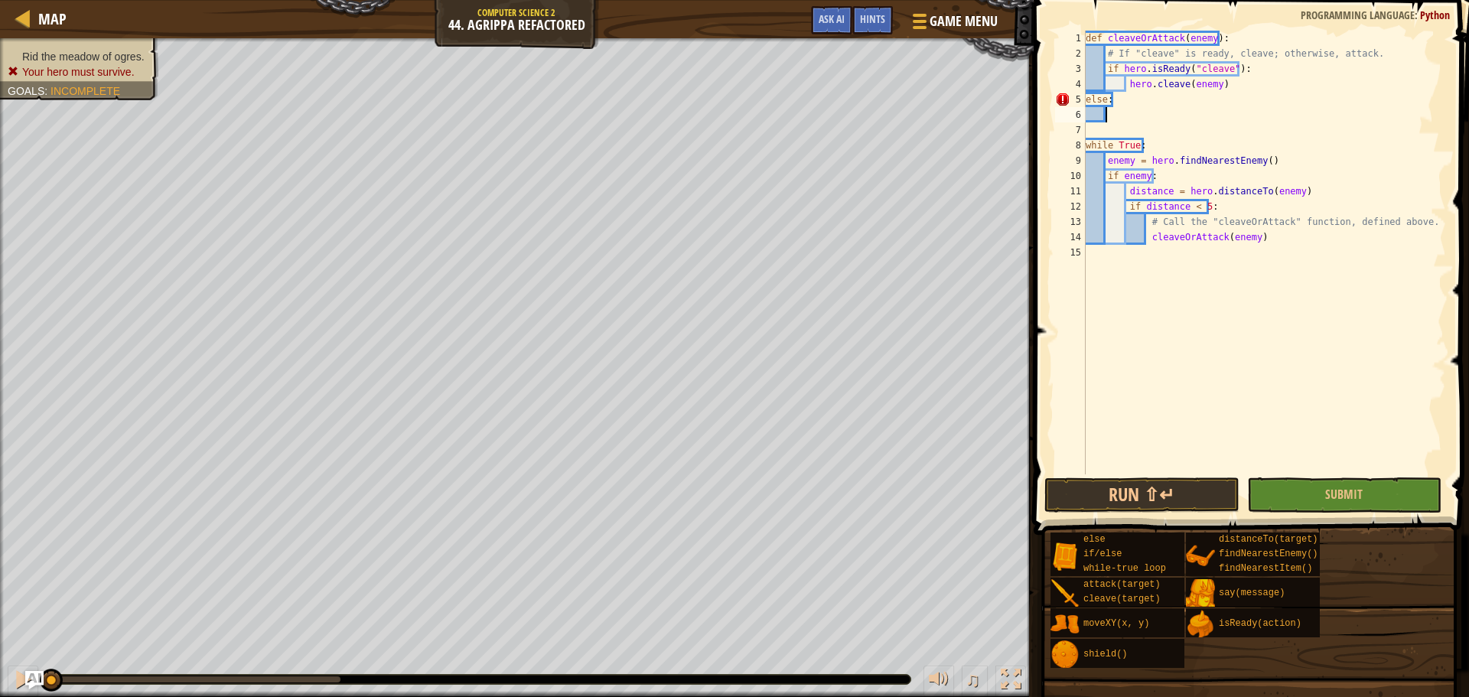
scroll to position [7, 2]
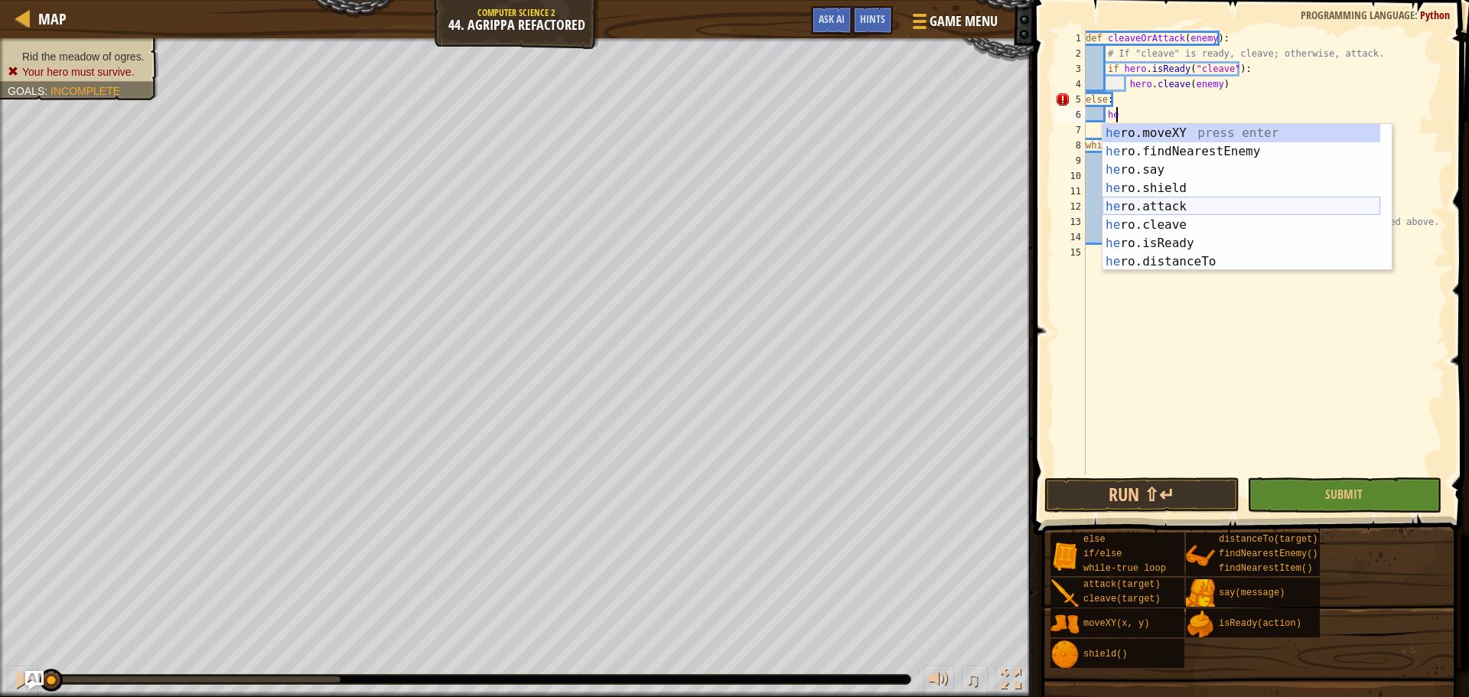
click at [1193, 210] on div "he ro.moveXY press enter he ro.findNearestEnemy press enter he ro.say press ent…" at bounding box center [1241, 216] width 278 height 184
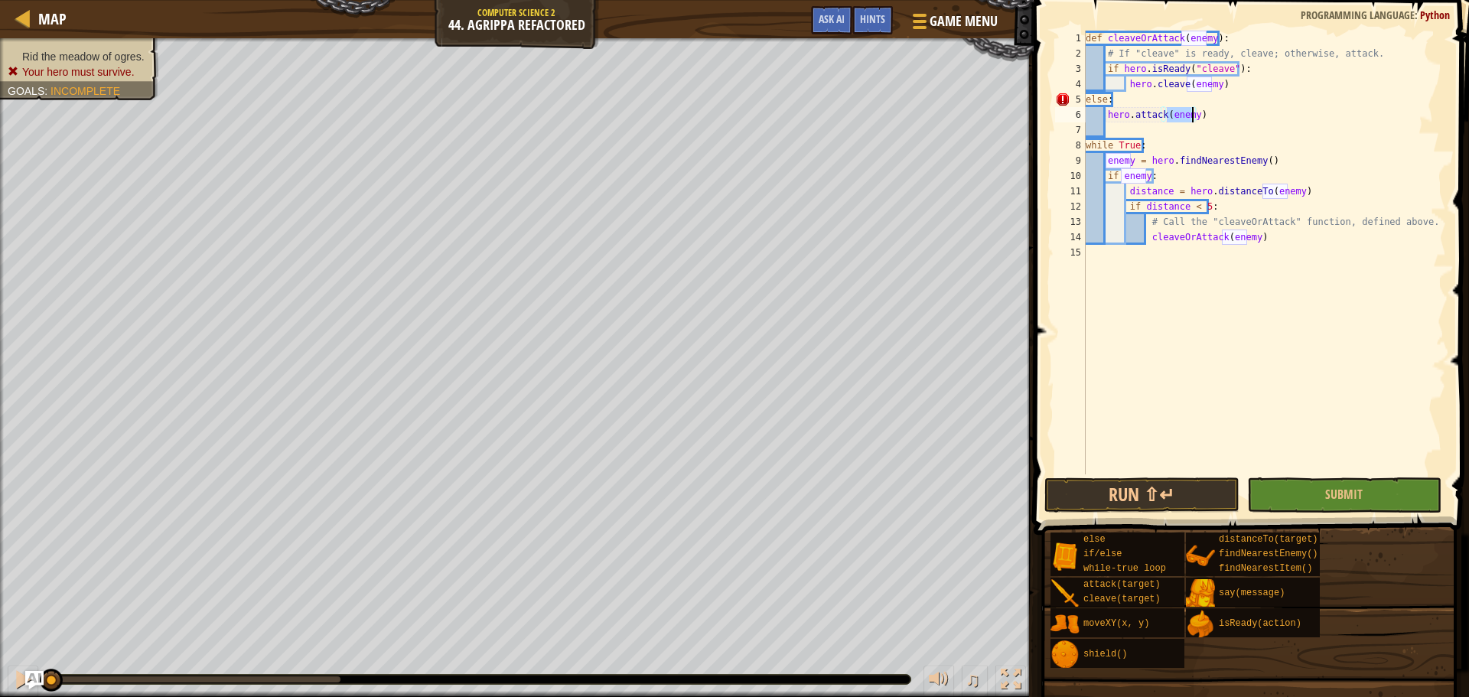
click at [1115, 99] on div "def cleaveOrAttack ( enemy ) : # If "cleave" is ready, cleave; otherwise, attac…" at bounding box center [1263, 268] width 363 height 474
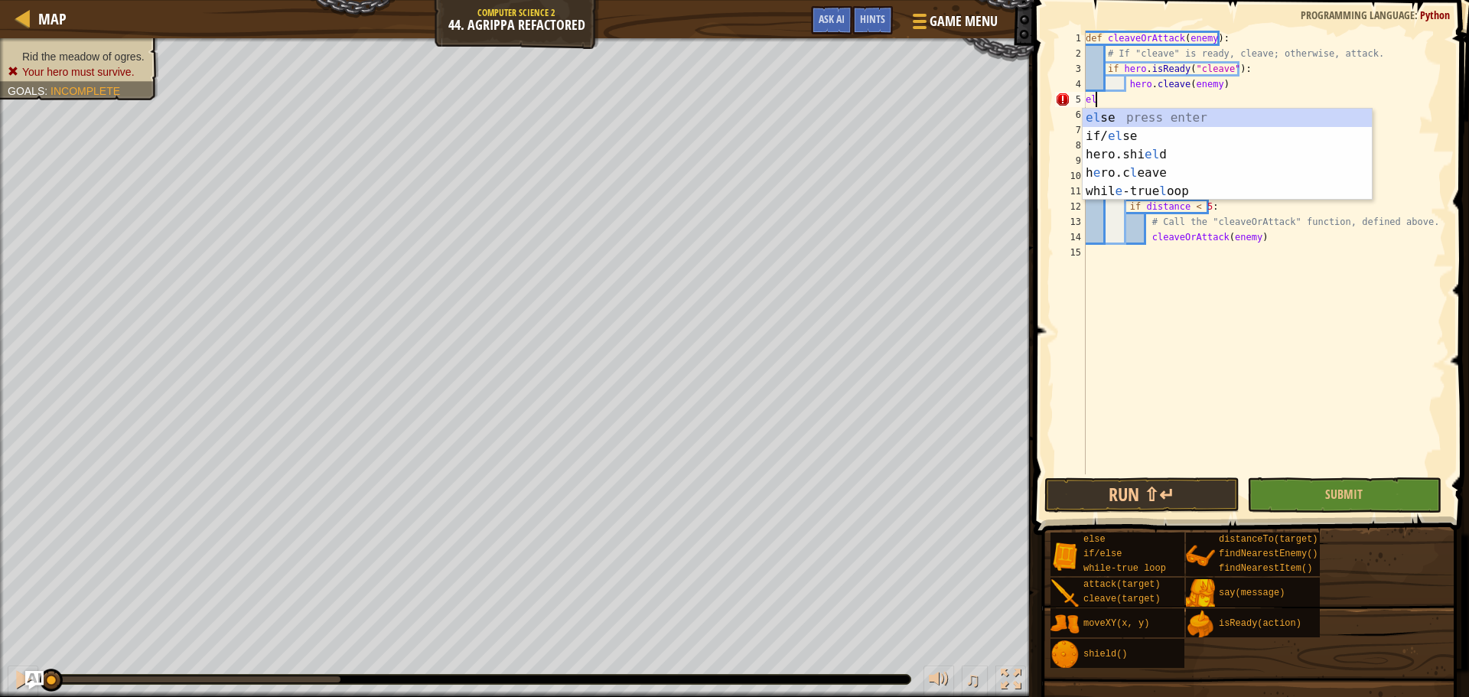
scroll to position [7, 0]
type textarea "e"
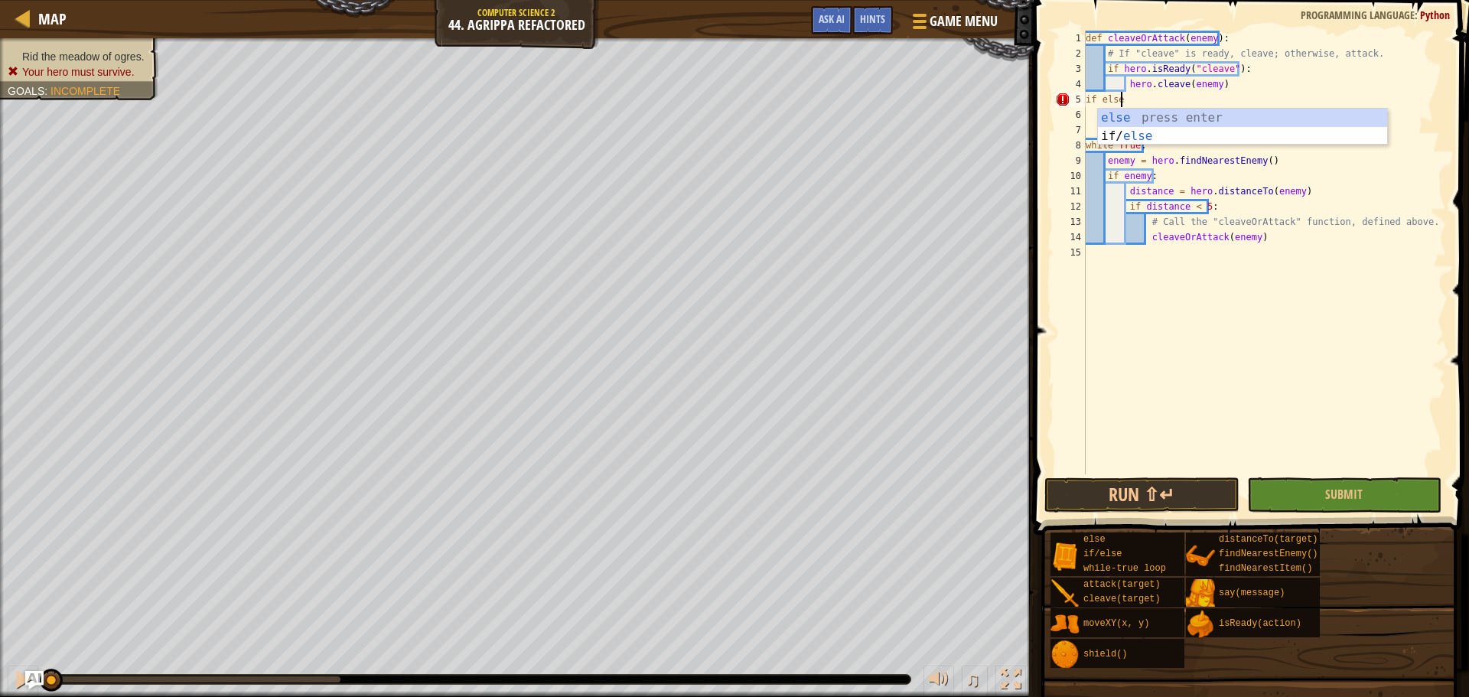
scroll to position [7, 2]
type textarea "if else"
click at [1112, 120] on div "else press enter if/ else press enter" at bounding box center [1242, 145] width 289 height 73
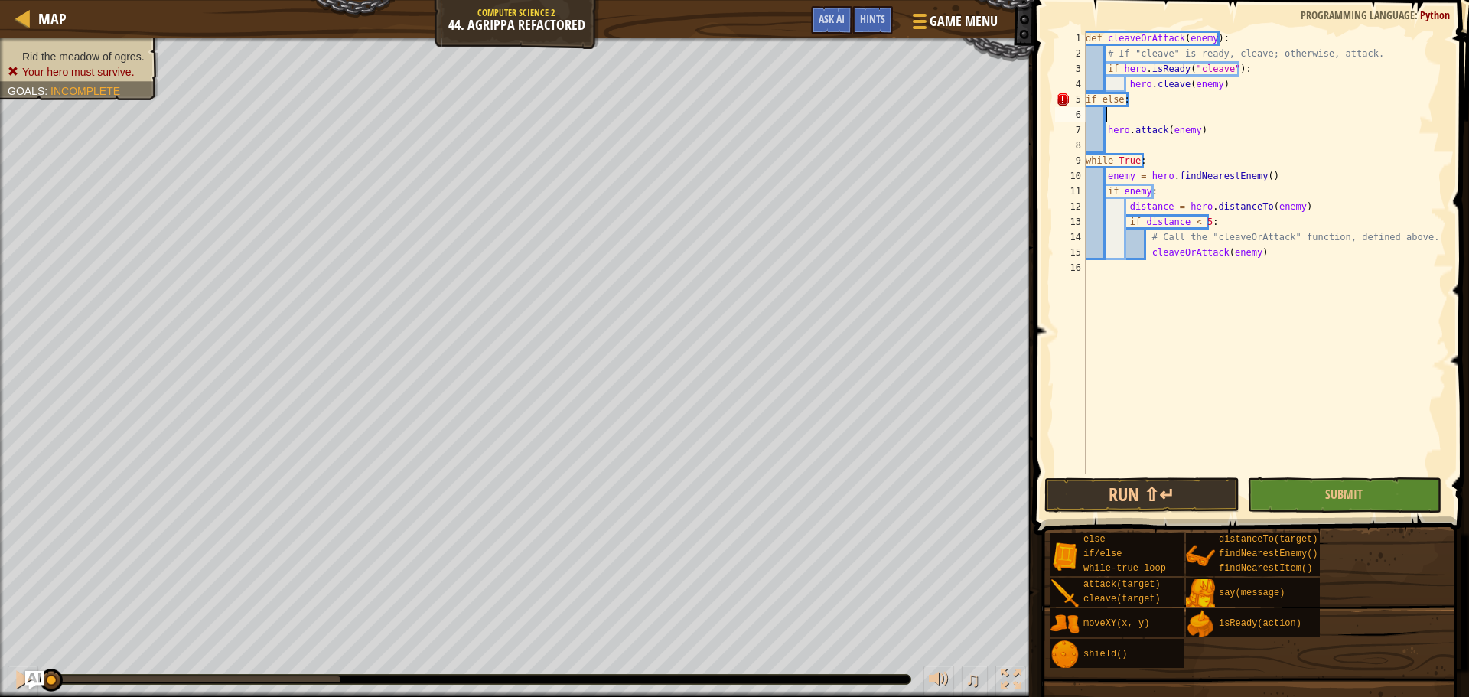
click at [1106, 96] on div "def cleaveOrAttack ( enemy ) : # If "cleave" is ready, cleave; otherwise, attac…" at bounding box center [1263, 268] width 363 height 474
click at [1101, 101] on div "def cleaveOrAttack ( enemy ) : # If "cleave" is ready, cleave; otherwise, attac…" at bounding box center [1263, 268] width 363 height 474
click at [1105, 132] on div "def cleaveOrAttack ( enemy ) : # If "cleave" is ready, cleave; otherwise, attac…" at bounding box center [1263, 268] width 363 height 474
type textarea "hero.attack(enemy)"
click at [1312, 474] on span at bounding box center [1253, 246] width 448 height 580
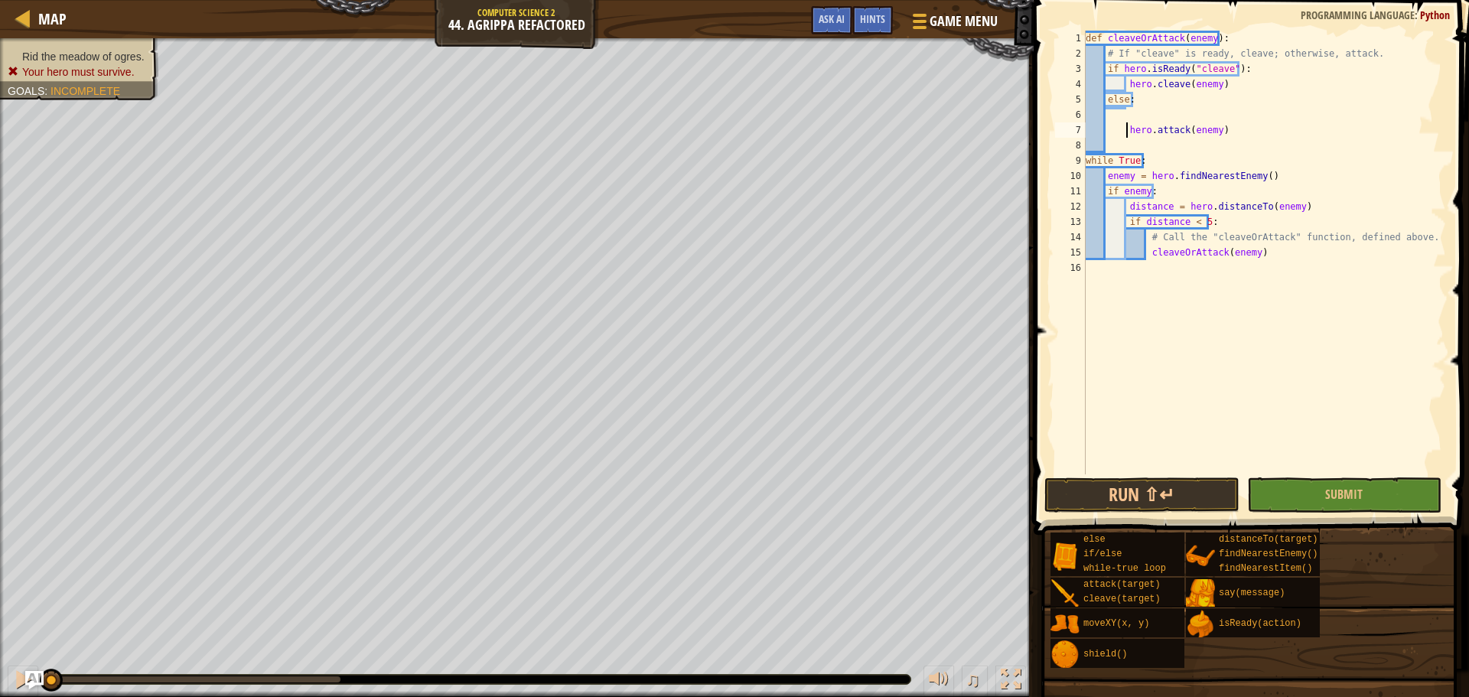
drag, startPoint x: 1330, startPoint y: 474, endPoint x: 1332, endPoint y: 482, distance: 8.0
click at [1330, 479] on div "hero.attack(enemy) 1 2 3 4 5 6 7 8 9 10 11 12 13 14 15 16 def cleaveOrAttack ( …" at bounding box center [1249, 298] width 440 height 580
click at [1333, 485] on button "Submit" at bounding box center [1344, 494] width 194 height 35
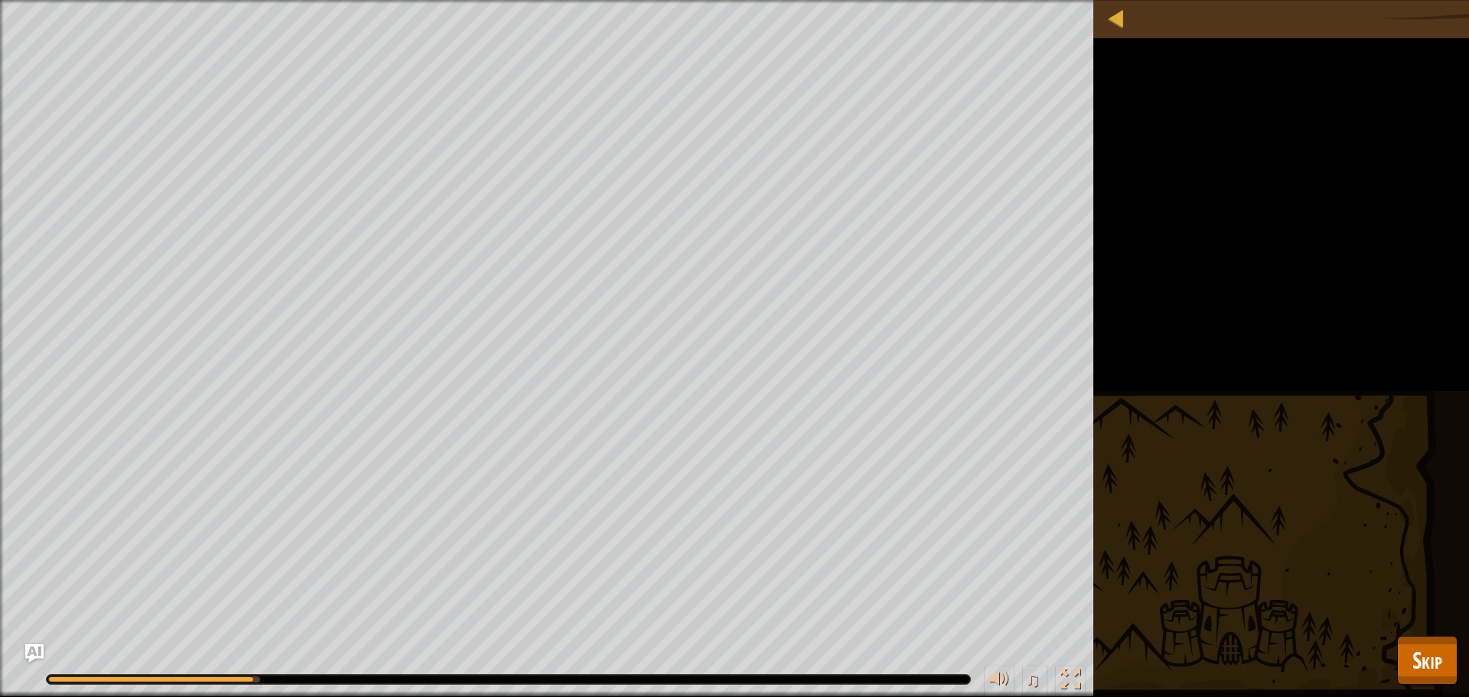
drag, startPoint x: 1443, startPoint y: 634, endPoint x: 1439, endPoint y: 647, distance: 13.6
click at [1442, 640] on div "Map Computer Science 2 44. [PERSON_NAME] Refactored Game Menu Done Hints Ask AI…" at bounding box center [734, 348] width 1469 height 697
click at [1439, 647] on span "Skip" at bounding box center [1427, 659] width 30 height 31
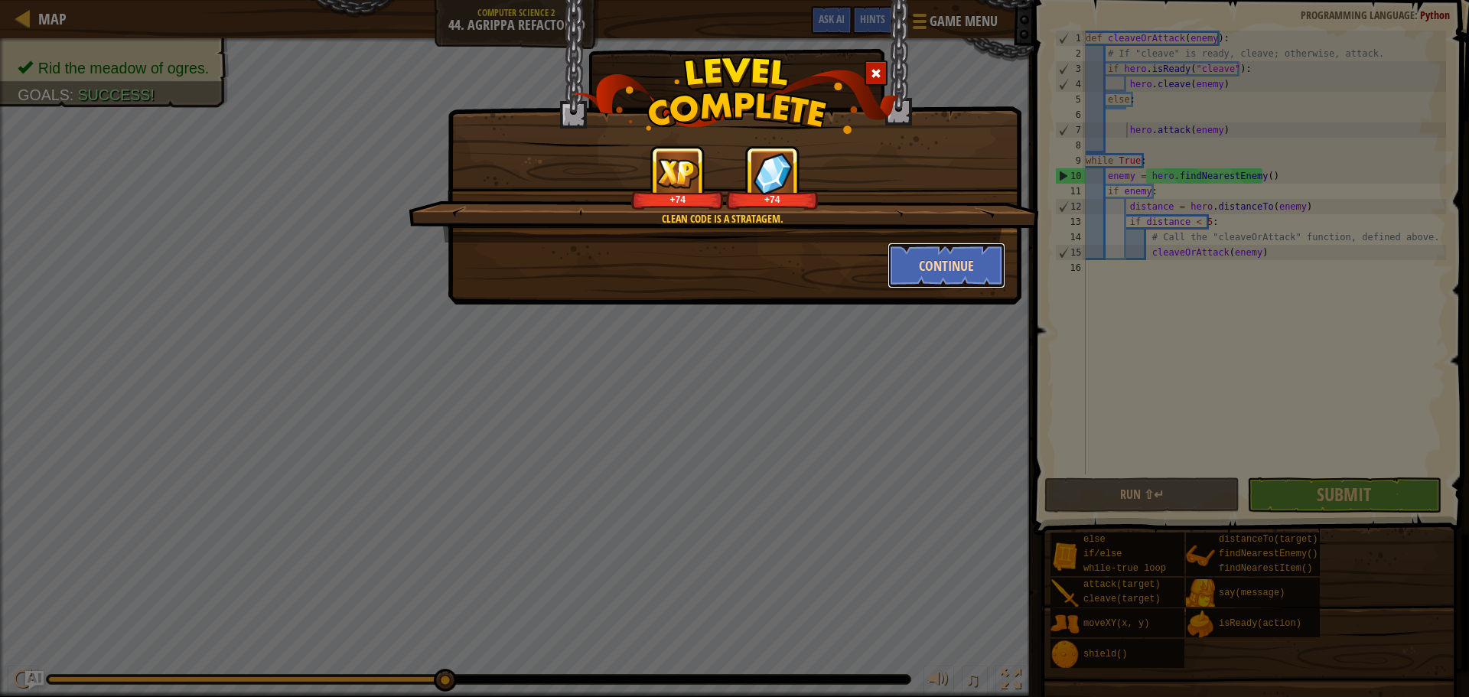
click at [952, 278] on button "Continue" at bounding box center [946, 266] width 119 height 46
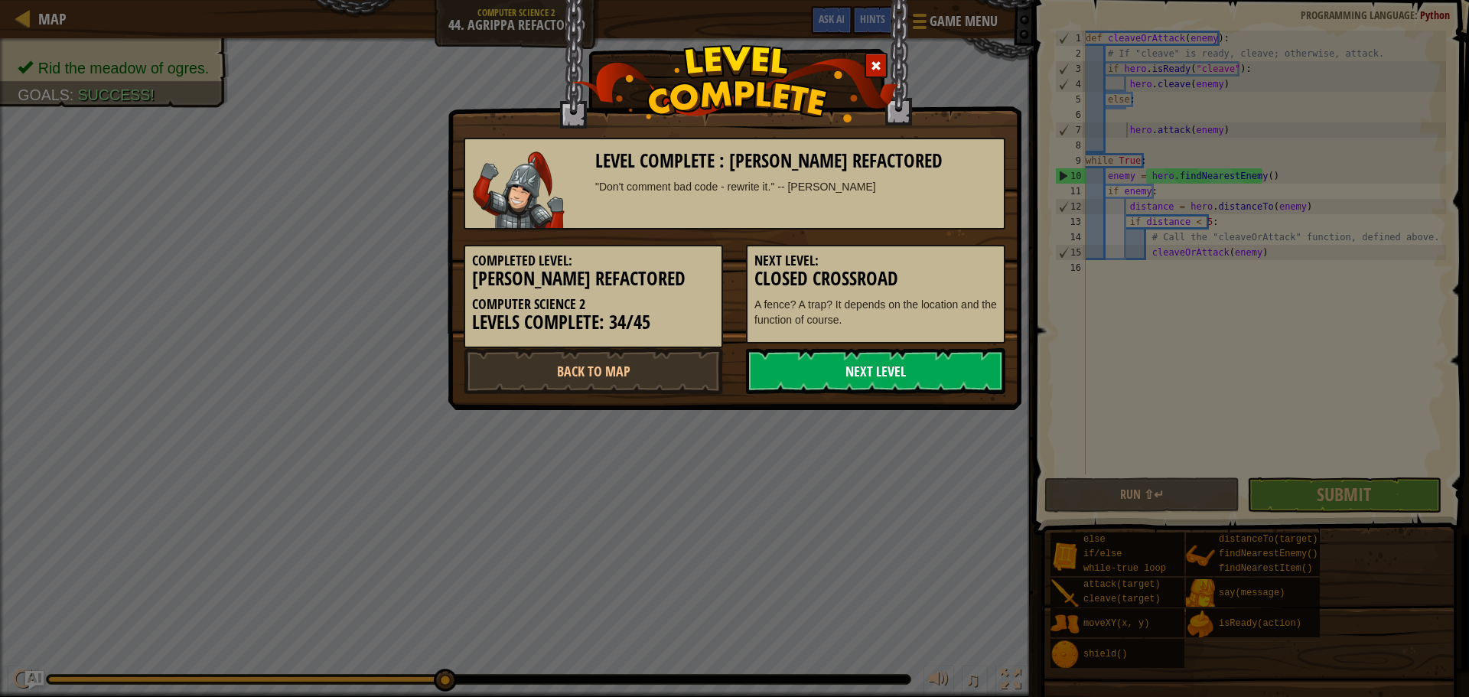
click at [831, 374] on link "Next Level" at bounding box center [875, 371] width 259 height 46
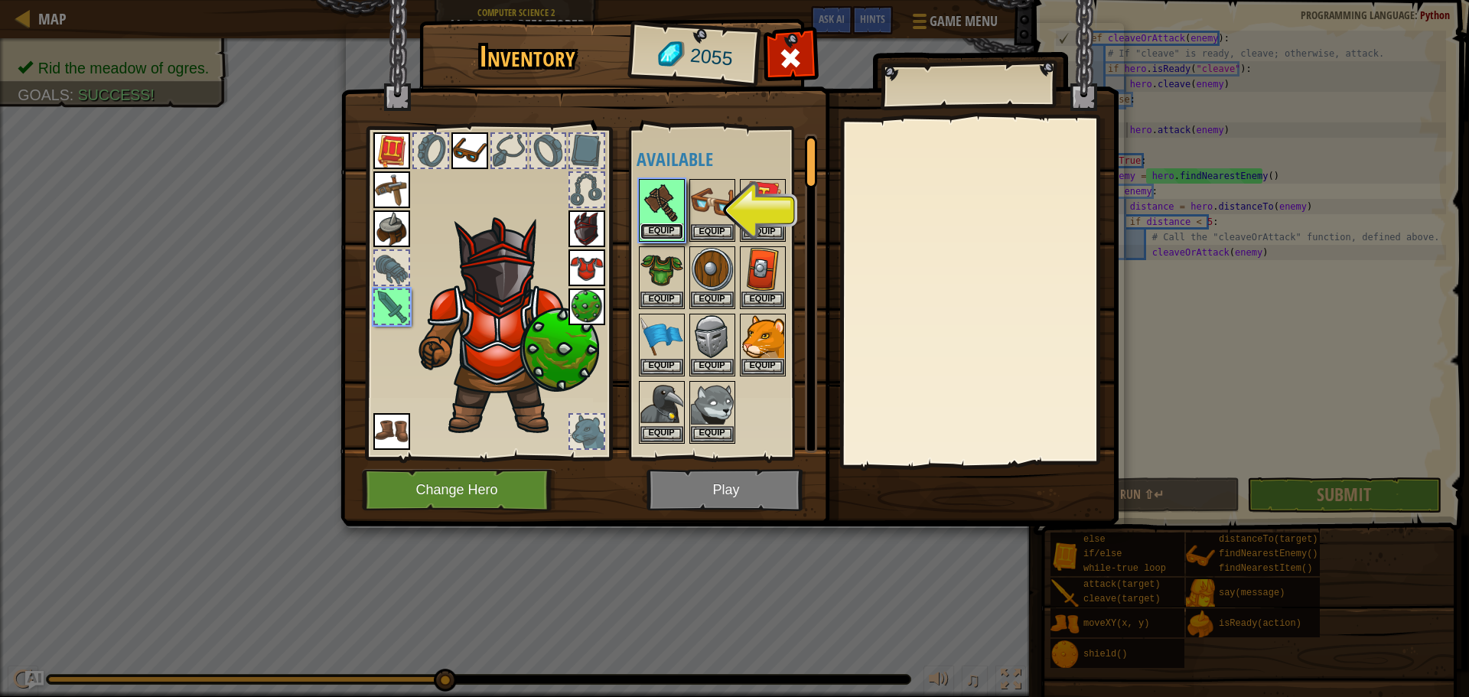
click at [668, 232] on button "Equip" at bounding box center [661, 231] width 43 height 16
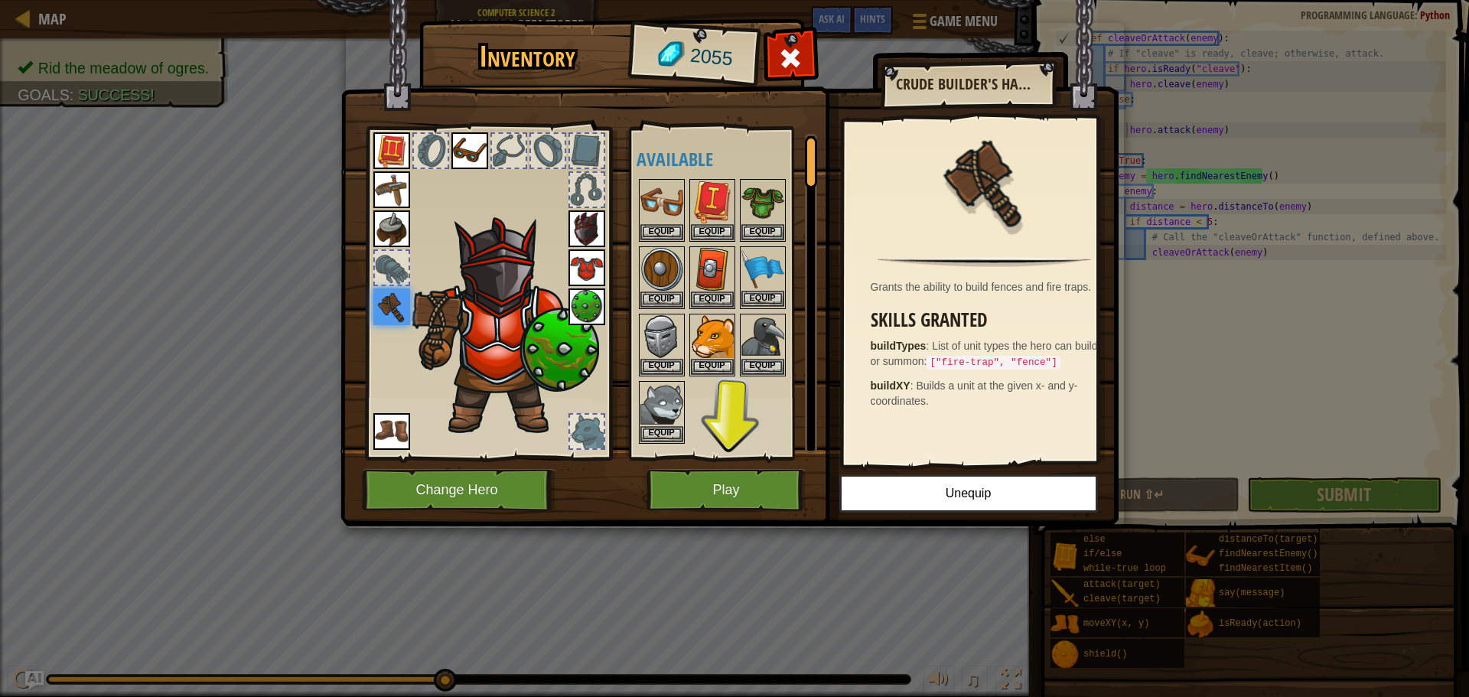
click at [758, 280] on img at bounding box center [762, 269] width 43 height 43
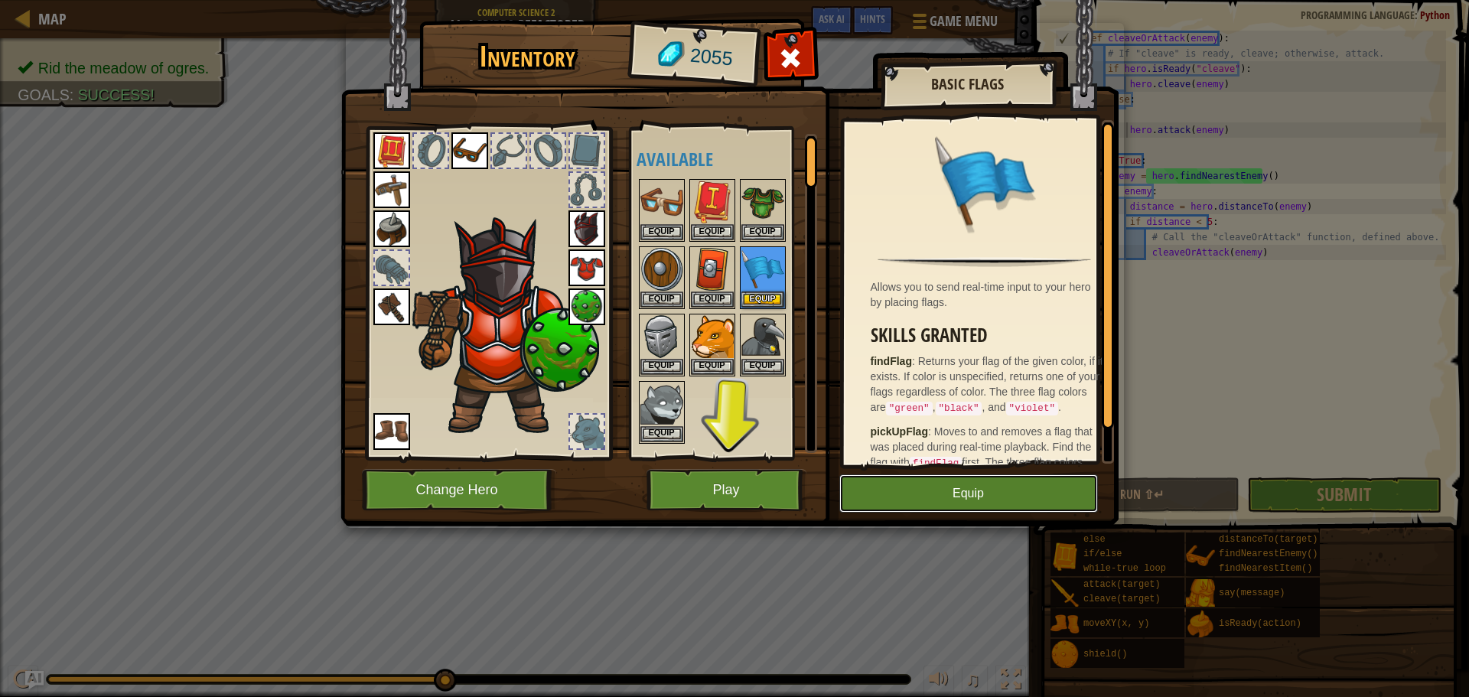
click at [960, 493] on button "Equip" at bounding box center [968, 493] width 259 height 38
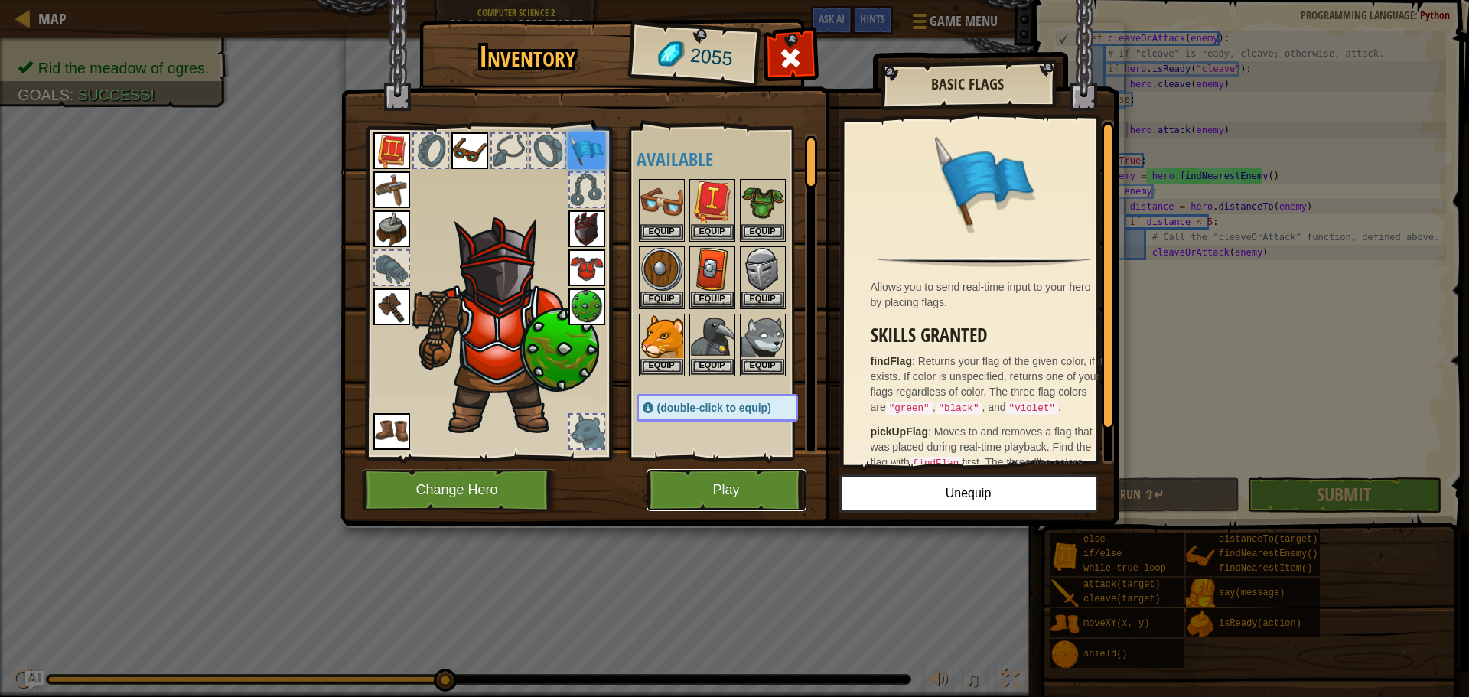
click at [710, 474] on button "Play" at bounding box center [726, 490] width 160 height 42
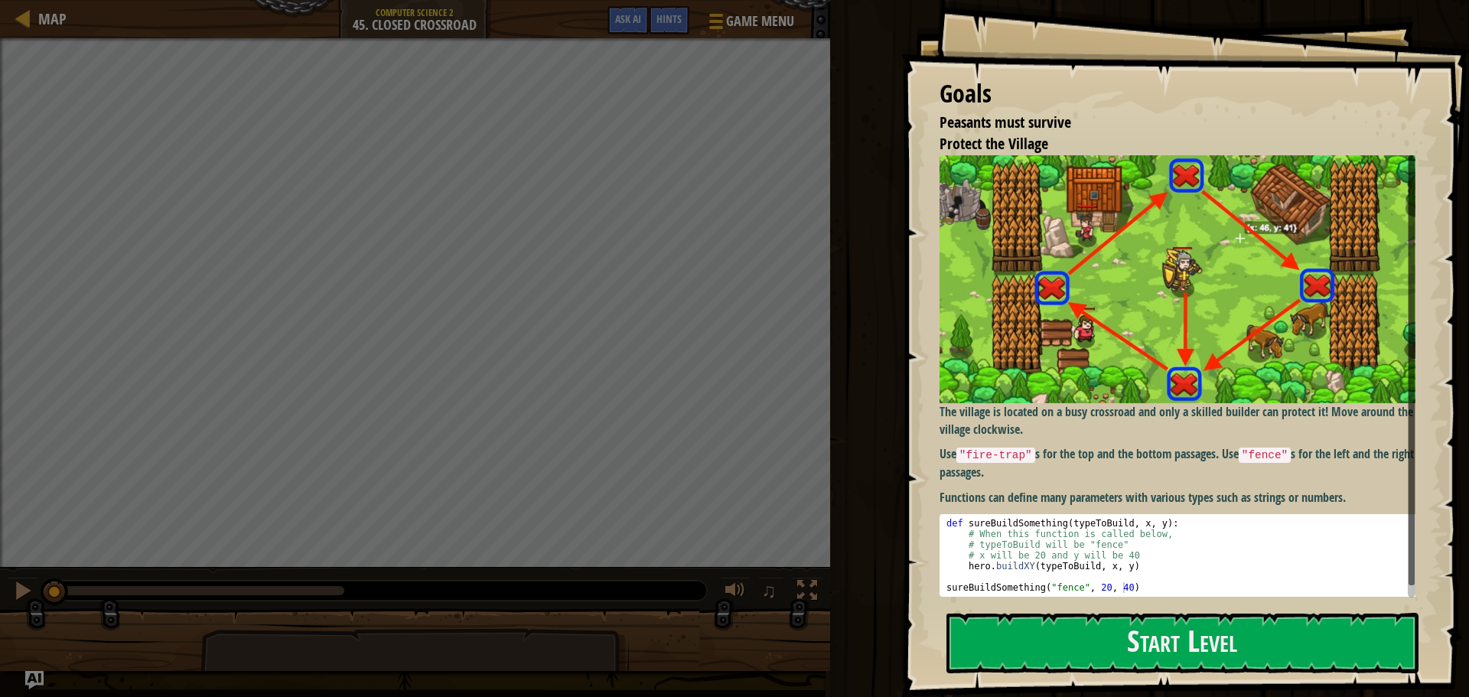
type textarea "sureBuildSomething("fence", 20, 40)"
drag, startPoint x: 1066, startPoint y: 587, endPoint x: 1055, endPoint y: 604, distance: 21.0
click at [1055, 604] on div "Goals Peasants must survive Protect the Village The village is located on a bus…" at bounding box center [1185, 348] width 568 height 697
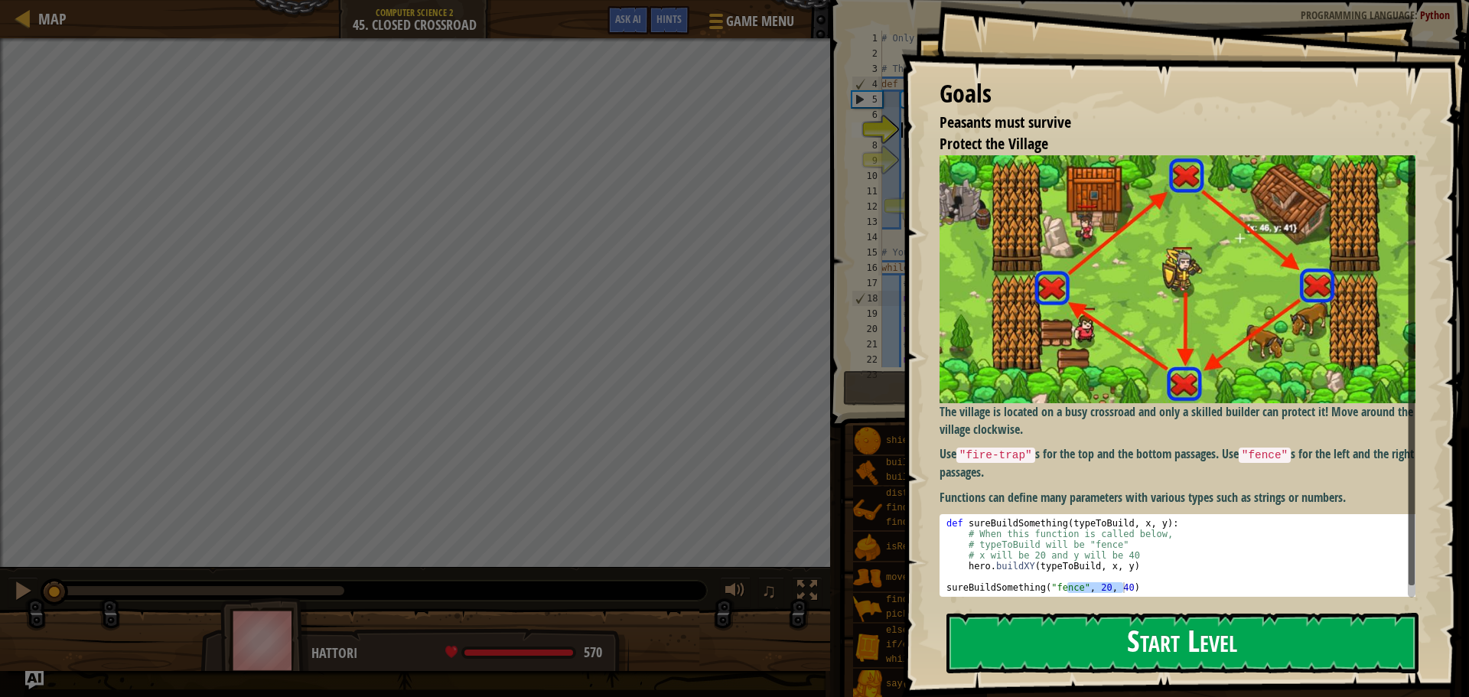
click at [1054, 617] on button "Start Level" at bounding box center [1182, 643] width 472 height 60
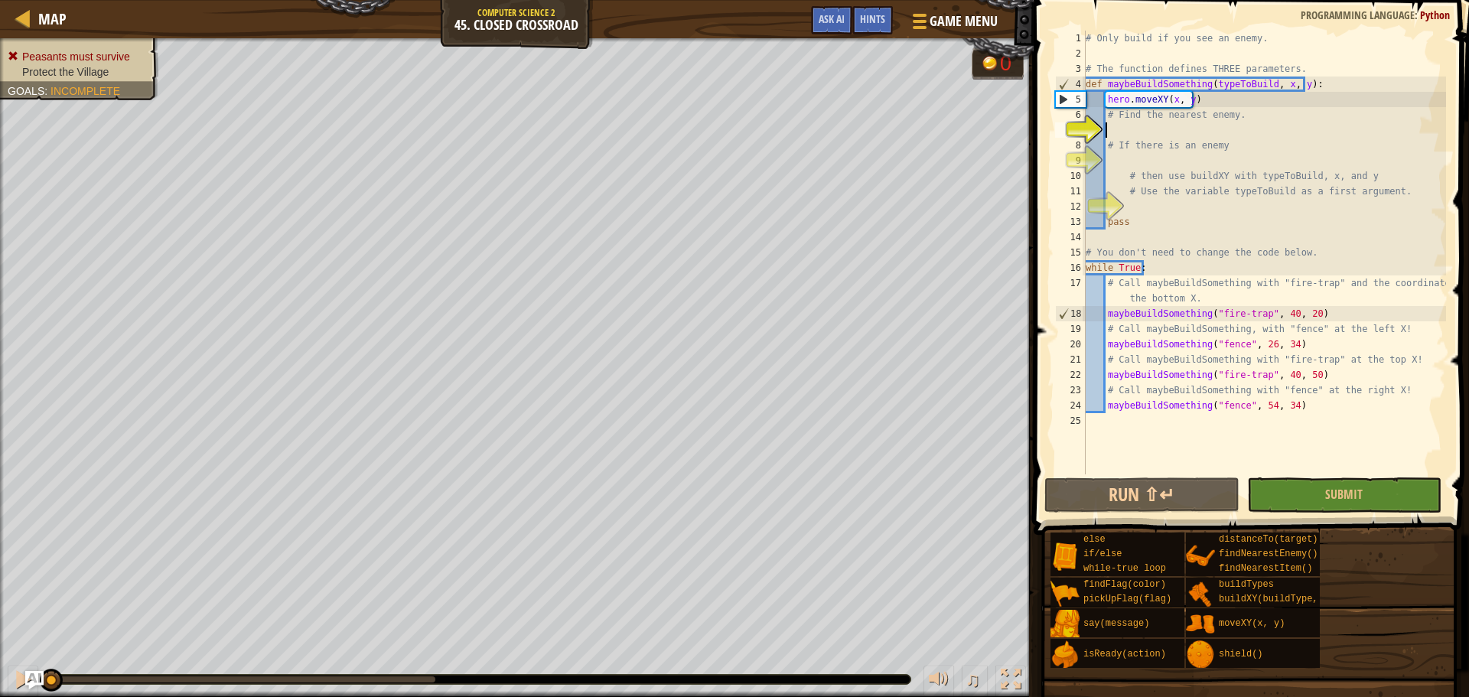
type textarea "he"
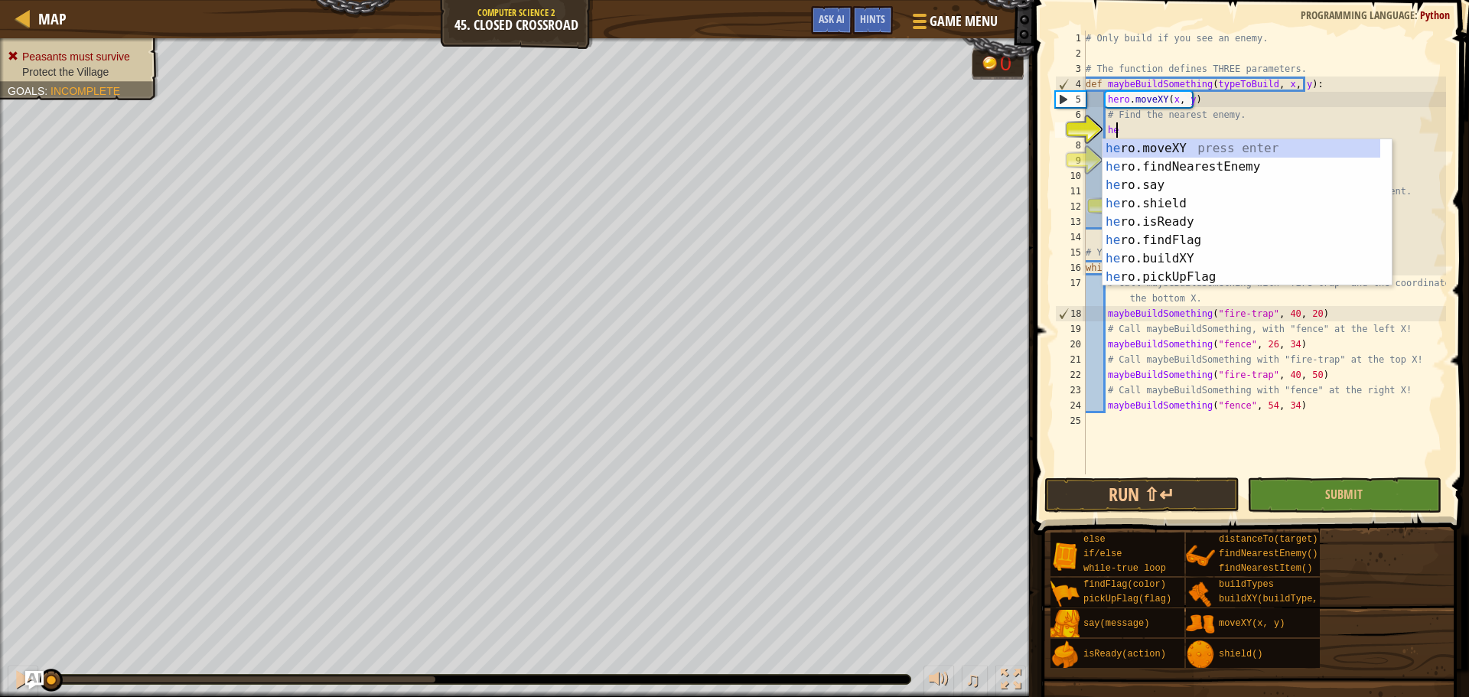
scroll to position [7, 2]
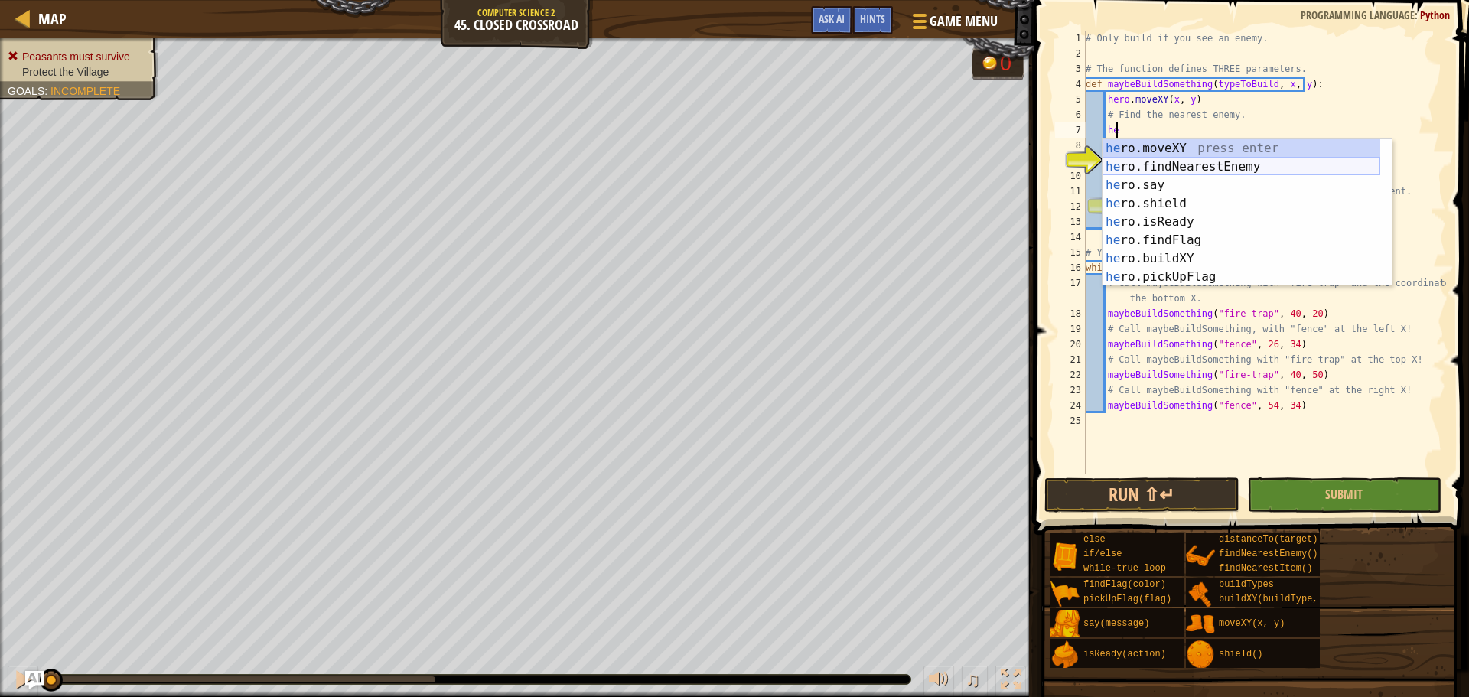
click at [1156, 172] on div "he ro.moveXY press enter he ro.findNearestEnemy press enter he ro.say press ent…" at bounding box center [1241, 231] width 278 height 184
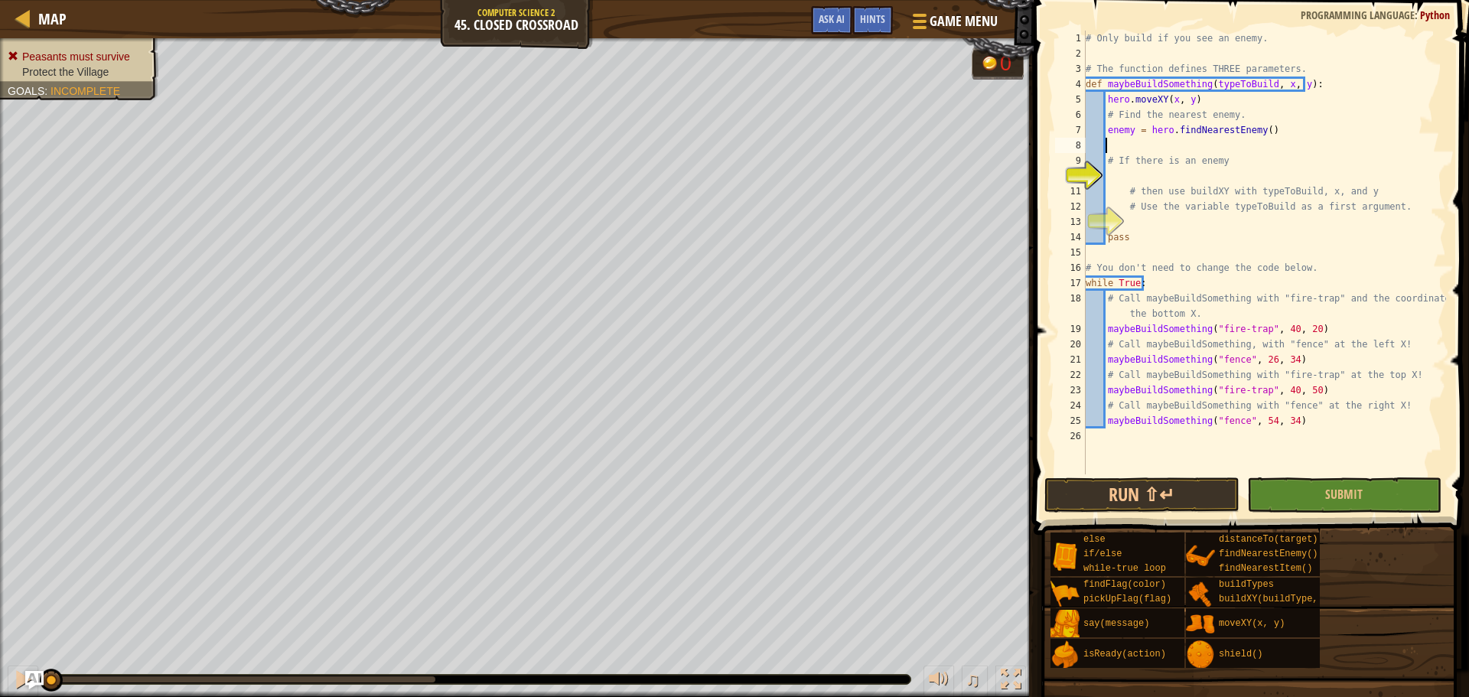
click at [1201, 171] on div "# Only build if you see an enemy. # The function defines THREE parameters. def …" at bounding box center [1263, 268] width 363 height 474
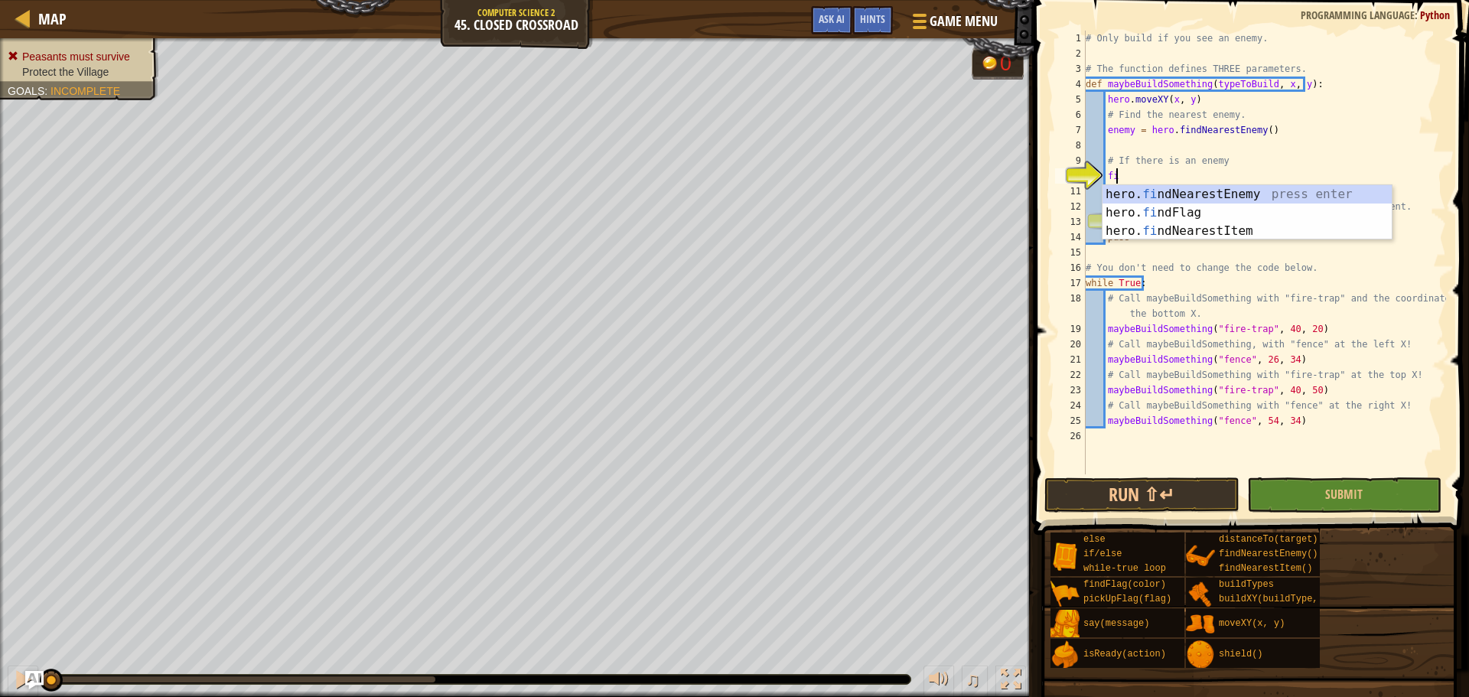
scroll to position [7, 2]
type textarea "f"
click at [1195, 195] on div "if /else press enter hero.f i nd F lag press enter hero.p i ckUp F lag press en…" at bounding box center [1246, 231] width 289 height 92
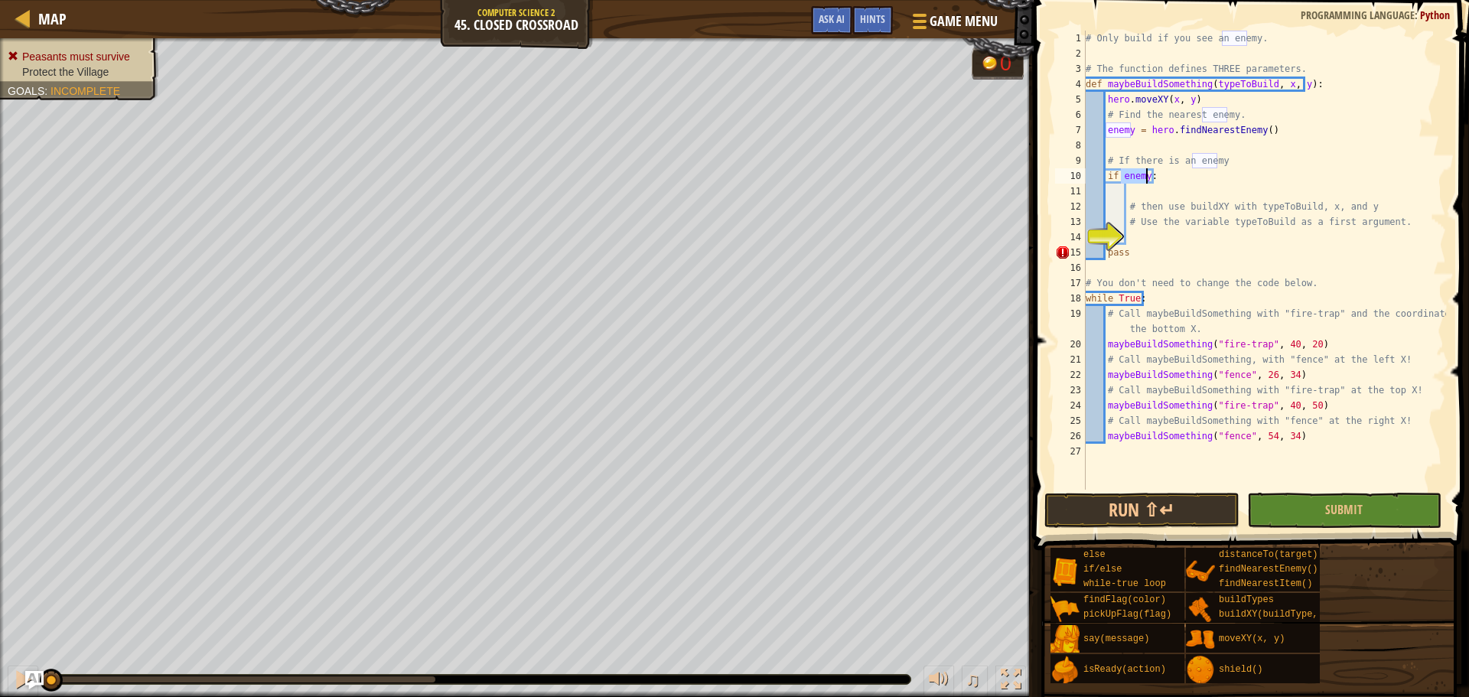
click at [1160, 200] on div "# Only build if you see an enemy. # The function defines THREE parameters. def …" at bounding box center [1263, 276] width 363 height 490
type textarea "# then use buildXY with typeToBuild, x, and y"
click at [1173, 238] on div "# Only build if you see an enemy. # The function defines THREE parameters. def …" at bounding box center [1263, 276] width 363 height 490
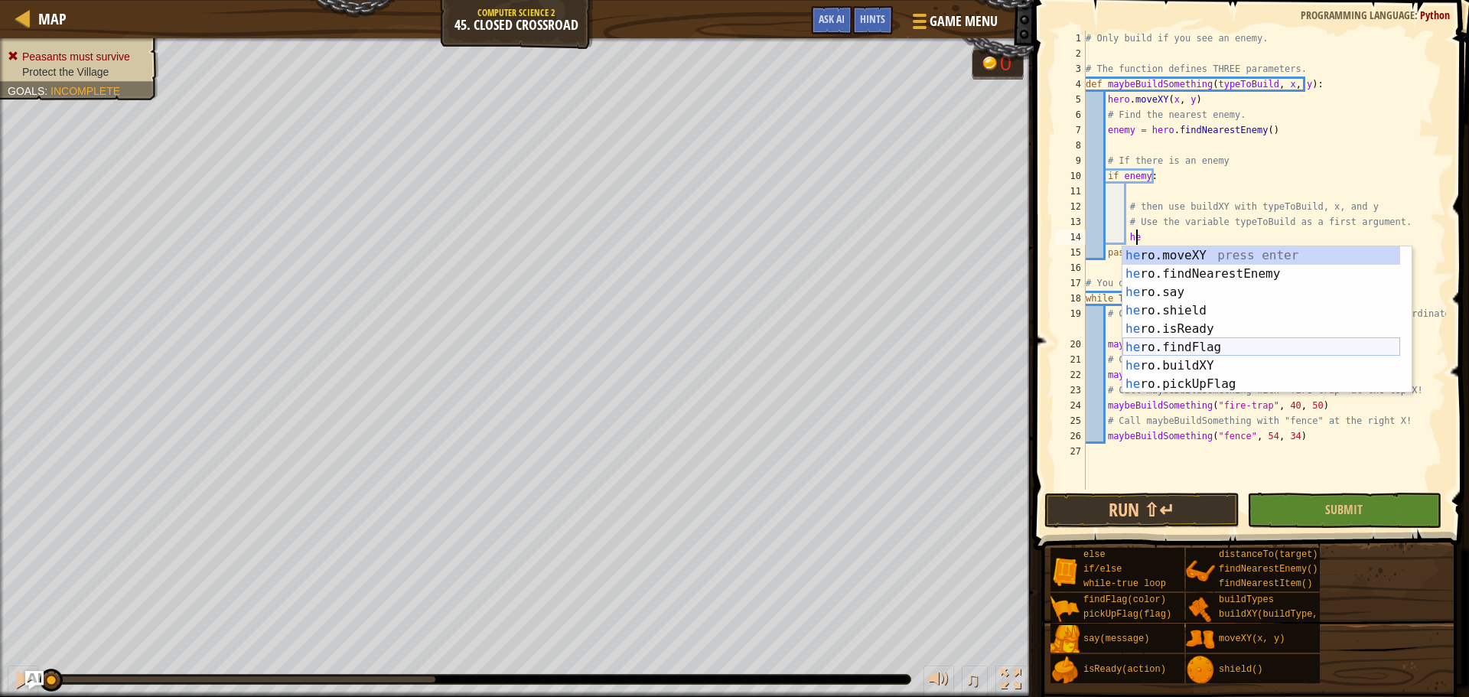
scroll to position [73, 0]
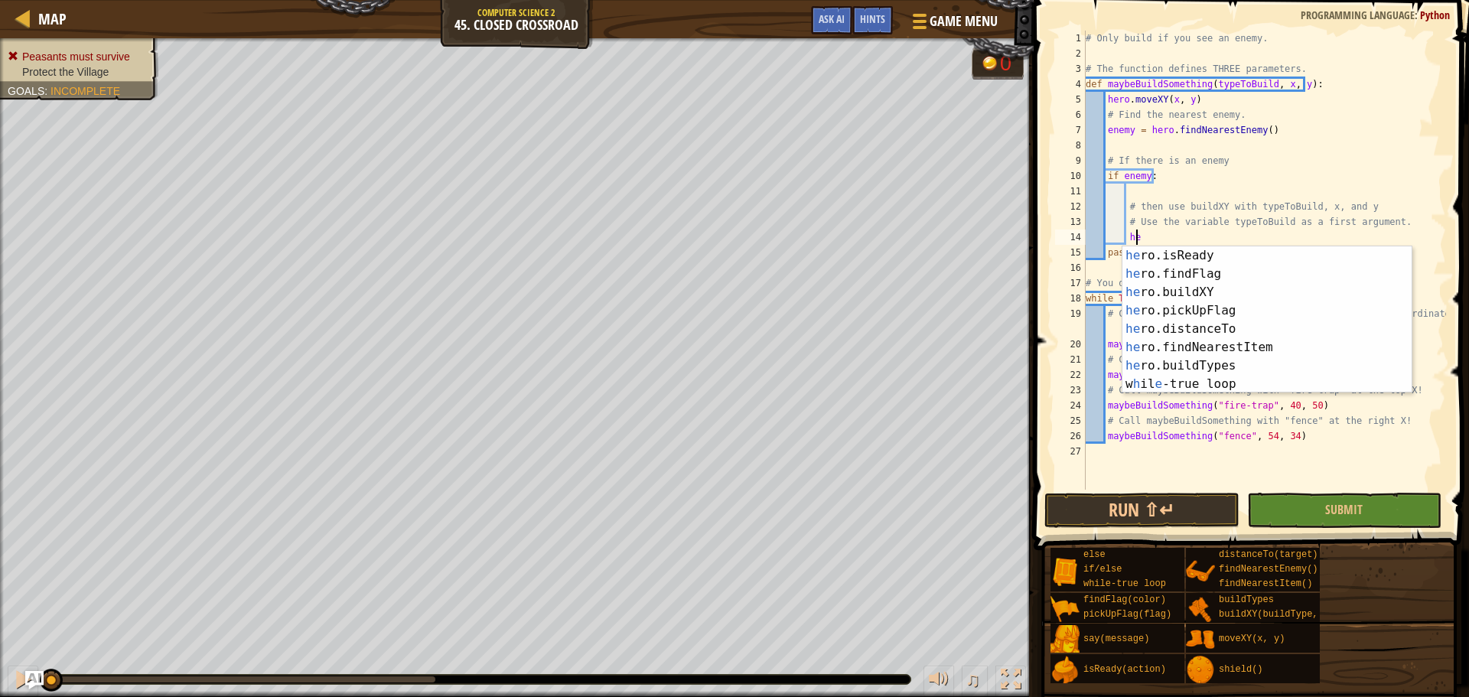
click at [1253, 232] on div "# Only build if you see an enemy. # The function defines THREE parameters. def …" at bounding box center [1263, 276] width 363 height 490
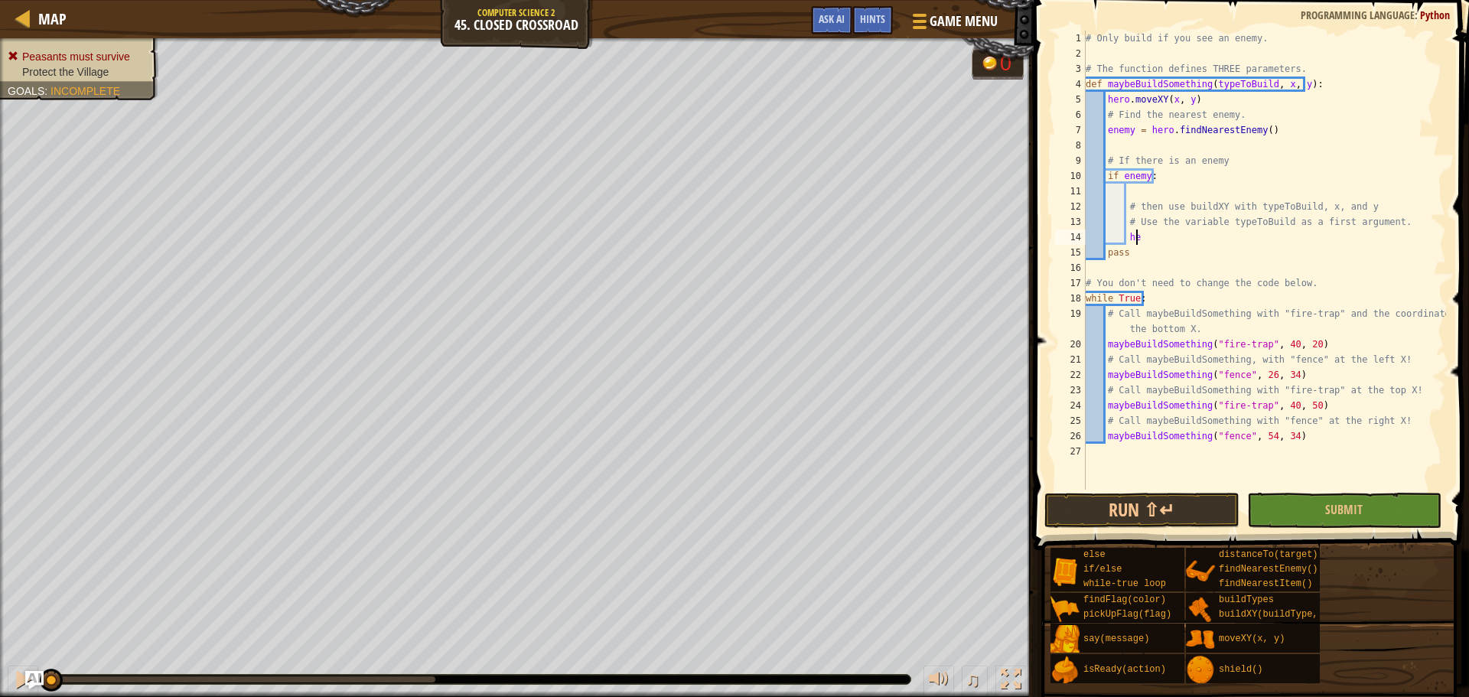
click at [1248, 228] on div "# Only build if you see an enemy. # The function defines THREE parameters. def …" at bounding box center [1263, 276] width 363 height 490
click at [1238, 236] on div "# Only build if you see an enemy. # The function defines THREE parameters. def …" at bounding box center [1263, 276] width 363 height 490
click at [884, 20] on span "Hints" at bounding box center [872, 18] width 25 height 15
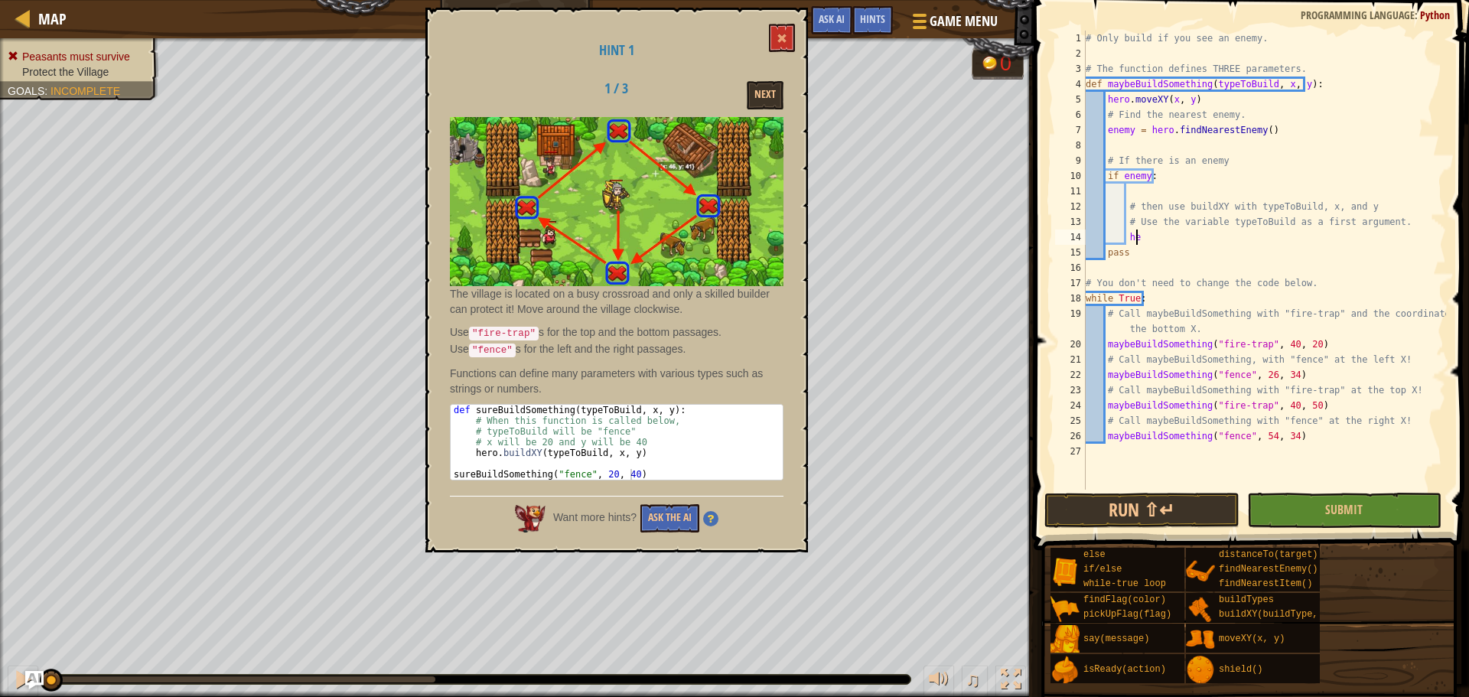
click at [796, 30] on div "Hint 1 1 / 3 Next The village is located on a busy crossroad and only a skilled…" at bounding box center [616, 280] width 382 height 545
click at [786, 45] on button at bounding box center [782, 38] width 26 height 28
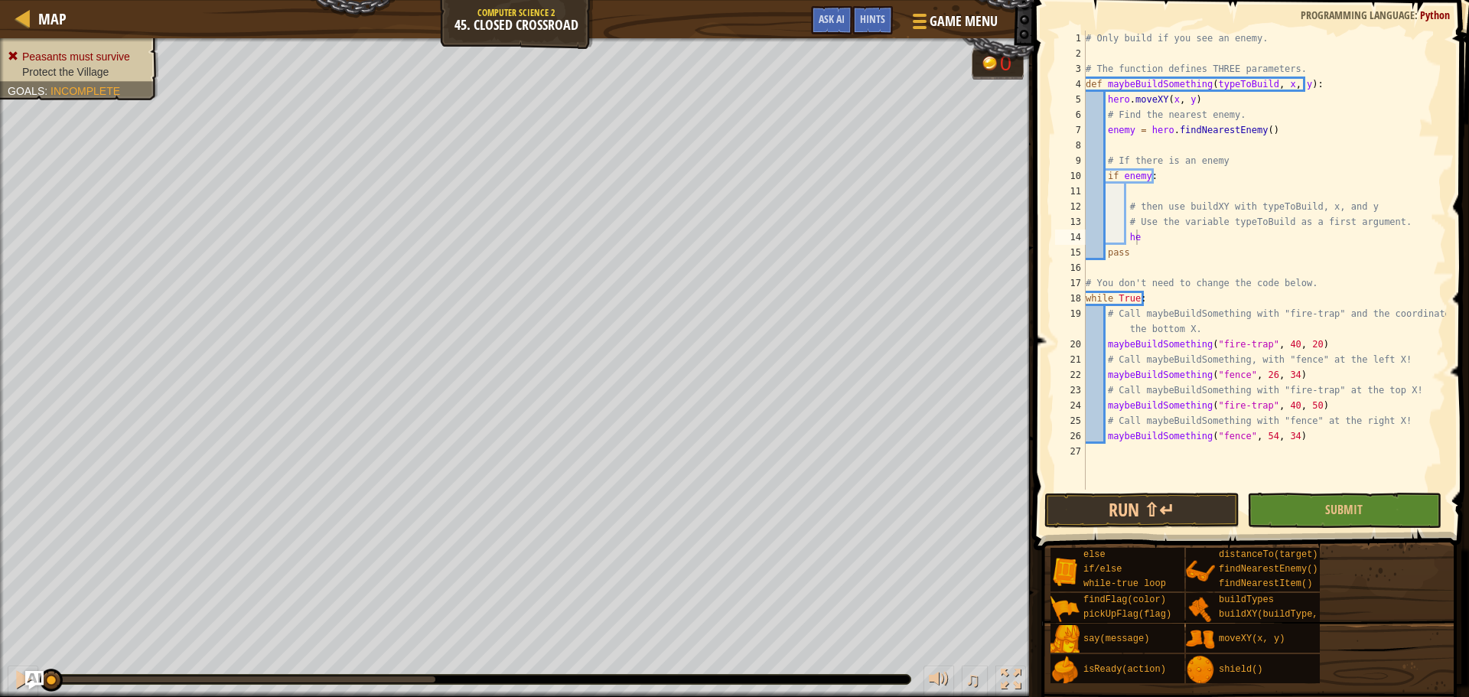
click at [1153, 242] on div "# Only build if you see an enemy. # The function defines THREE parameters. def …" at bounding box center [1263, 276] width 363 height 490
type textarea "h"
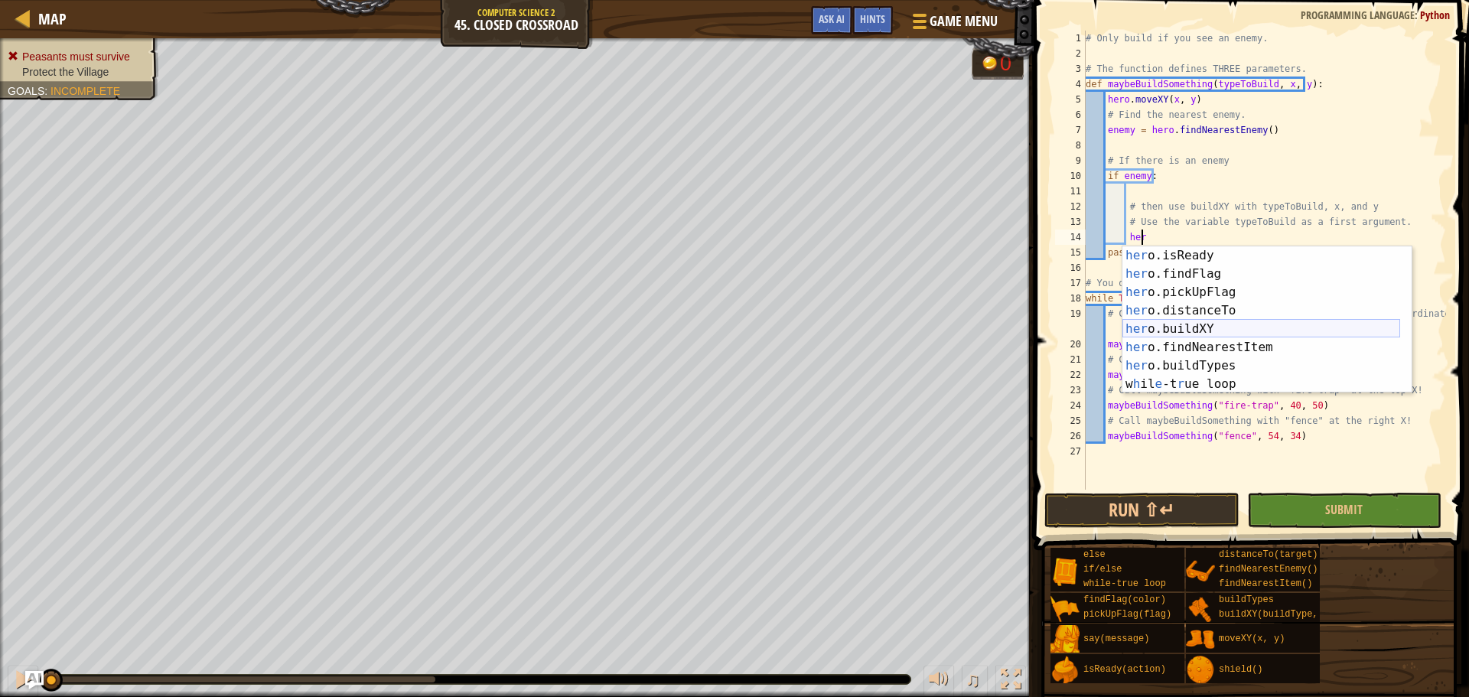
click at [1204, 324] on div "her o.isReady press enter her o.findFlag press enter her o.pickUpFlag press ent…" at bounding box center [1261, 338] width 278 height 184
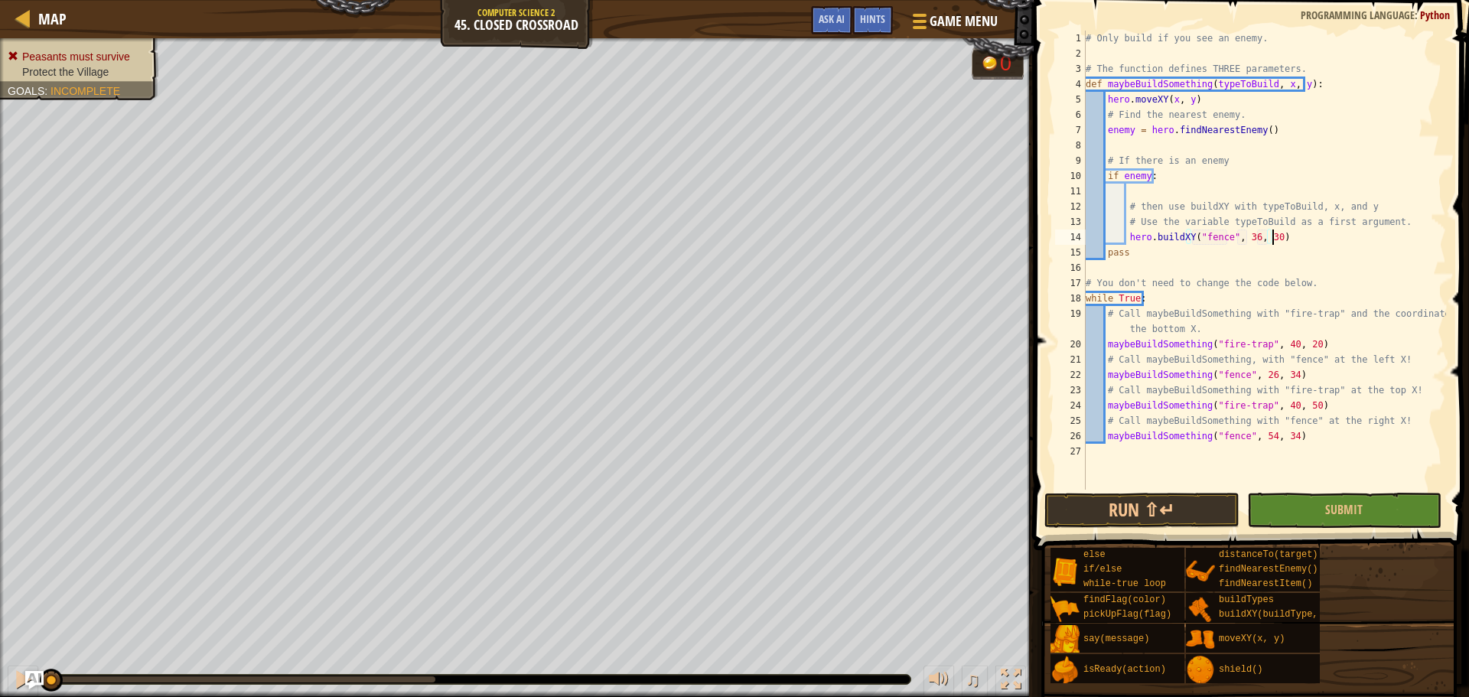
click at [1323, 233] on div "# Only build if you see an enemy. # The function defines THREE parameters. def …" at bounding box center [1263, 276] width 363 height 490
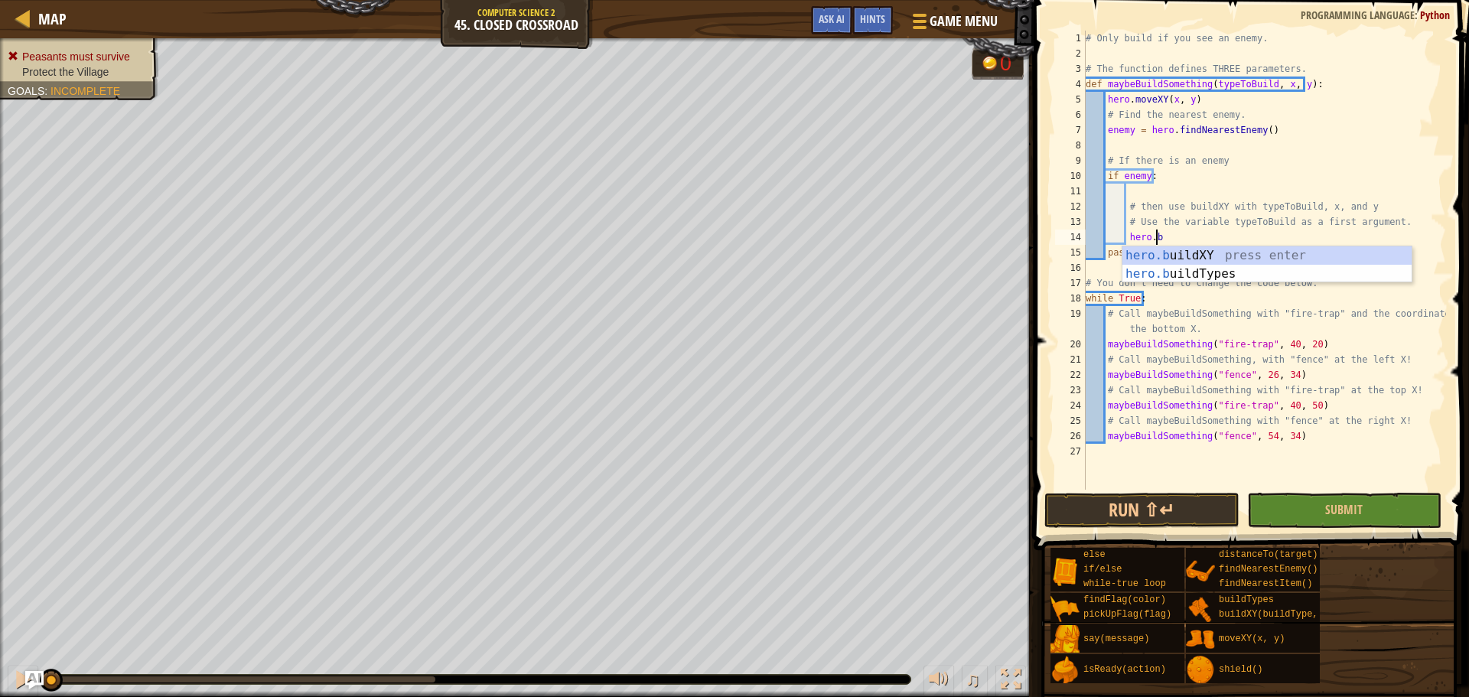
scroll to position [0, 0]
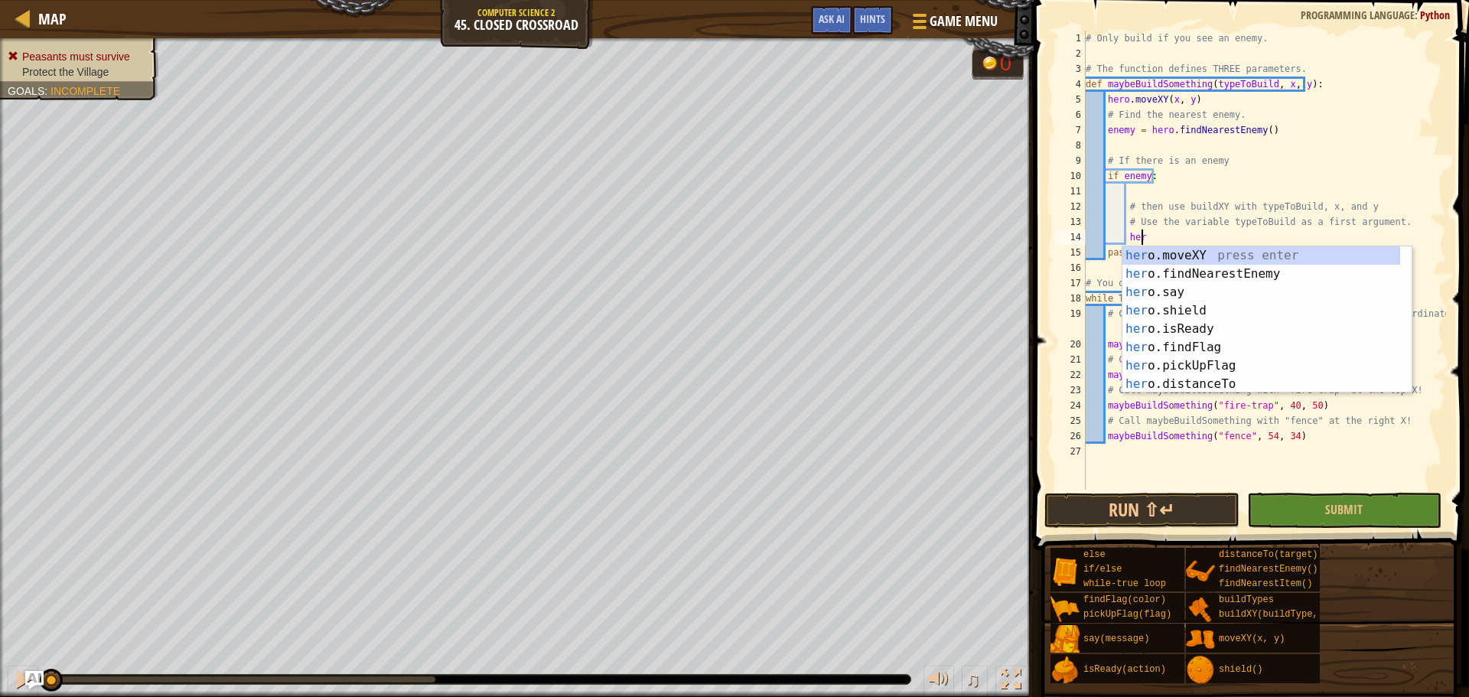
type textarea "h"
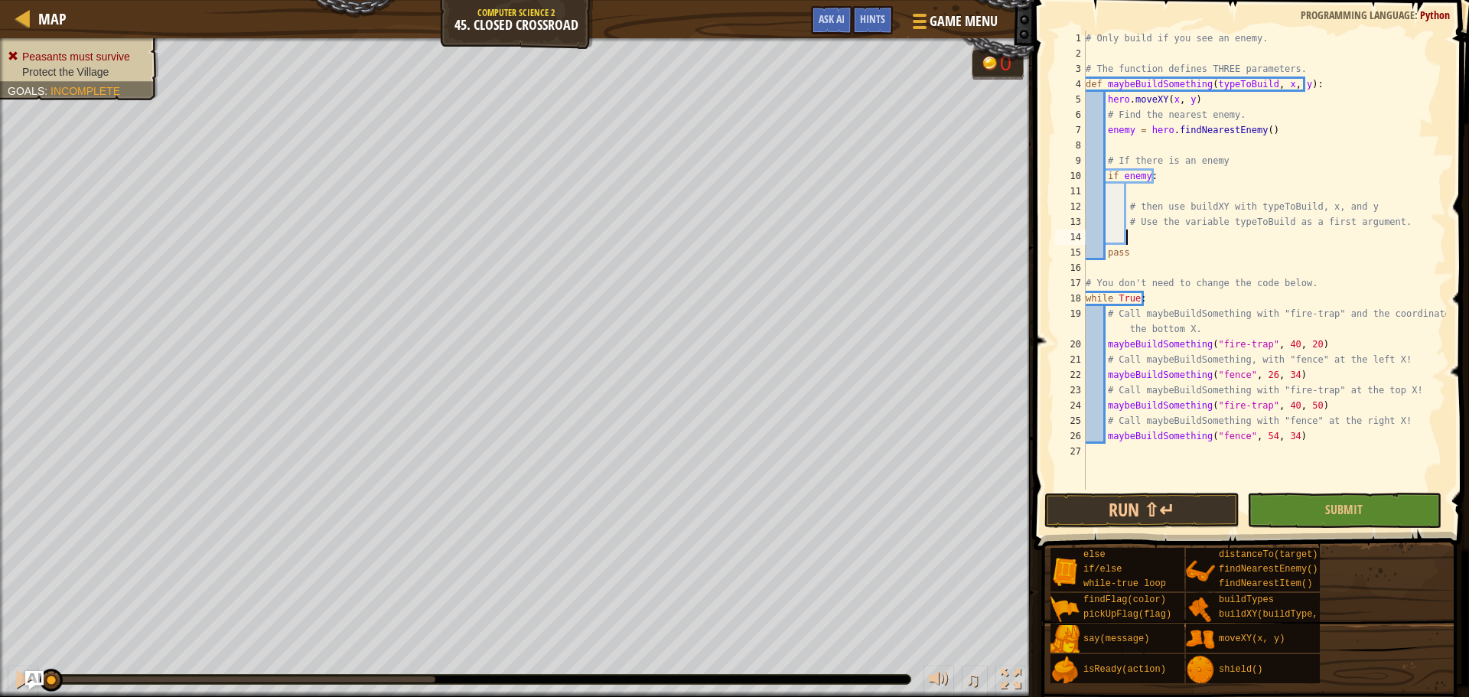
scroll to position [7, 2]
click at [867, 29] on div "Hints" at bounding box center [872, 20] width 41 height 28
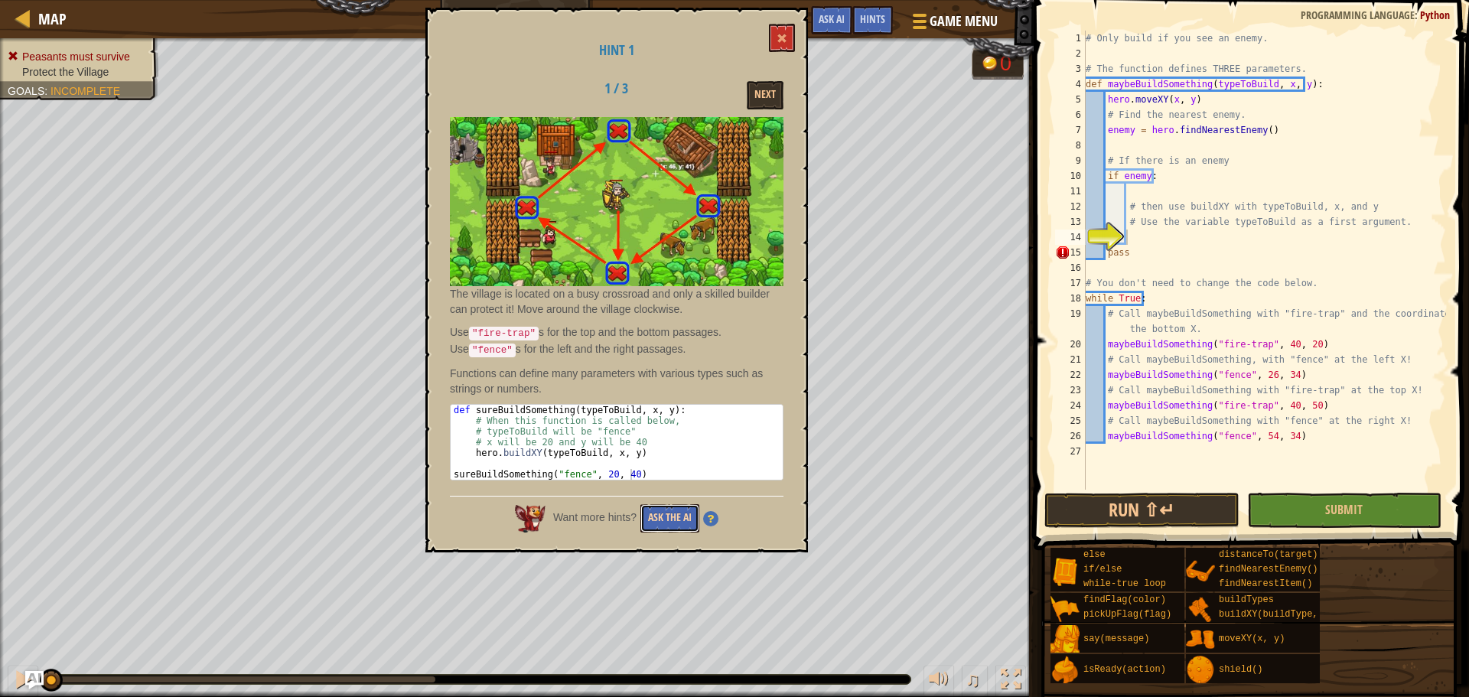
click at [696, 504] on button "Ask the AI" at bounding box center [669, 518] width 59 height 28
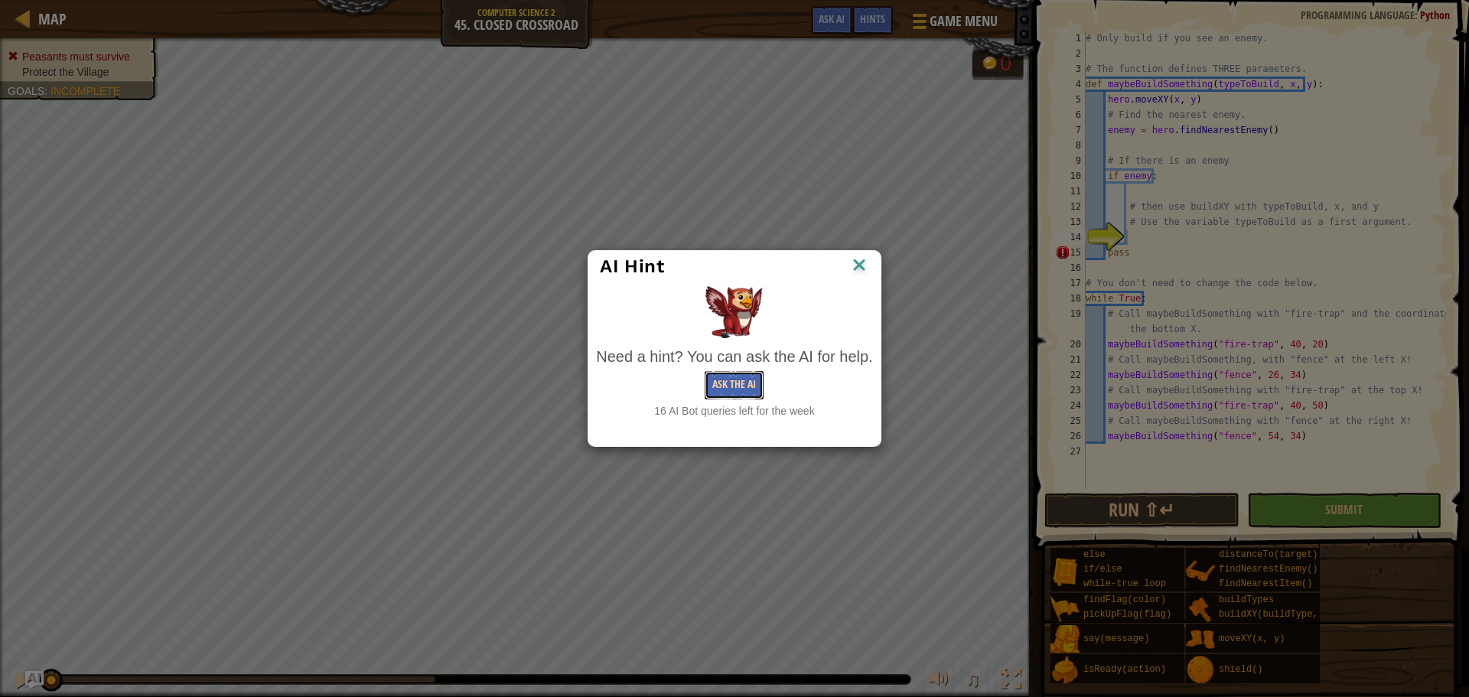
click at [734, 386] on button "Ask the AI" at bounding box center [734, 385] width 59 height 28
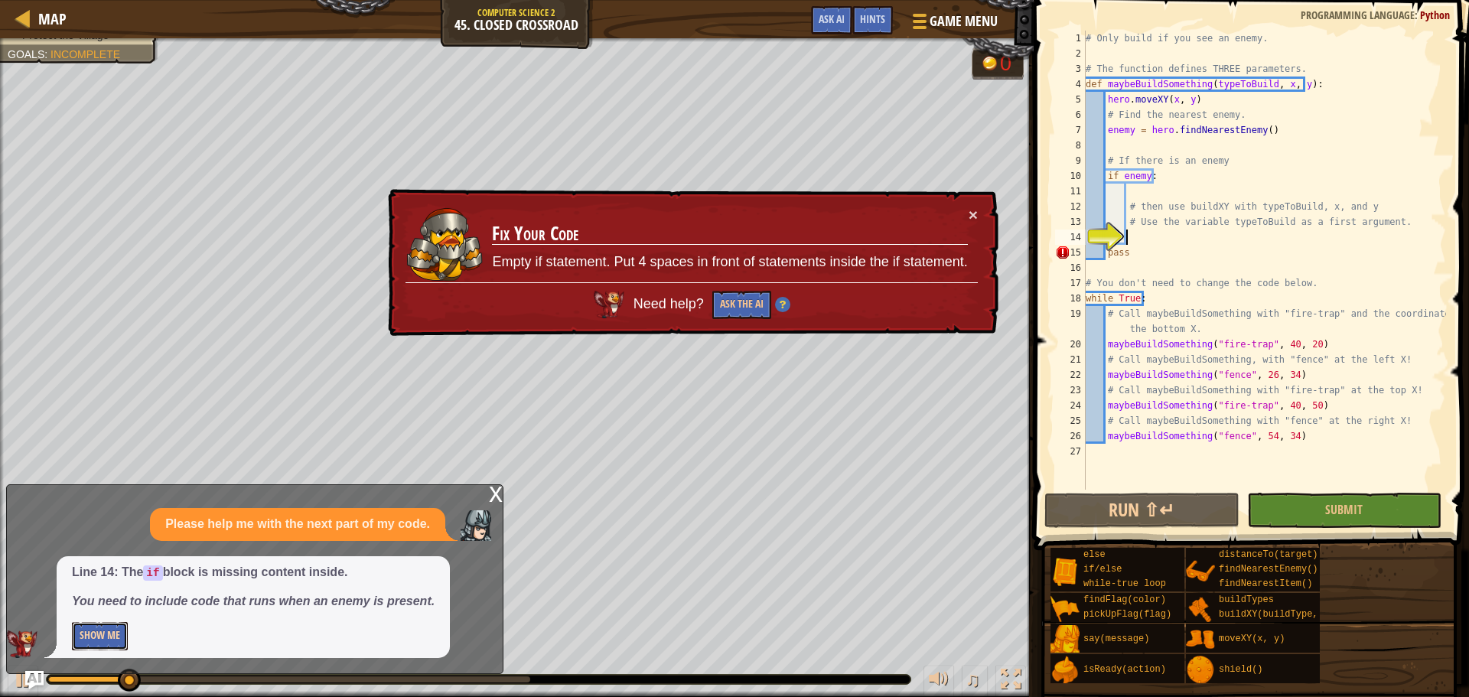
click at [100, 627] on button "Show Me" at bounding box center [100, 636] width 56 height 28
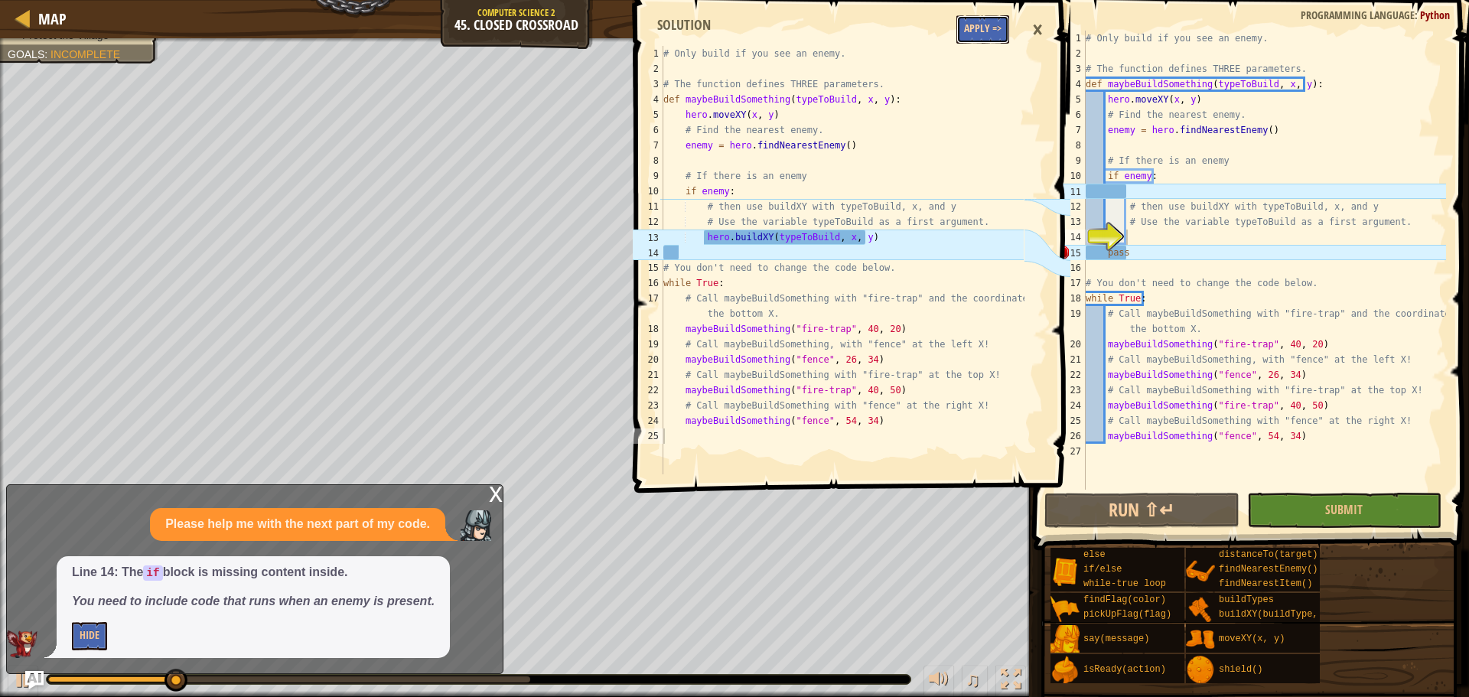
click at [966, 39] on button "Apply =>" at bounding box center [982, 29] width 53 height 28
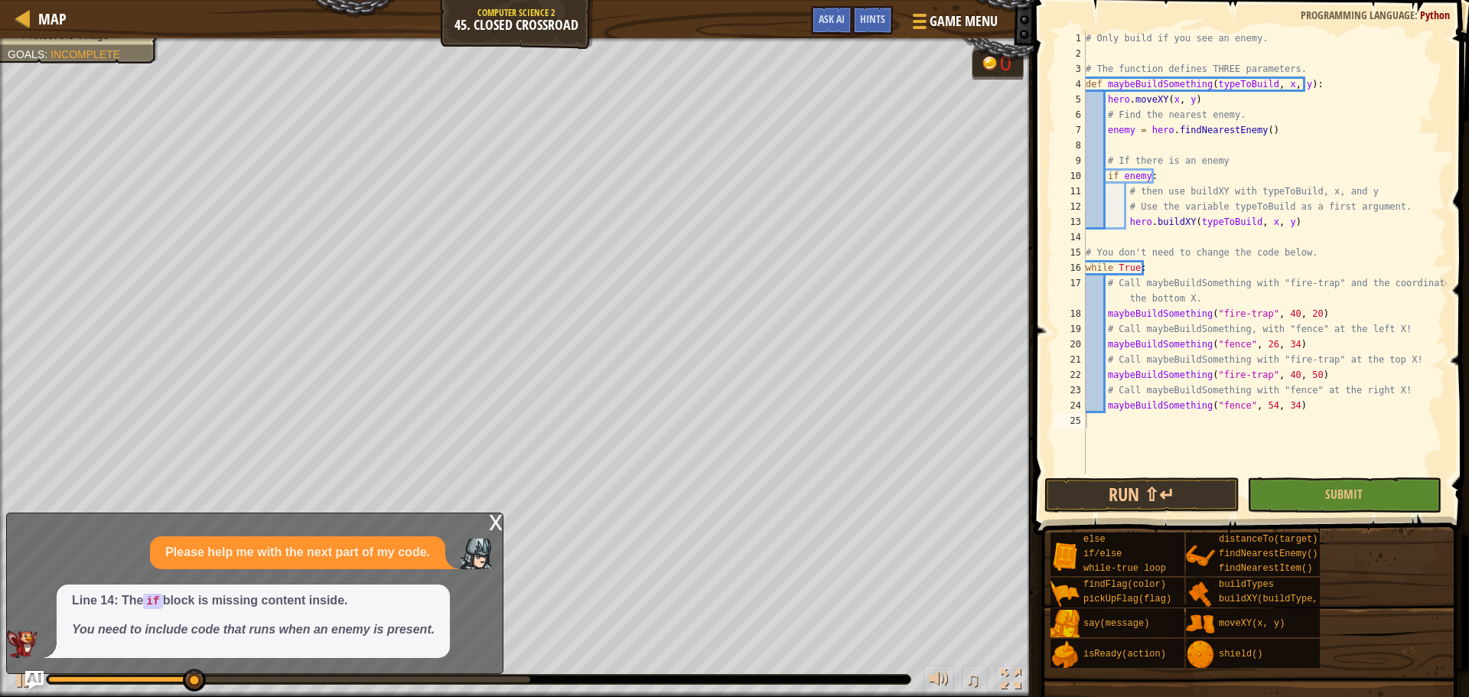
click at [1317, 472] on div "# Only build if you see an enemy. # The function defines THREE parameters. def …" at bounding box center [1263, 268] width 363 height 474
click at [1322, 490] on button "Submit" at bounding box center [1344, 494] width 194 height 35
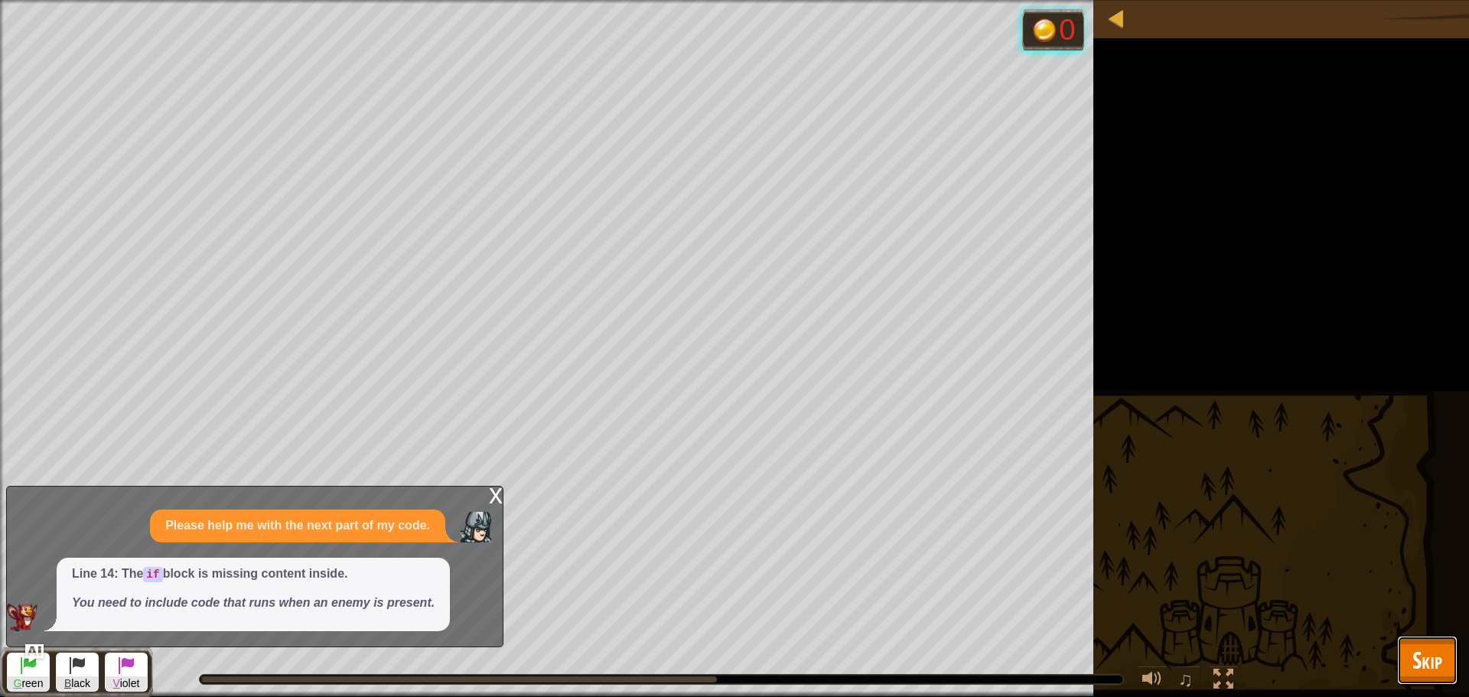
click at [1417, 660] on span "Skip" at bounding box center [1427, 659] width 30 height 31
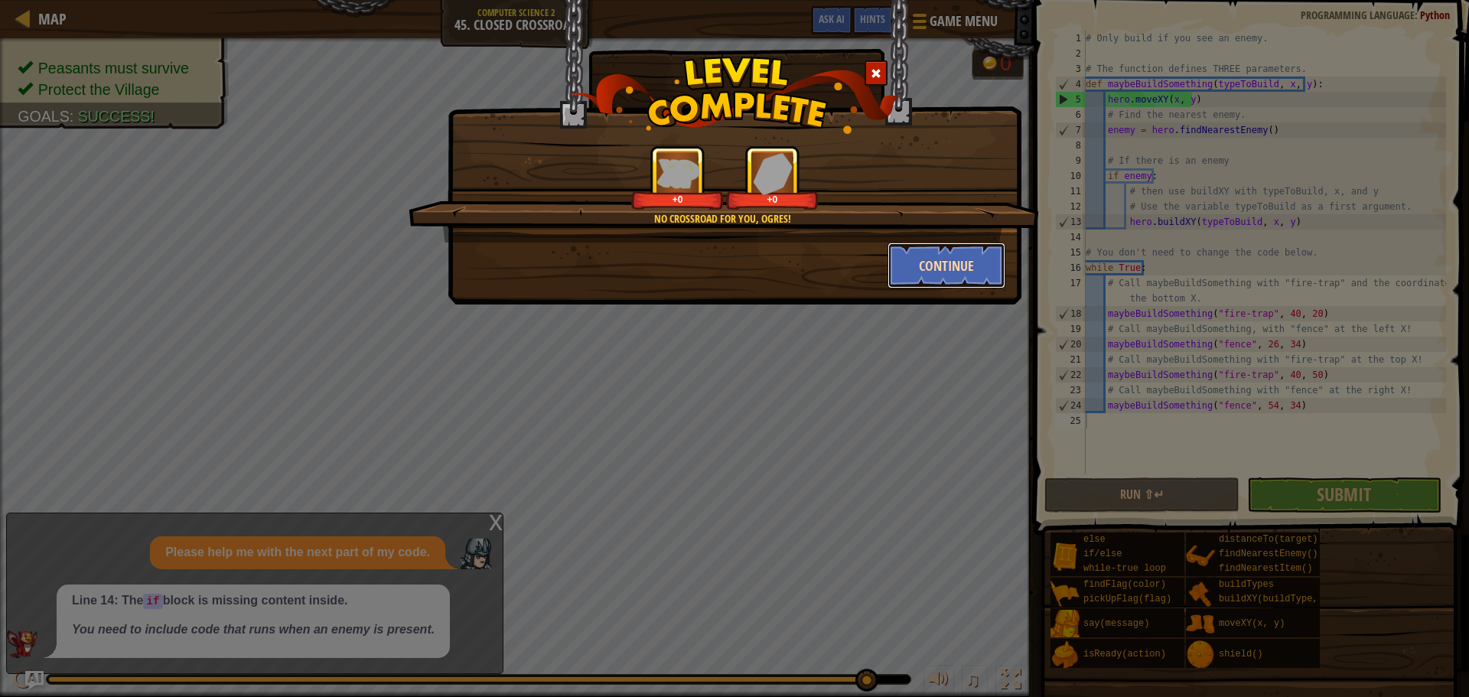
click at [961, 258] on button "Continue" at bounding box center [946, 266] width 119 height 46
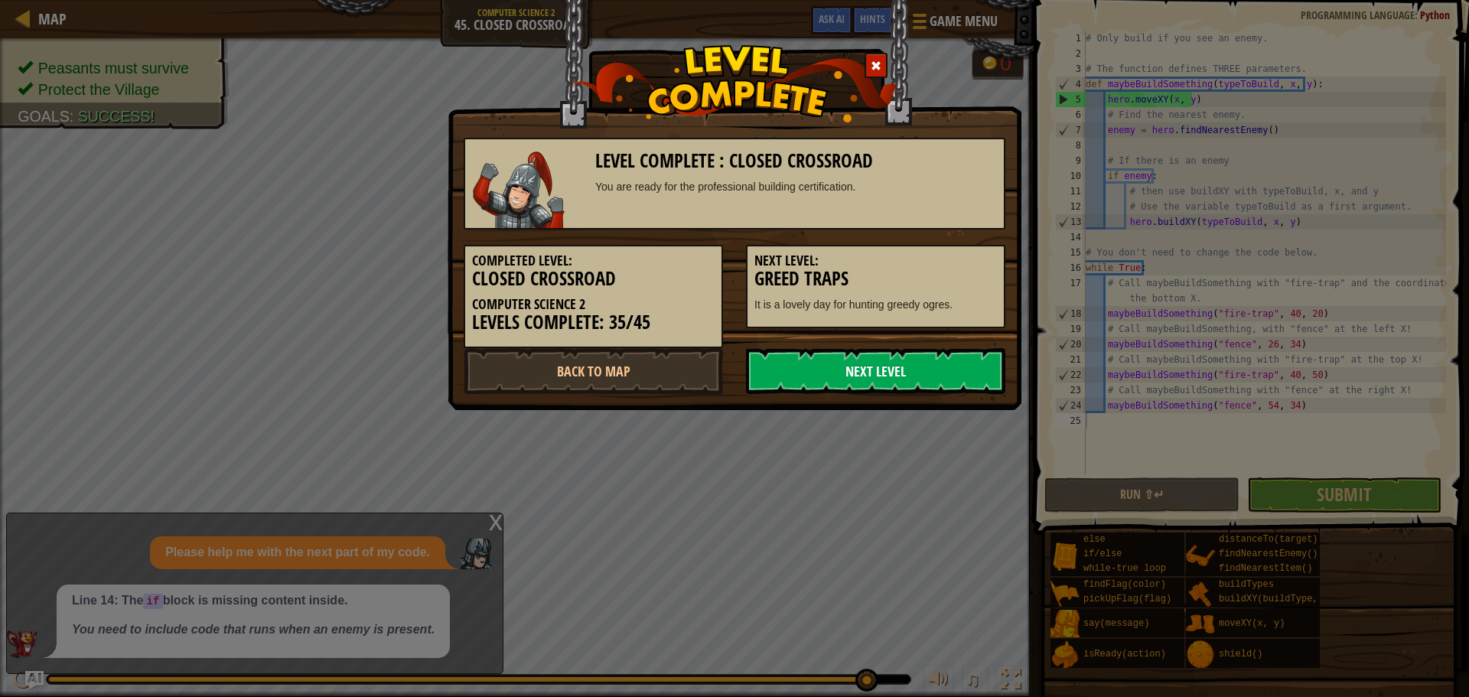
click at [938, 363] on link "Next Level" at bounding box center [875, 371] width 259 height 46
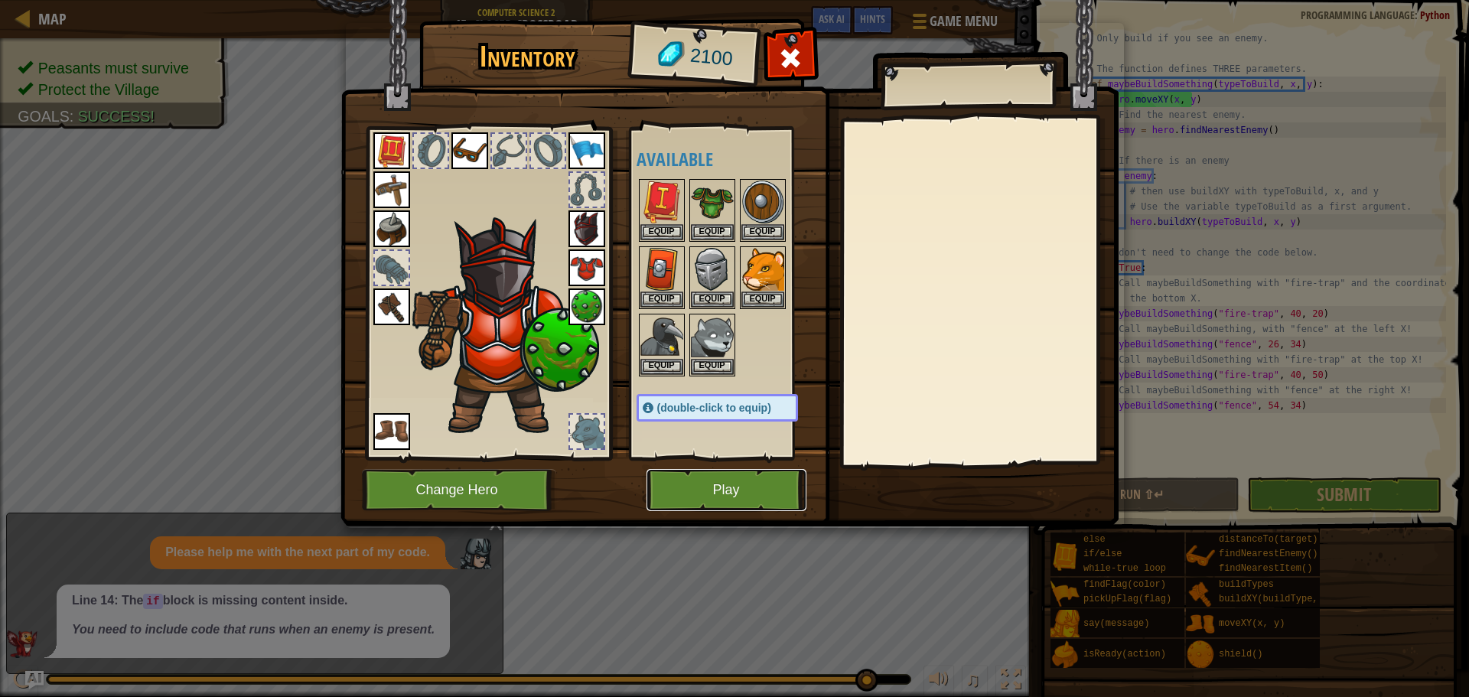
click at [743, 483] on button "Play" at bounding box center [726, 490] width 160 height 42
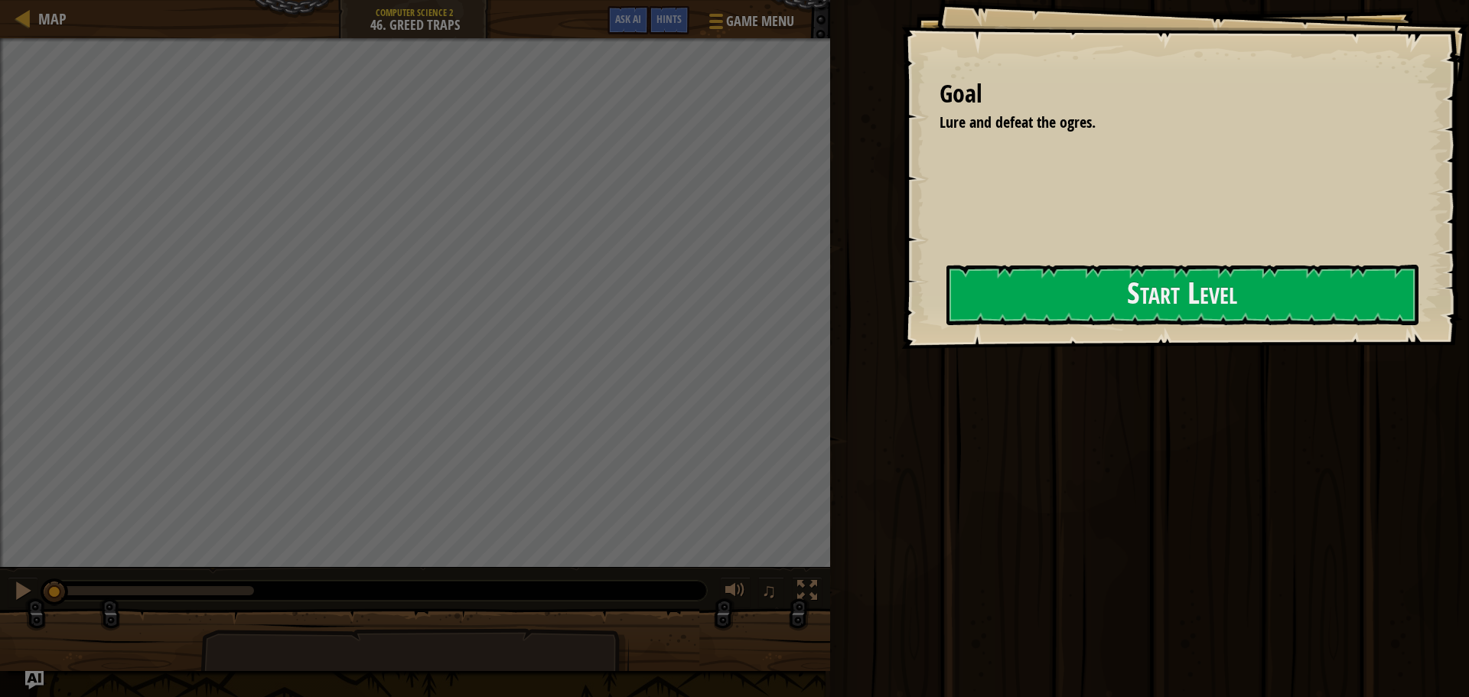
click at [871, 306] on div "Run ⇧↵ Submit Done" at bounding box center [1146, 344] width 643 height 689
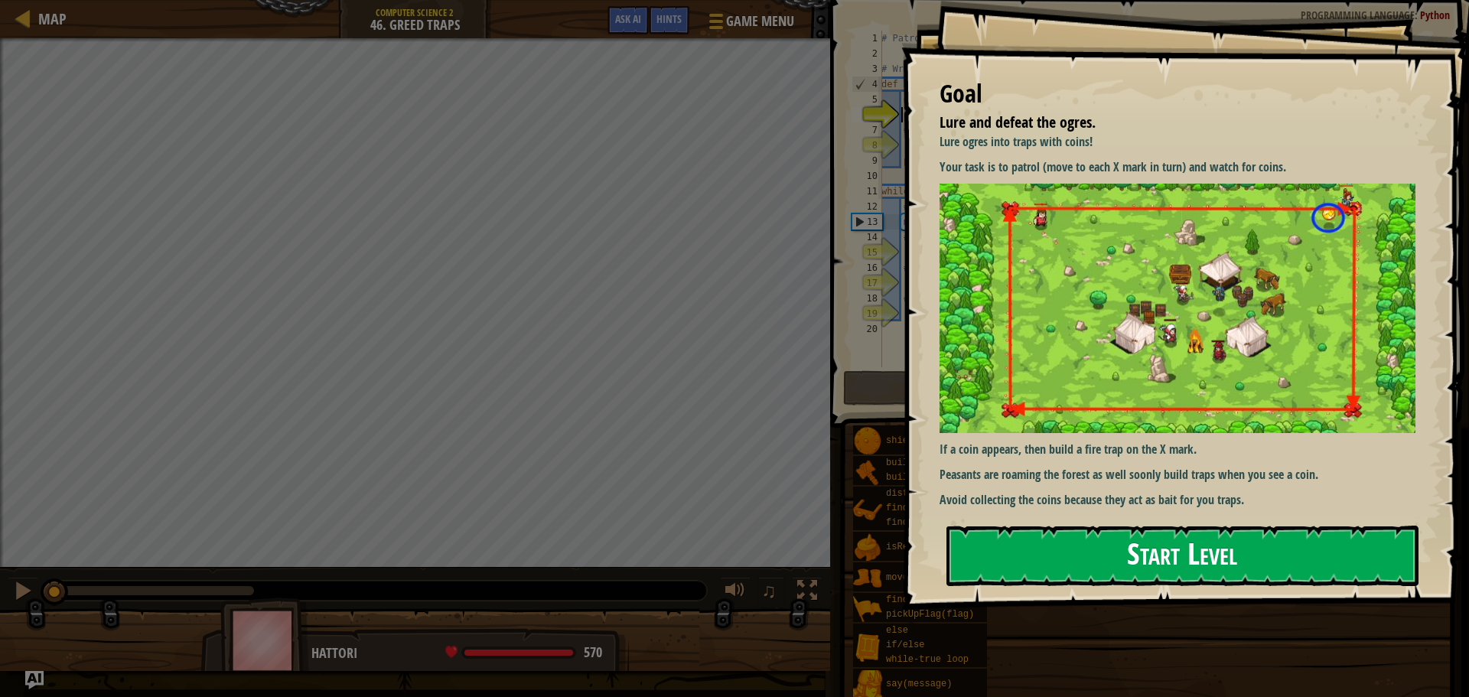
click at [1020, 277] on div "Goal Lure and defeat the ogres. Lure ogres into traps with coins! Your task is …" at bounding box center [1185, 305] width 568 height 610
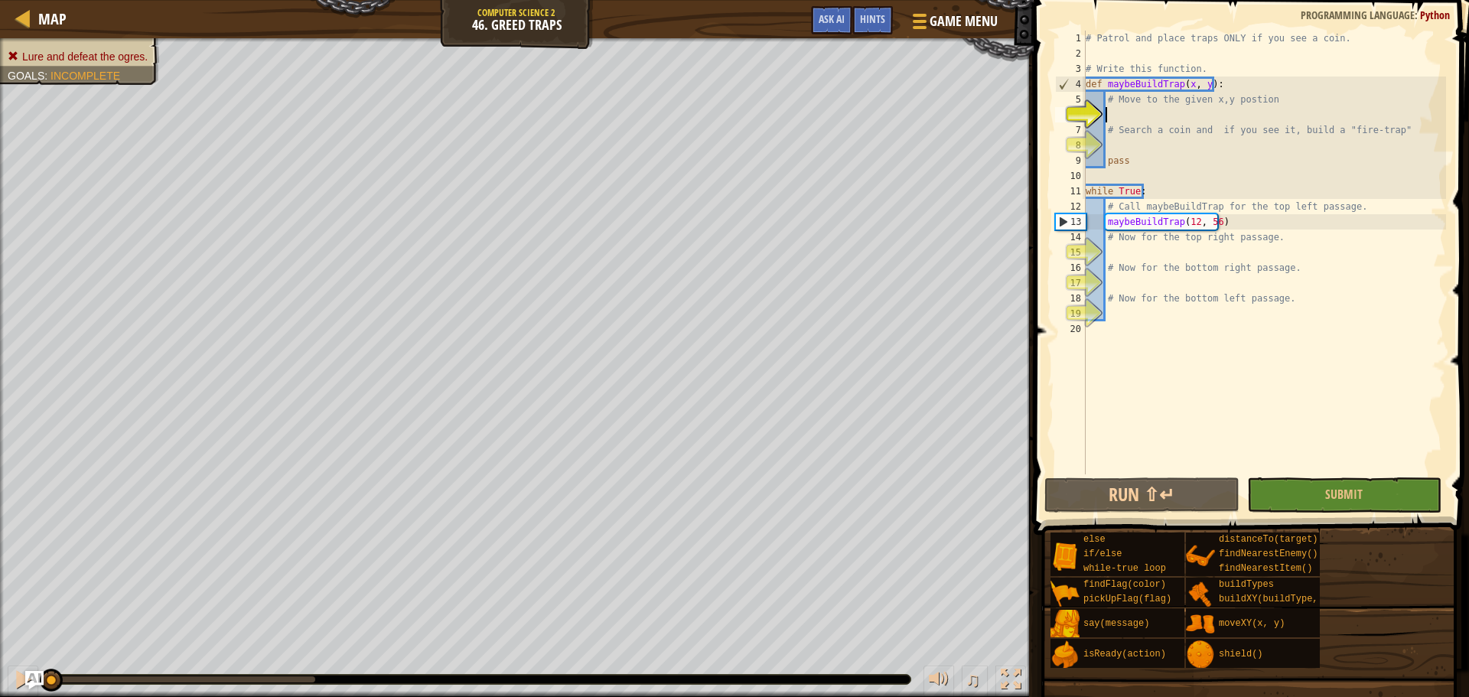
scroll to position [7, 2]
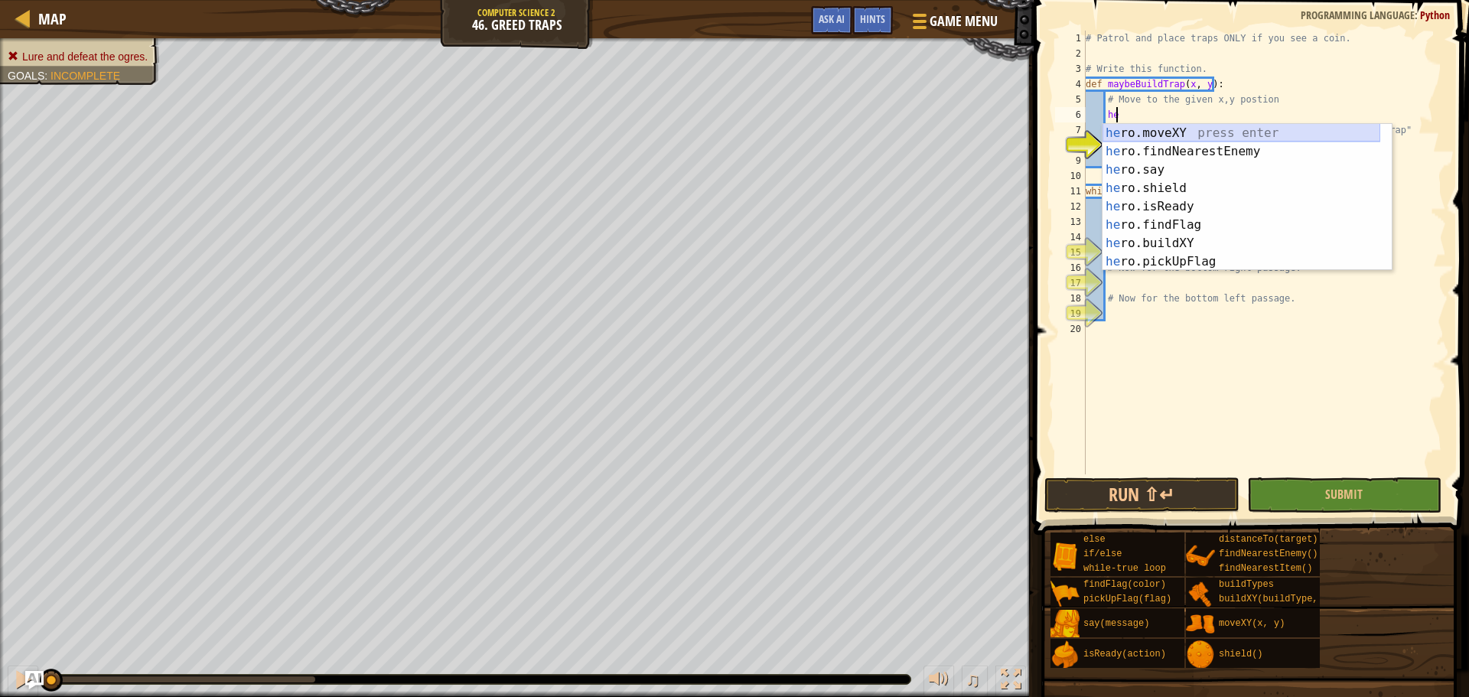
click at [1260, 128] on div "he ro.moveXY press enter he ro.findNearestEnemy press enter he ro.say press ent…" at bounding box center [1241, 216] width 278 height 184
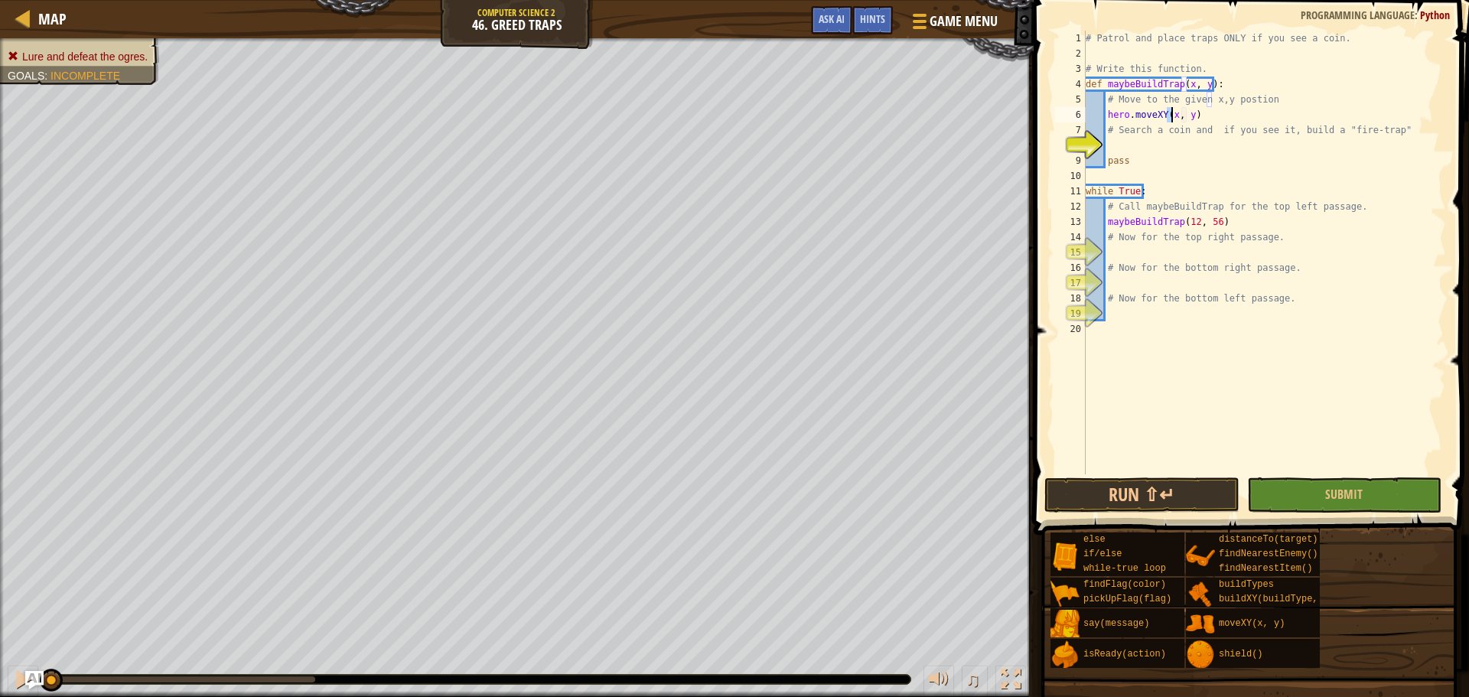
click at [1237, 134] on div "# Patrol and place traps ONLY if you see a coin. # Write this function. def may…" at bounding box center [1263, 268] width 363 height 474
click at [1232, 159] on div "# Patrol and place traps ONLY if you see a coin. # Write this function. def may…" at bounding box center [1263, 268] width 363 height 474
type textarea "pass"
click at [1230, 146] on div "# Patrol and place traps ONLY if you see a coin. # Write this function. def may…" at bounding box center [1263, 268] width 363 height 474
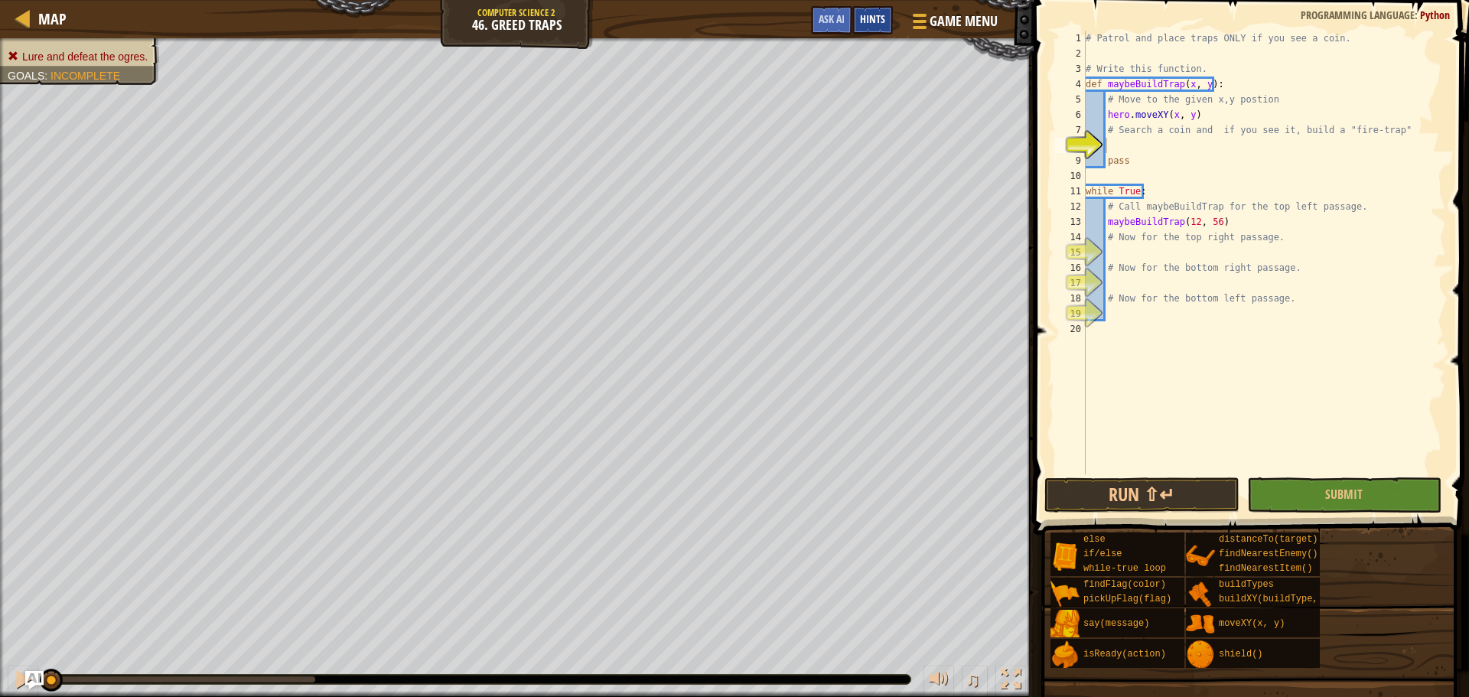
click at [881, 13] on span "Hints" at bounding box center [872, 18] width 25 height 15
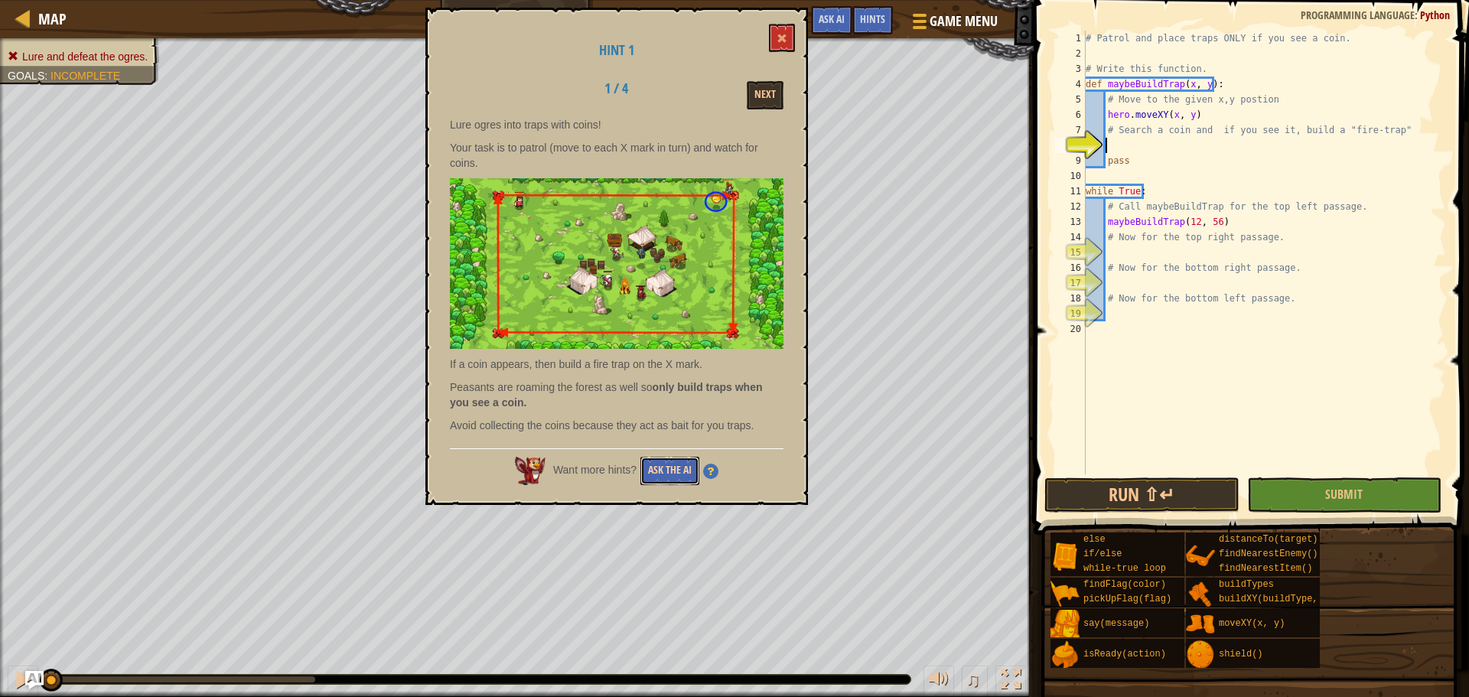
click at [653, 467] on button "Ask the AI" at bounding box center [669, 471] width 59 height 28
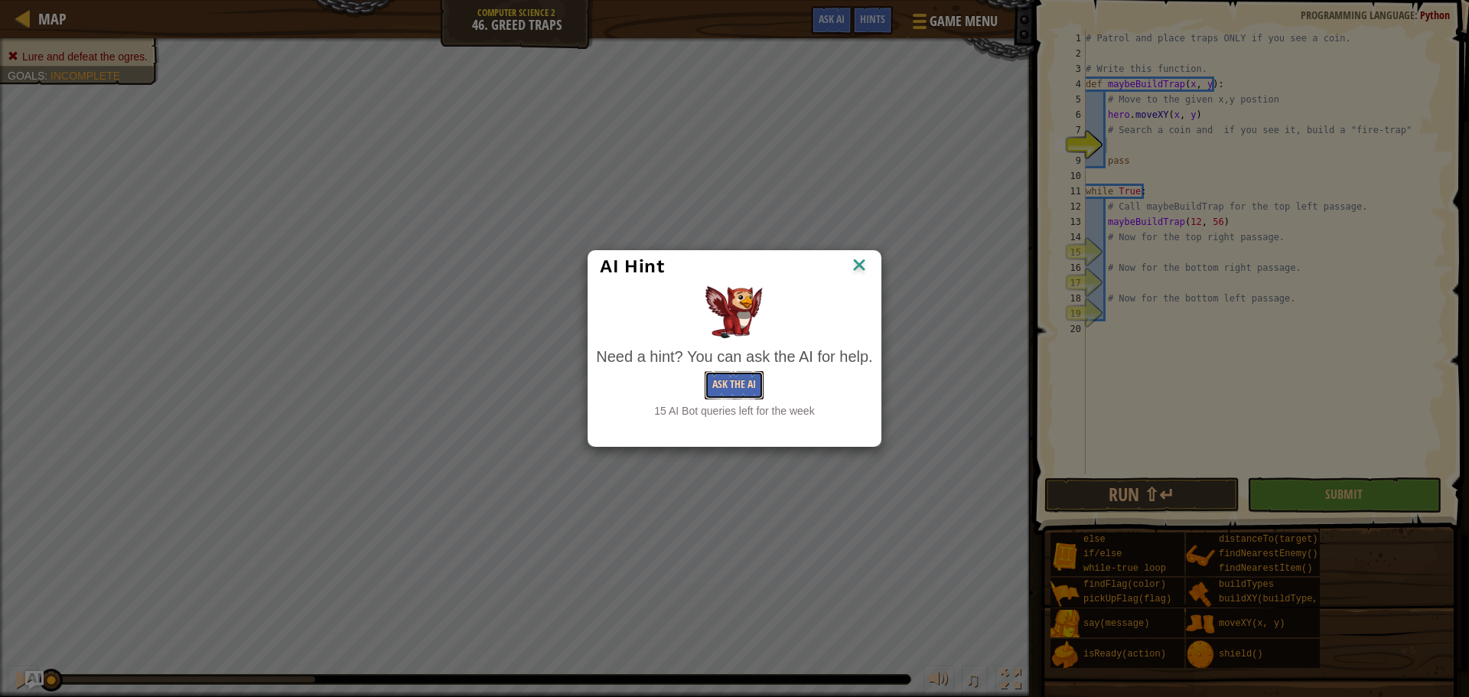
click at [716, 386] on button "Ask the AI" at bounding box center [734, 385] width 59 height 28
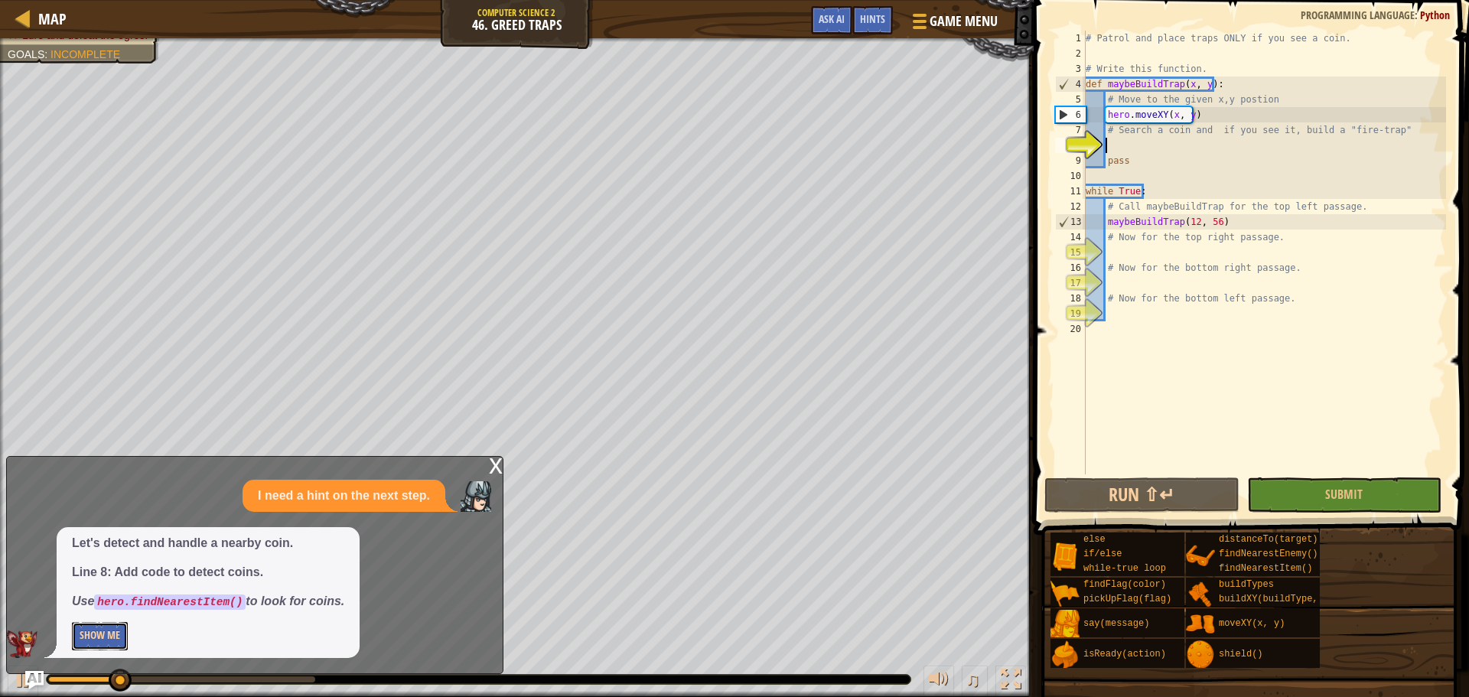
click at [74, 646] on button "Show Me" at bounding box center [100, 636] width 56 height 28
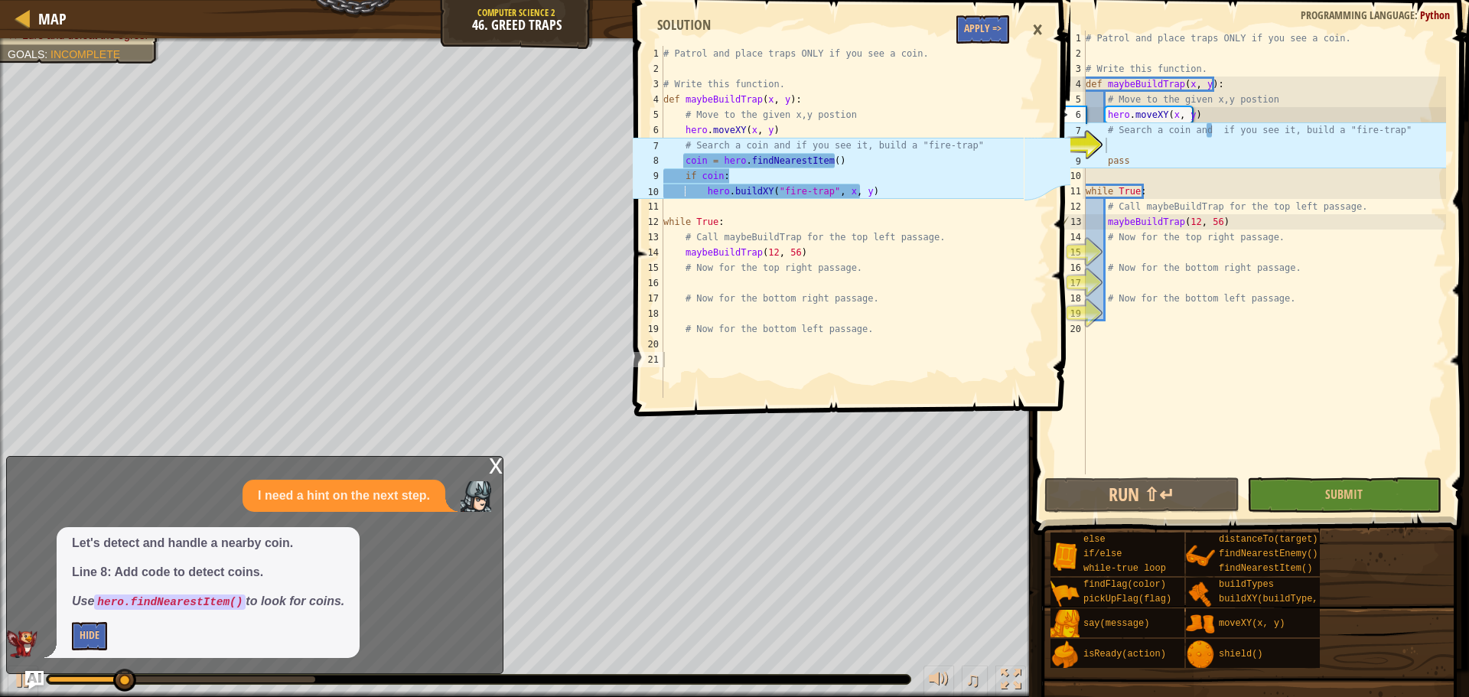
click at [956, 20] on div "1 2 3 4 5 6 7 8 9 10 11 12 13 14 15 16 17 18 19 20 21 # Patrol and place traps …" at bounding box center [850, 348] width 440 height 697
click at [997, 39] on div "1 2 3 4 5 6 7 8 9 10 11 12 13 14 15 16 17 18 19 20 21 # Patrol and place traps …" at bounding box center [850, 348] width 440 height 697
click at [959, 24] on div "1 2 3 4 5 6 7 8 9 10 11 12 13 14 15 16 17 18 19 20 21 # Patrol and place traps …" at bounding box center [850, 348] width 440 height 697
click at [978, 22] on div "1 2 3 4 5 6 7 8 9 10 11 12 13 14 15 16 17 18 19 20 21 # Patrol and place traps …" at bounding box center [850, 348] width 440 height 697
click at [978, 28] on div "1 2 3 4 5 6 7 8 9 10 11 12 13 14 15 16 17 18 19 20 21 # Patrol and place traps …" at bounding box center [850, 348] width 440 height 697
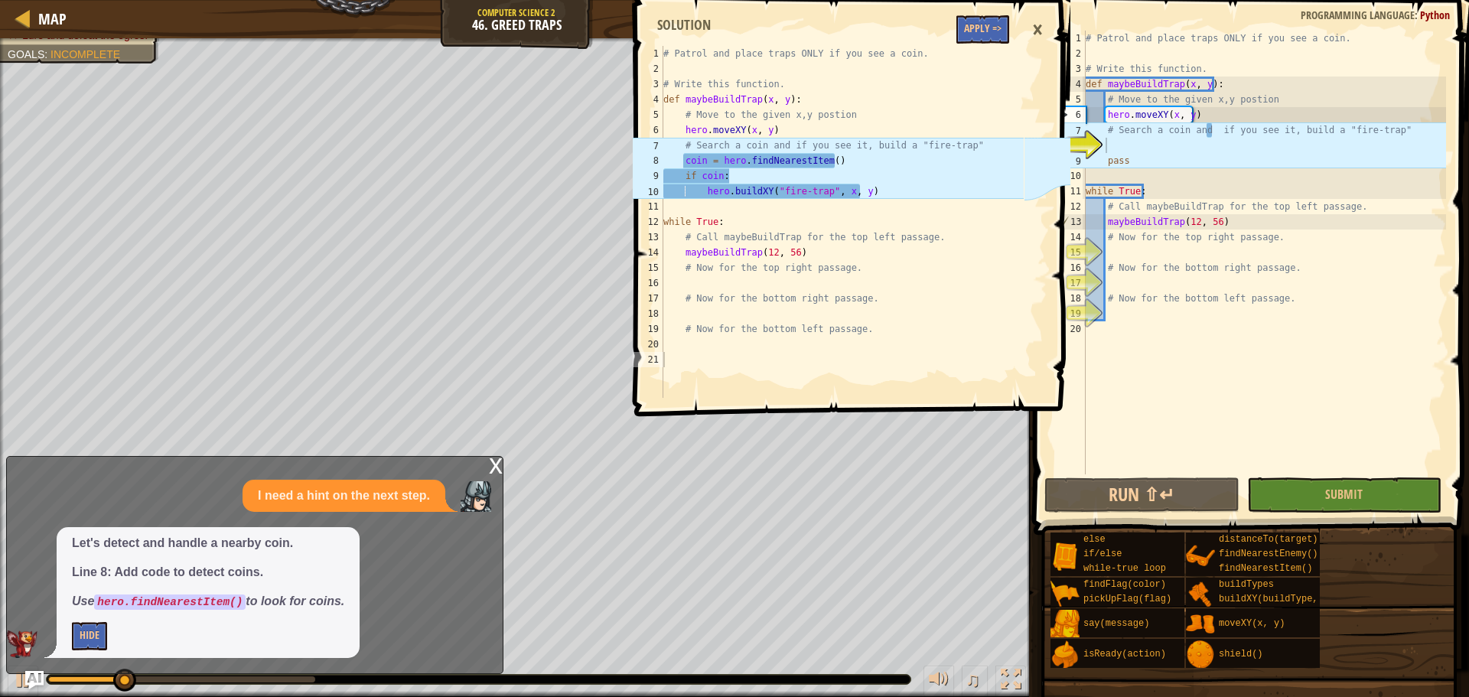
click at [971, 34] on div "1 2 3 4 5 6 7 8 9 10 11 12 13 14 15 16 17 18 19 20 21 # Patrol and place traps …" at bounding box center [850, 348] width 440 height 697
click at [715, 145] on div "Map Computer Science 2 46. Greed Traps Game Menu Done Hints Ask AI 1 2 3 4 5 6 …" at bounding box center [734, 348] width 1469 height 697
type textarea "coin = hero.findNearestItem()"
click at [715, 159] on div "# Patrol and place traps ONLY if you see a coin. # Write this function. def may…" at bounding box center [841, 237] width 363 height 382
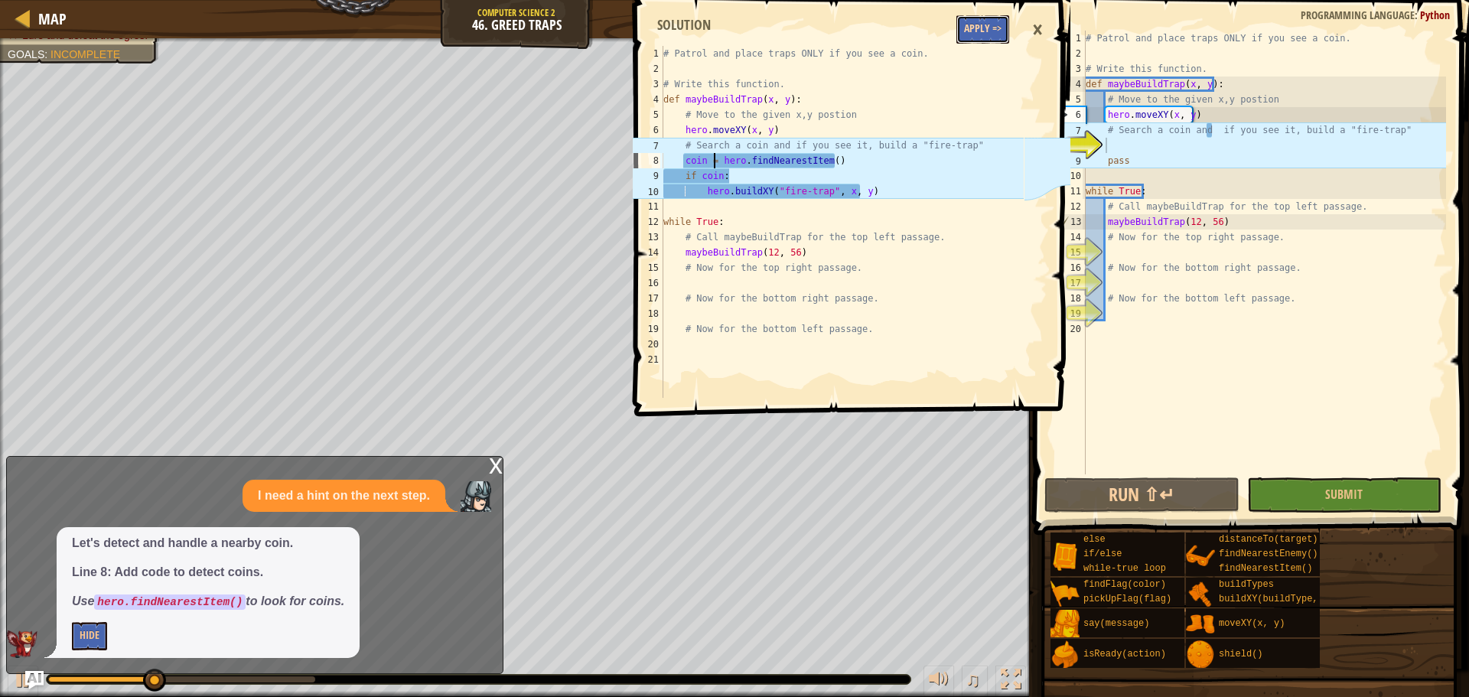
click at [992, 16] on button "Apply =>" at bounding box center [982, 29] width 53 height 28
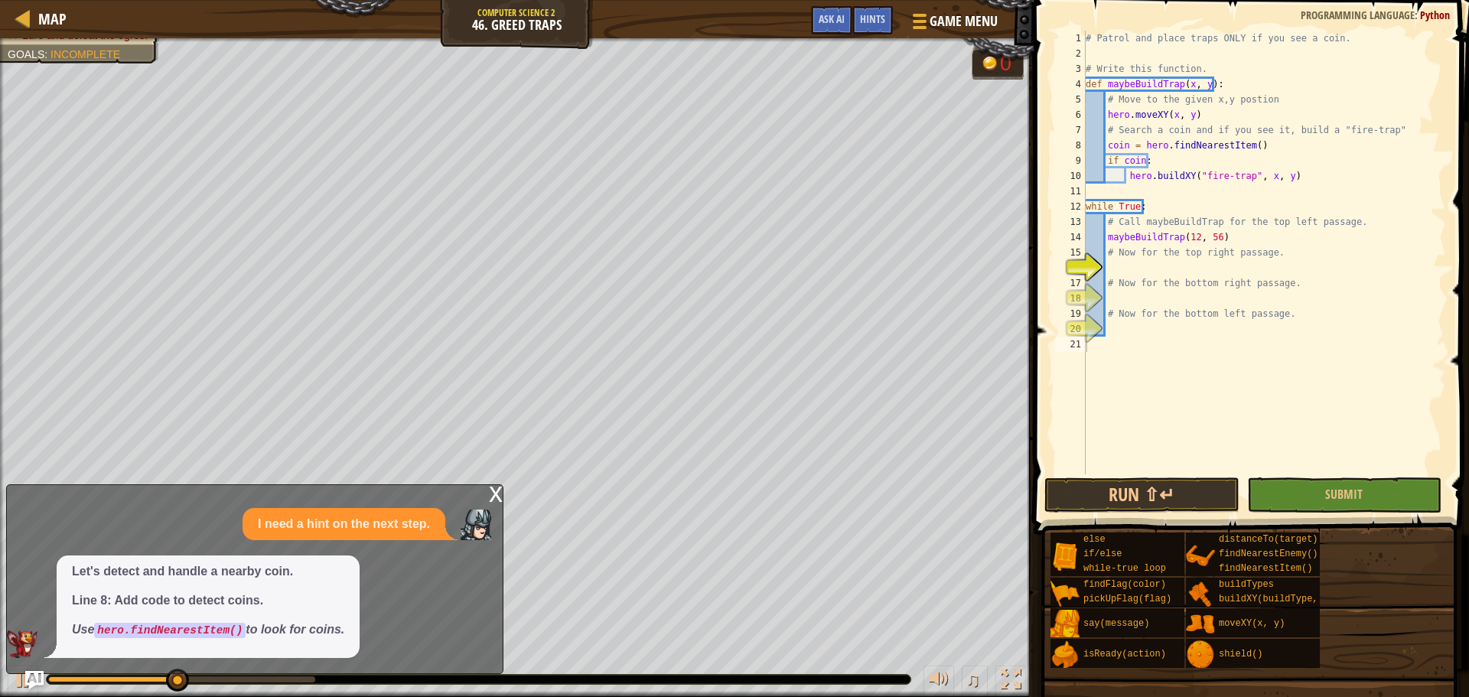
click at [1297, 475] on span at bounding box center [1253, 246] width 448 height 580
click at [1177, 272] on div "# Patrol and place traps ONLY if you see a coin. # Write this function. def may…" at bounding box center [1263, 268] width 363 height 474
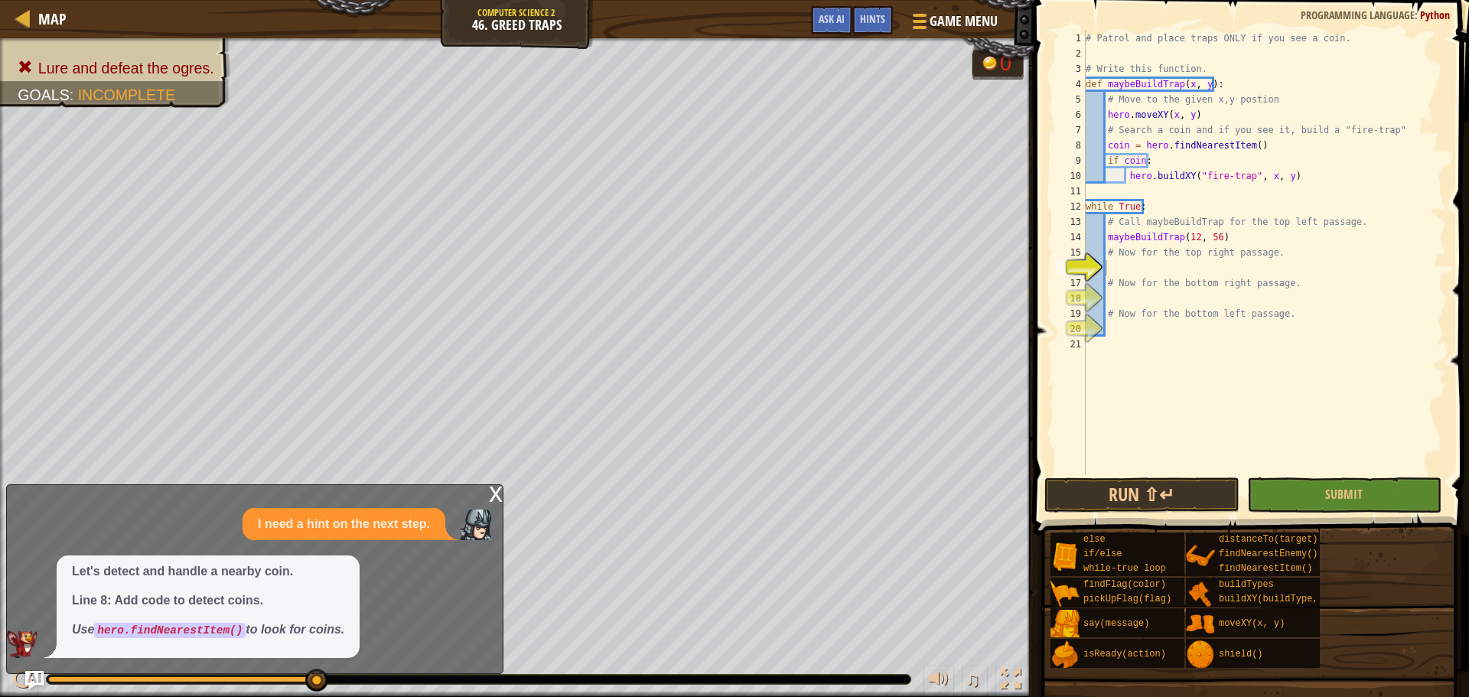
click at [500, 500] on div "x" at bounding box center [496, 492] width 14 height 15
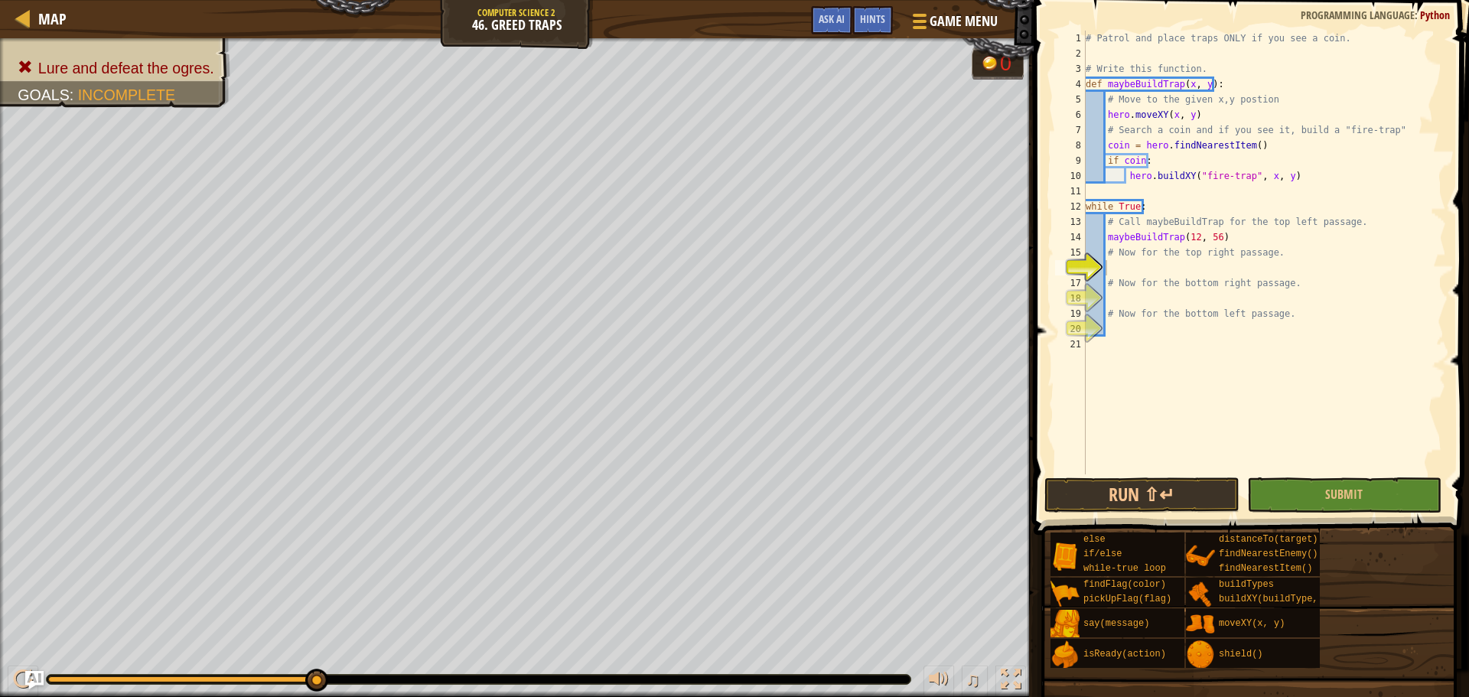
type textarea "maybeBuildTrap(12, 56)"
click at [1151, 233] on div "# Patrol and place traps ONLY if you see a coin. # Write this function. def may…" at bounding box center [1263, 268] width 363 height 474
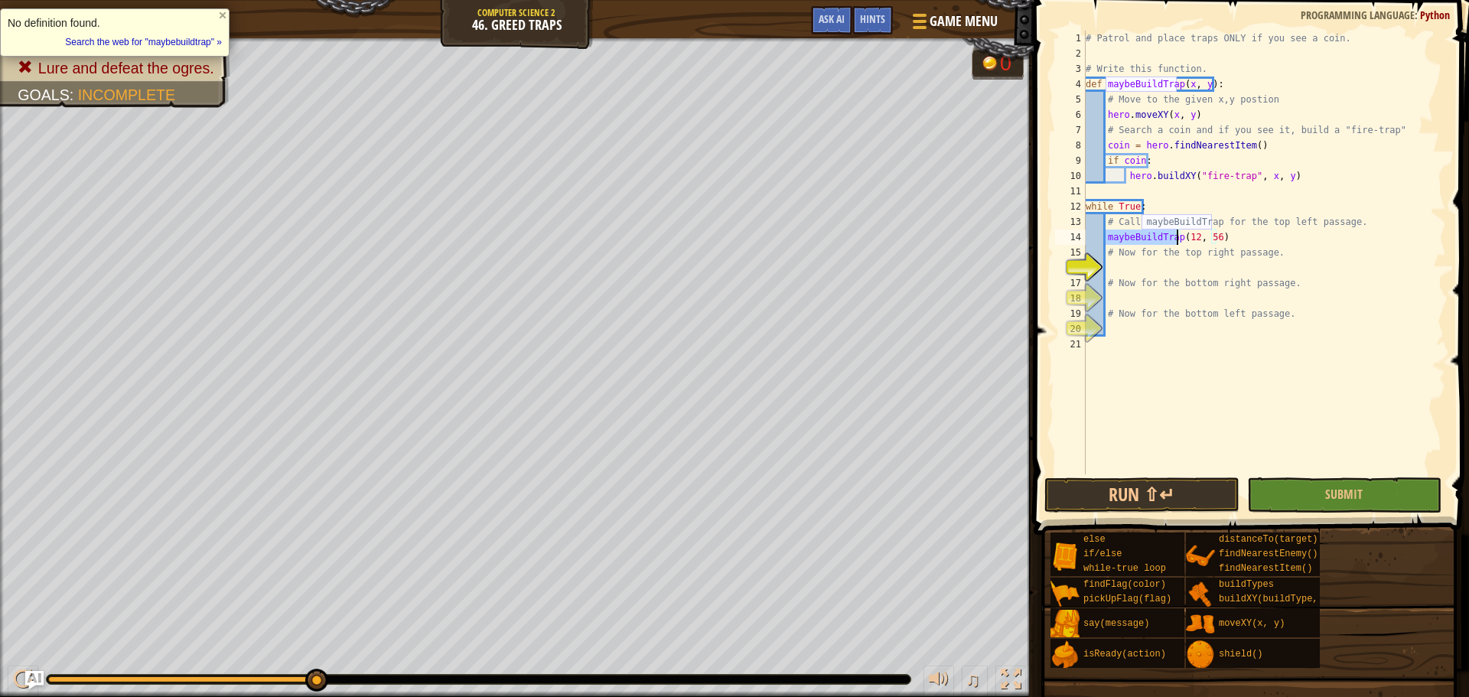
click at [1149, 271] on div "# Patrol and place traps ONLY if you see a coin. # Write this function. def may…" at bounding box center [1263, 268] width 363 height 474
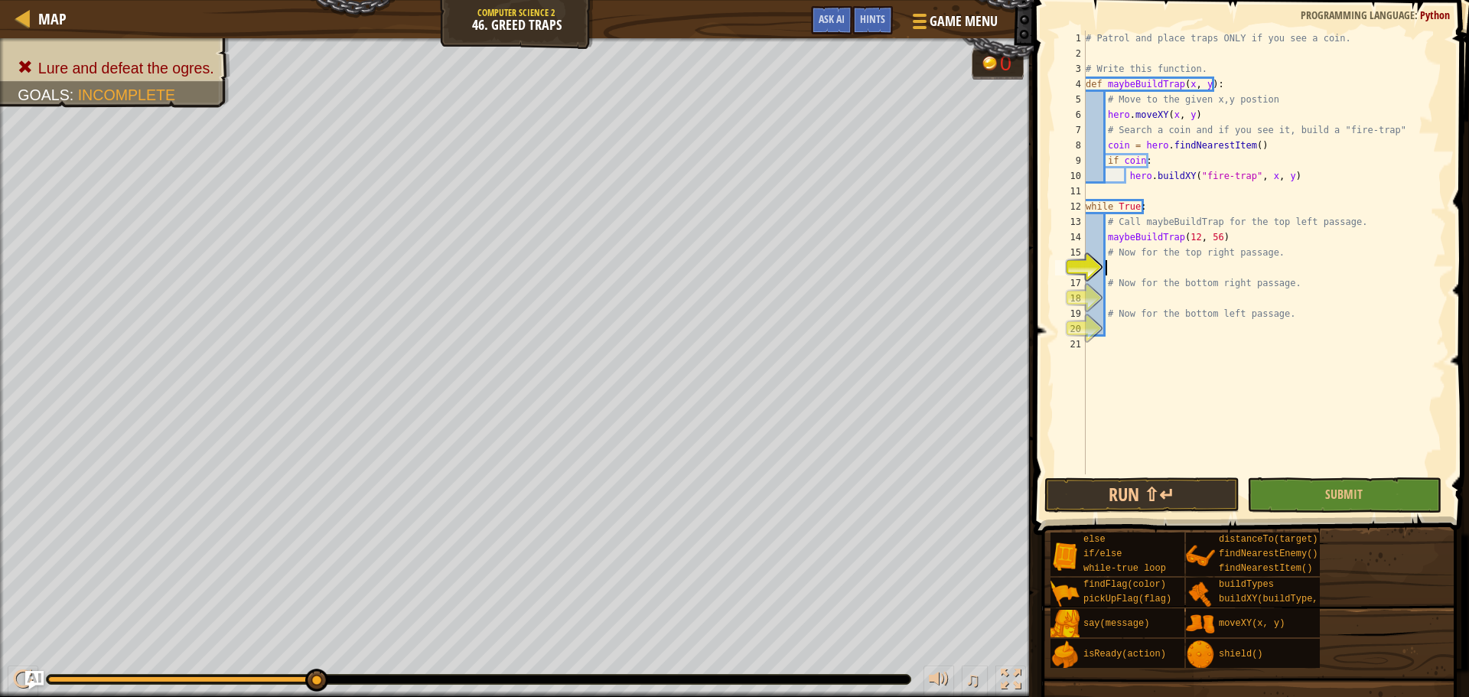
paste textarea "maybeBuildTrap"
type textarea "maybeBuildTrap"
click at [1164, 299] on div "# Patrol and place traps ONLY if you see a coin. # Write this function. def may…" at bounding box center [1263, 268] width 363 height 474
paste textarea "maybeBuildTrap"
type textarea "maybeBuildTrap"
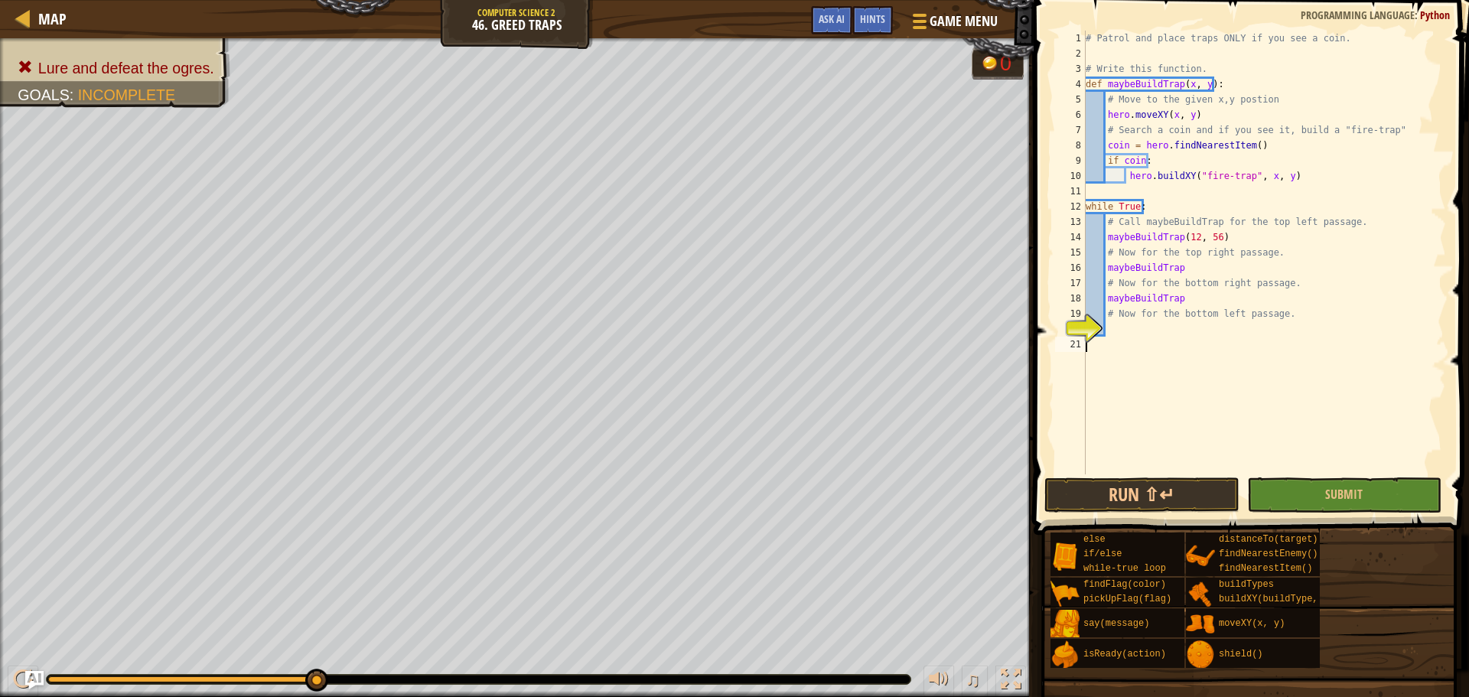
click at [1160, 340] on div "# Patrol and place traps ONLY if you see a coin. # Write this function. def may…" at bounding box center [1263, 268] width 363 height 474
click at [1160, 331] on div "# Patrol and place traps ONLY if you see a coin. # Write this function. def may…" at bounding box center [1263, 268] width 363 height 474
paste textarea "maybeBuildTrap"
click at [1188, 291] on div "# Patrol and place traps ONLY if you see a coin. # Write this function. def may…" at bounding box center [1263, 268] width 363 height 474
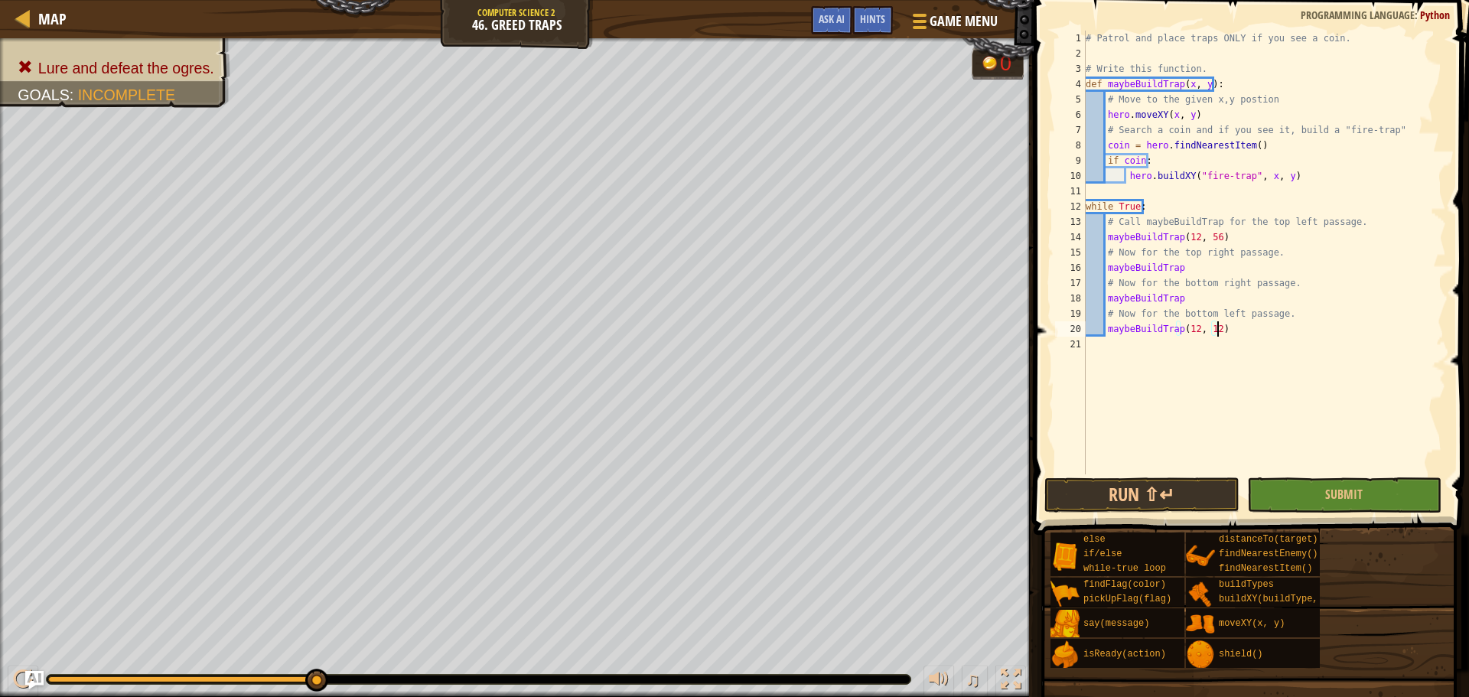
scroll to position [7, 7]
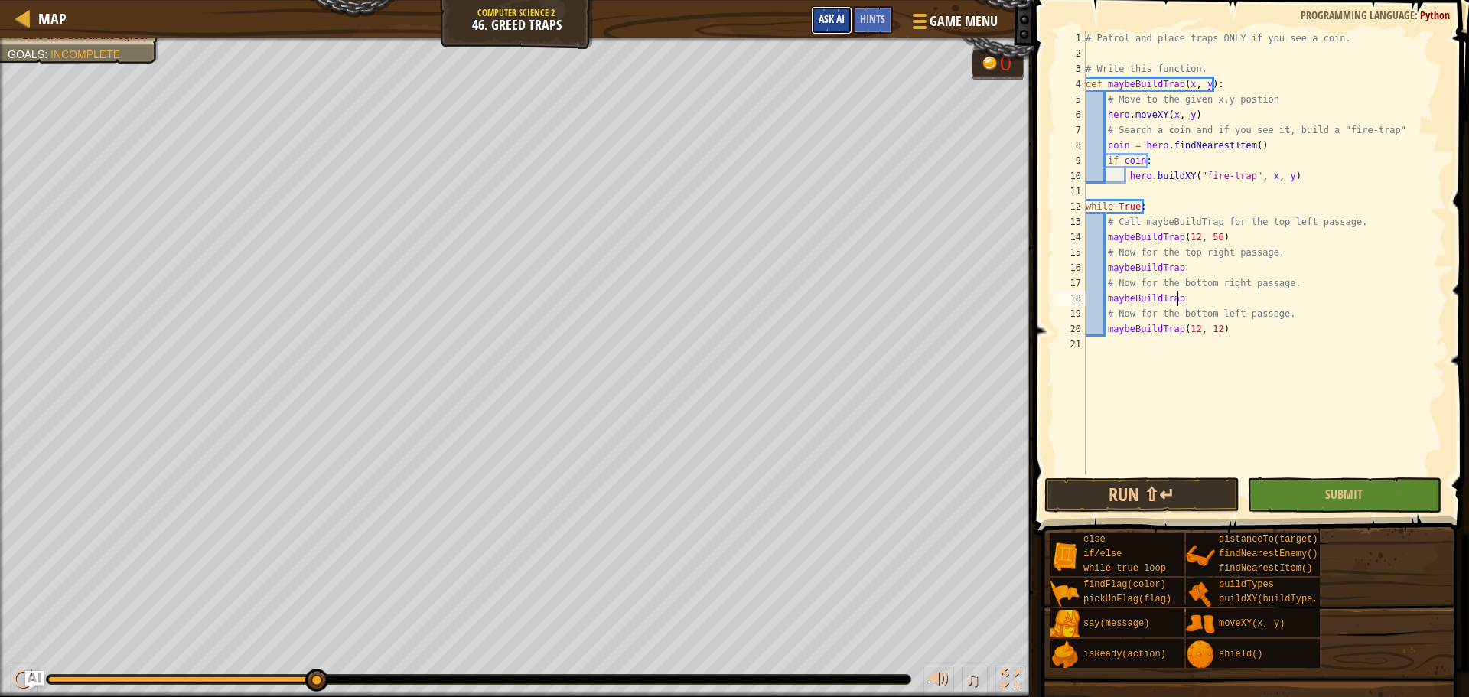
click at [829, 15] on span "Ask AI" at bounding box center [832, 18] width 26 height 15
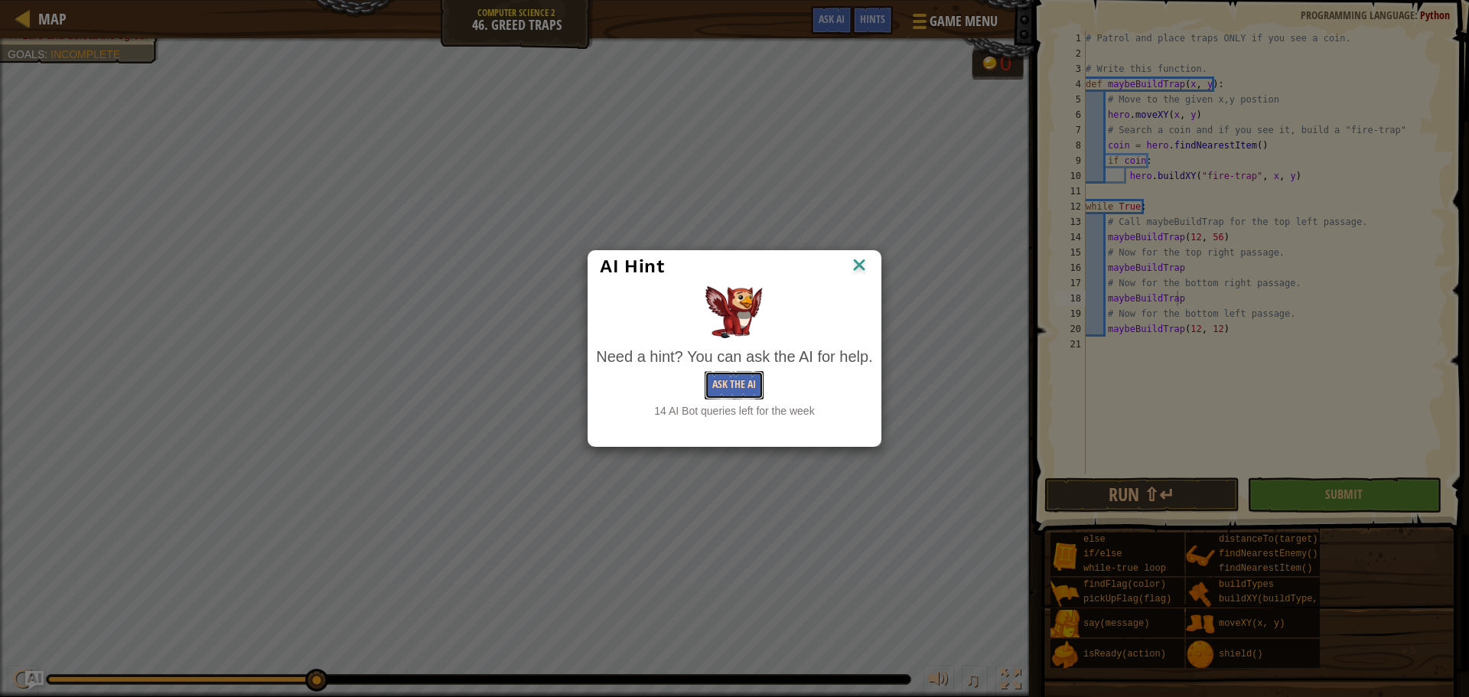
click at [737, 382] on button "Ask the AI" at bounding box center [734, 385] width 59 height 28
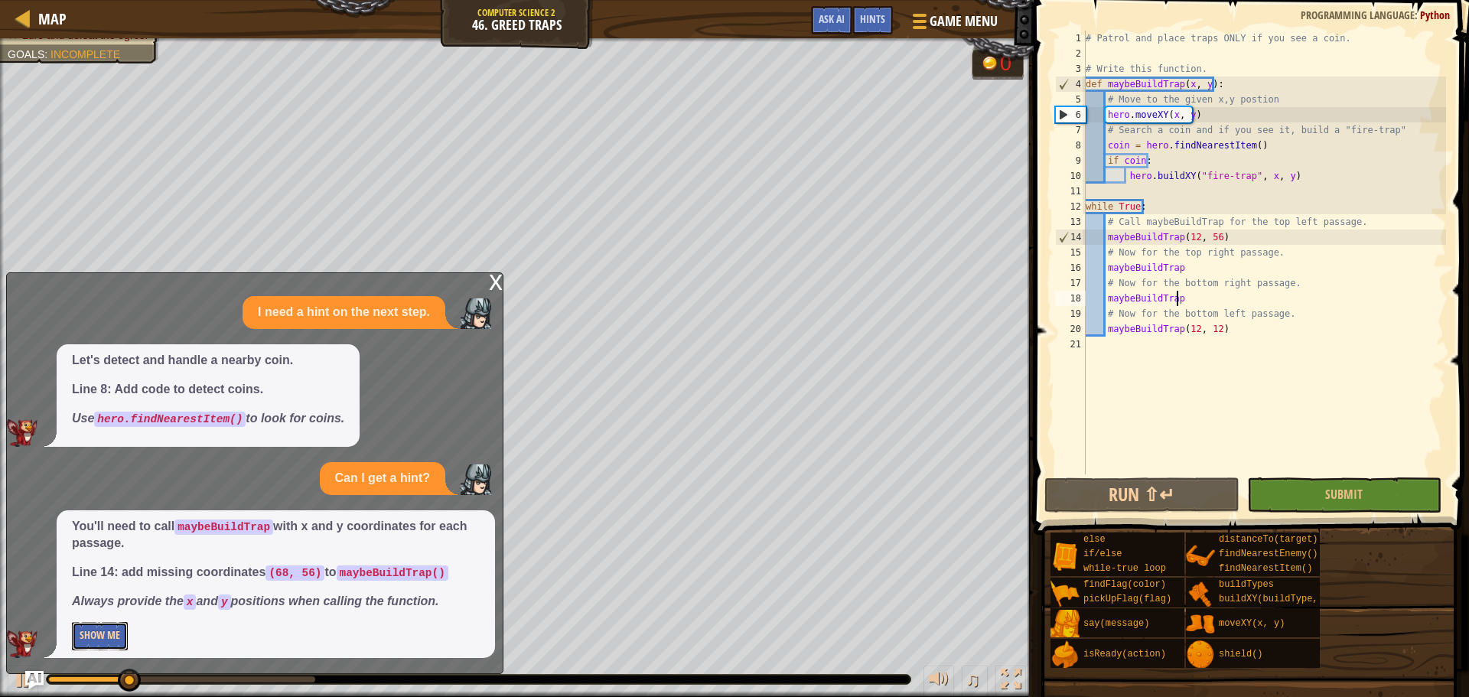
click at [79, 642] on button "Show Me" at bounding box center [100, 636] width 56 height 28
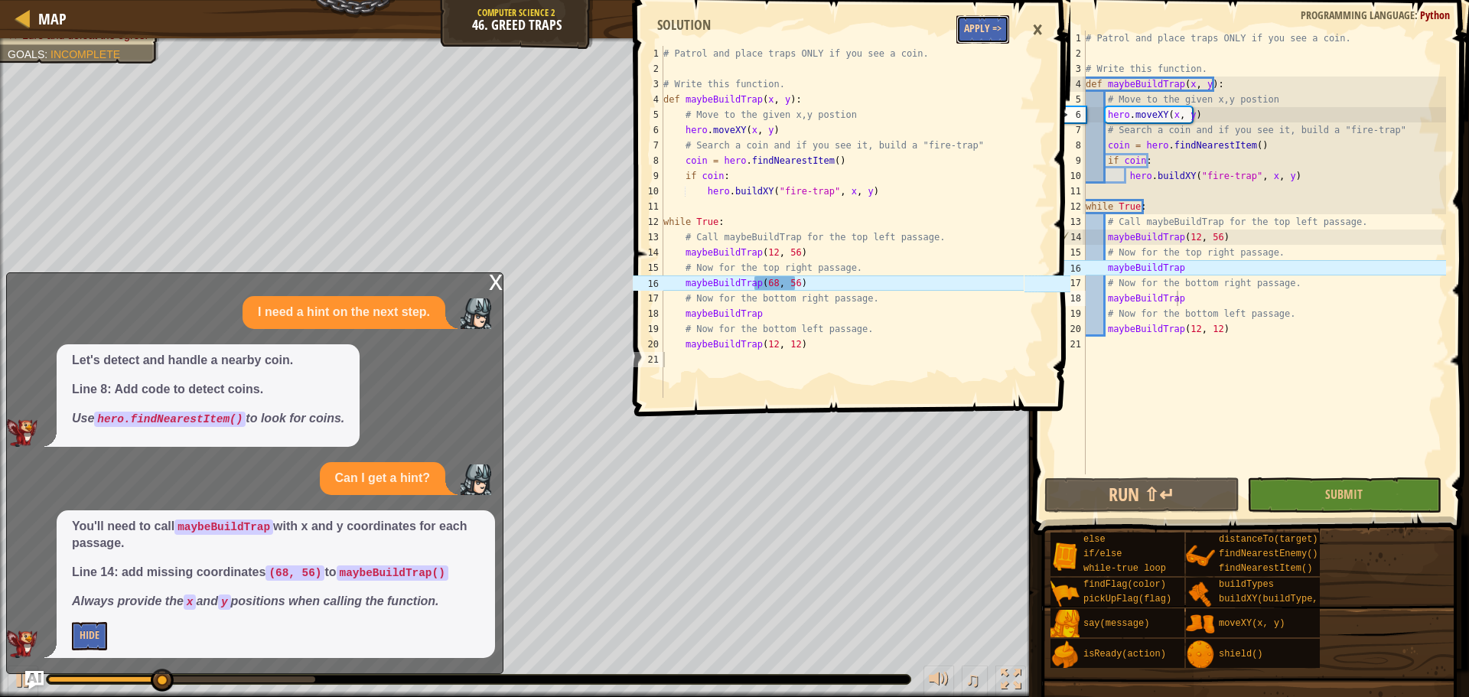
click at [985, 41] on button "Apply =>" at bounding box center [982, 29] width 53 height 28
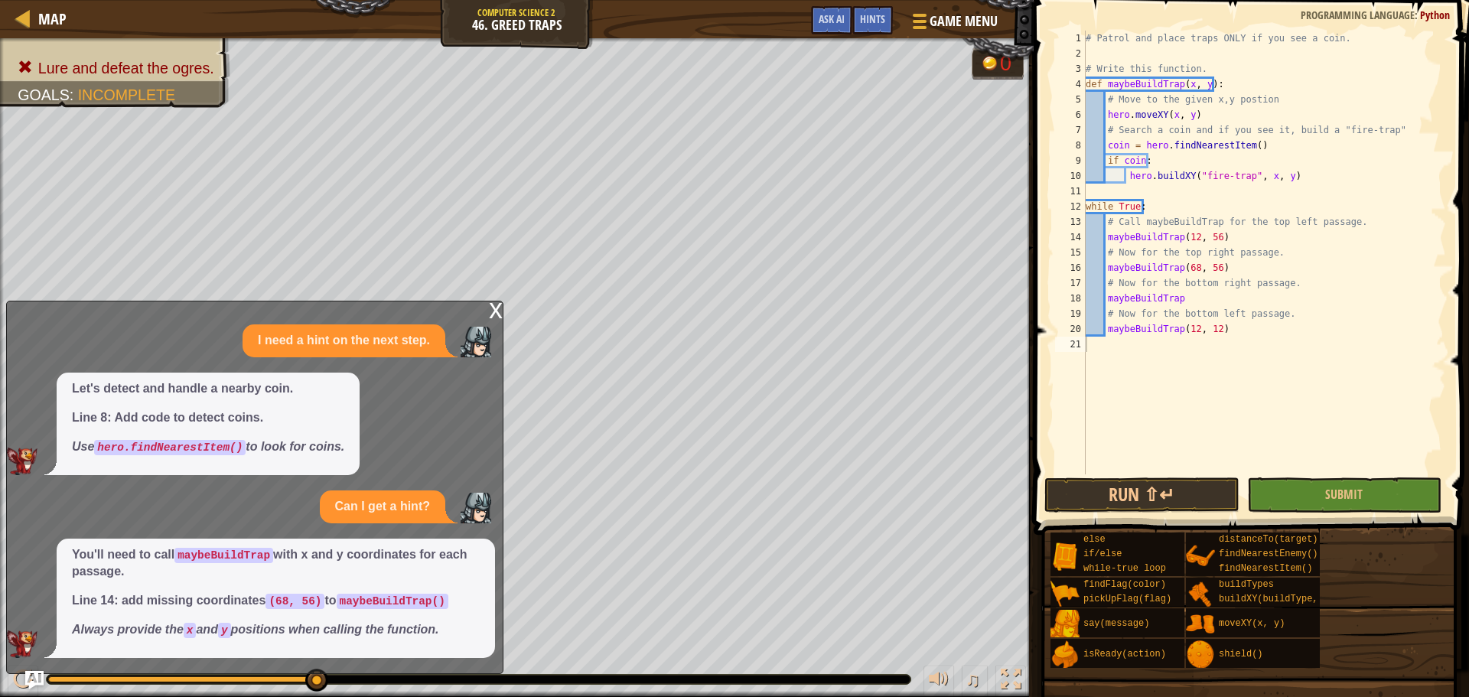
click at [491, 314] on div "x" at bounding box center [496, 308] width 14 height 15
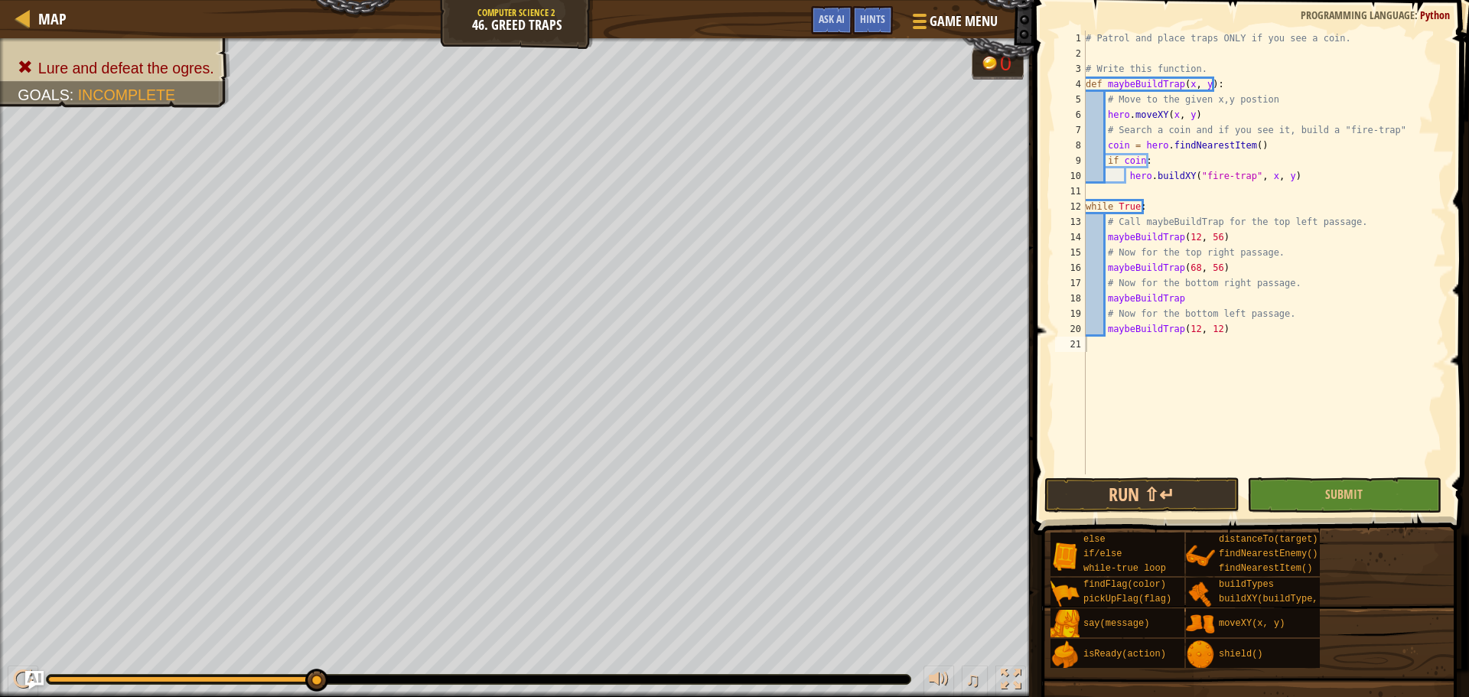
click at [1208, 297] on div "# Patrol and place traps ONLY if you see a coin. # Write this function. def may…" at bounding box center [1263, 268] width 363 height 474
click at [1186, 269] on div "# Patrol and place traps ONLY if you see a coin. # Write this function. def may…" at bounding box center [1263, 268] width 363 height 474
click at [1213, 300] on div "# Patrol and place traps ONLY if you see a coin. # Write this function. def may…" at bounding box center [1263, 268] width 363 height 474
type textarea "maybeBuildTrap(68, 12)"
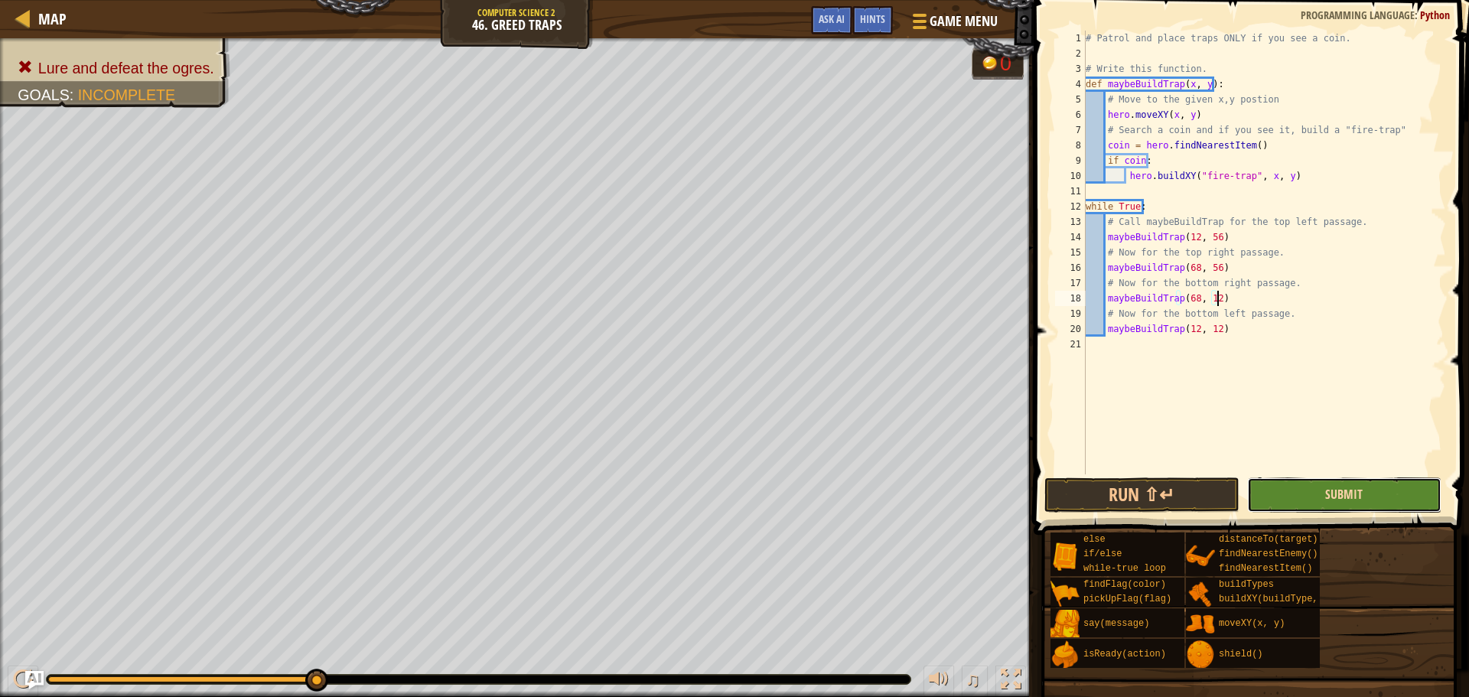
click at [1333, 493] on span "Submit" at bounding box center [1343, 494] width 37 height 17
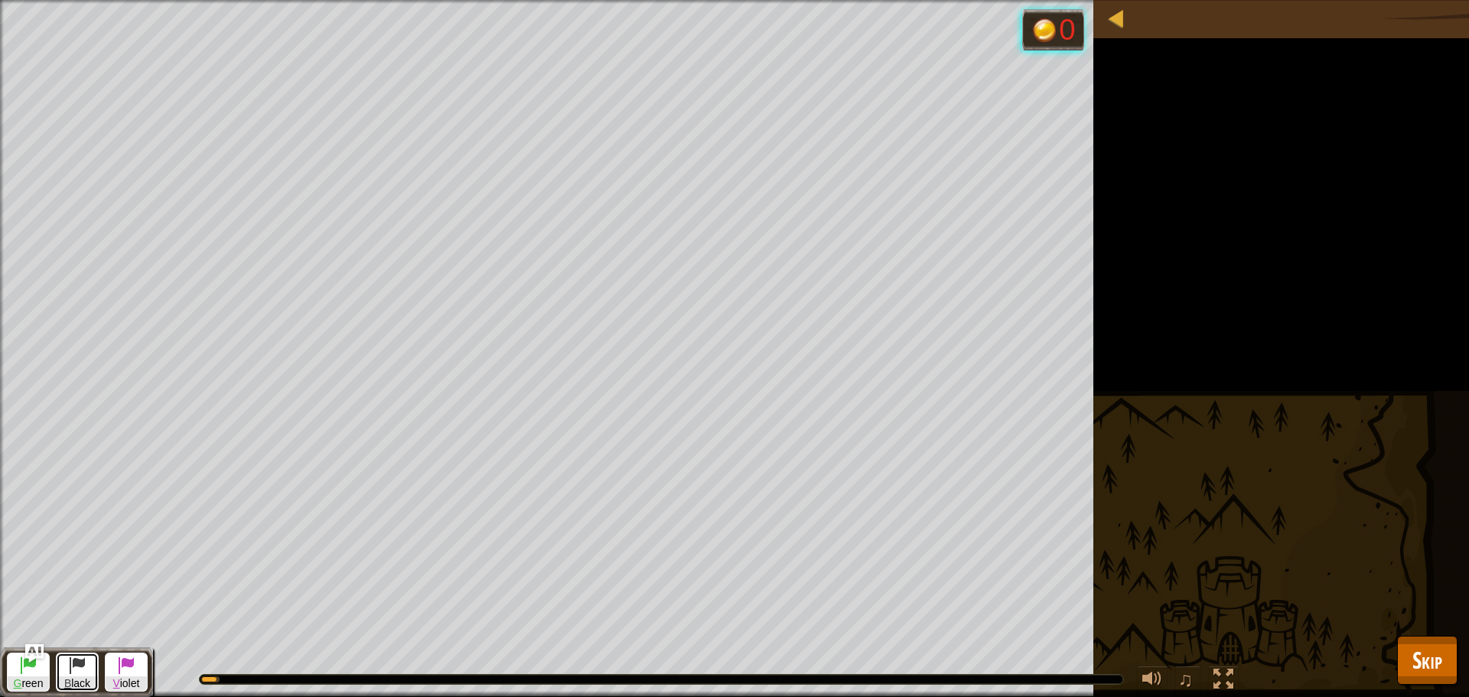
click at [80, 659] on span at bounding box center [77, 665] width 18 height 18
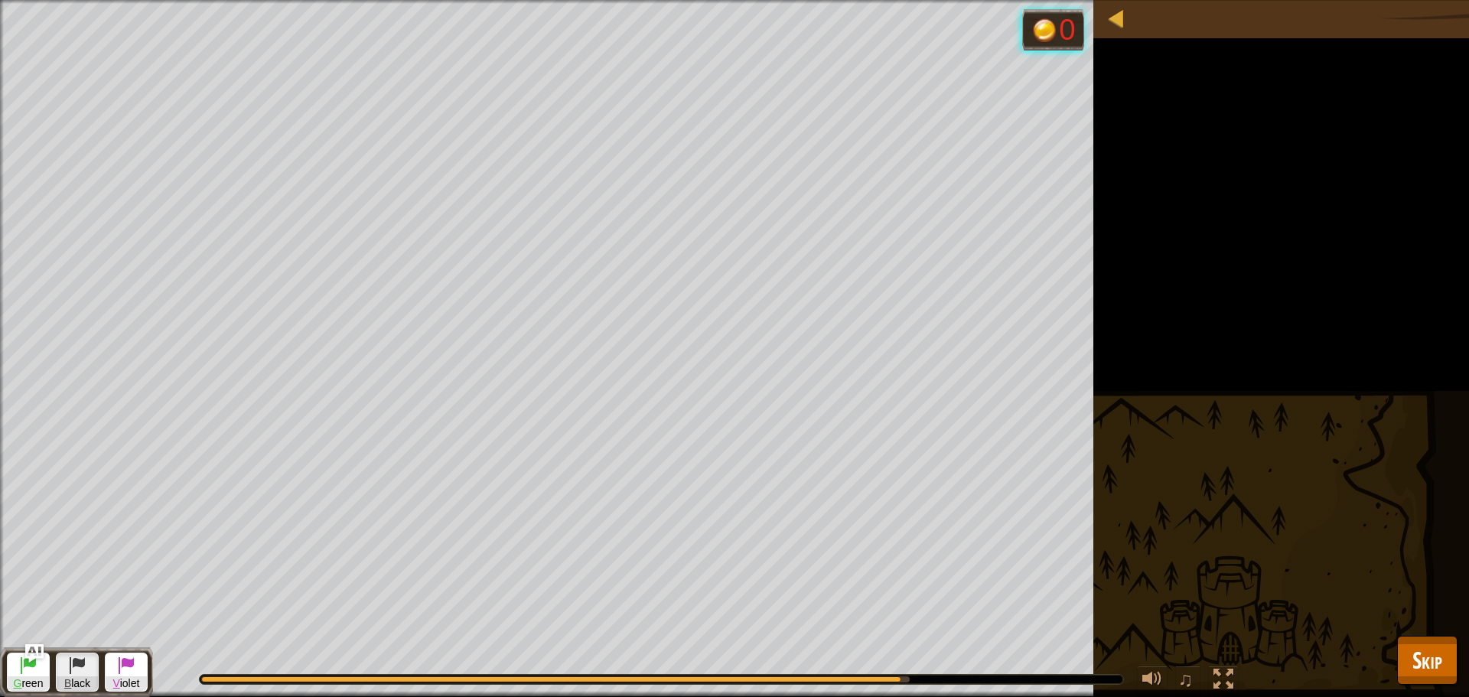
click at [646, 0] on html "Map Computer Science 2 46. Greed Traps Game Menu Done Hints Ask AI coin = hero.…" at bounding box center [734, 0] width 1469 height 0
click at [675, 0] on html "Map Computer Science 2 46. Greed Traps Game Menu Done Hints Ask AI coin = hero.…" at bounding box center [734, 0] width 1469 height 0
click at [1141, 417] on div "Lure and defeat the ogres. Goals : Running... G reen B lack V iolet 0 ♫ [PERSON…" at bounding box center [734, 348] width 1469 height 697
click at [1144, 409] on div "Lure and defeat the ogres. Goals : Running... G reen B lack V iolet 0 ♫ [PERSON…" at bounding box center [734, 348] width 1469 height 697
click at [1150, 406] on div "Lure and defeat the ogres. Goals : Running... G reen B lack V iolet 0 ♫ [PERSON…" at bounding box center [734, 348] width 1469 height 697
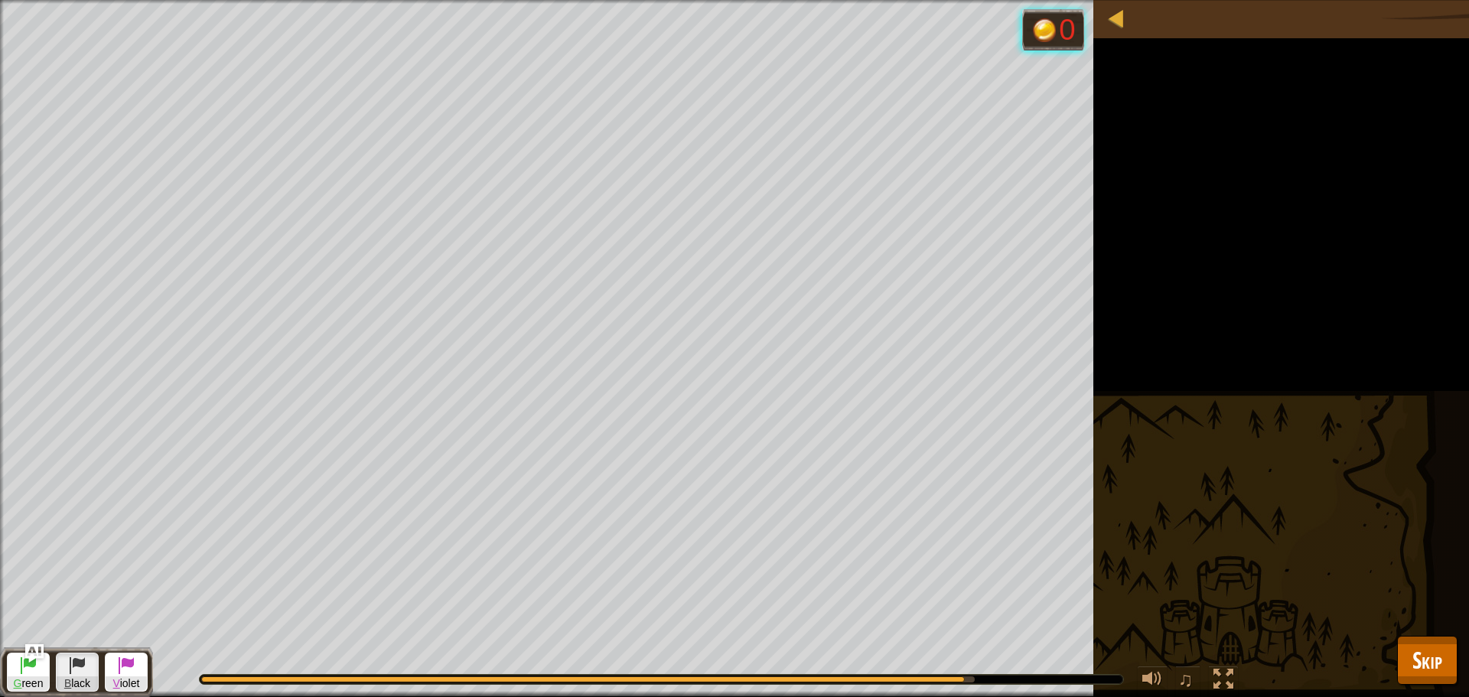
click at [1197, 391] on div "Lure and defeat the ogres. Goals : Running... G reen B lack V iolet 0 ♫ [PERSON…" at bounding box center [734, 348] width 1469 height 697
click at [1190, 387] on div "Lure and defeat the ogres. Goals : Running... G reen B lack V iolet 0 ♫ [PERSON…" at bounding box center [734, 348] width 1469 height 697
click at [1057, 413] on div "Lure and defeat the ogres. Goals : Running... G reen B lack V iolet 0 ♫ [PERSON…" at bounding box center [734, 348] width 1469 height 697
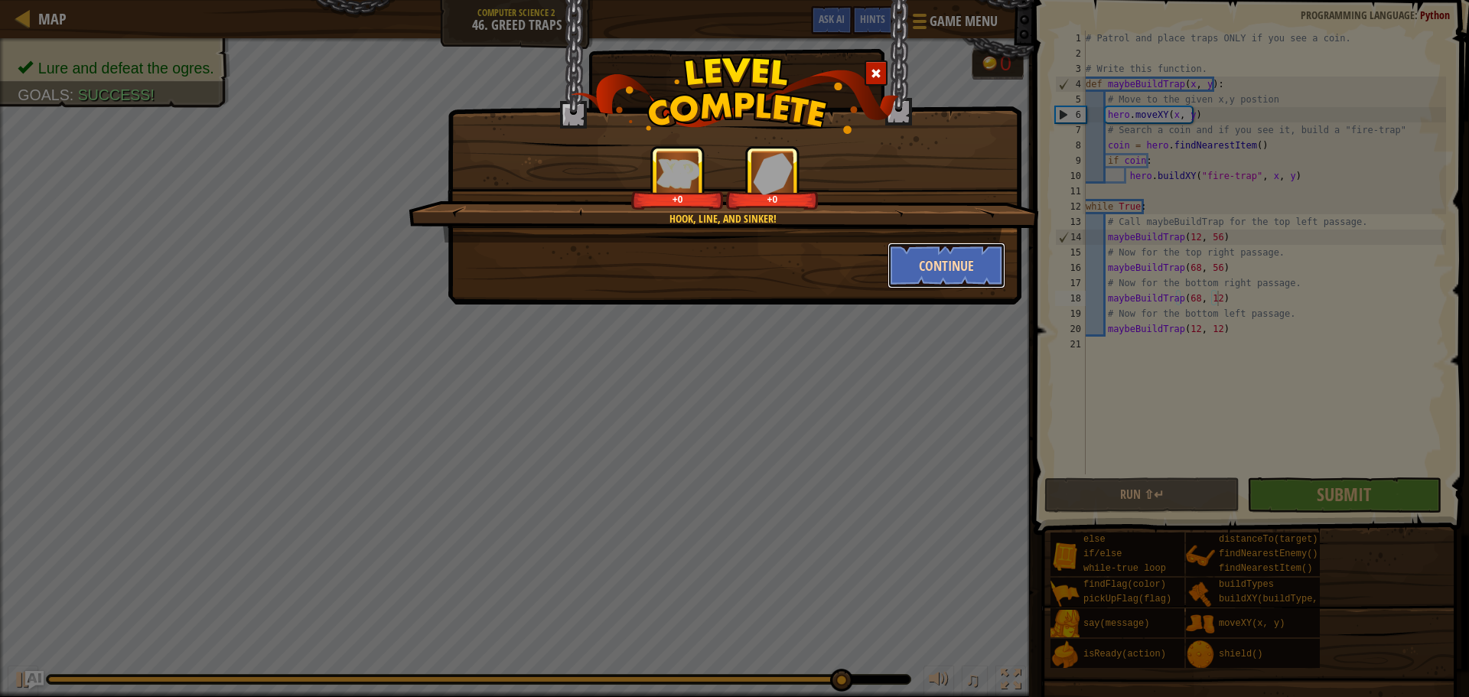
click at [974, 269] on button "Continue" at bounding box center [946, 266] width 119 height 46
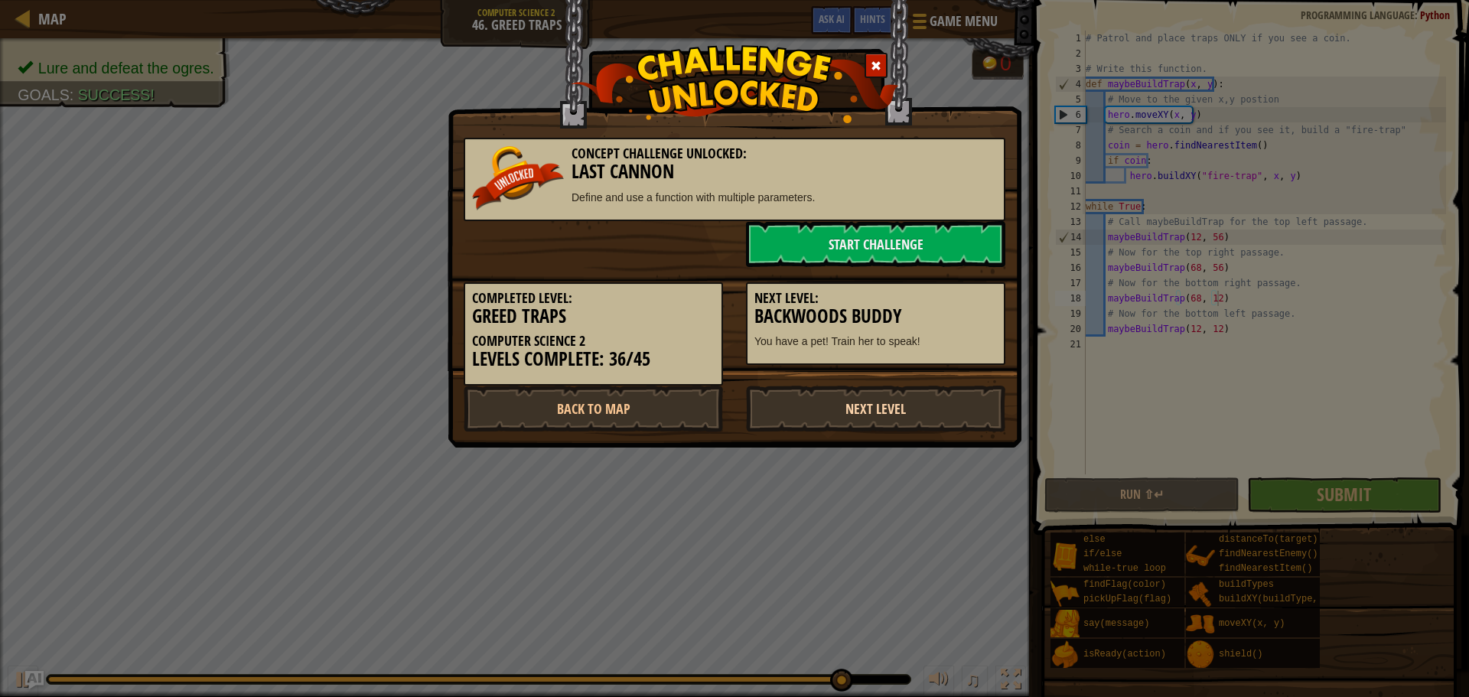
click at [870, 401] on link "Next Level" at bounding box center [875, 409] width 259 height 46
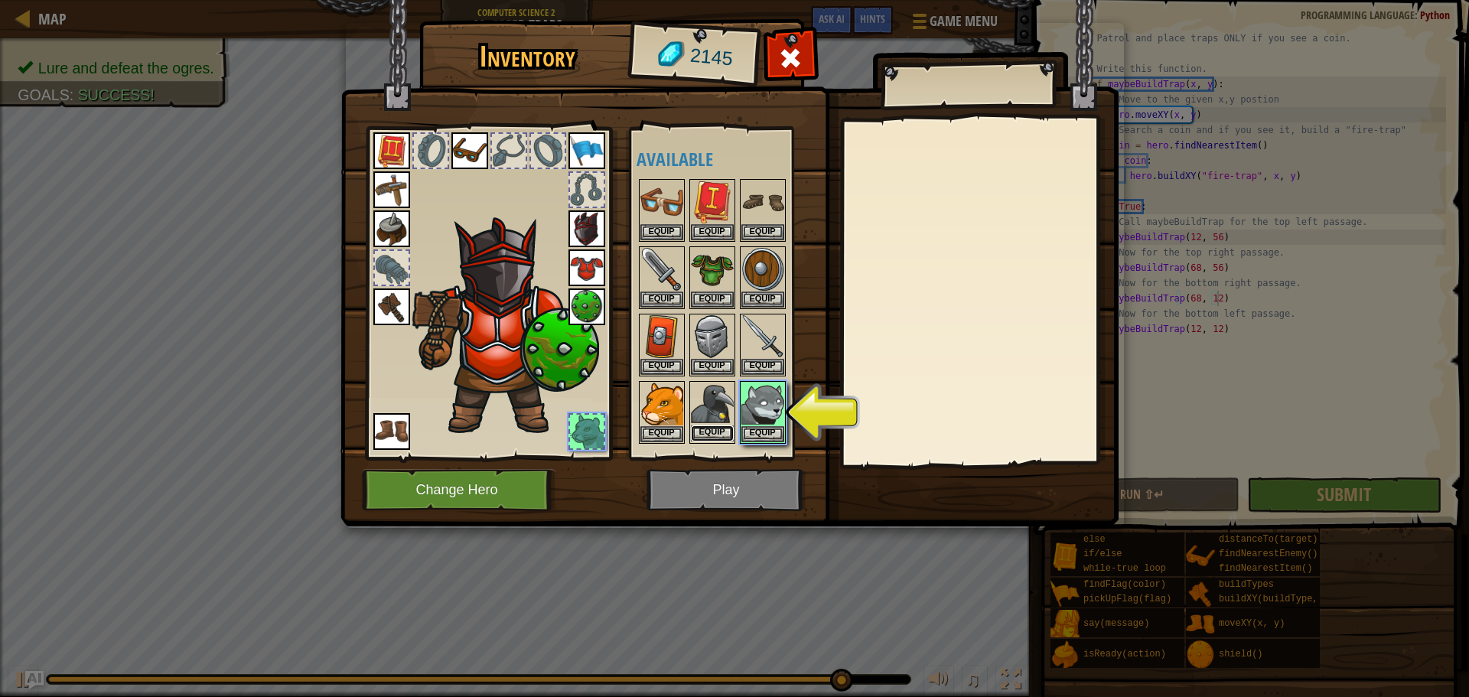
click at [727, 430] on button "Equip" at bounding box center [712, 433] width 43 height 16
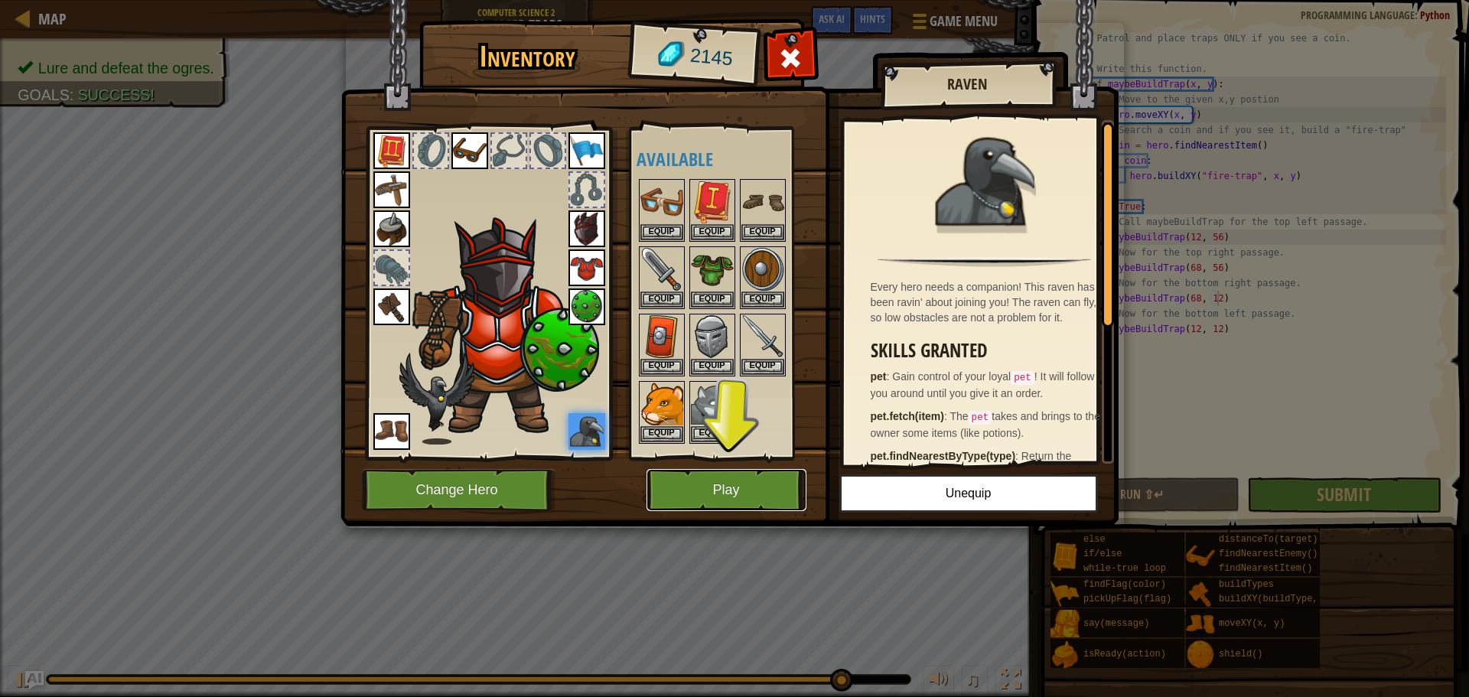
click at [740, 477] on button "Play" at bounding box center [726, 490] width 160 height 42
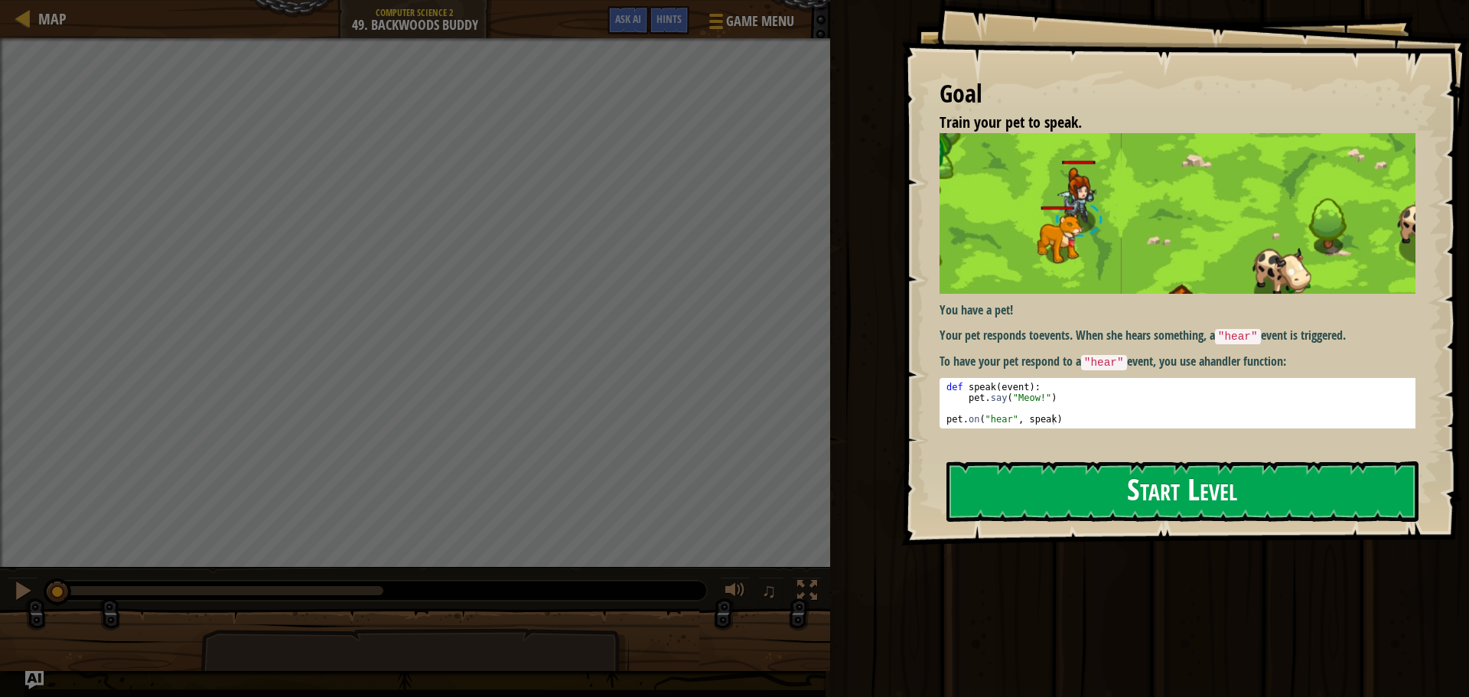
click at [1076, 295] on div "You have a pet! Your pet responds to events . When she hears something, a "hear…" at bounding box center [1182, 280] width 487 height 295
click at [1027, 505] on button "Start Level" at bounding box center [1182, 491] width 472 height 60
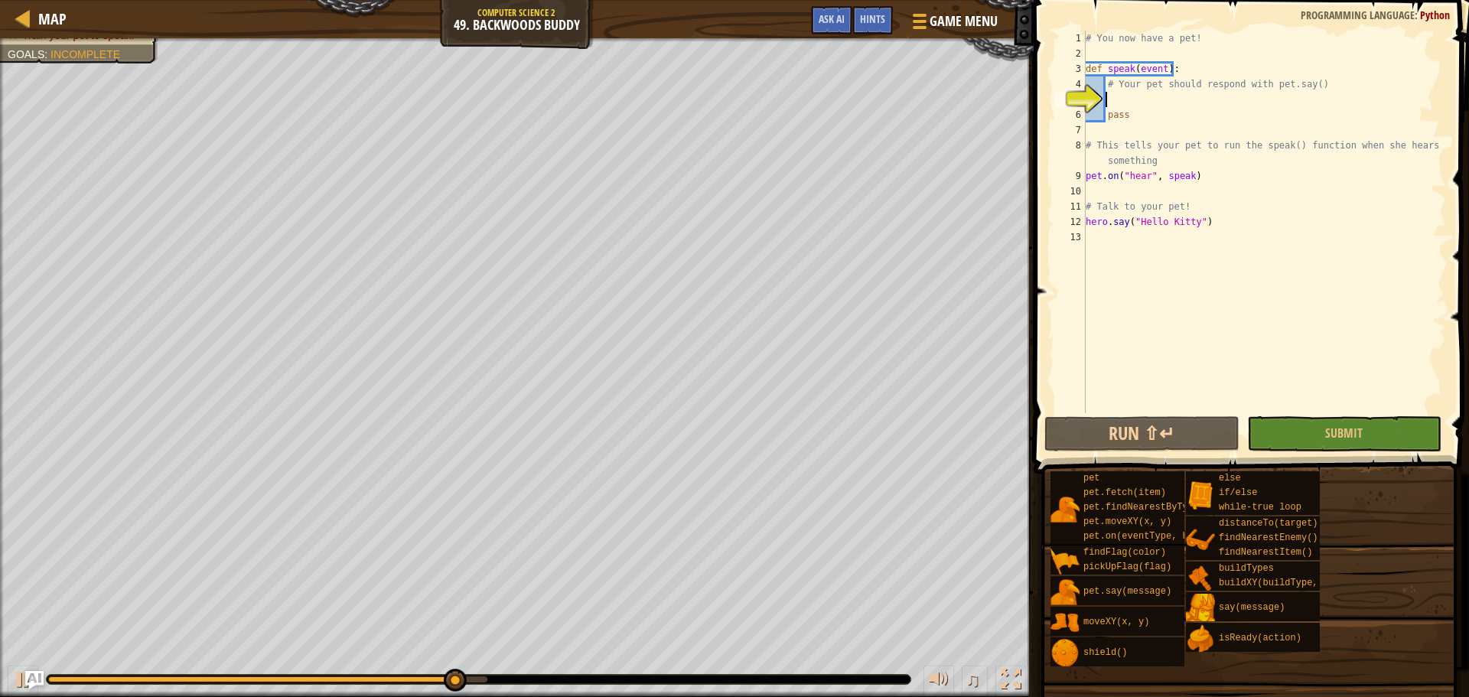
scroll to position [7, 2]
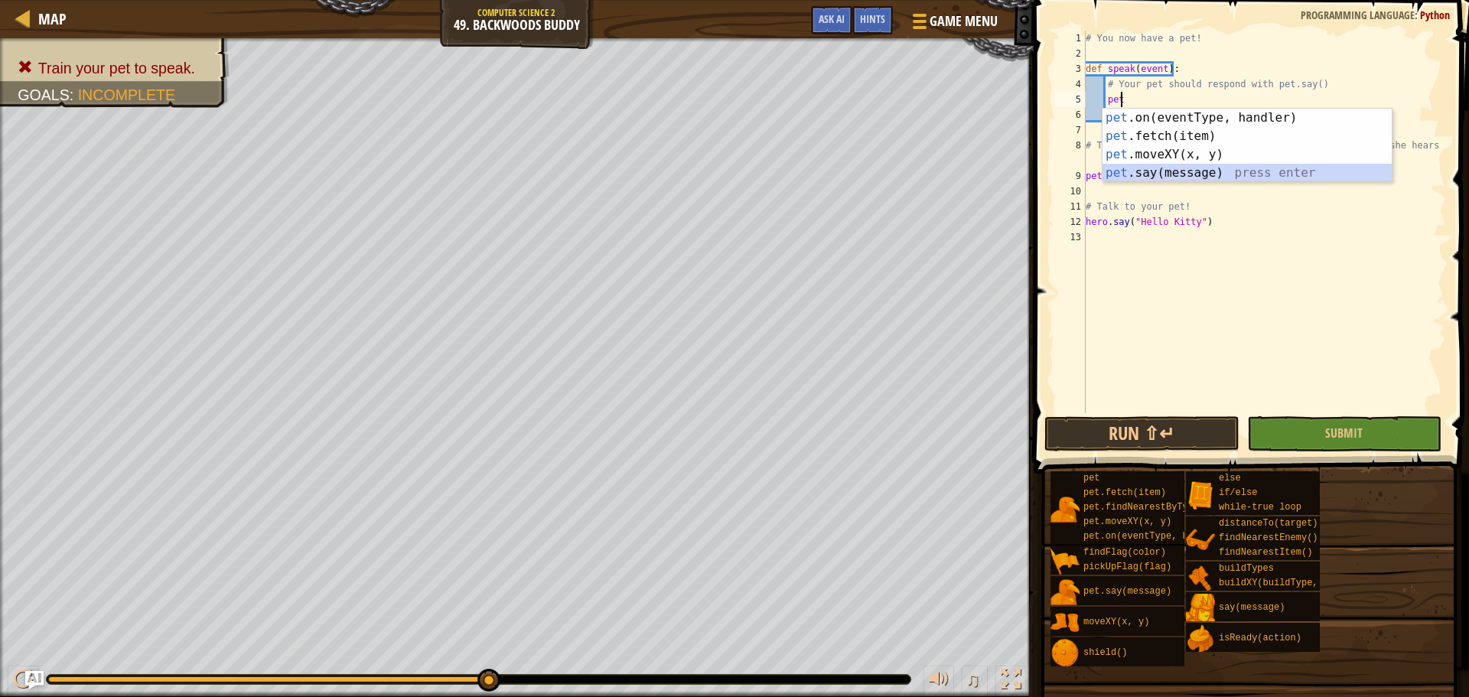
click at [1154, 168] on div "pet .on(eventType, handler) press enter pet .fetch(item) press enter pet .moveX…" at bounding box center [1246, 164] width 289 height 110
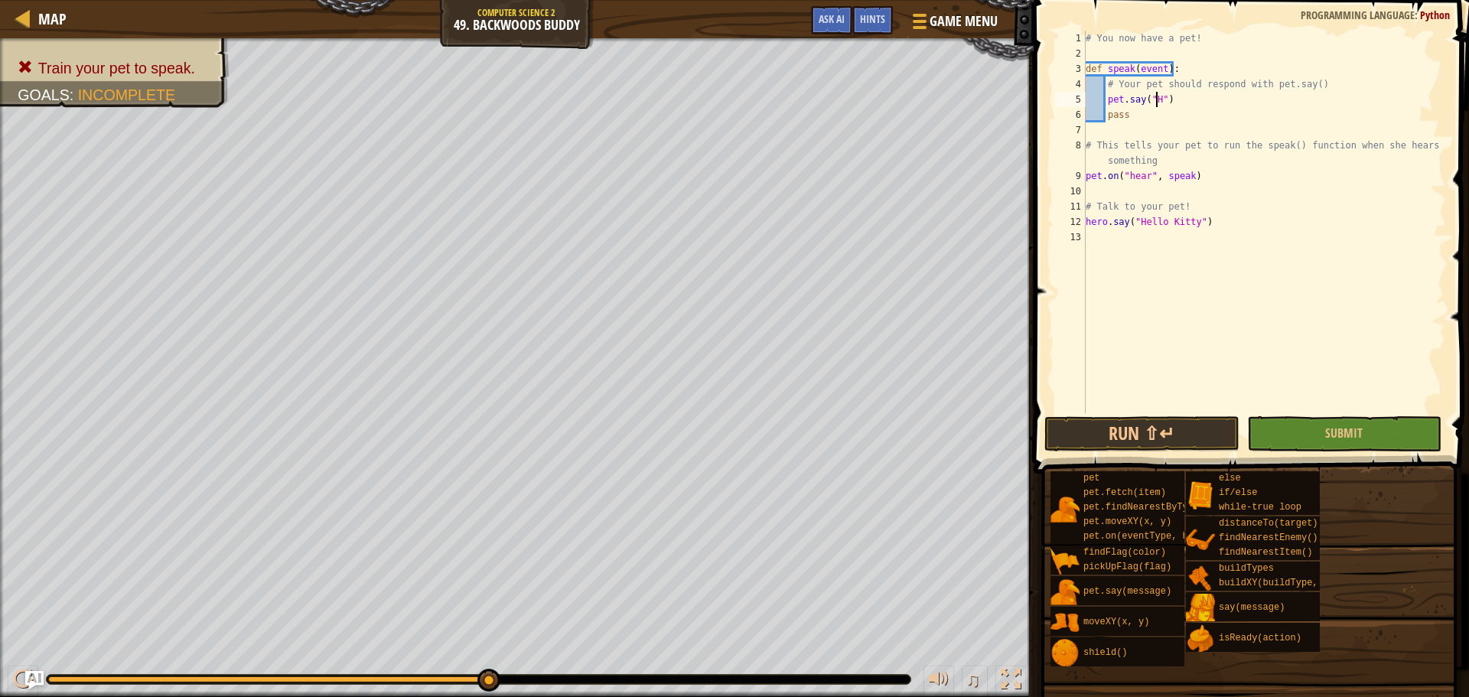
type textarea "pet.say("Hi")"
drag, startPoint x: 1353, startPoint y: 411, endPoint x: 1342, endPoint y: 431, distance: 22.6
click at [1344, 427] on div "pet.say("Hi") 1 2 3 4 5 6 7 8 9 10 11 12 13 # You now have a pet! def speak ( e…" at bounding box center [1249, 267] width 440 height 519
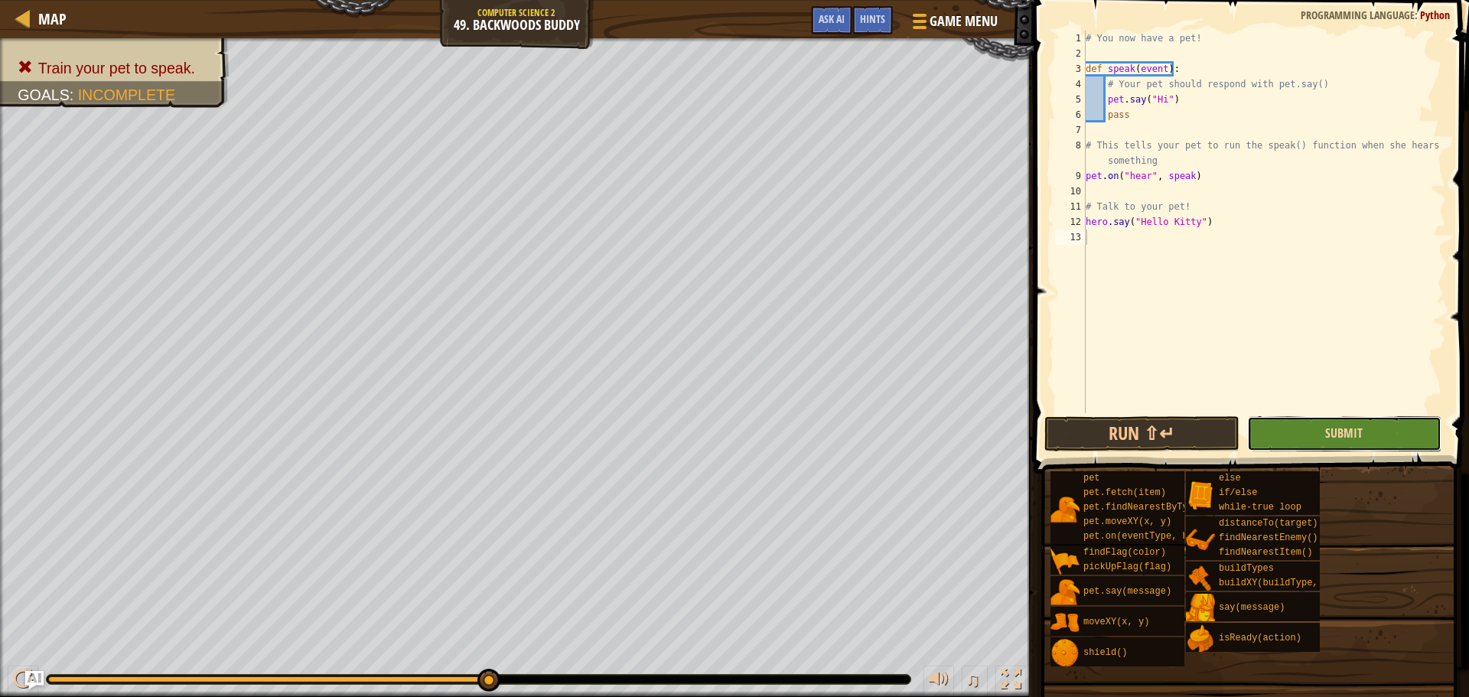
click at [1342, 431] on span "Submit" at bounding box center [1343, 433] width 37 height 17
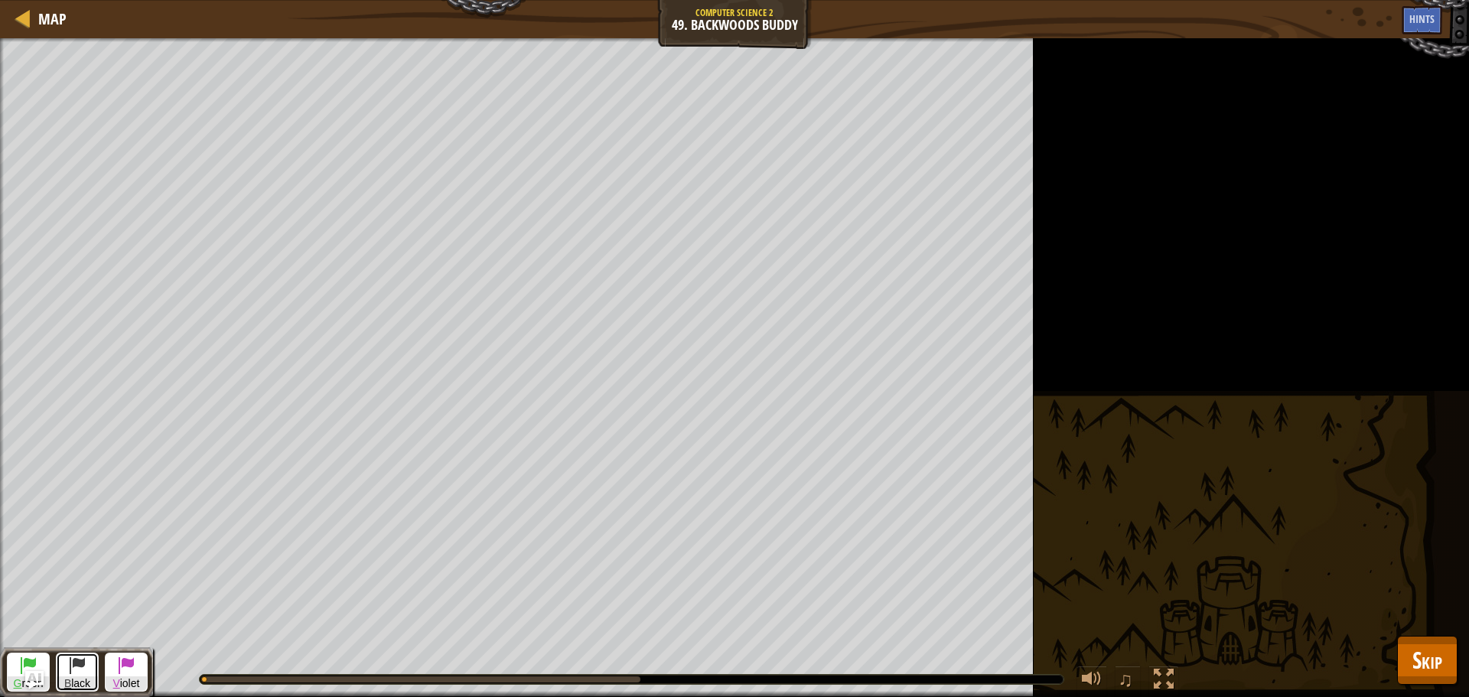
click at [77, 686] on span "B lack" at bounding box center [77, 683] width 41 height 15
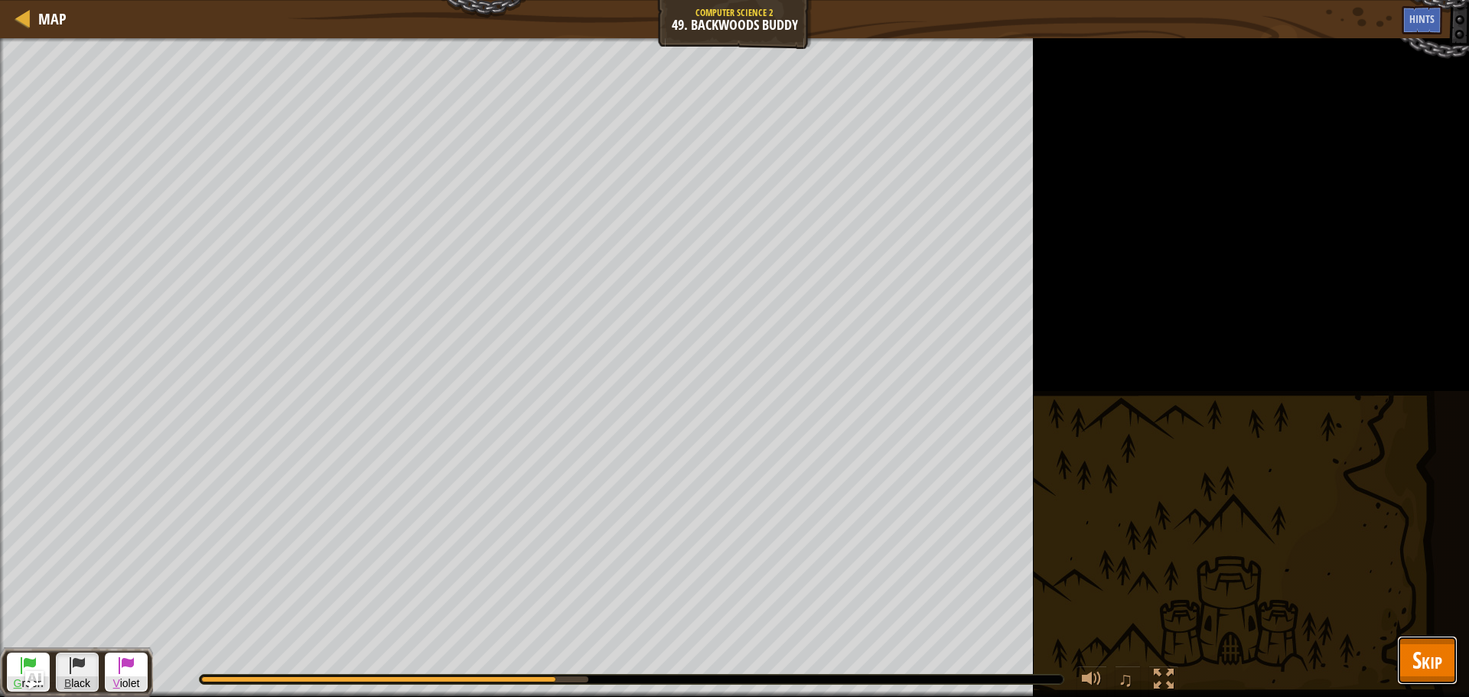
click at [1405, 658] on button "Skip" at bounding box center [1427, 660] width 60 height 49
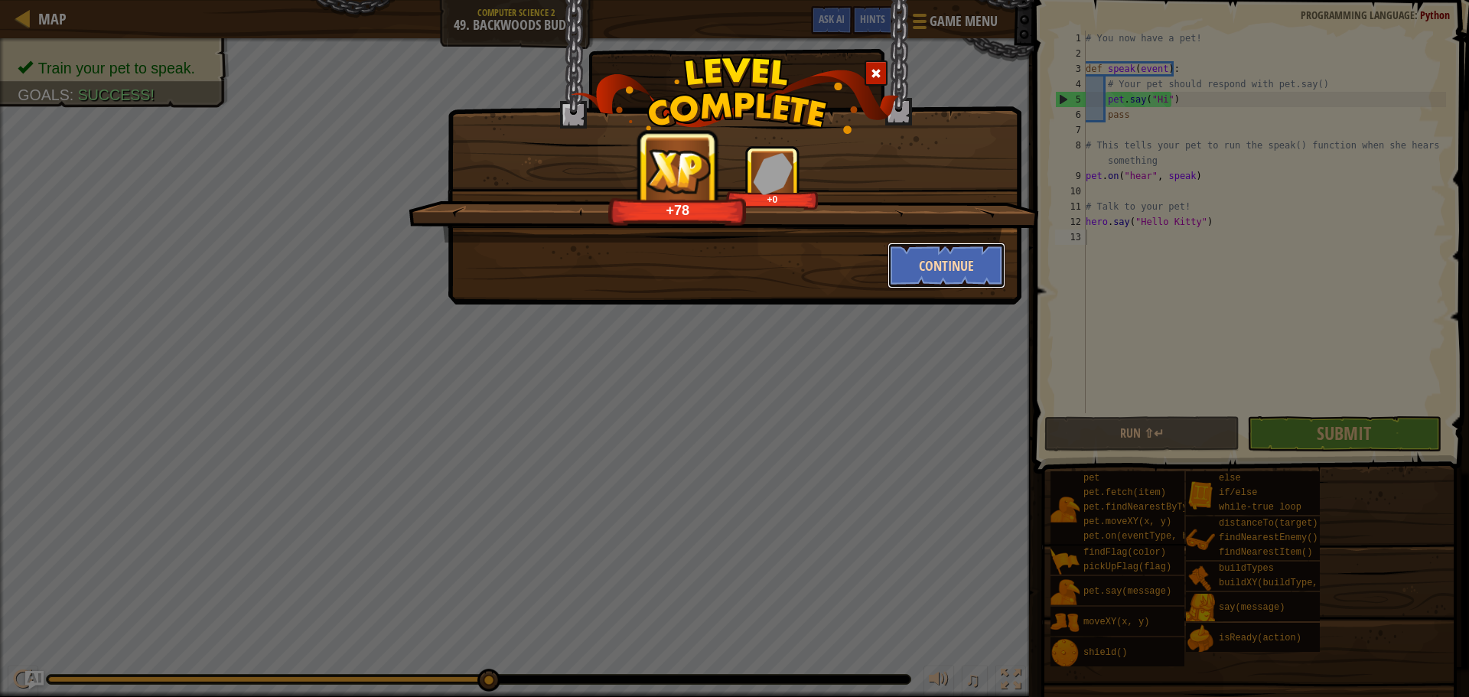
click at [959, 262] on button "Continue" at bounding box center [946, 266] width 119 height 46
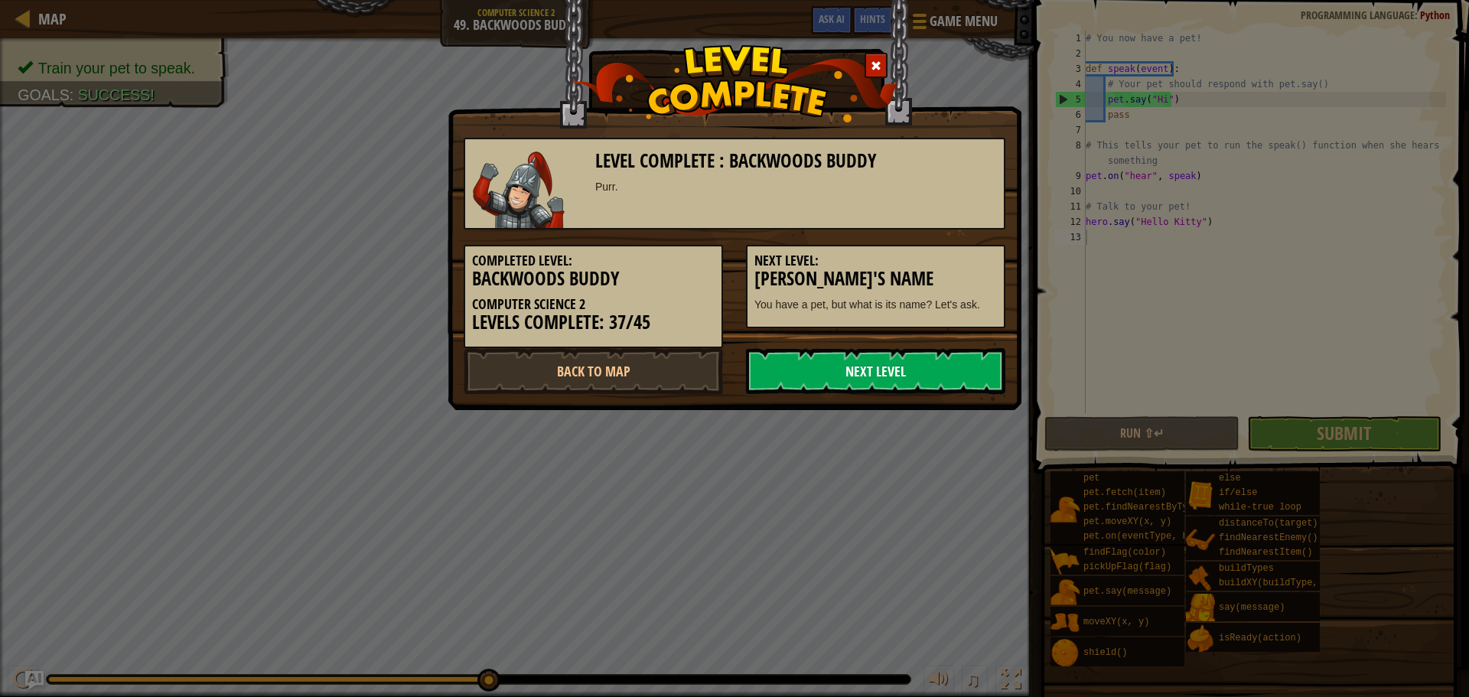
click at [915, 366] on link "Next Level" at bounding box center [875, 371] width 259 height 46
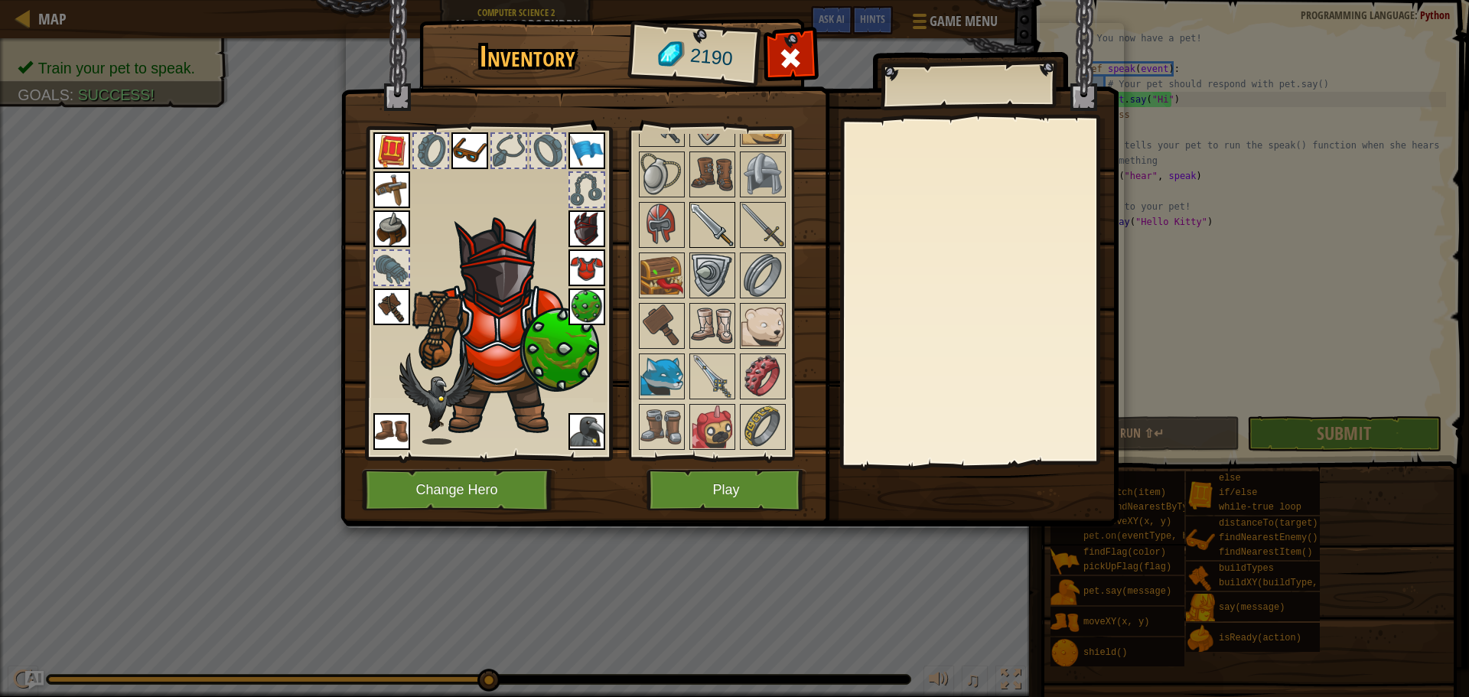
scroll to position [1224, 0]
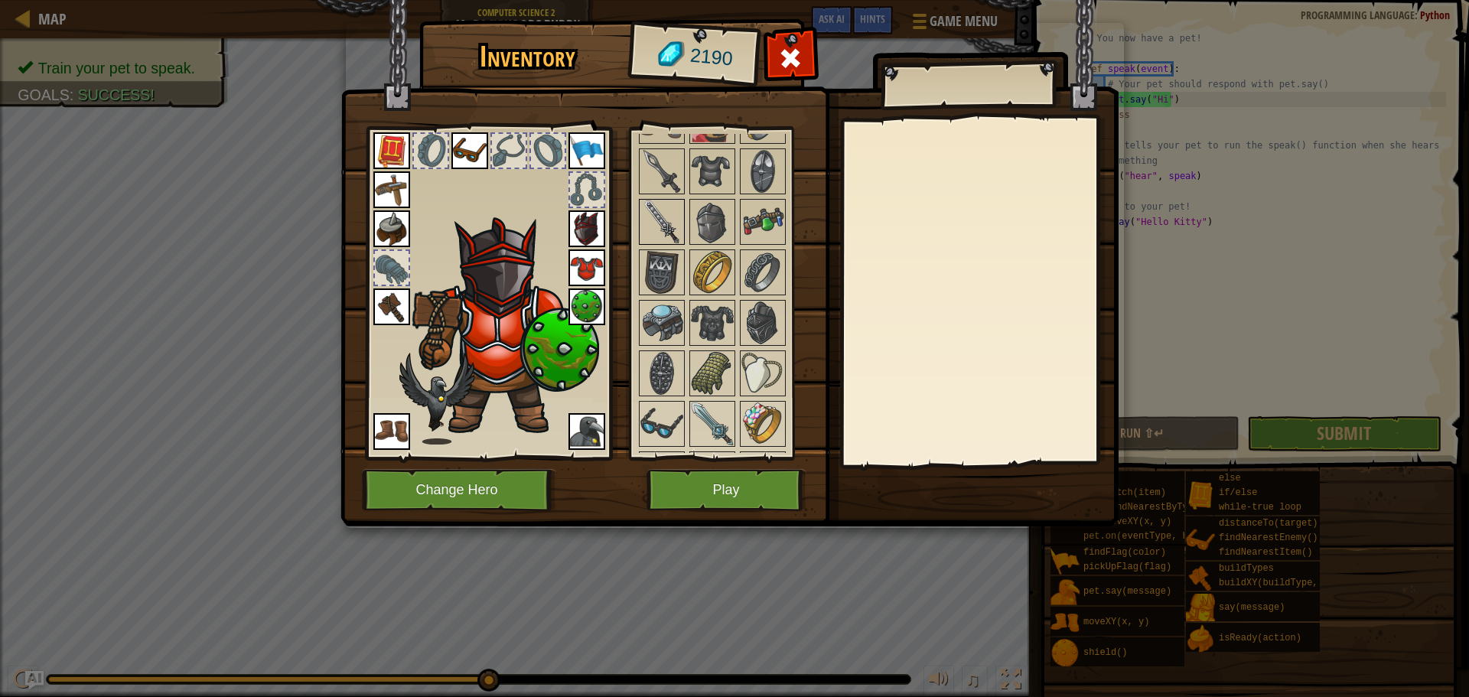
click at [679, 222] on img at bounding box center [661, 221] width 43 height 43
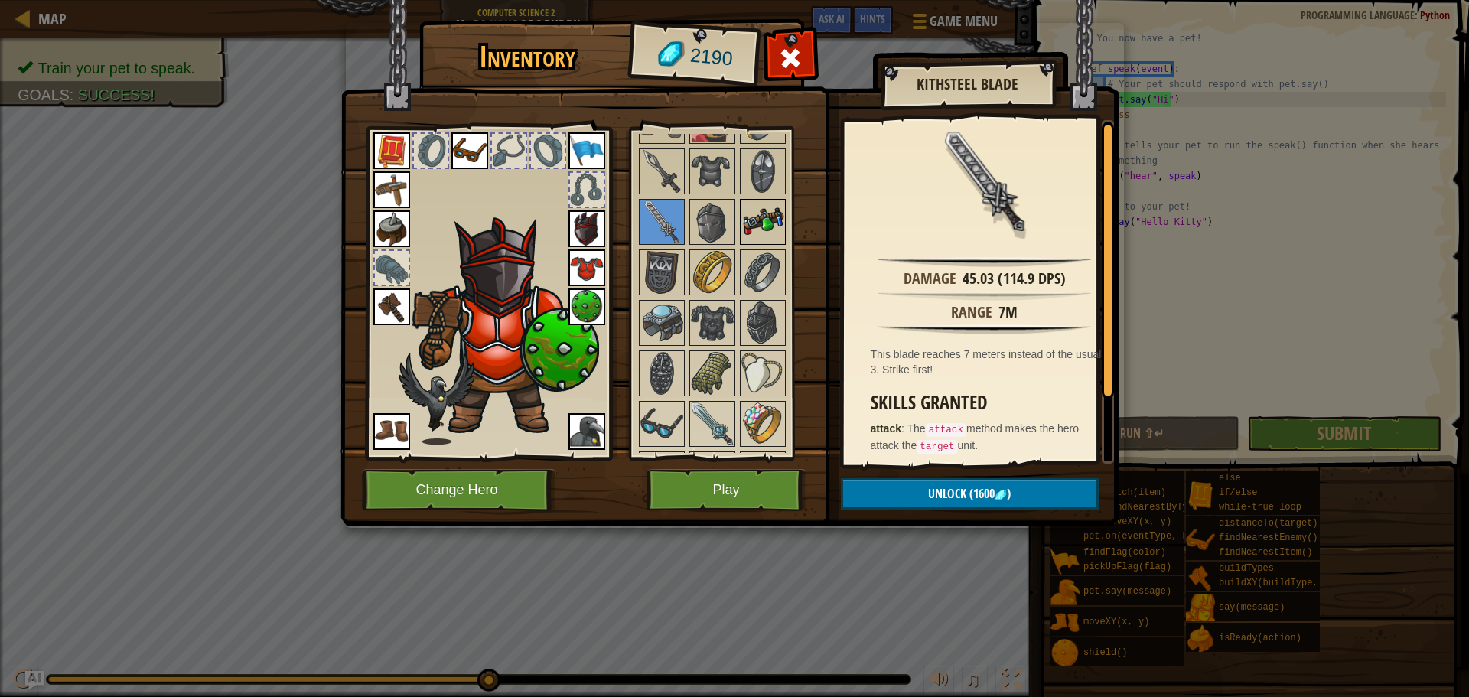
scroll to position [1300, 0]
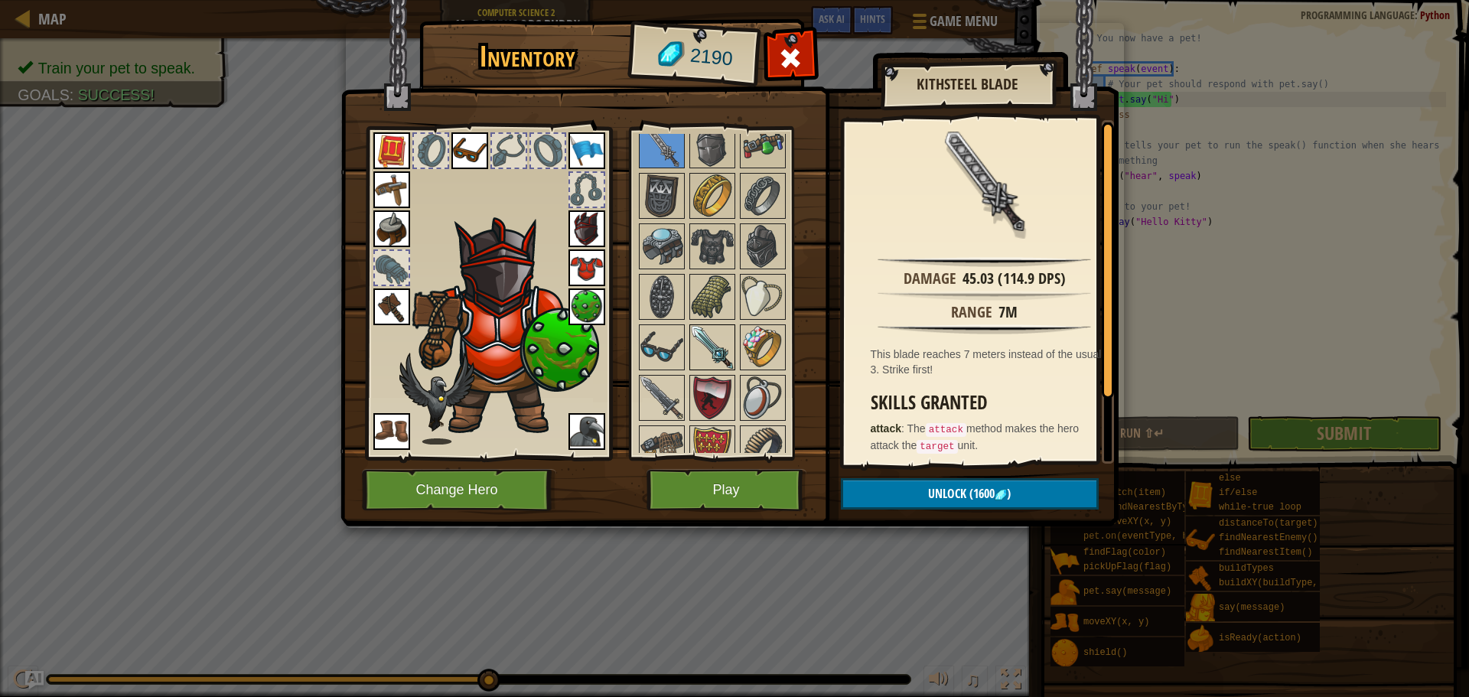
click at [701, 343] on img at bounding box center [712, 347] width 43 height 43
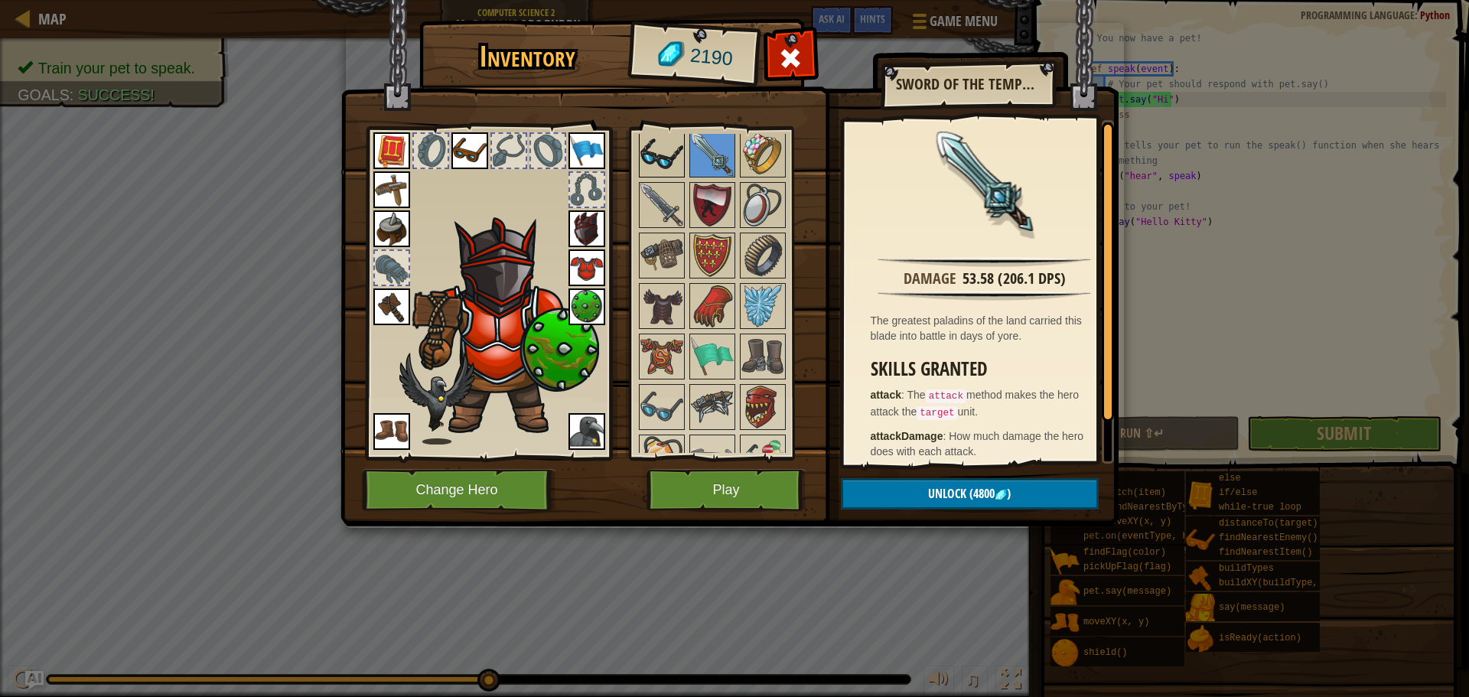
scroll to position [1453, 0]
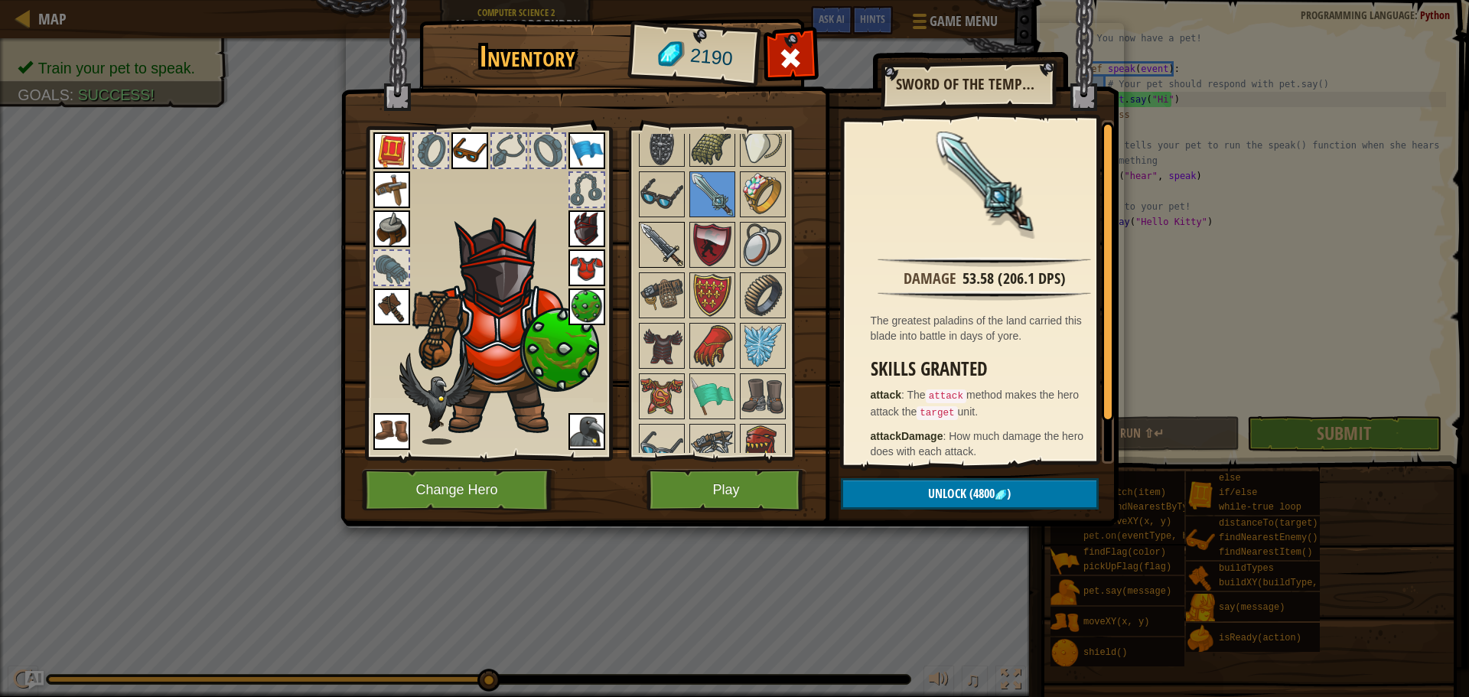
click at [655, 229] on img at bounding box center [661, 244] width 43 height 43
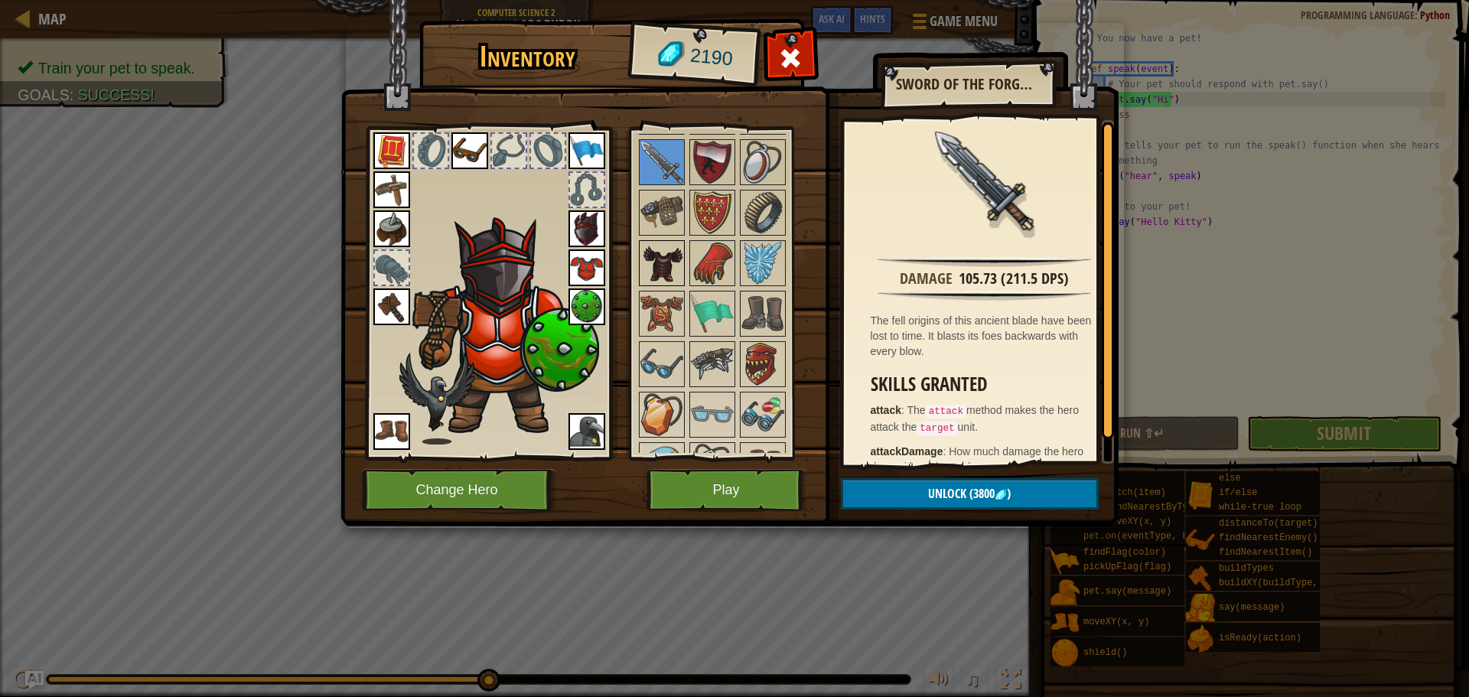
scroll to position [1683, 0]
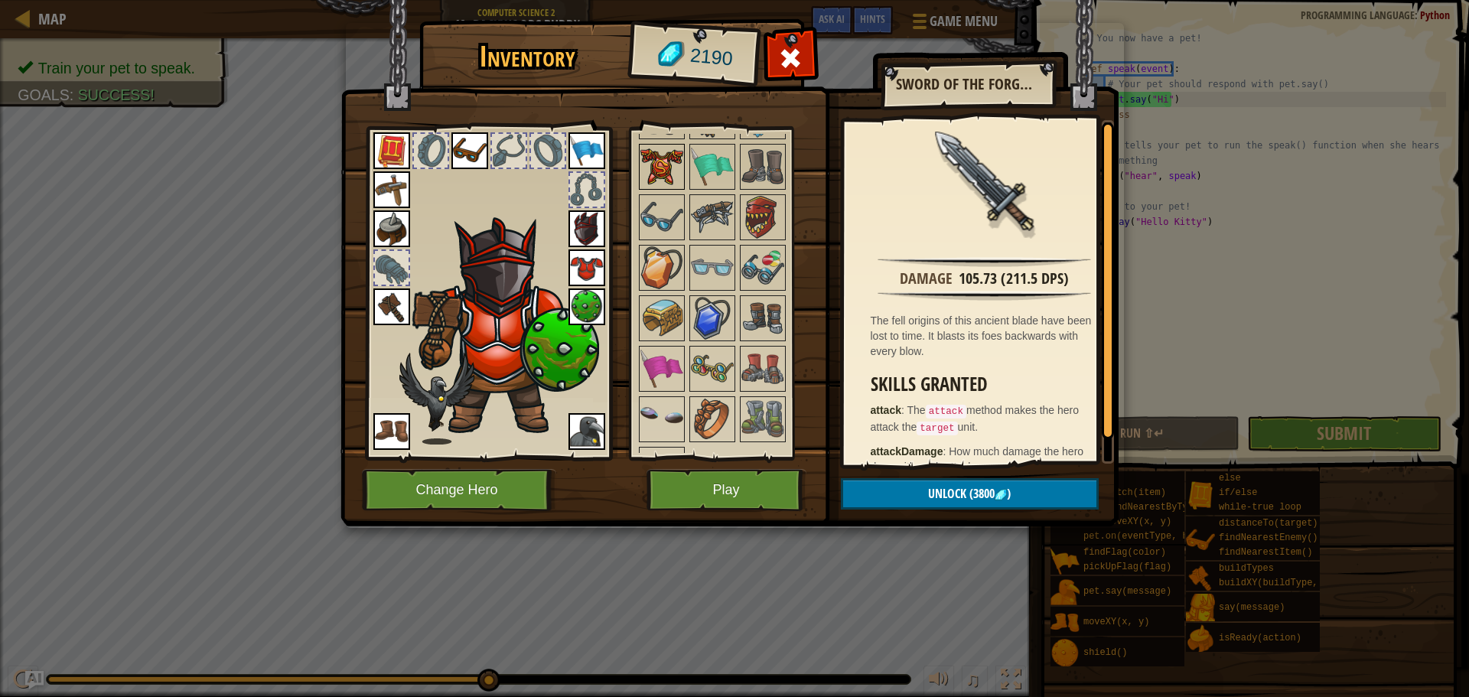
click at [647, 173] on img at bounding box center [661, 166] width 43 height 43
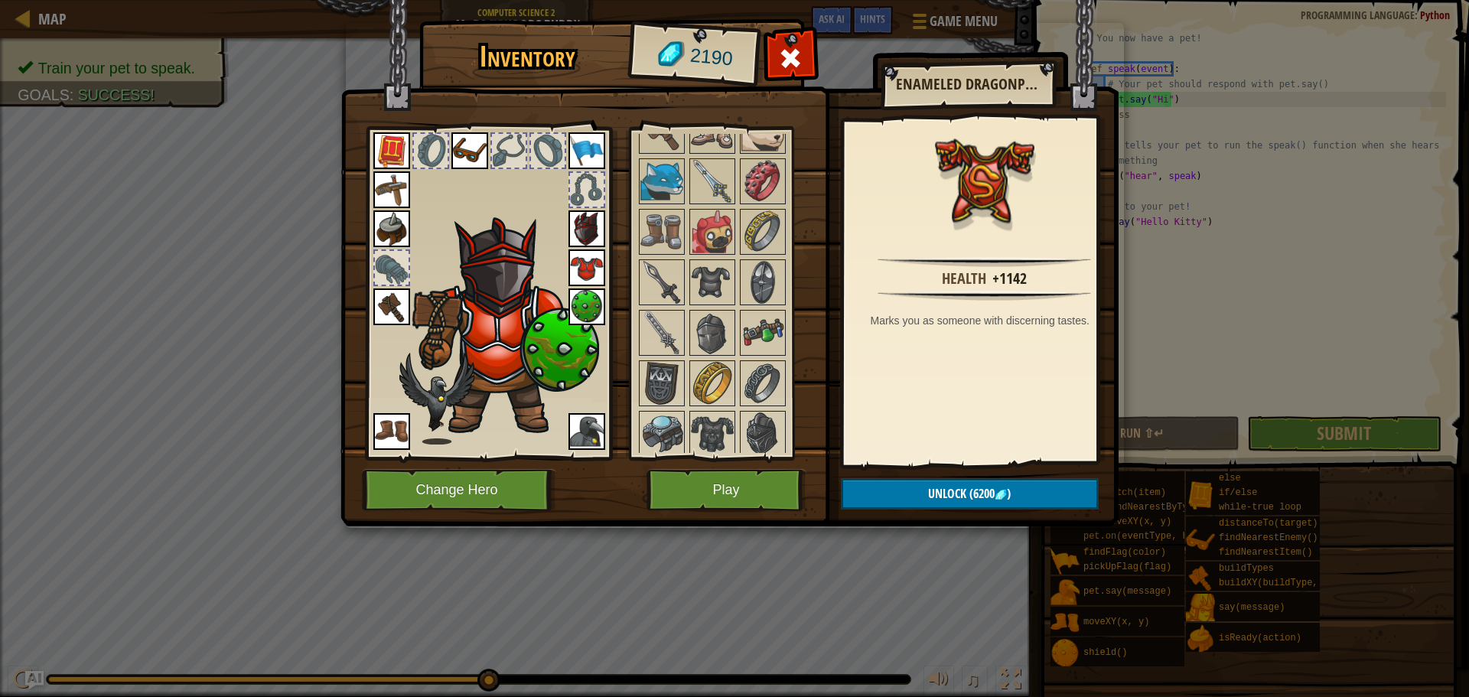
scroll to position [1037, 0]
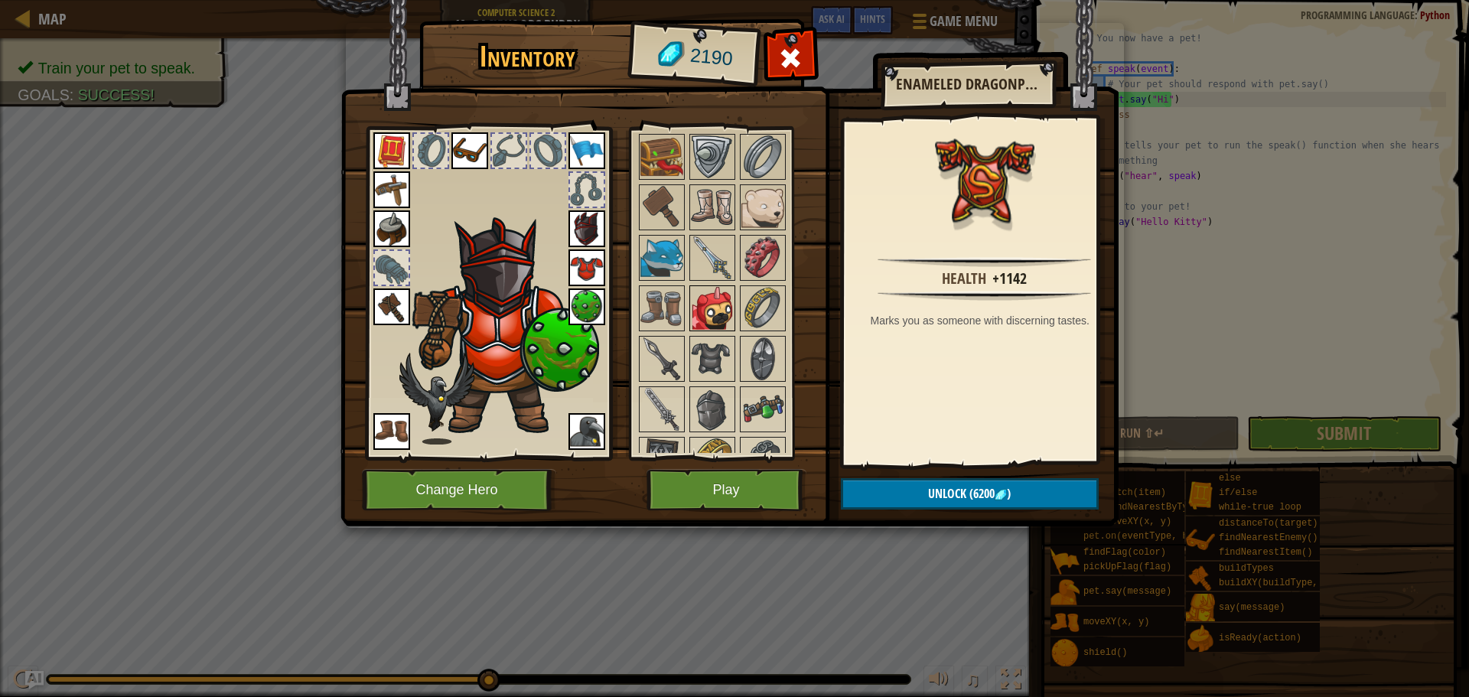
click at [722, 304] on img at bounding box center [712, 308] width 43 height 43
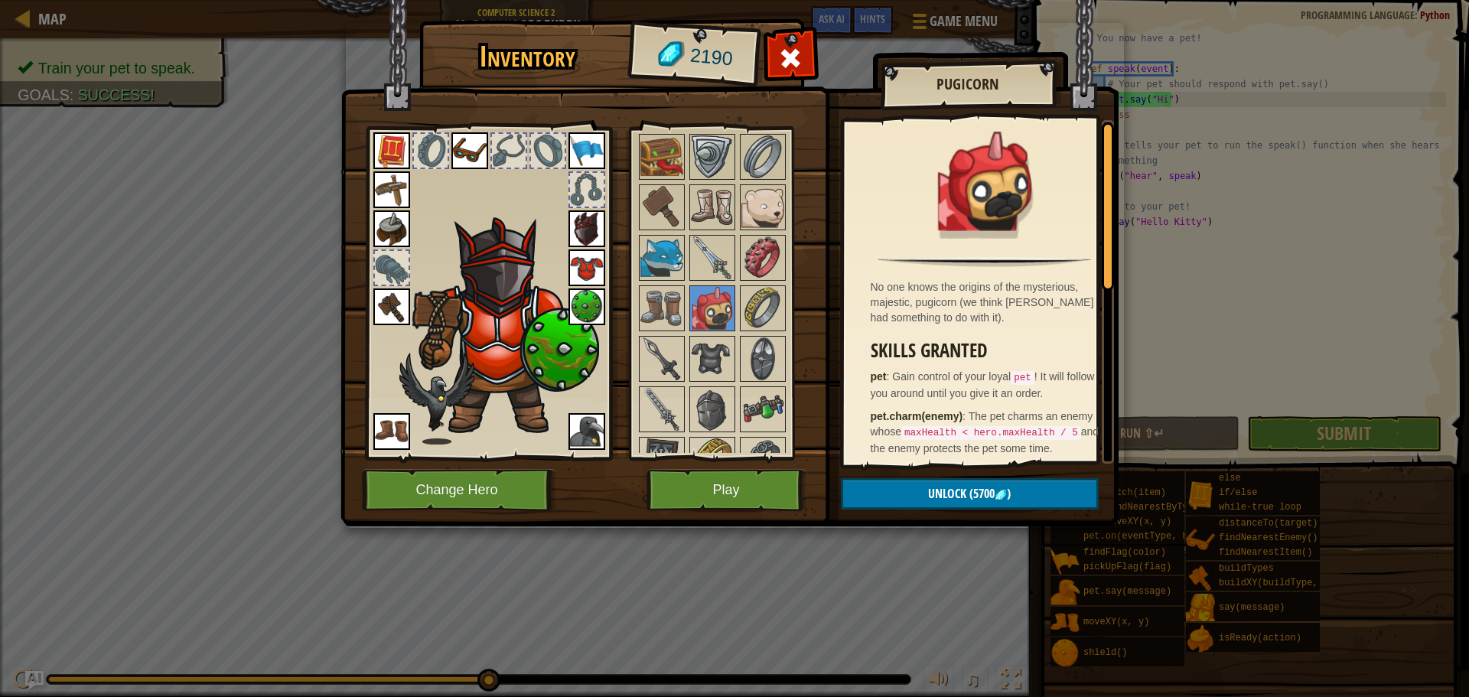
scroll to position [1190, 0]
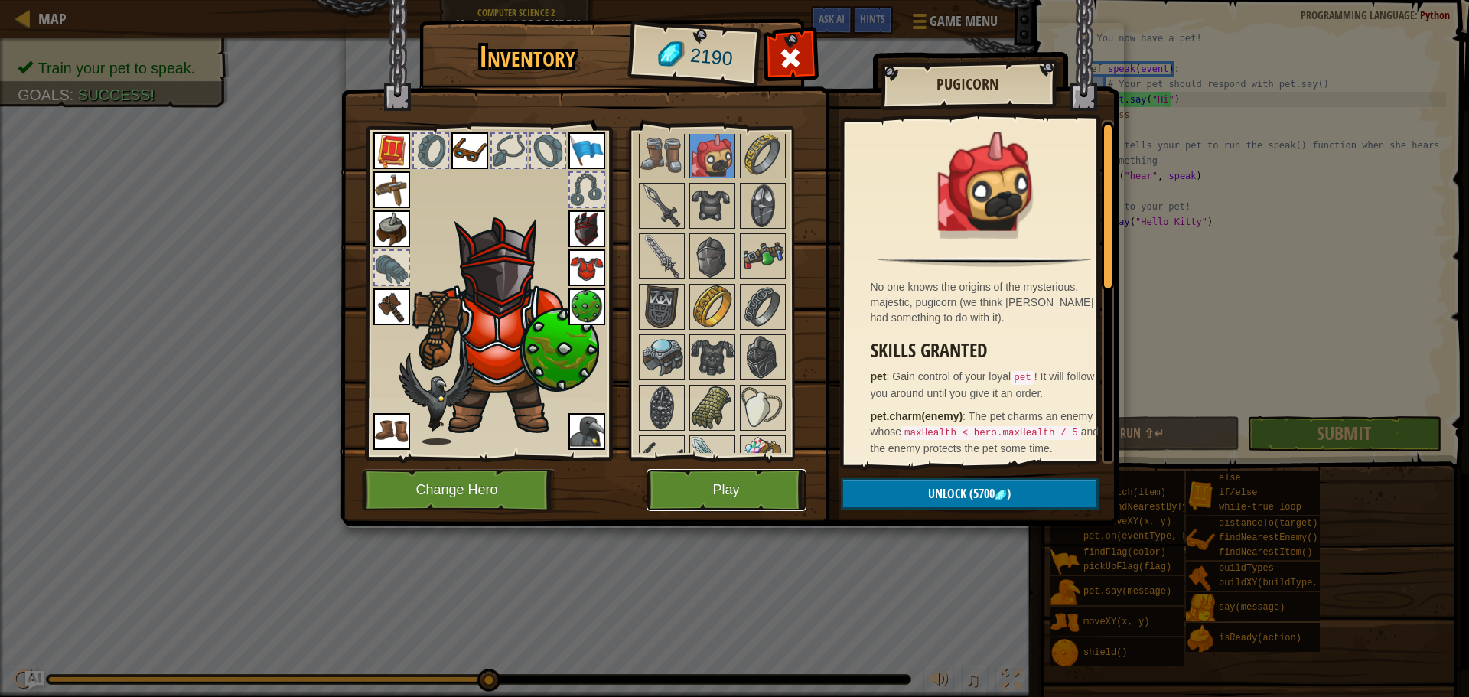
click at [705, 492] on button "Play" at bounding box center [726, 490] width 160 height 42
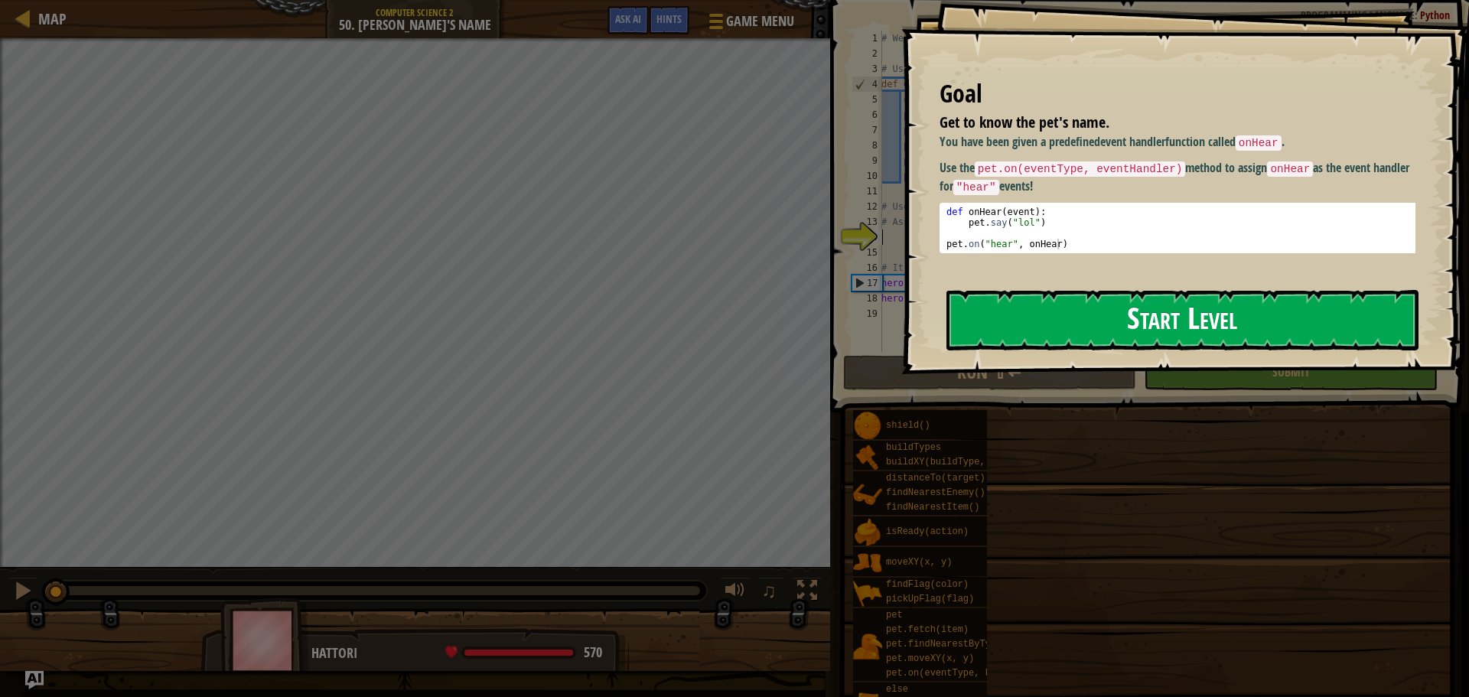
click at [1104, 306] on button "Start Level" at bounding box center [1182, 320] width 472 height 60
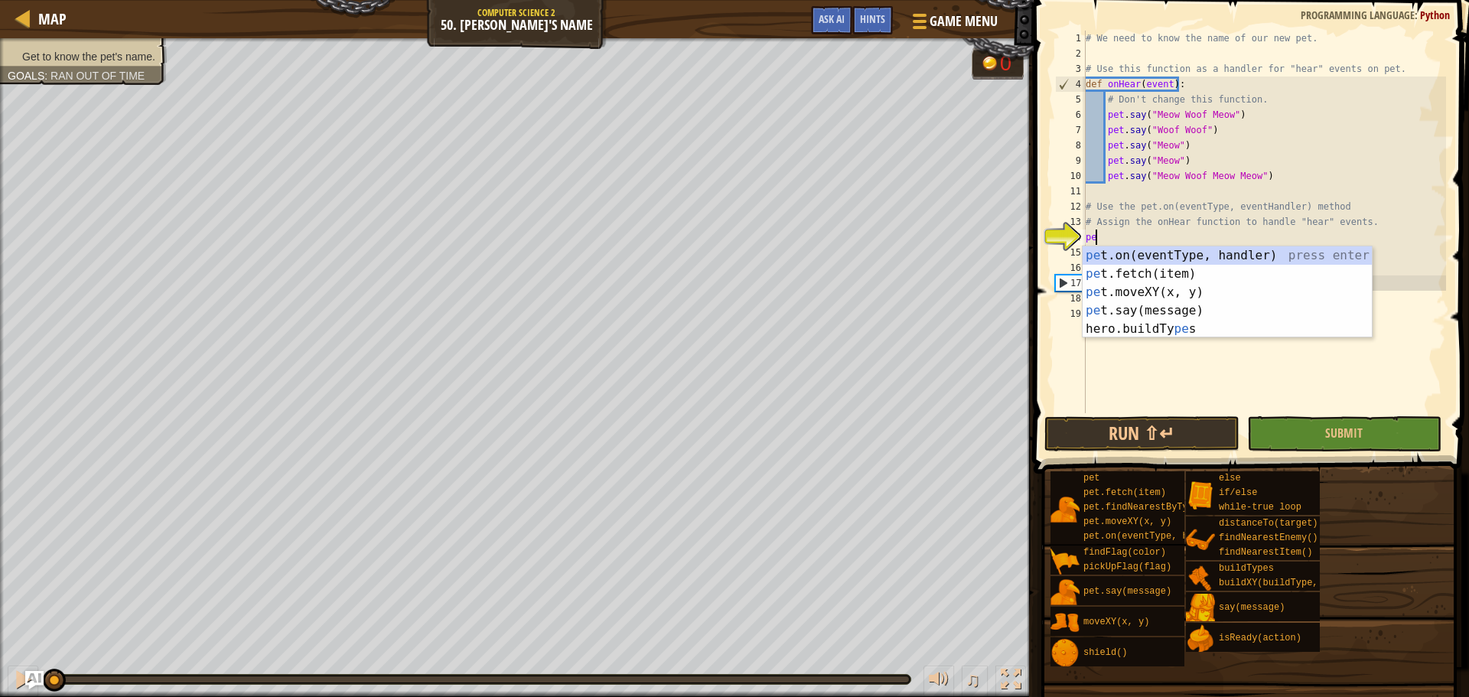
scroll to position [7, 0]
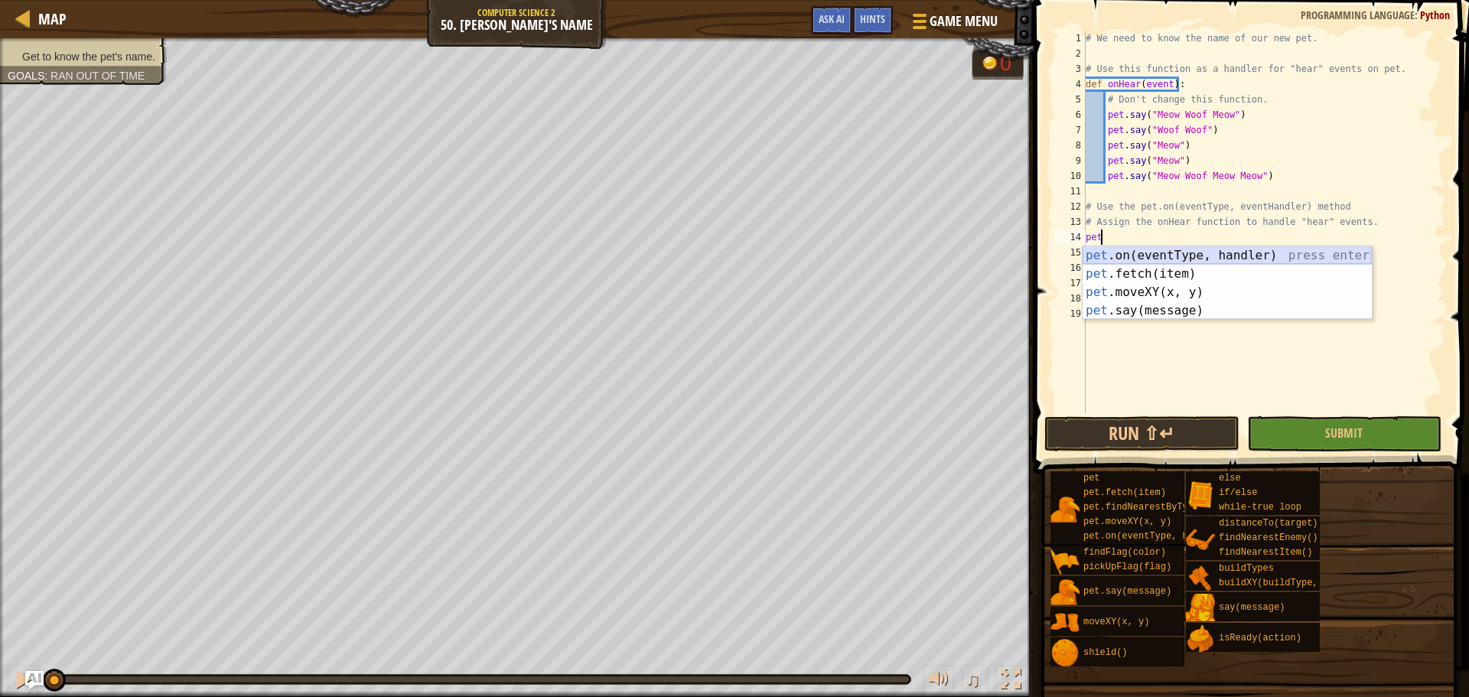
click at [1271, 256] on div "pet .on(eventType, handler) press enter pet .fetch(item) press enter pet .moveX…" at bounding box center [1226, 301] width 289 height 110
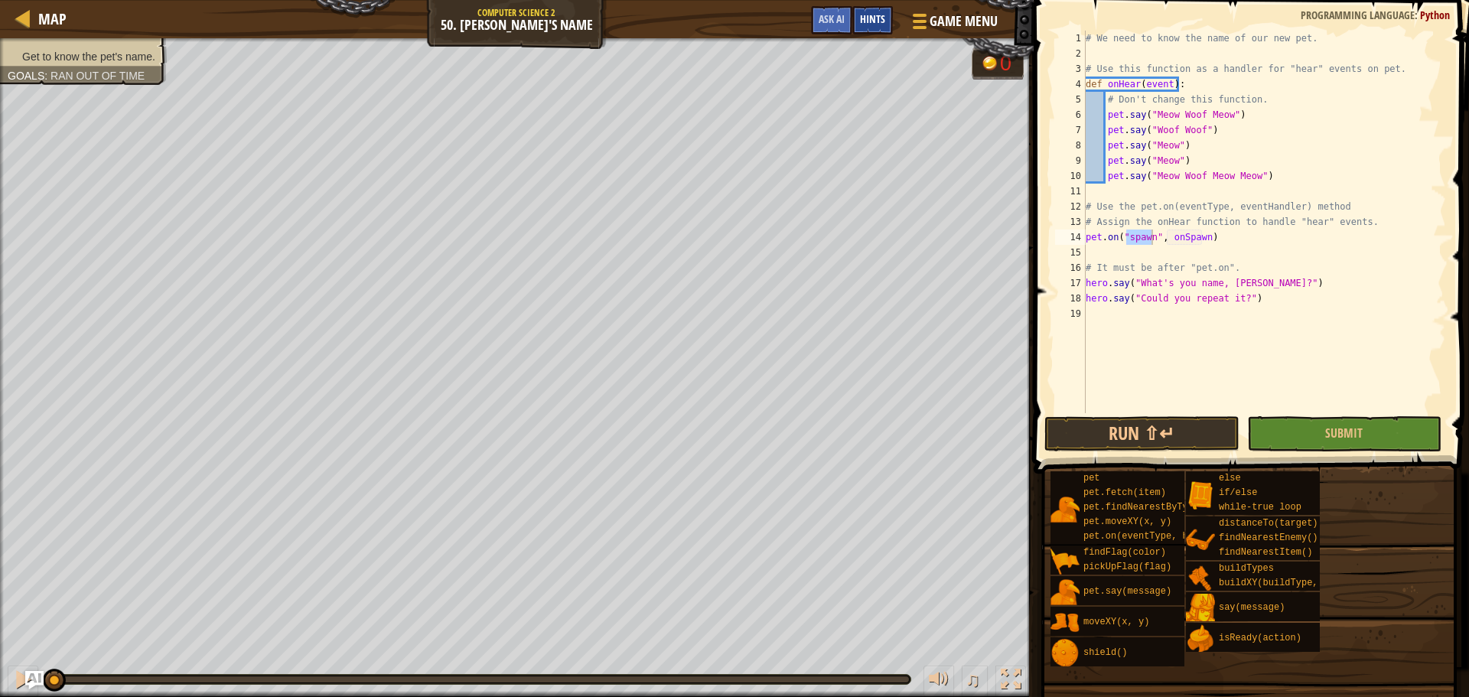
click at [871, 9] on div "Hints" at bounding box center [872, 20] width 41 height 28
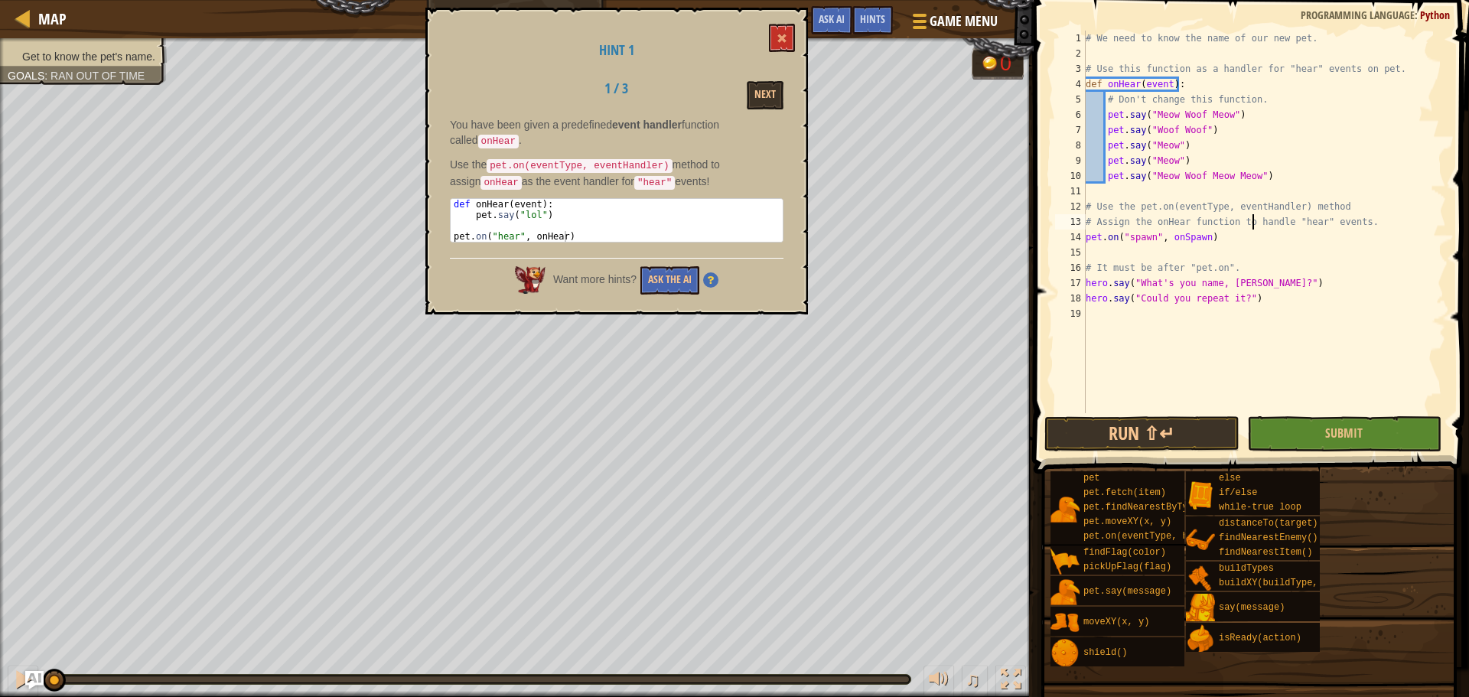
click at [1252, 229] on div "# We need to know the name of our new pet. # Use this function as a handler for…" at bounding box center [1263, 237] width 363 height 413
click at [1246, 241] on div "# We need to know the name of our new pet. # Use this function as a handler for…" at bounding box center [1263, 237] width 363 height 413
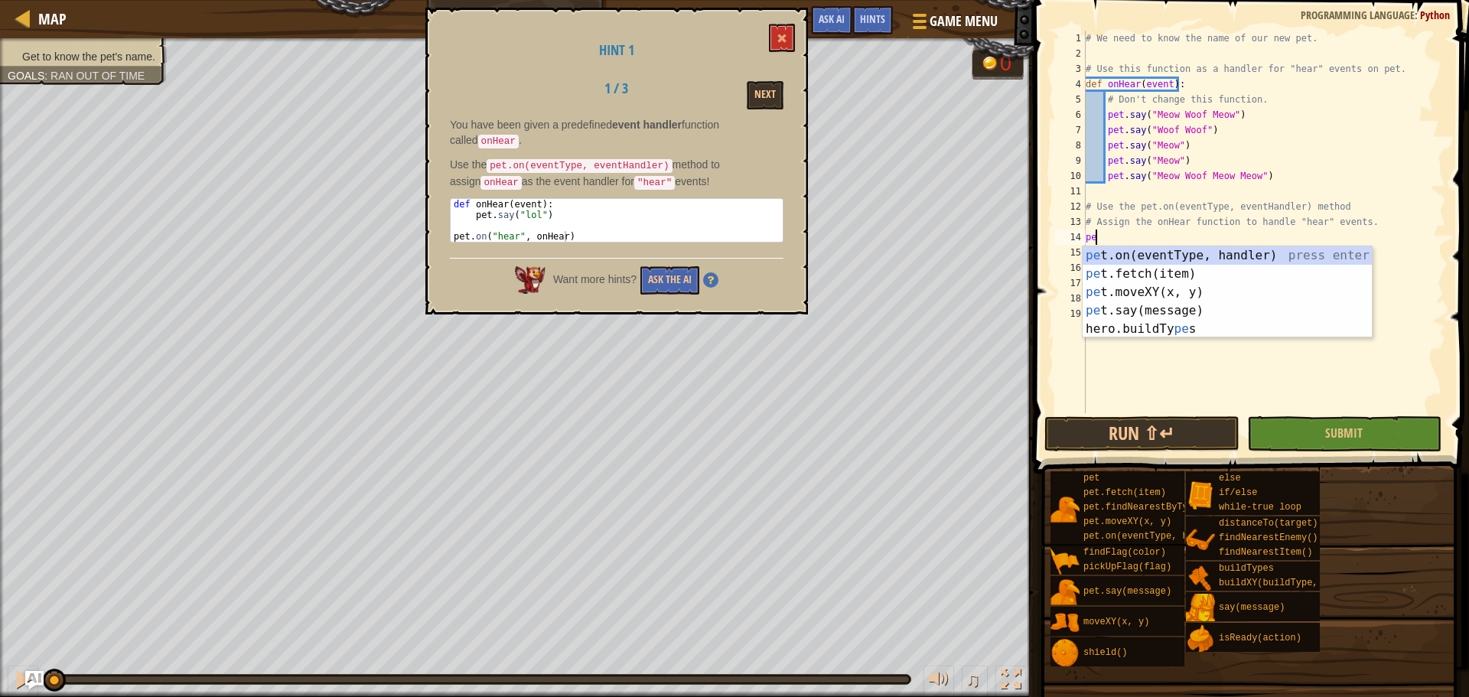
type textarea "p"
click at [1202, 253] on div "pet. on (eventType, handler) press enter her o .fi n dNearestEnemy press enter …" at bounding box center [1226, 310] width 289 height 129
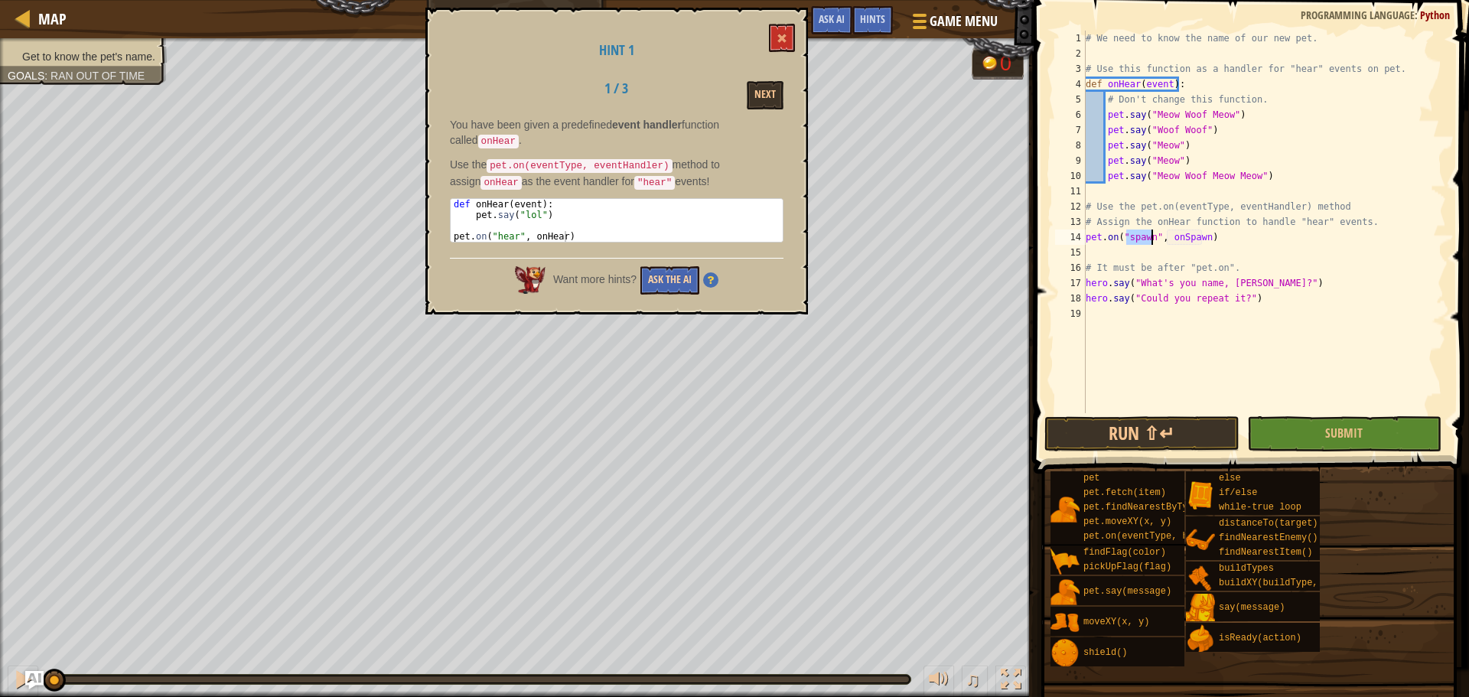
type textarea "pet.on("spawn", onSpawn)"
click at [674, 269] on button "Ask the AI" at bounding box center [669, 280] width 59 height 28
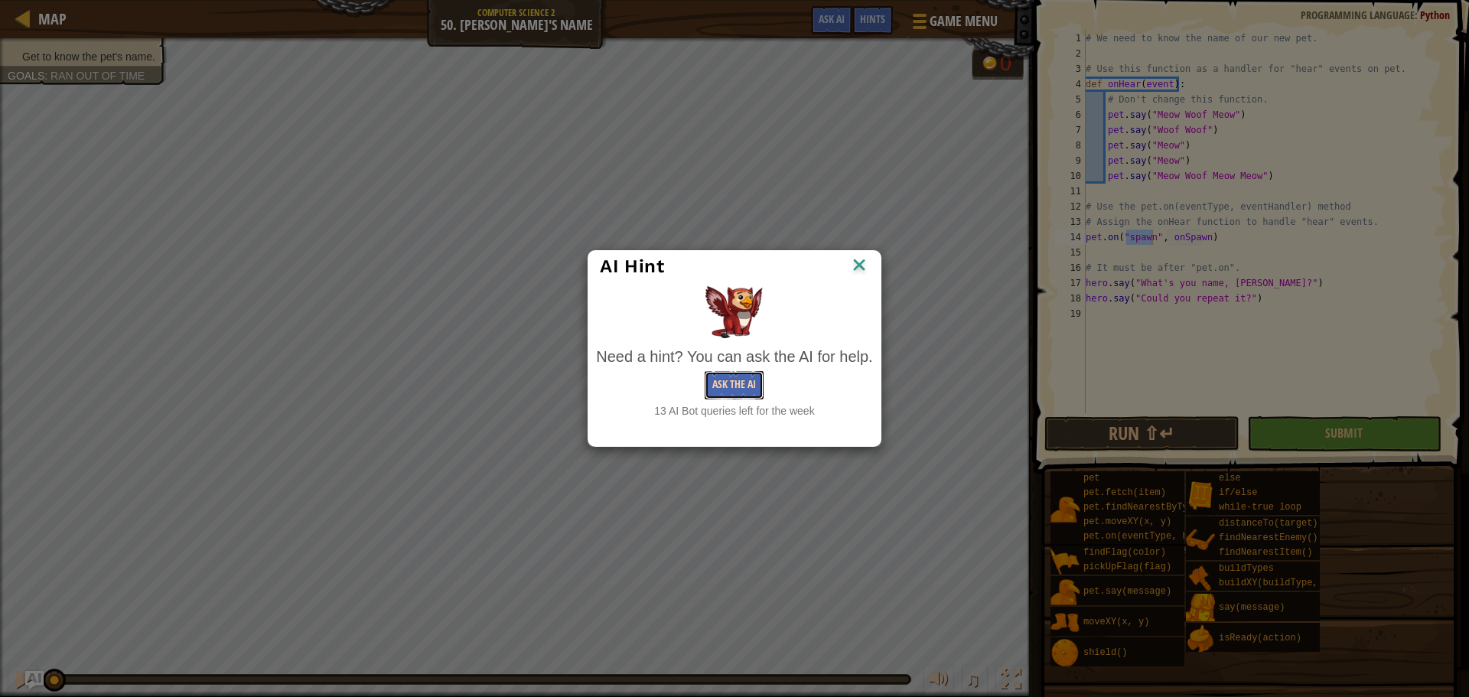
click at [733, 378] on button "Ask the AI" at bounding box center [734, 385] width 59 height 28
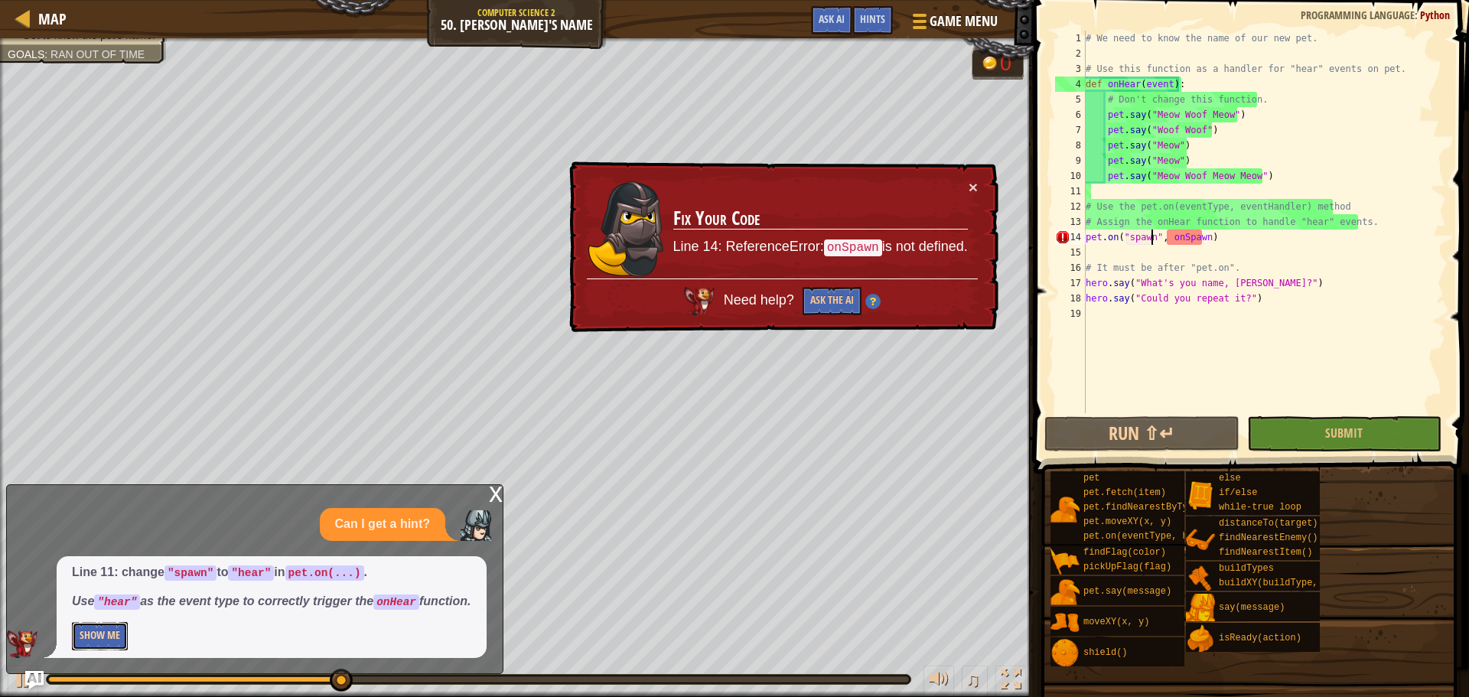
click at [115, 628] on button "Show Me" at bounding box center [100, 636] width 56 height 28
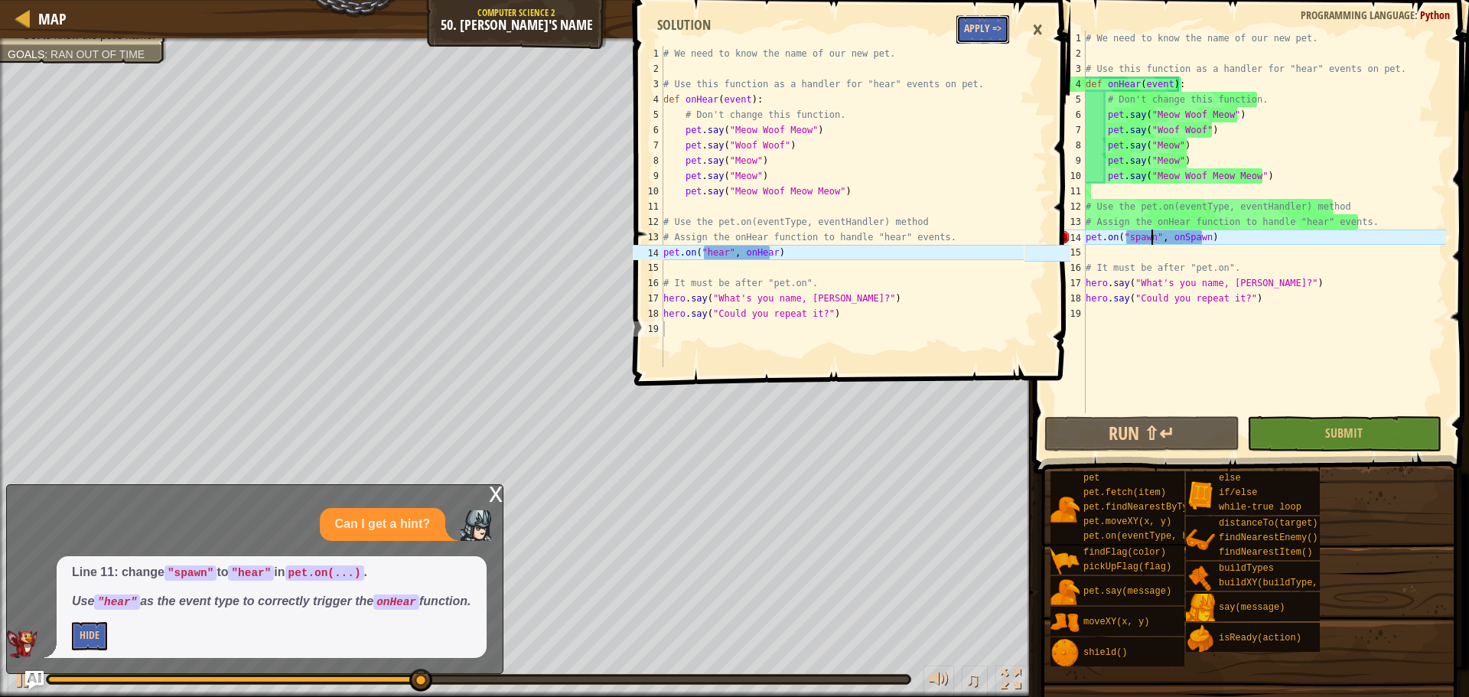
click at [971, 24] on button "Apply =>" at bounding box center [982, 29] width 53 height 28
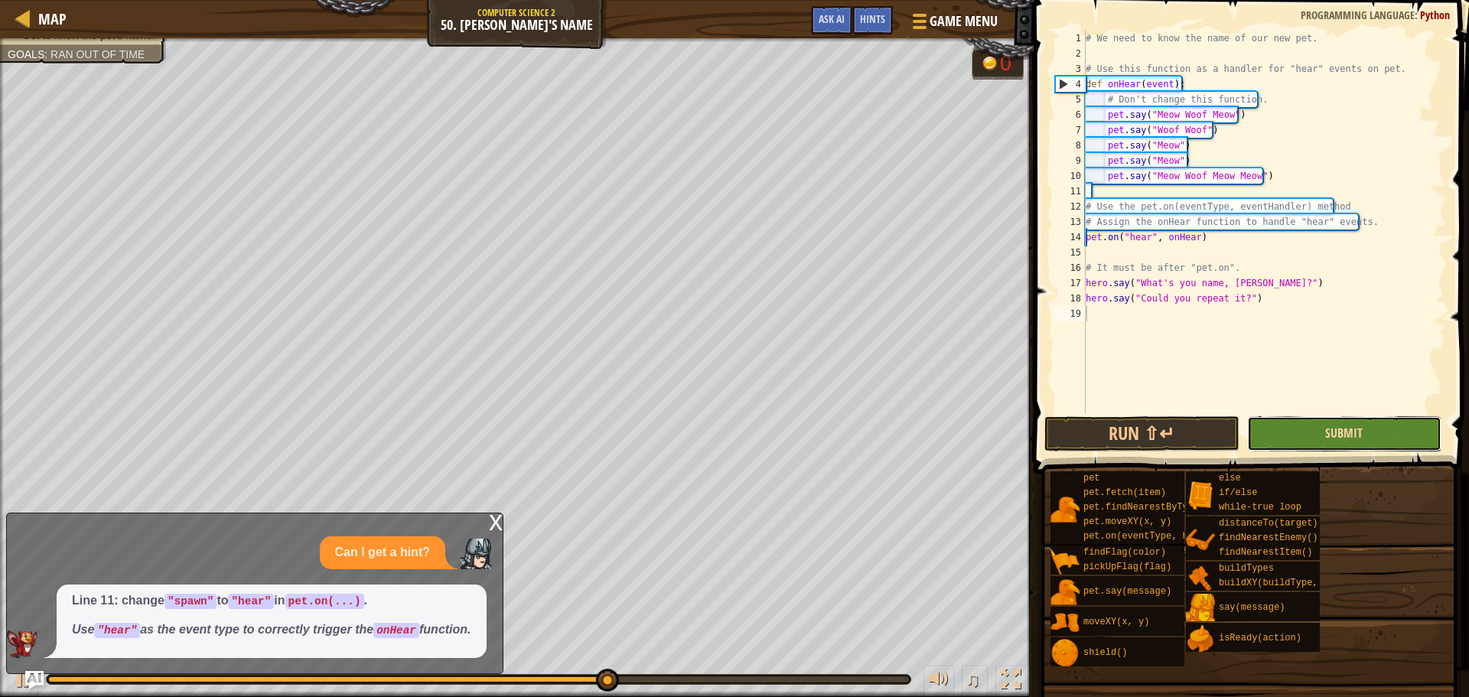
click at [1336, 426] on span "Submit" at bounding box center [1343, 433] width 37 height 17
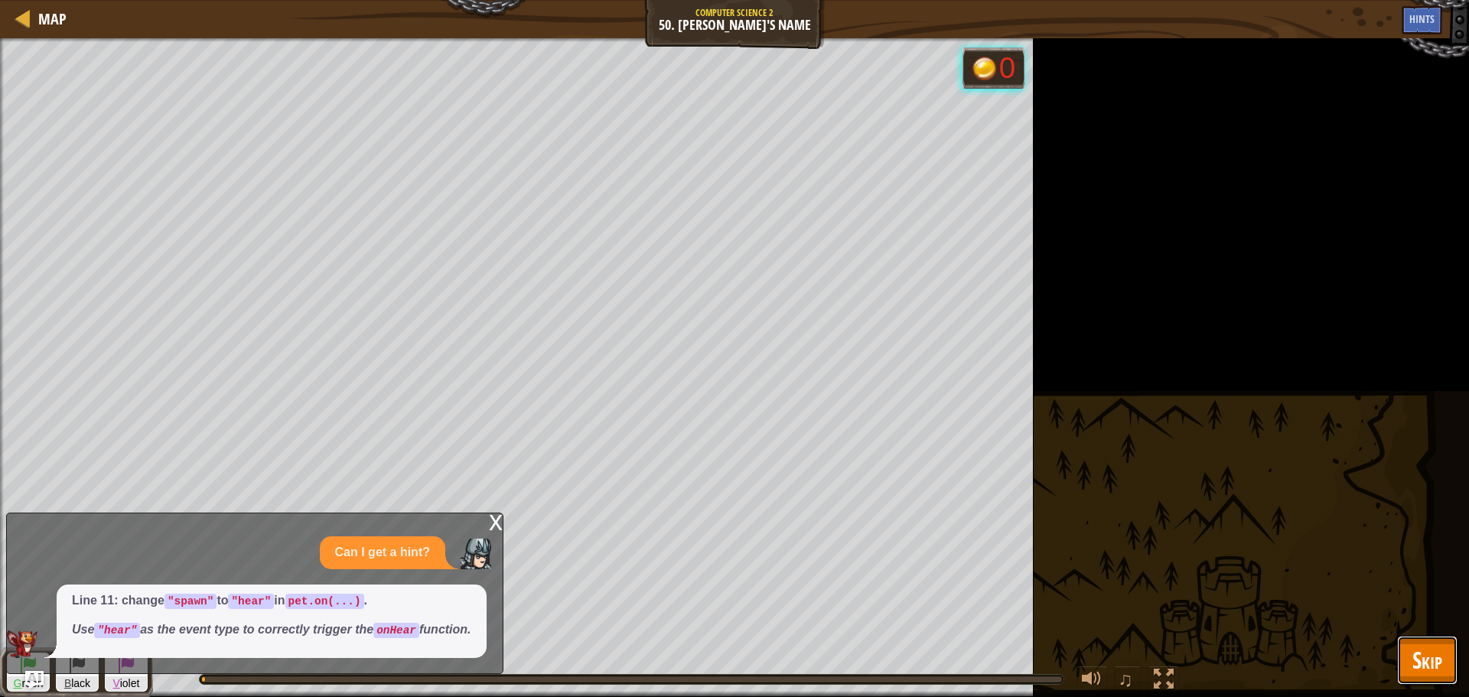
click at [1421, 666] on span "Skip" at bounding box center [1427, 659] width 30 height 31
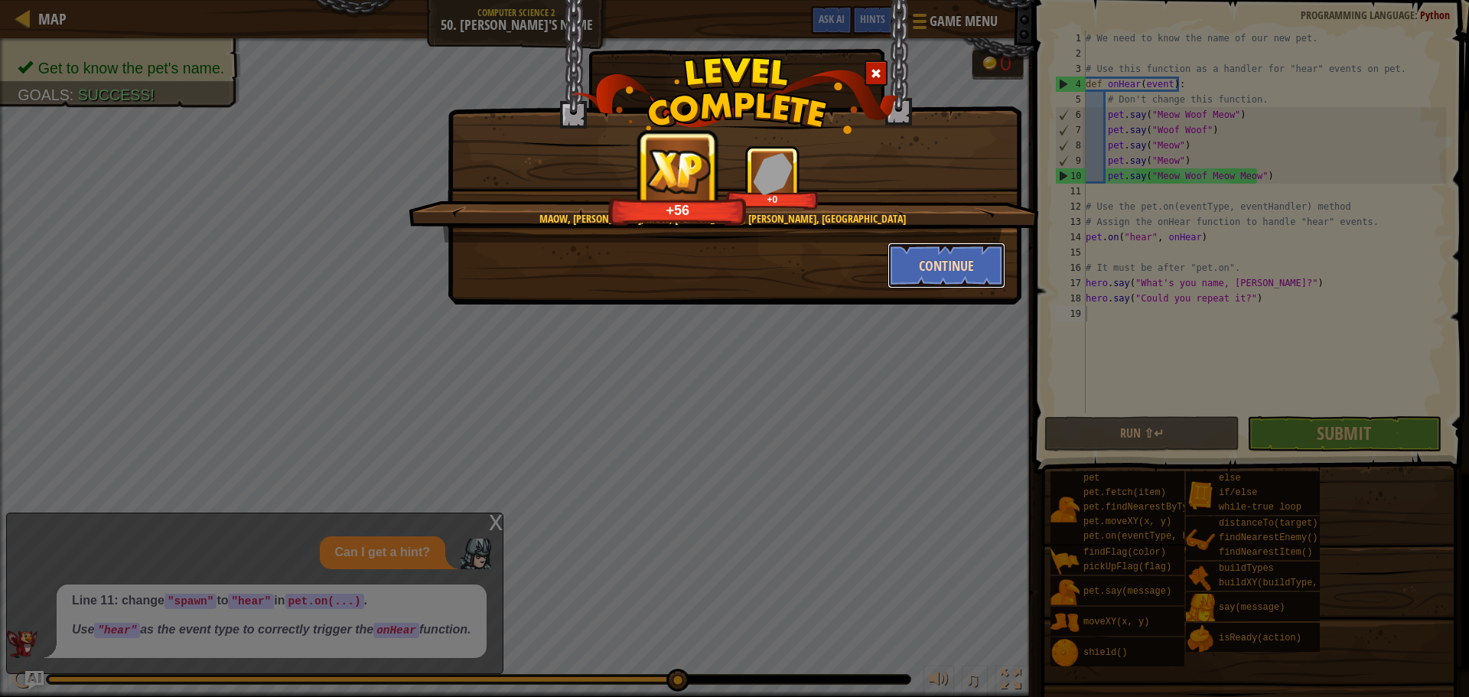
click at [970, 280] on button "Continue" at bounding box center [946, 266] width 119 height 46
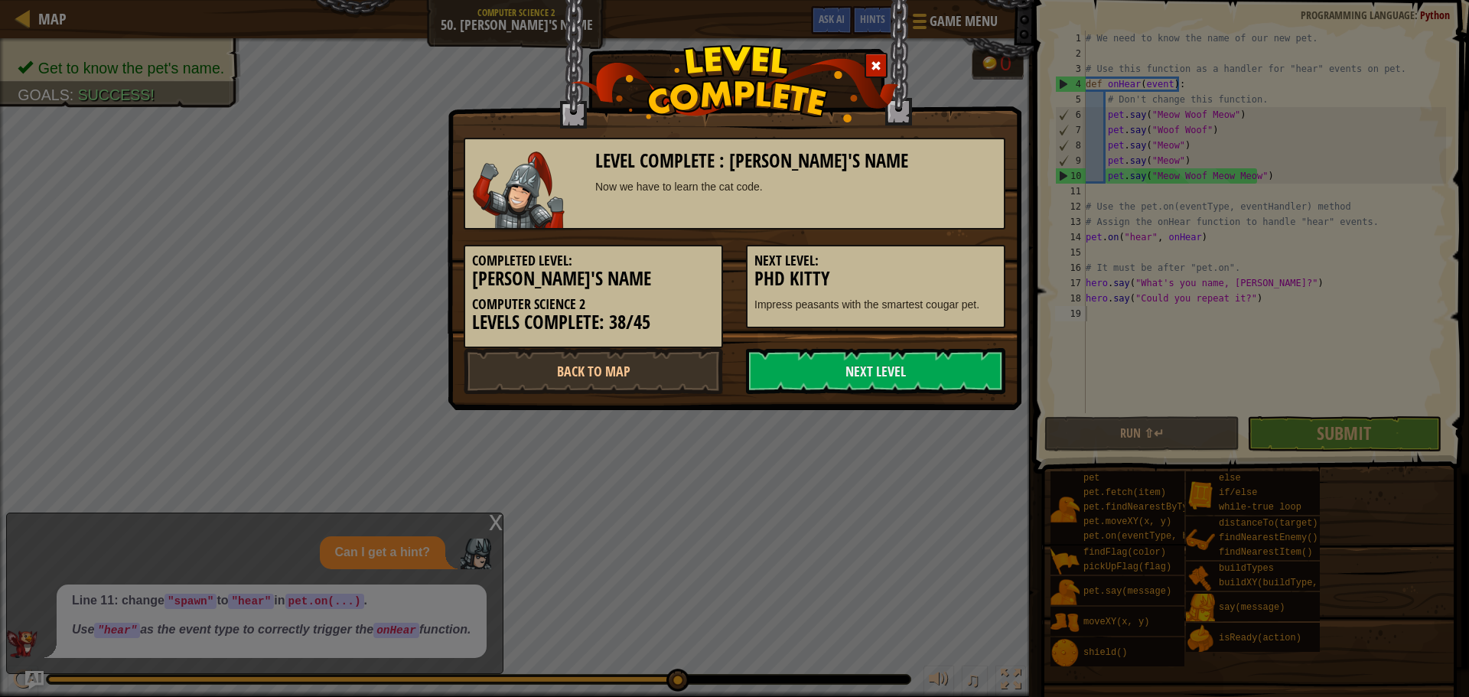
drag, startPoint x: 926, startPoint y: 386, endPoint x: 920, endPoint y: 440, distance: 54.7
click at [920, 437] on div "Level Complete : [PERSON_NAME]'s Name Now we have to learn the cat code. Comple…" at bounding box center [734, 348] width 1469 height 697
click at [902, 369] on link "Next Level" at bounding box center [875, 371] width 259 height 46
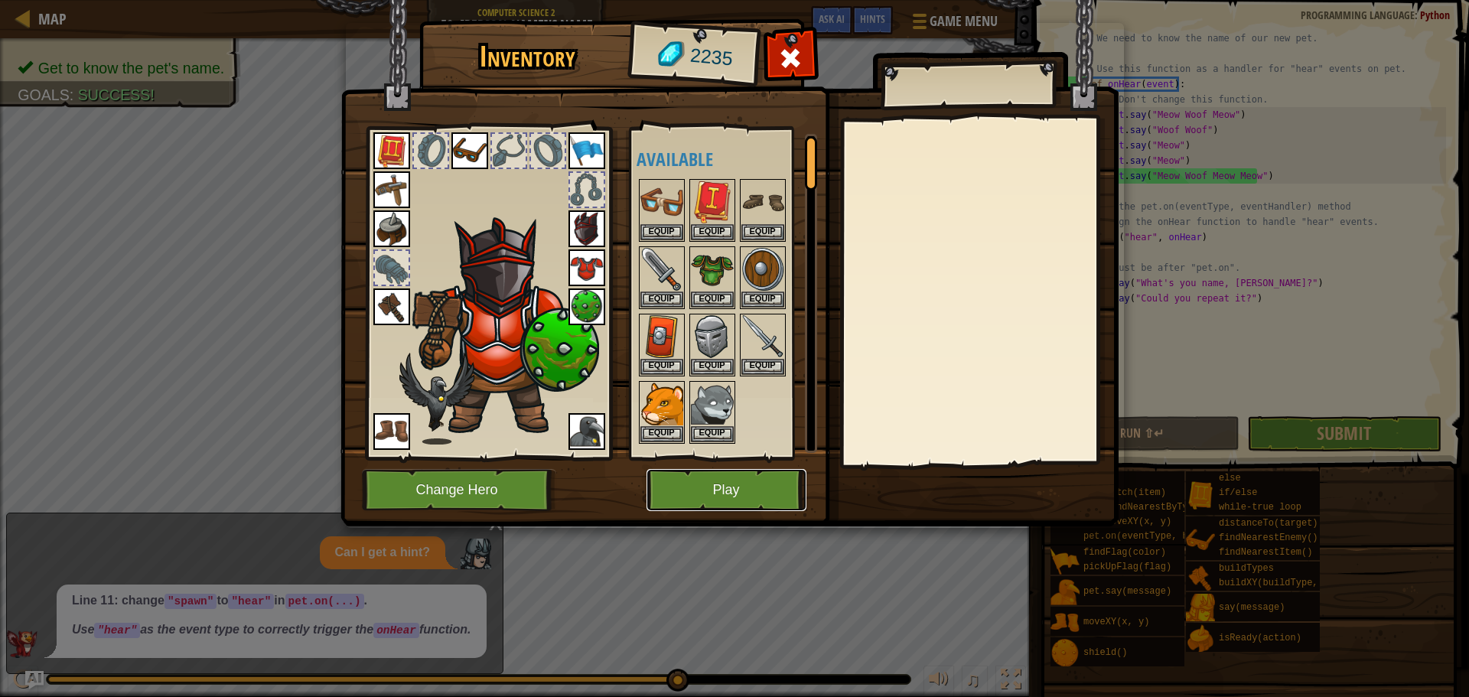
click at [708, 471] on button "Play" at bounding box center [726, 490] width 160 height 42
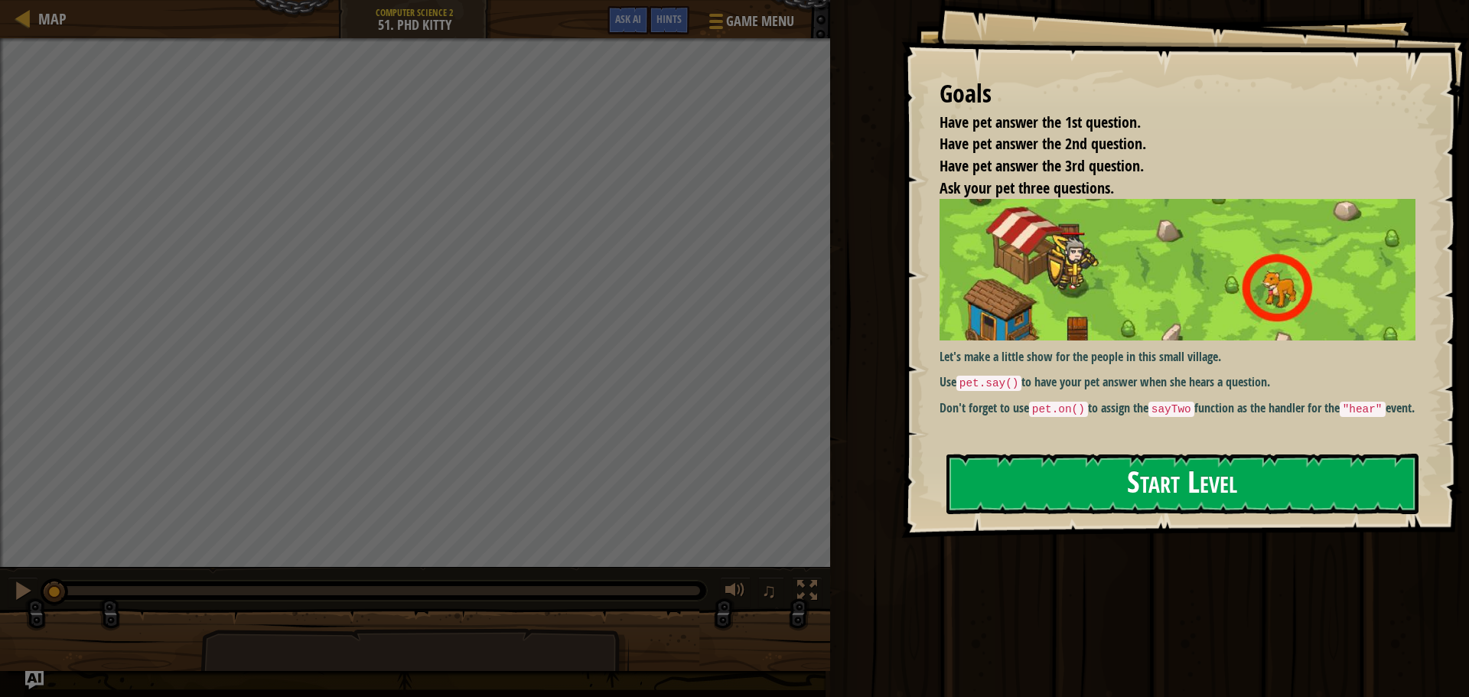
click at [1057, 479] on button "Start Level" at bounding box center [1182, 484] width 472 height 60
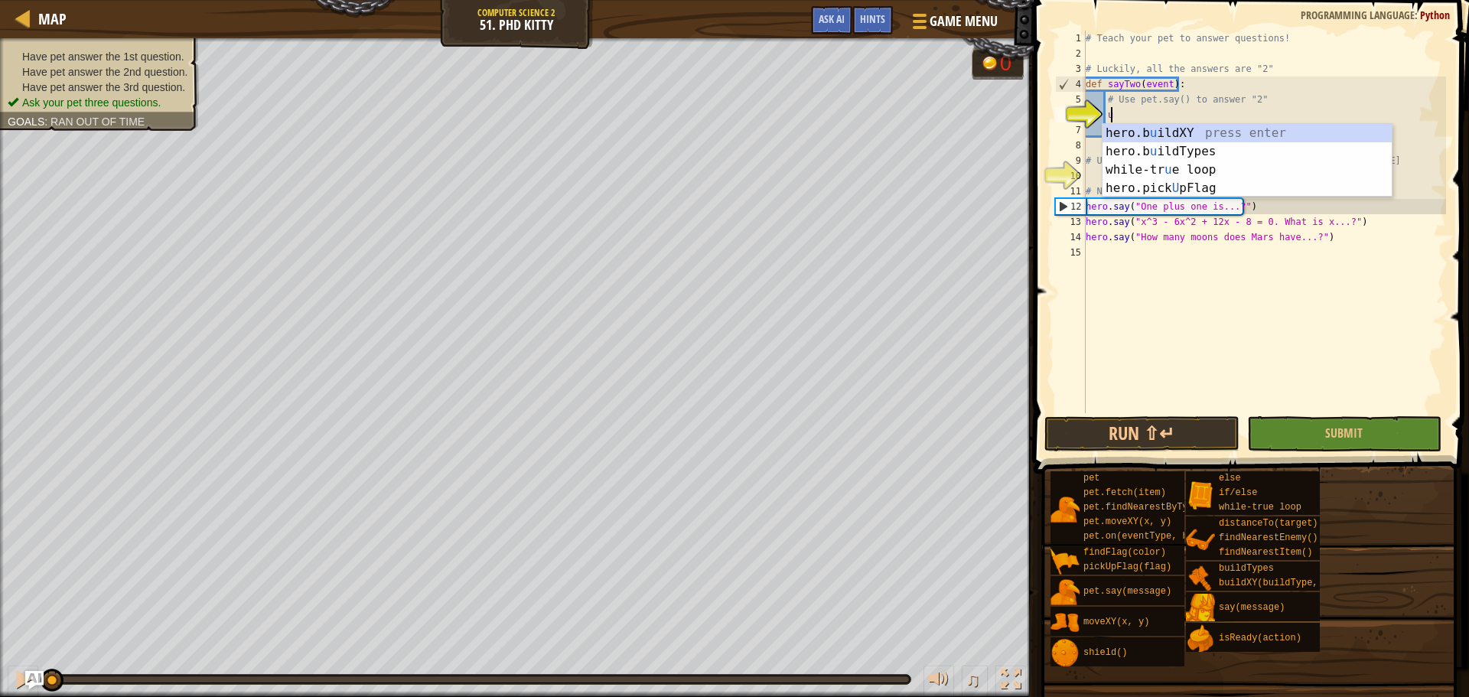
scroll to position [7, 2]
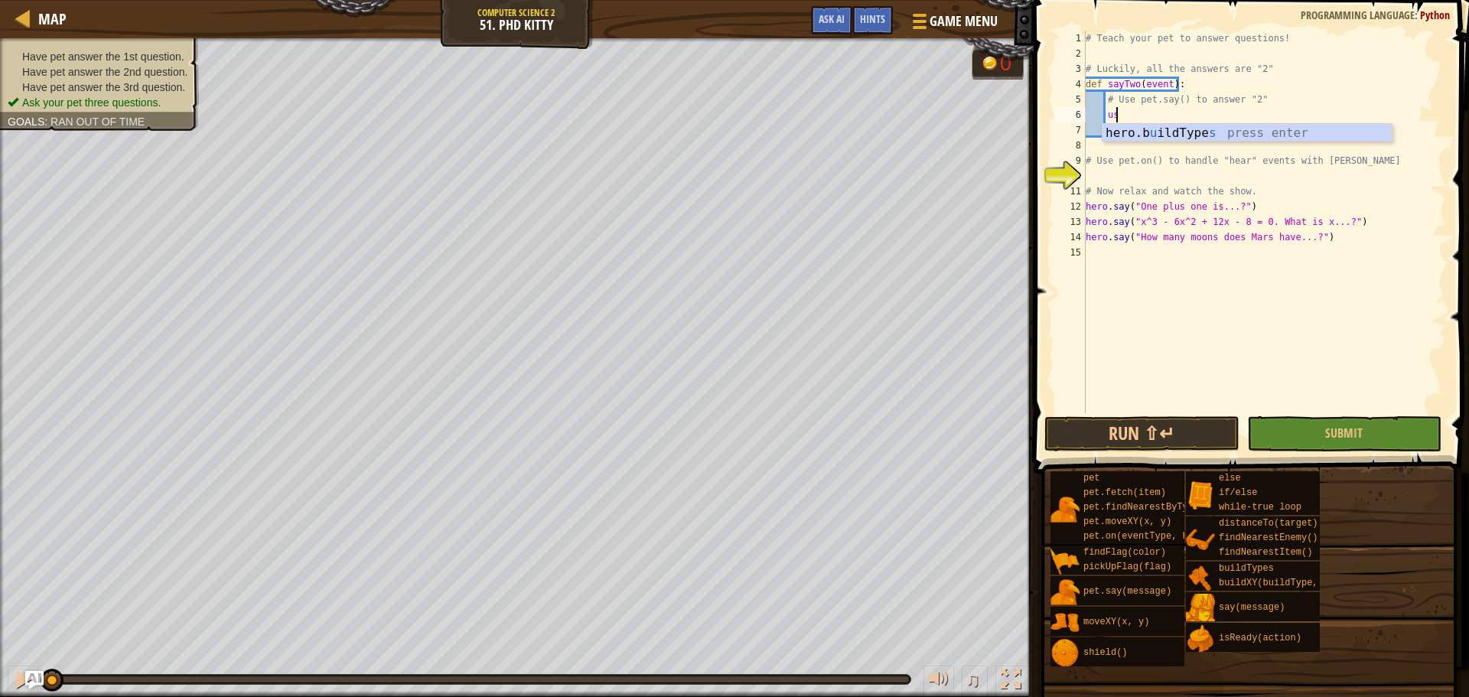
type textarea "u"
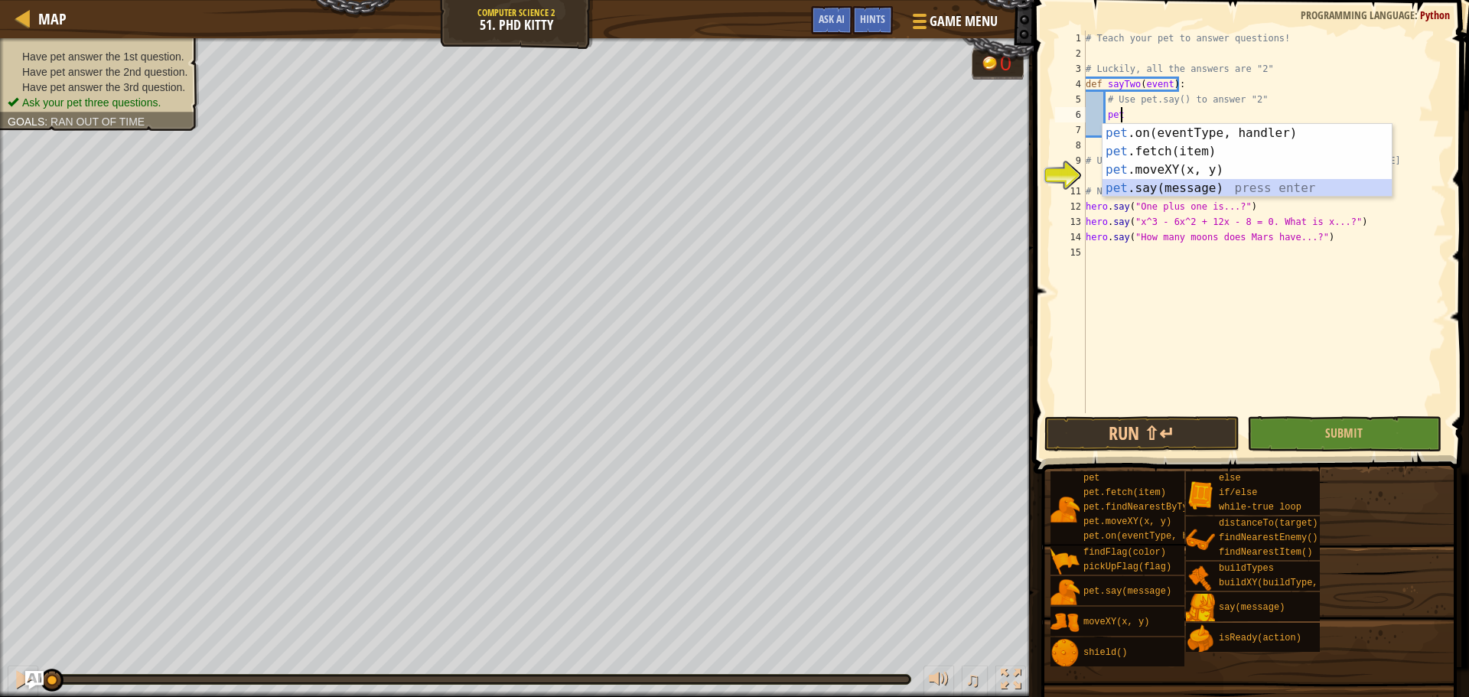
click at [1225, 187] on div "pet .on(eventType, handler) press enter pet .fetch(item) press enter pet .moveX…" at bounding box center [1246, 179] width 289 height 110
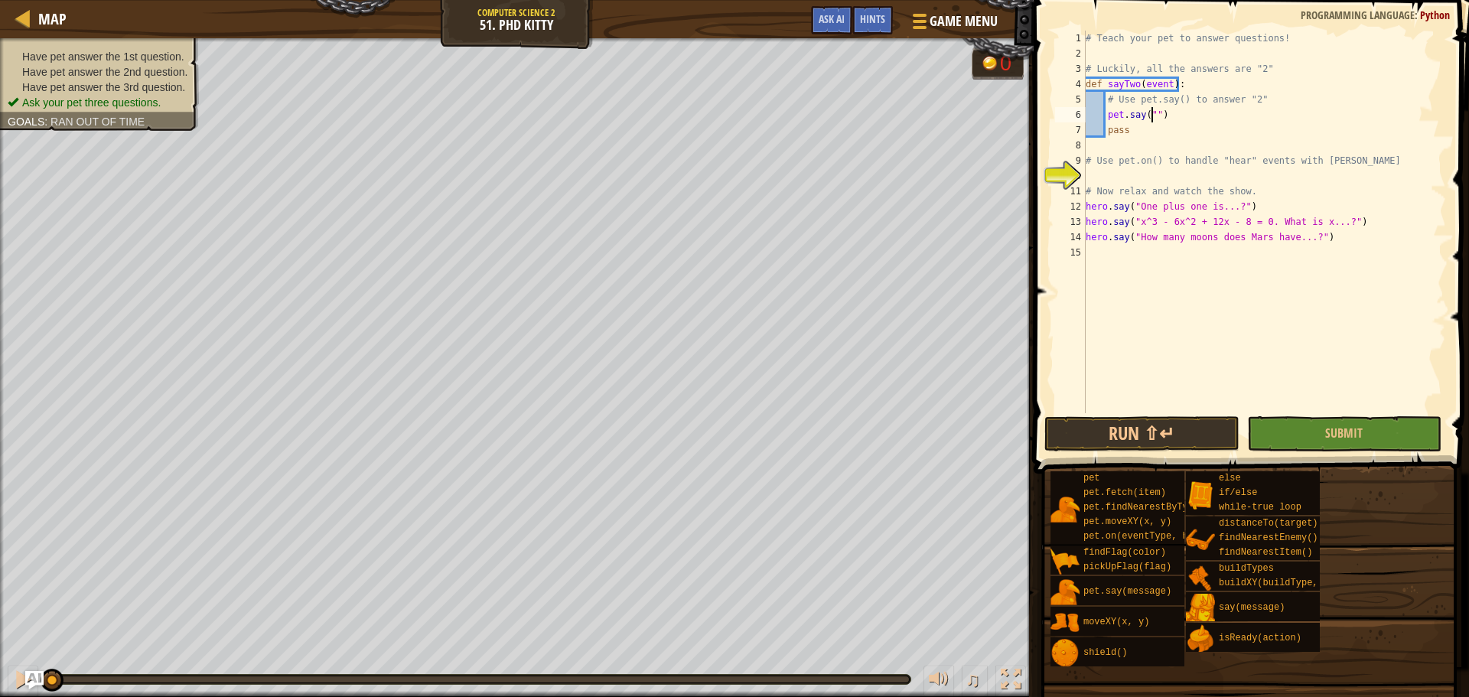
type textarea "pet.say("2")"
click at [1237, 170] on div "# Teach your pet to answer questions! # Luckily, all the answers are "2" def sa…" at bounding box center [1263, 237] width 363 height 413
drag, startPoint x: 1134, startPoint y: 235, endPoint x: 1283, endPoint y: 243, distance: 149.4
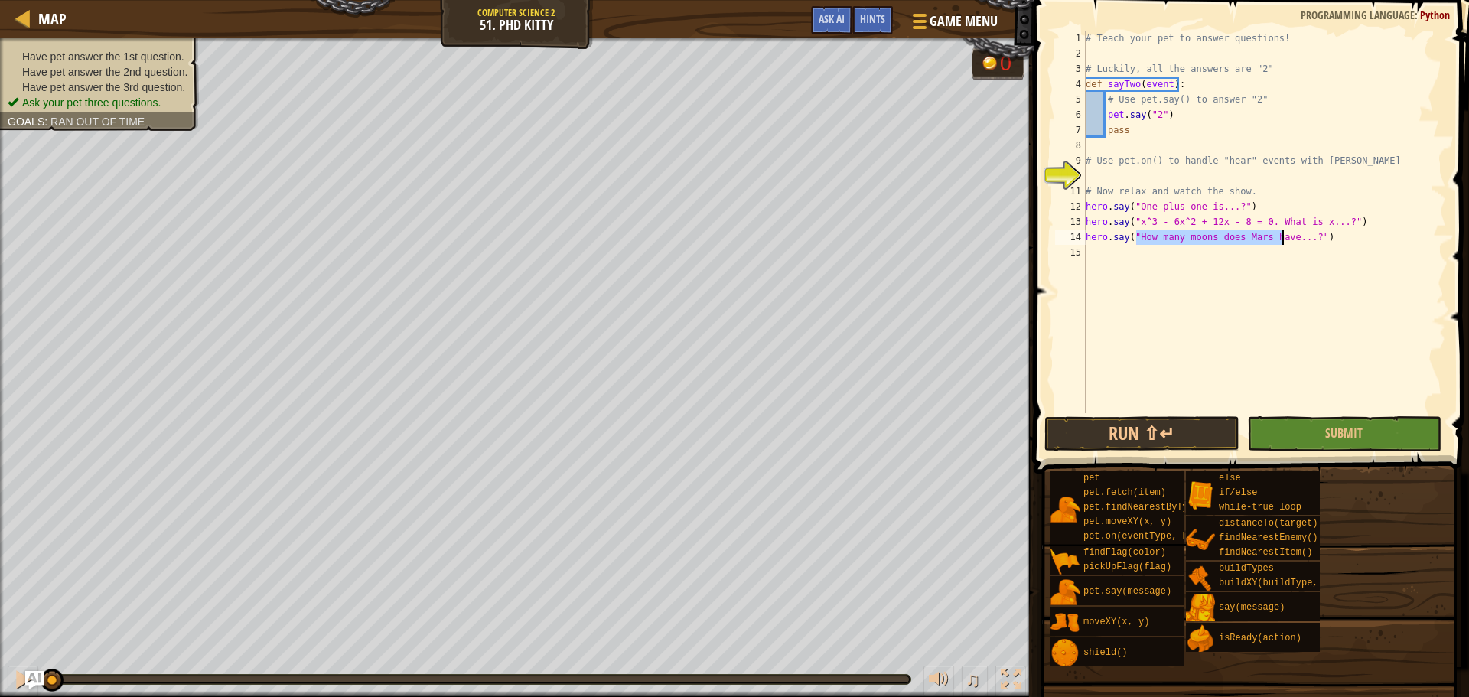
click at [1283, 243] on div "# Teach your pet to answer questions! # Luckily, all the answers are "2" def sa…" at bounding box center [1263, 237] width 363 height 413
type textarea "hero.say("How many moons does Mars have...?")"
click at [1115, 251] on div "# Teach your pet to answer questions! # Luckily, all the answers are "2" def sa…" at bounding box center [1263, 237] width 363 height 413
click at [1345, 226] on div "# Teach your pet to answer questions! # Luckily, all the answers are "2" def sa…" at bounding box center [1263, 237] width 363 height 413
type textarea "hero.say("x^3 - 6x^2 + 12x - 8 = 0. What is x...?")"
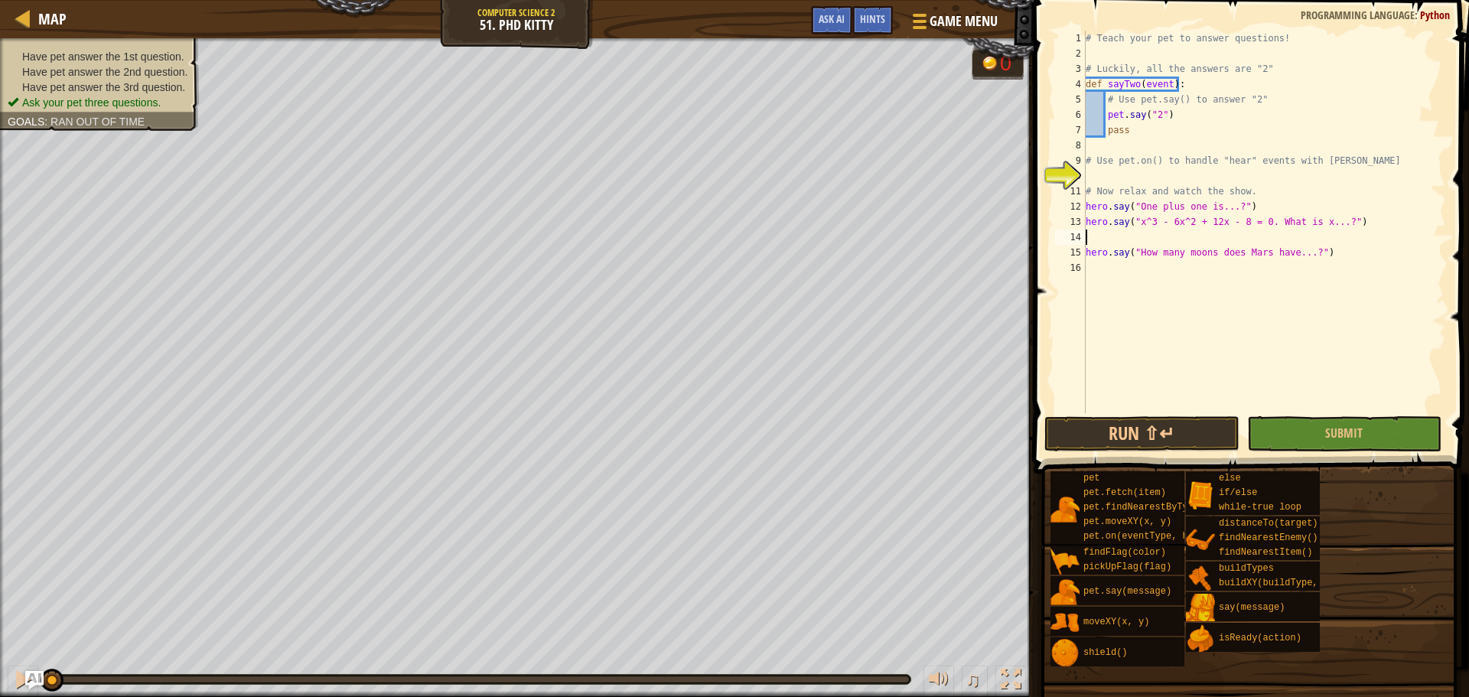
click at [1275, 213] on div "# Teach your pet to answer questions! # Luckily, all the answers are "2" def sa…" at bounding box center [1263, 237] width 363 height 413
type textarea "hero.say("One plus one is...?")\"
click at [1204, 174] on div "# Teach your pet to answer questions! # Luckily, all the answers are "2" def sa…" at bounding box center [1263, 237] width 363 height 413
